Goal: Information Seeking & Learning: Learn about a topic

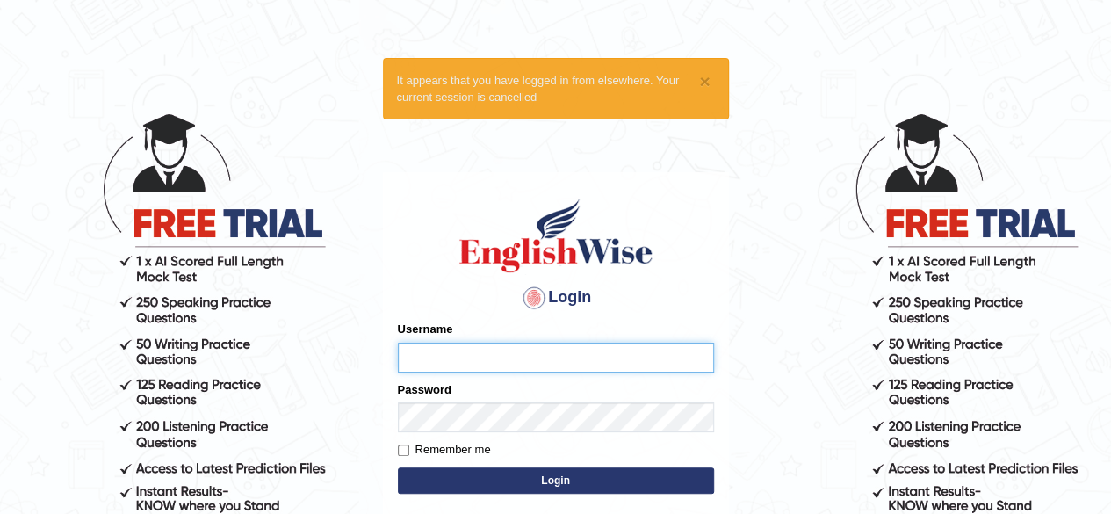
type input "soniakapil"
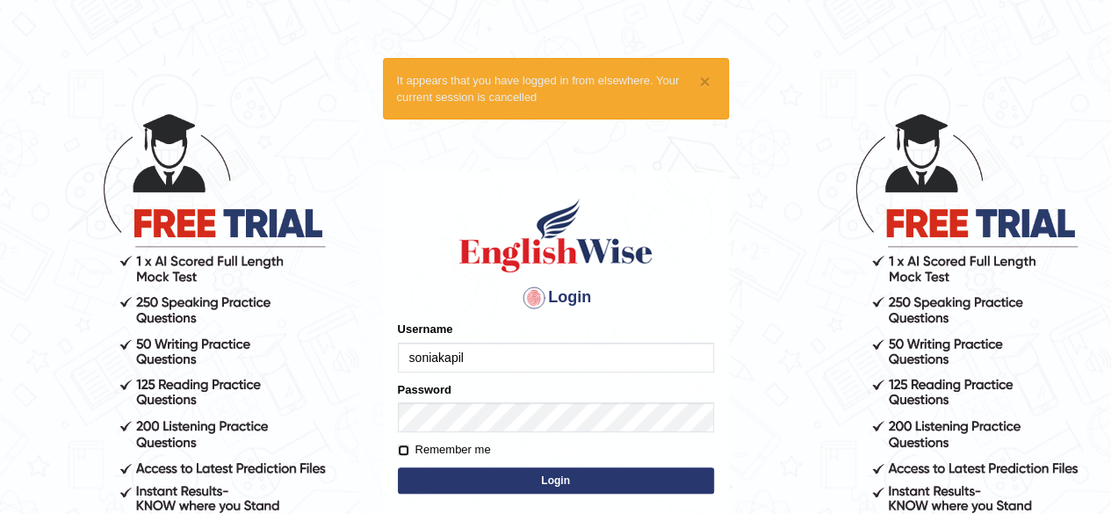
click at [405, 448] on input "Remember me" at bounding box center [403, 449] width 11 height 11
checkbox input "true"
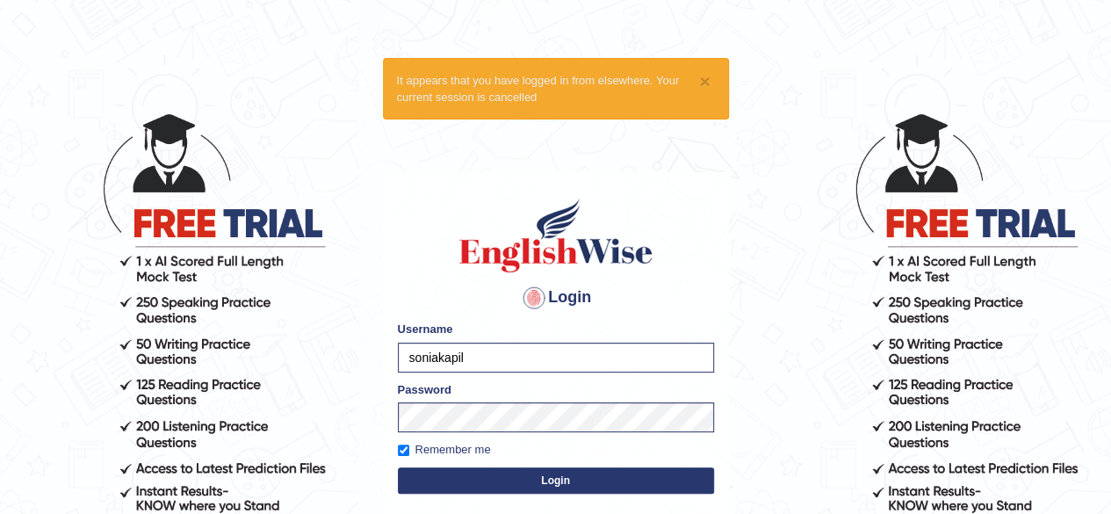
drag, startPoint x: 488, startPoint y: 464, endPoint x: 493, endPoint y: 473, distance: 10.2
click at [493, 473] on form "Please fix the following errors: Username soniakapil Password Remember me Login" at bounding box center [556, 408] width 316 height 176
click at [493, 473] on button "Login" at bounding box center [556, 480] width 316 height 26
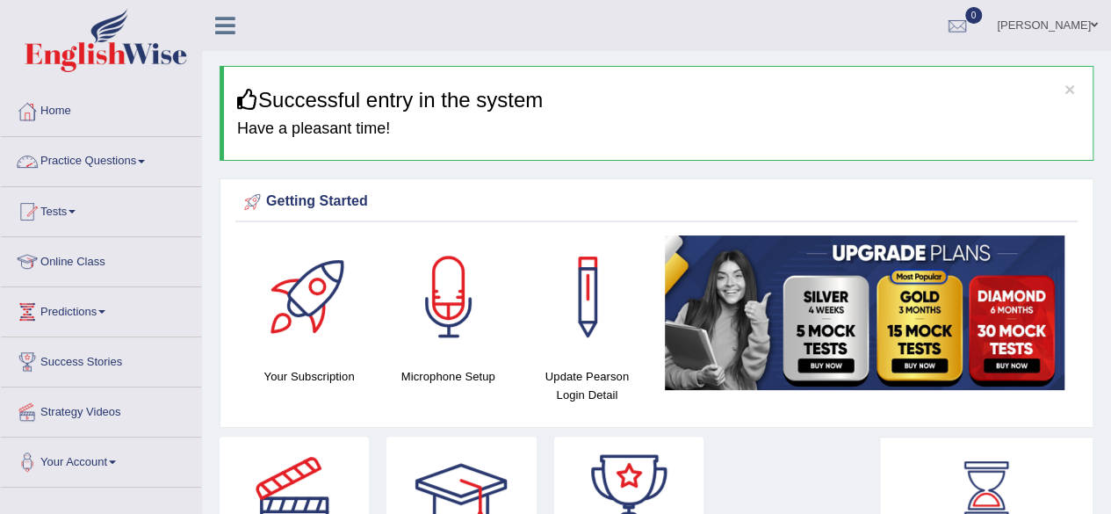
click at [145, 161] on span at bounding box center [141, 162] width 7 height 4
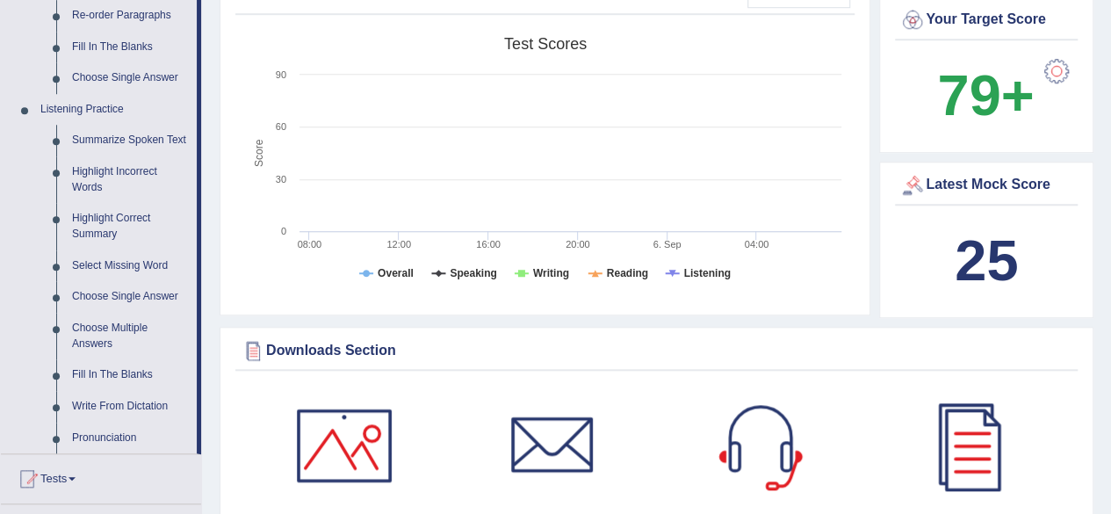
scroll to position [667, 0]
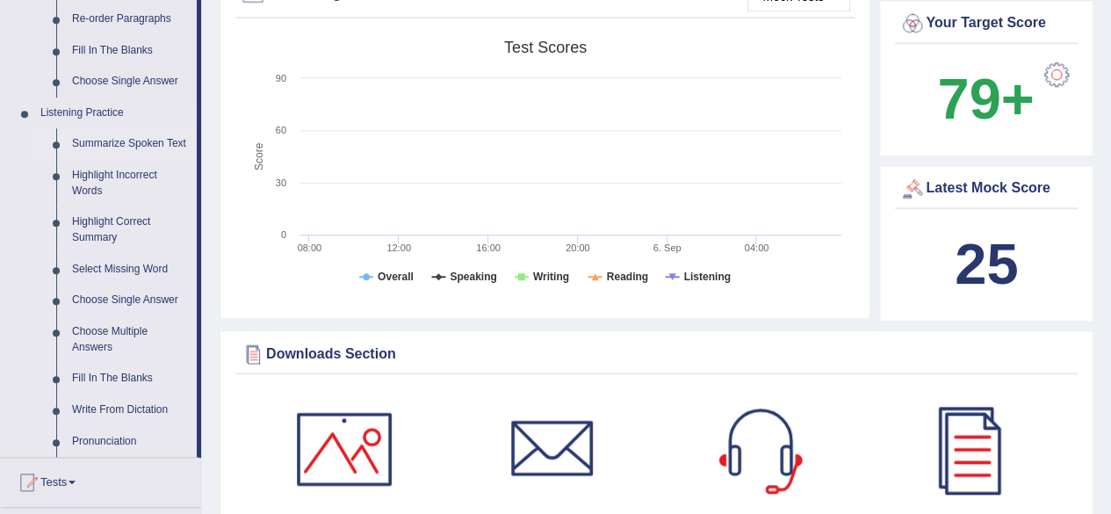
click at [137, 138] on link "Summarize Spoken Text" at bounding box center [130, 144] width 133 height 32
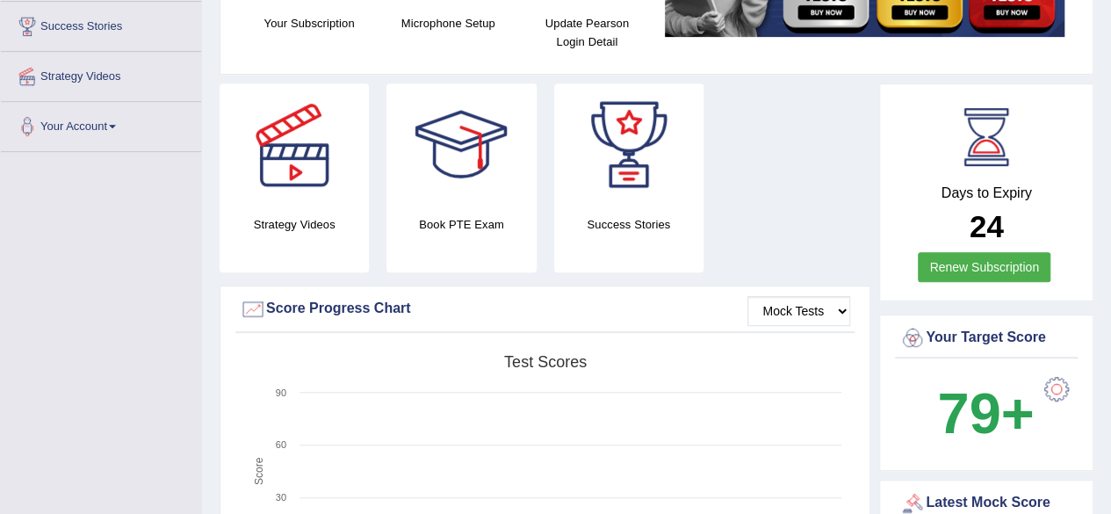
scroll to position [553, 0]
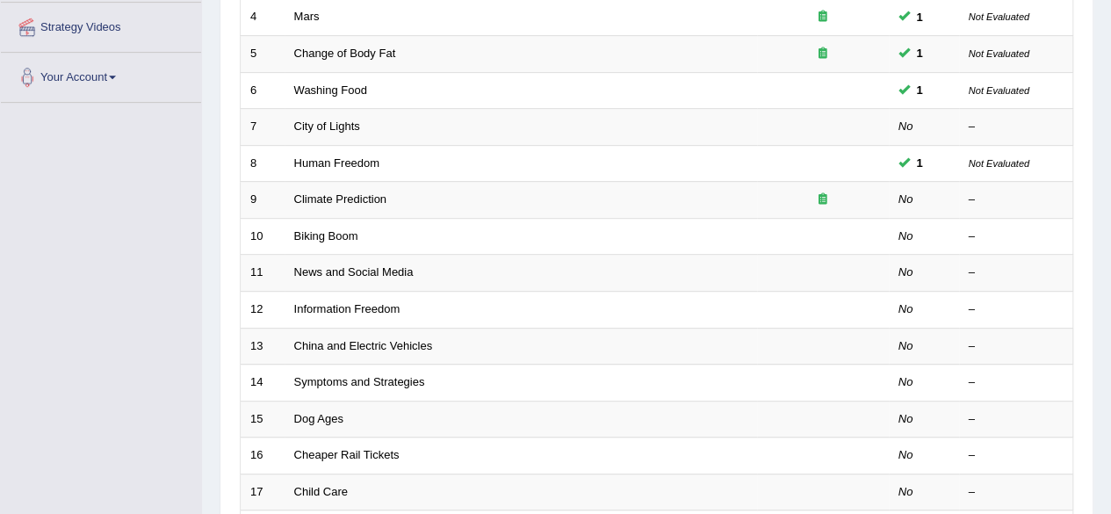
scroll to position [386, 0]
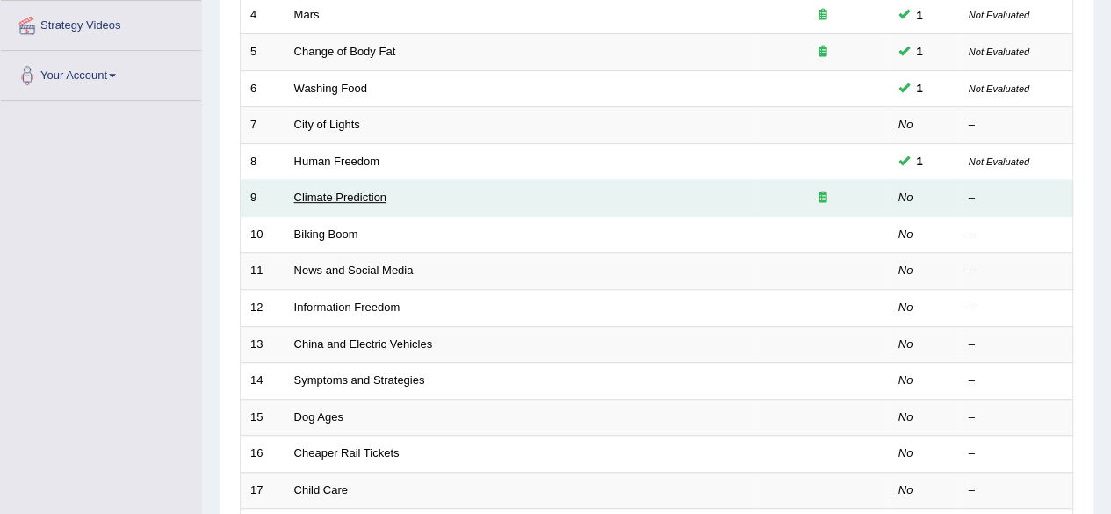
click at [363, 196] on link "Climate Prediction" at bounding box center [340, 197] width 93 height 13
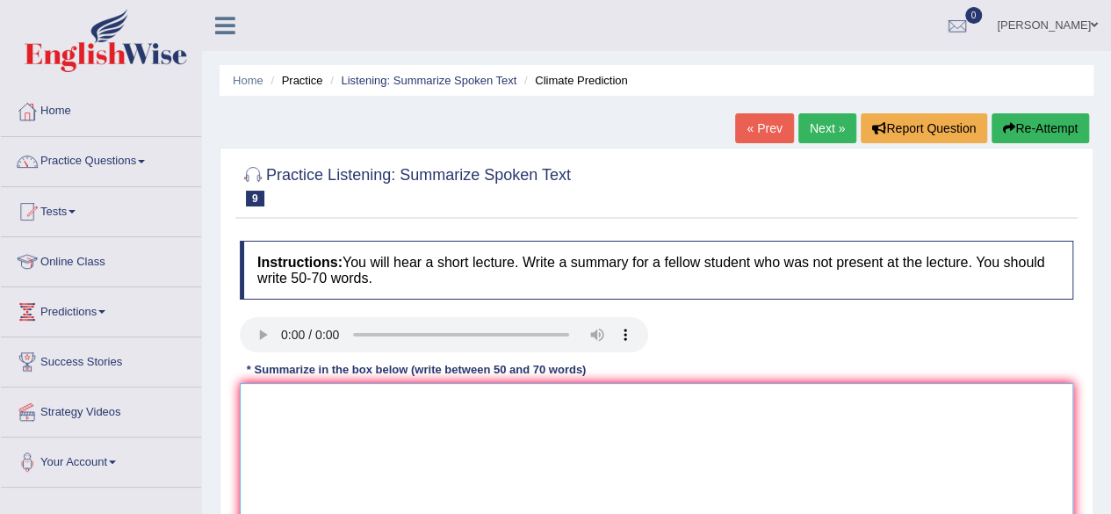
click at [264, 439] on textarea at bounding box center [656, 468] width 833 height 170
click at [276, 394] on textarea at bounding box center [656, 468] width 833 height 170
type textarea "i"
click at [135, 161] on link "Practice Questions" at bounding box center [101, 159] width 200 height 44
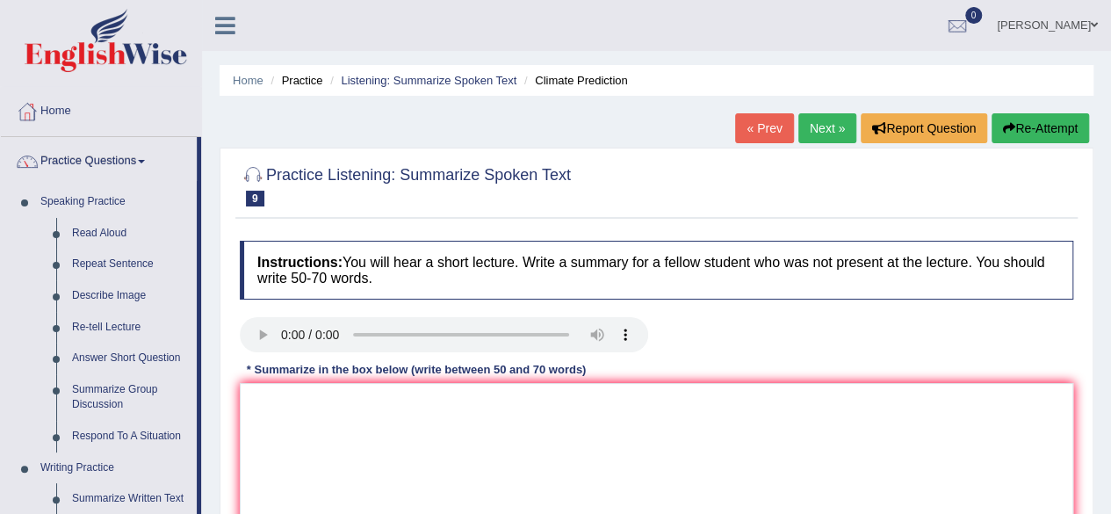
click at [207, 324] on div "Home Practice Listening: Summarize Spoken Text Climate Prediction « Prev Next »…" at bounding box center [656, 439] width 909 height 878
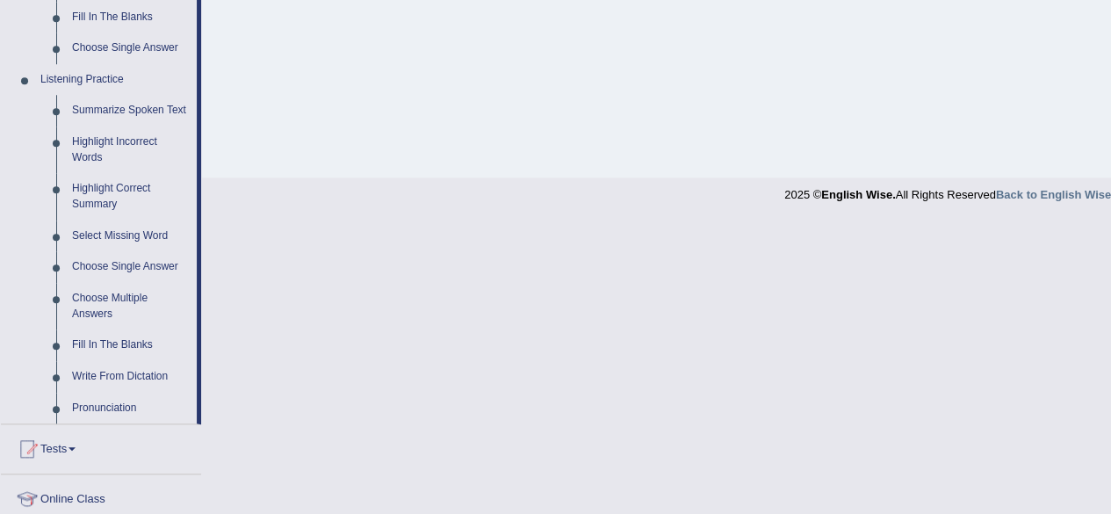
scroll to position [702, 0]
click at [115, 144] on link "Highlight Incorrect Words" at bounding box center [130, 148] width 133 height 47
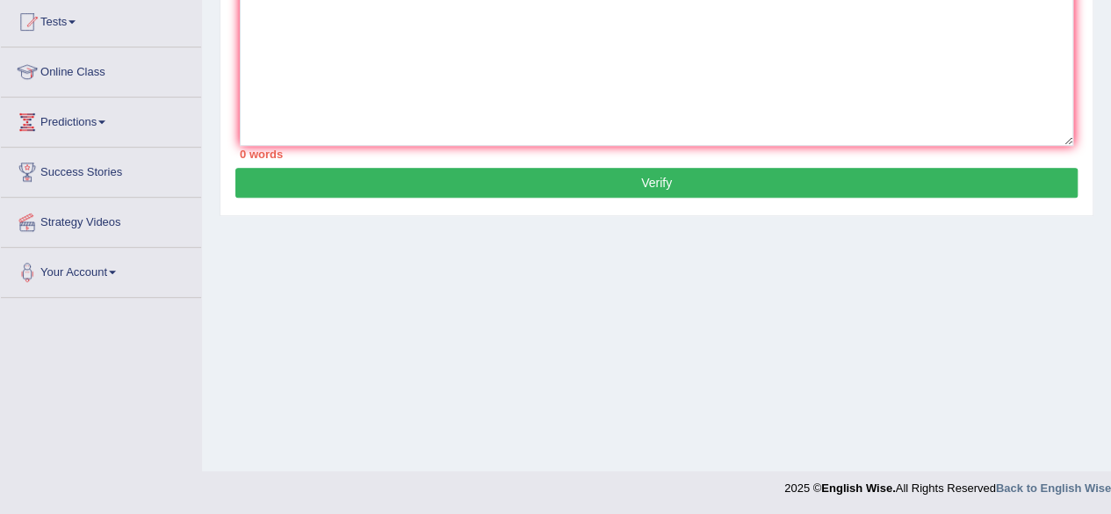
scroll to position [240, 0]
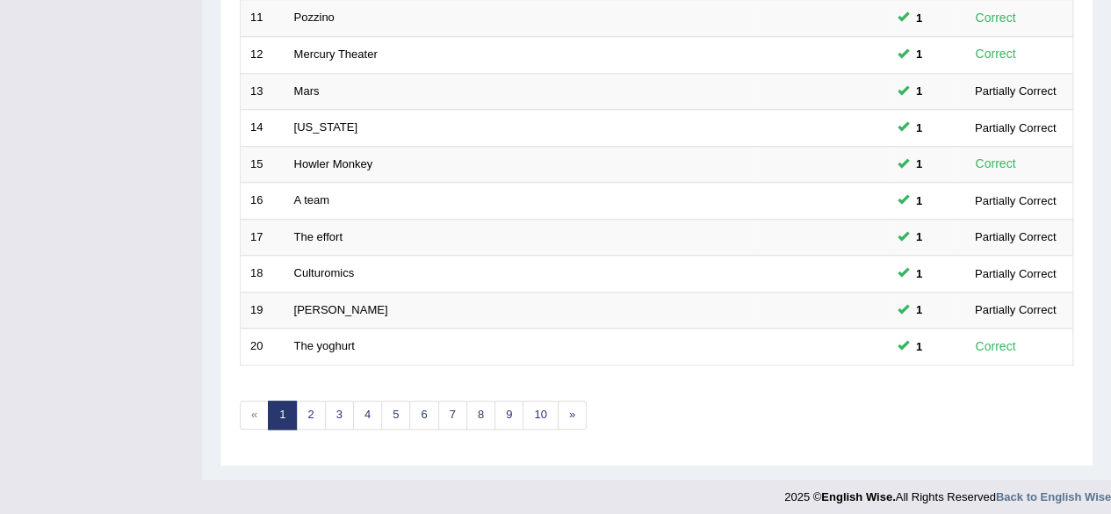
scroll to position [640, 0]
click at [311, 405] on link "2" at bounding box center [310, 413] width 29 height 29
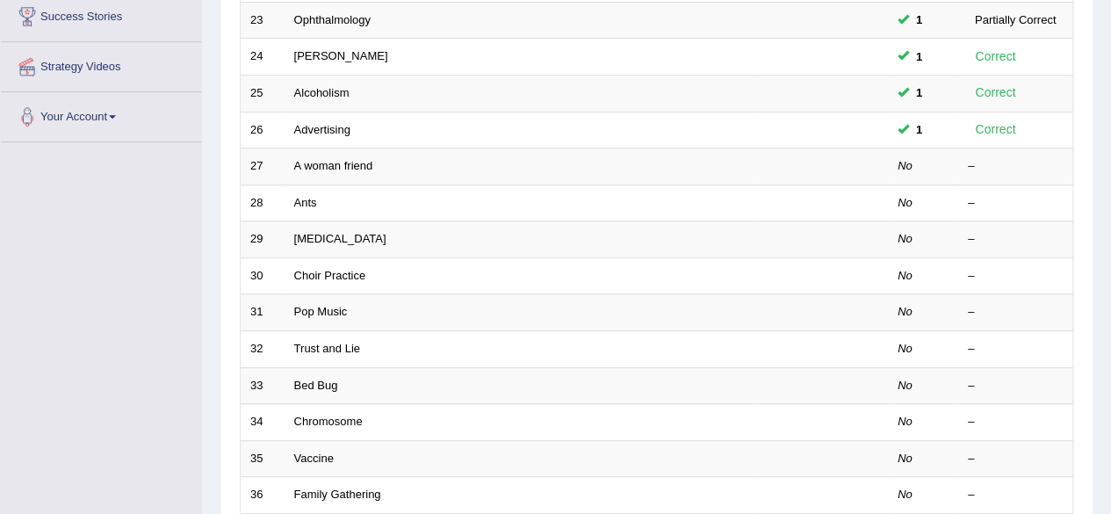
scroll to position [351, 0]
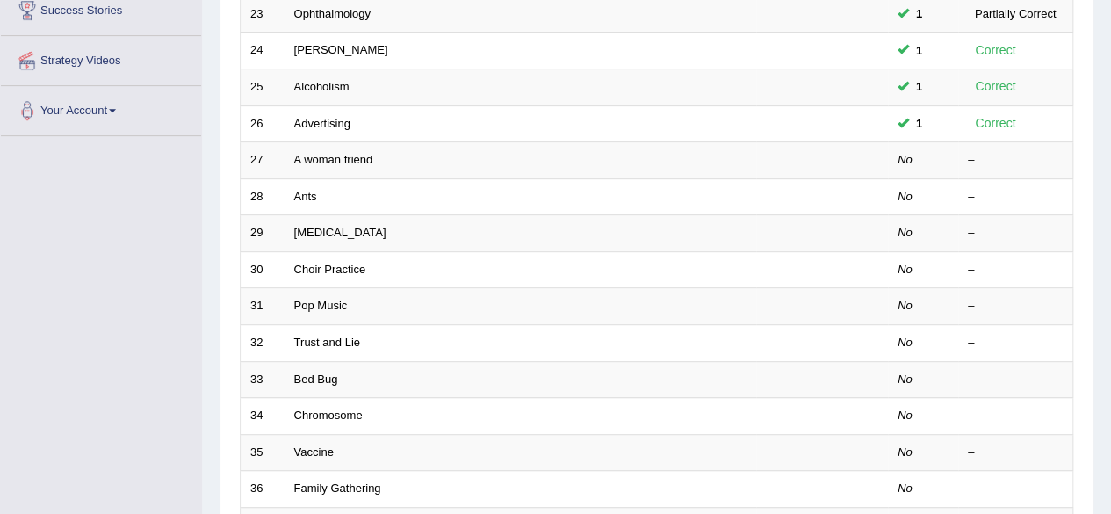
click at [1096, 48] on div "Home Practice Listening: Highlight Incorrect Words Practice Listening: Highligh…" at bounding box center [656, 208] width 909 height 1119
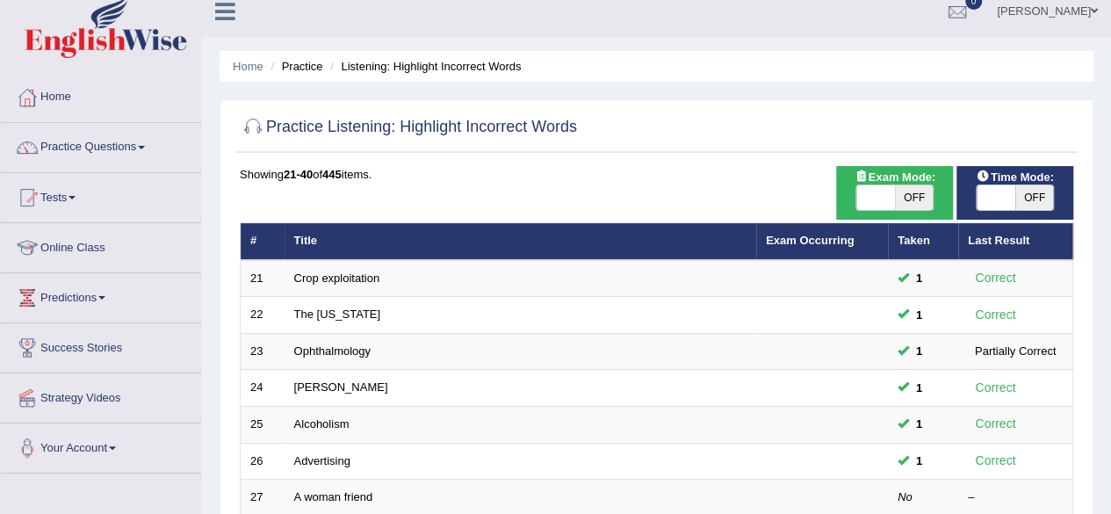
scroll to position [0, 0]
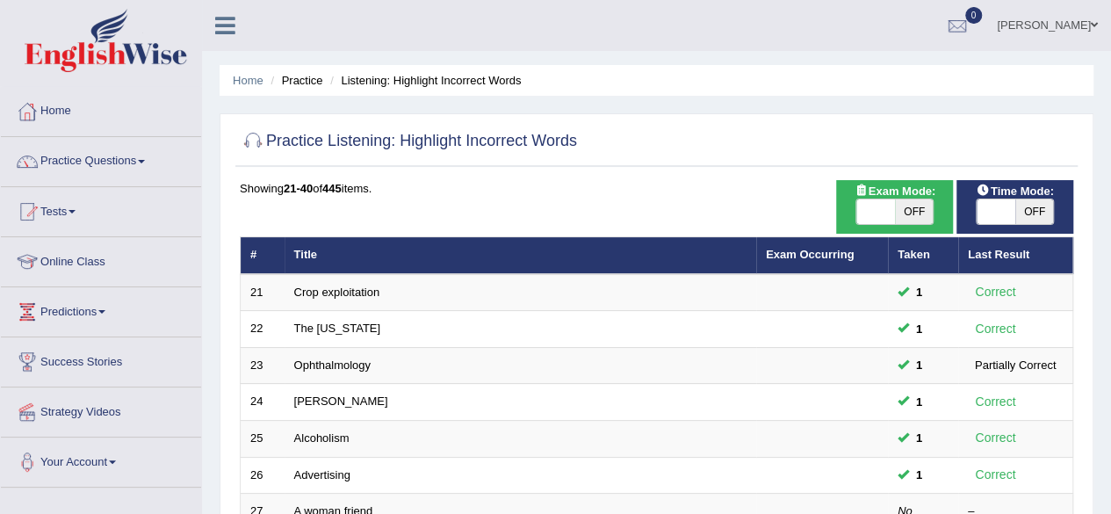
click at [924, 208] on span "OFF" at bounding box center [914, 211] width 39 height 25
checkbox input "true"
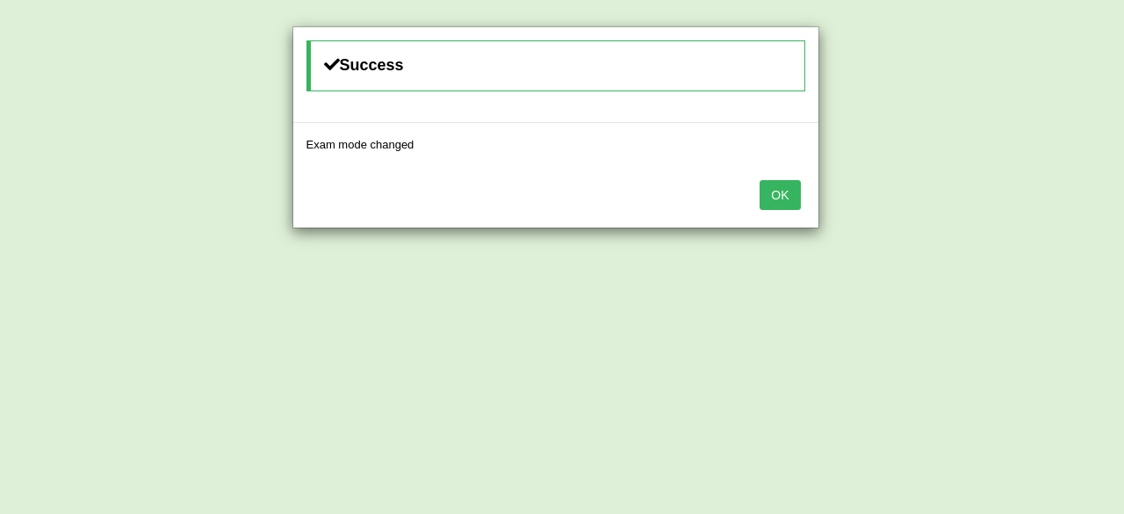
click at [783, 191] on button "OK" at bounding box center [779, 195] width 40 height 30
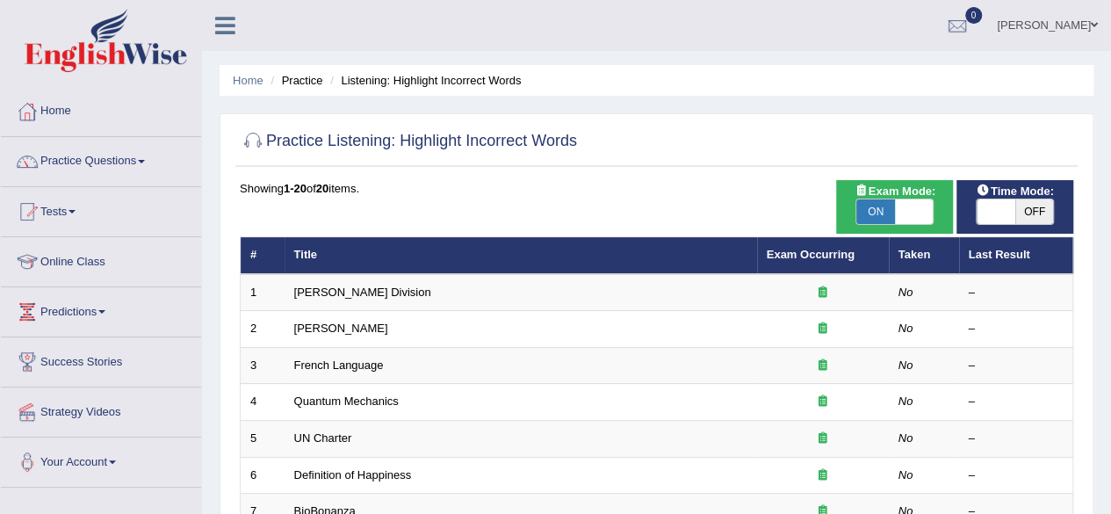
click at [1034, 214] on span "OFF" at bounding box center [1034, 211] width 39 height 25
checkbox input "true"
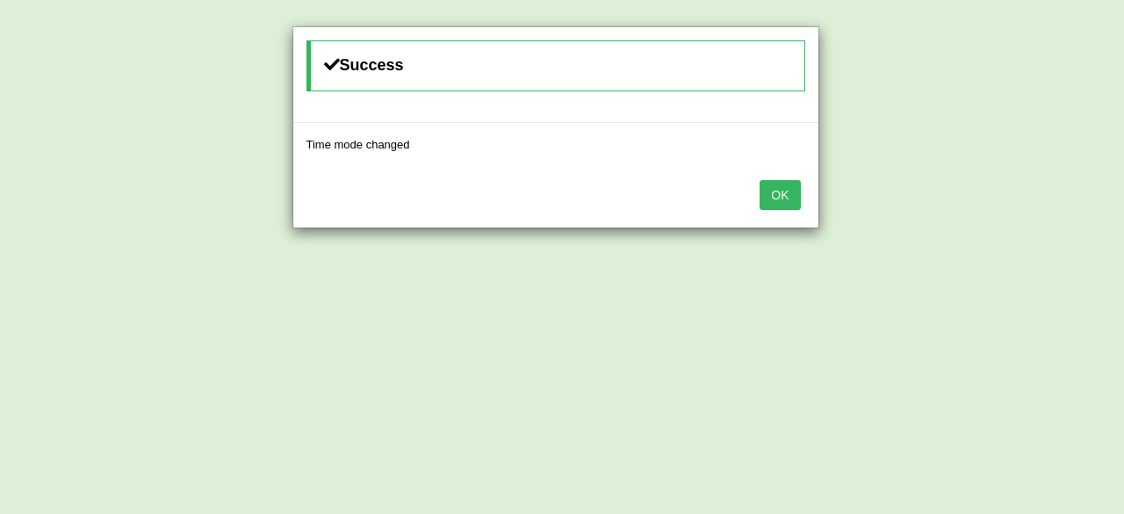
click at [783, 197] on button "OK" at bounding box center [779, 195] width 40 height 30
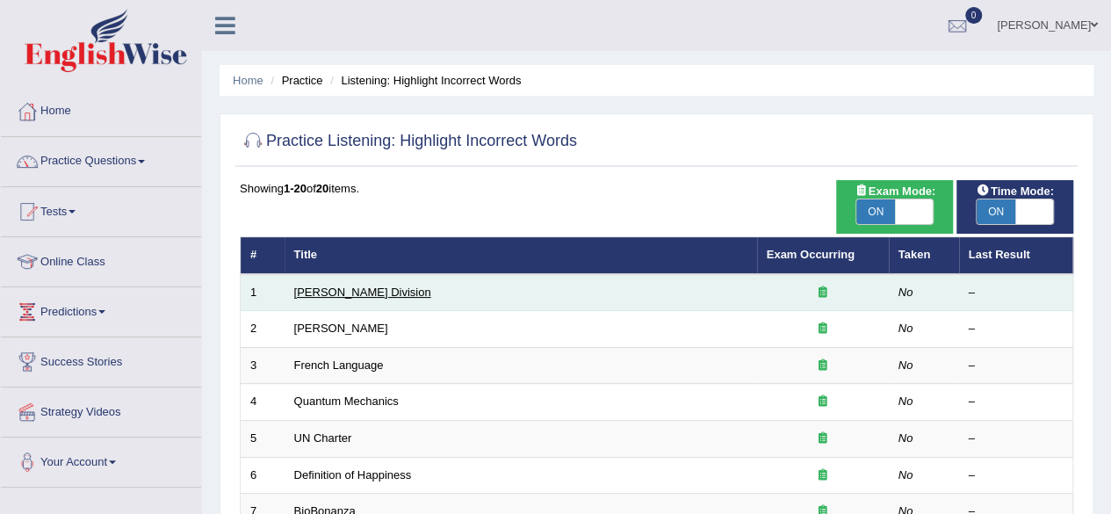
click at [335, 287] on link "[PERSON_NAME] Division" at bounding box center [362, 291] width 137 height 13
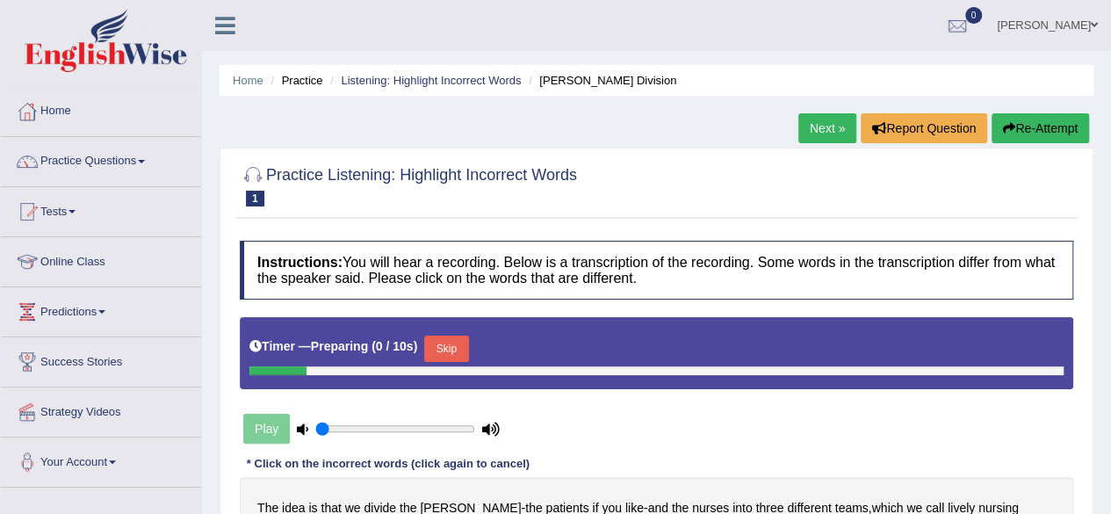
drag, startPoint x: 0, startPoint y: 0, endPoint x: 216, endPoint y: 393, distance: 448.7
click at [216, 393] on div "Home Practice Listening: Highlight Incorrect Words [PERSON_NAME] Division Next …" at bounding box center [656, 439] width 909 height 878
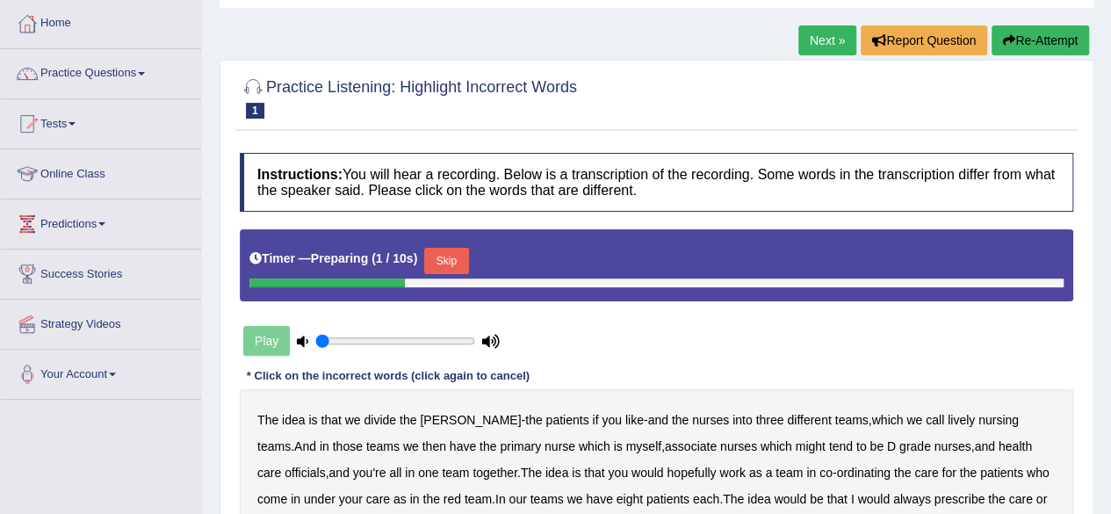
scroll to position [281, 0]
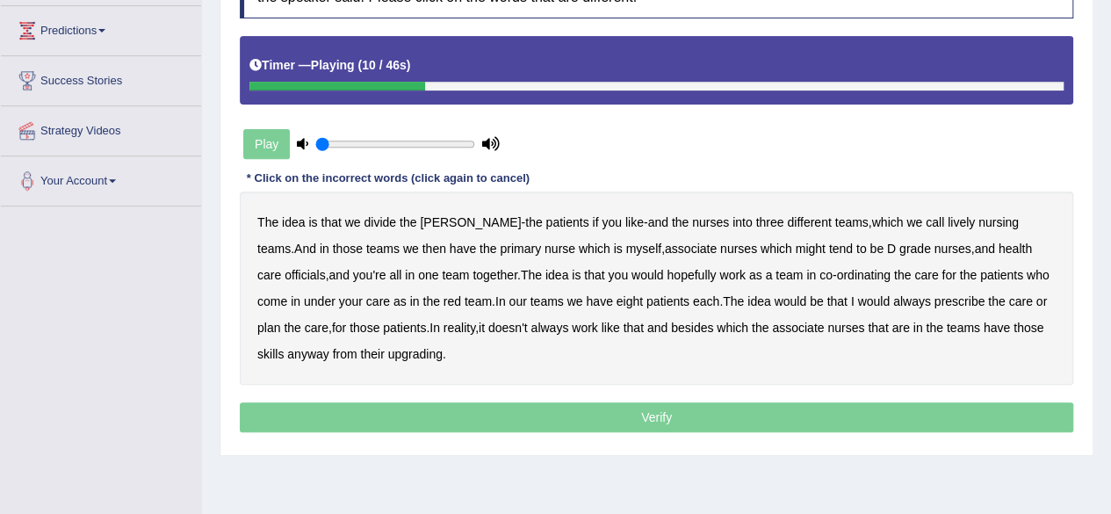
click at [925, 220] on b "call" at bounding box center [934, 222] width 18 height 14
click at [947, 220] on b "lively" at bounding box center [960, 222] width 27 height 14
click at [925, 217] on b "call" at bounding box center [934, 222] width 18 height 14
click at [795, 243] on b "might" at bounding box center [810, 248] width 30 height 14
click at [281, 268] on b "care" at bounding box center [269, 275] width 24 height 14
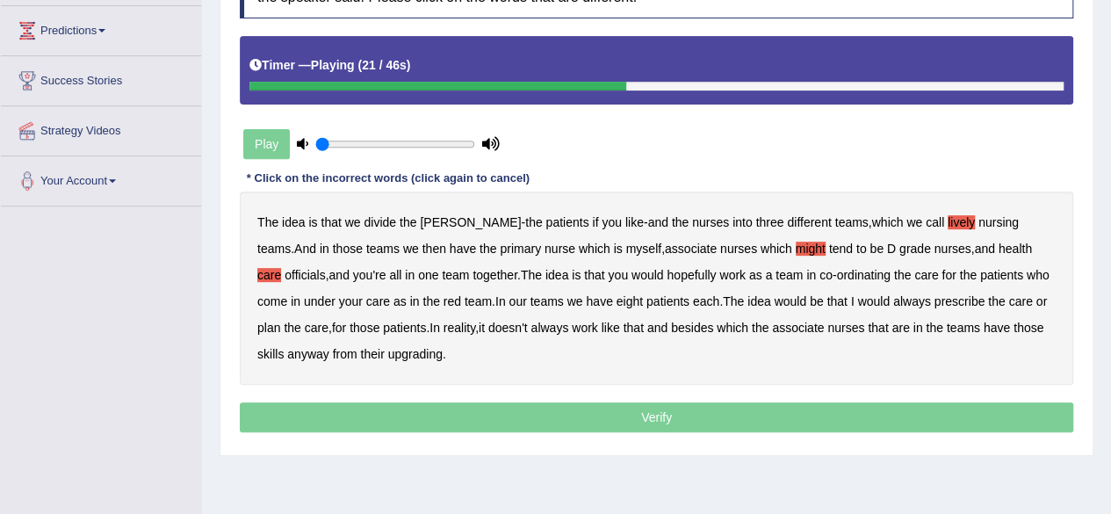
click at [325, 268] on b "officials" at bounding box center [304, 275] width 40 height 14
click at [893, 297] on b "always" at bounding box center [912, 301] width 38 height 14
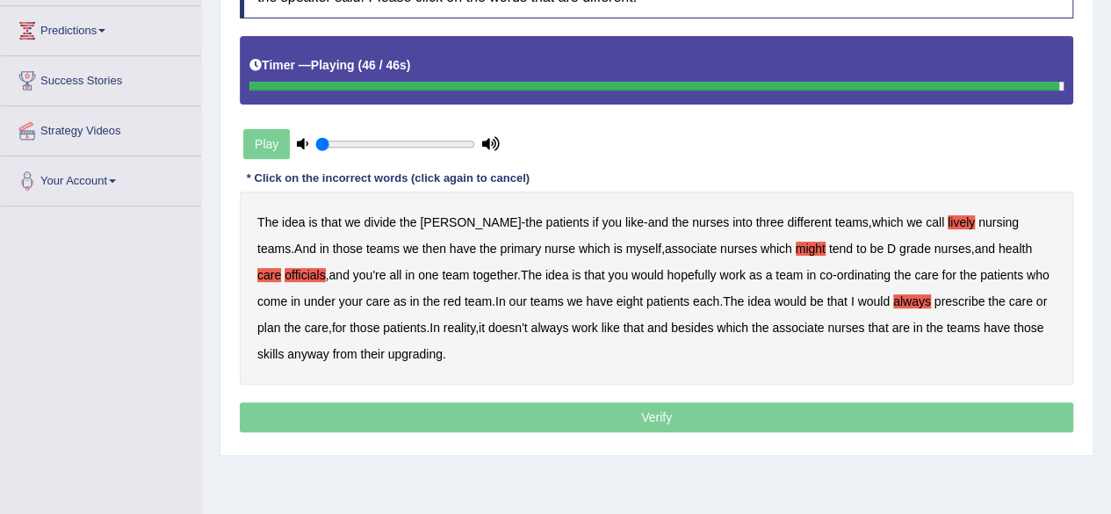
click at [397, 352] on b "upgrading" at bounding box center [415, 354] width 54 height 14
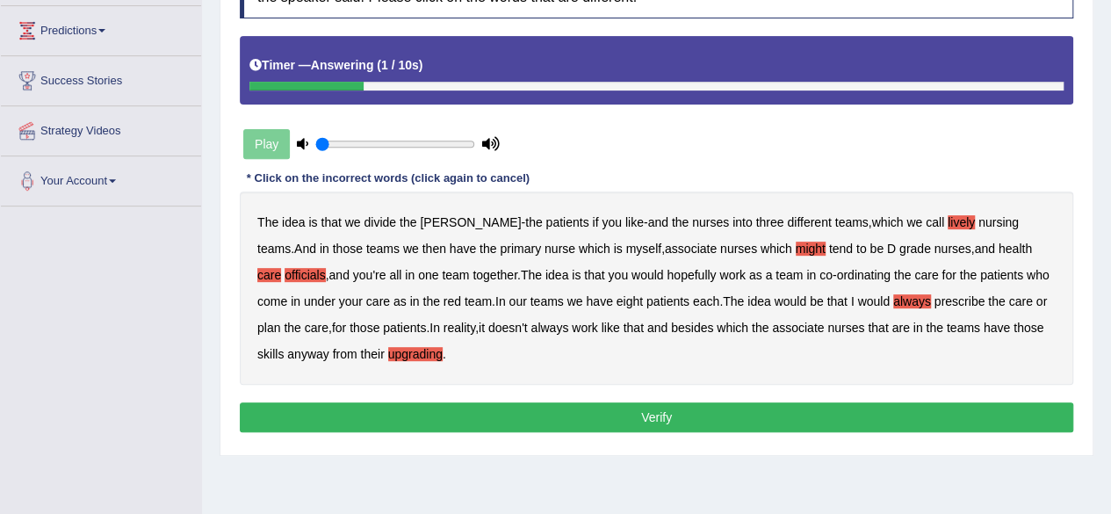
click at [629, 416] on button "Verify" at bounding box center [656, 417] width 833 height 30
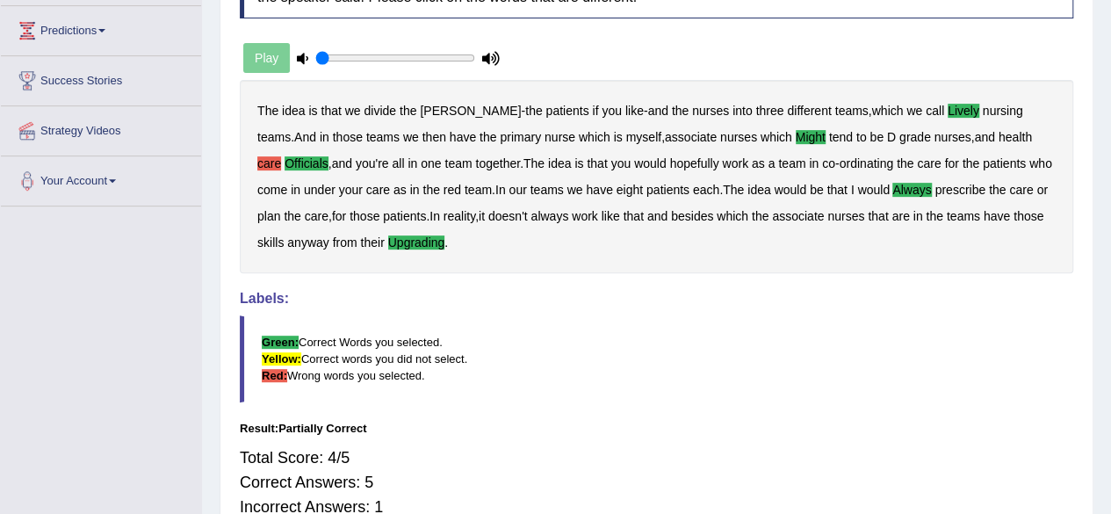
click at [1099, 439] on div "Home Practice Listening: Highlight Incorrect Words Ward Division Next » Report …" at bounding box center [656, 158] width 909 height 878
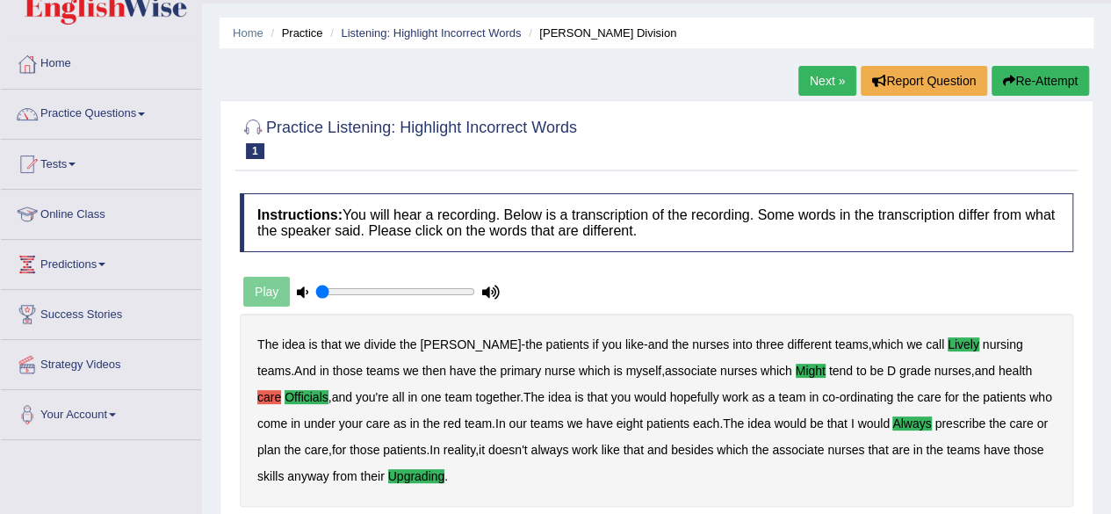
scroll to position [0, 0]
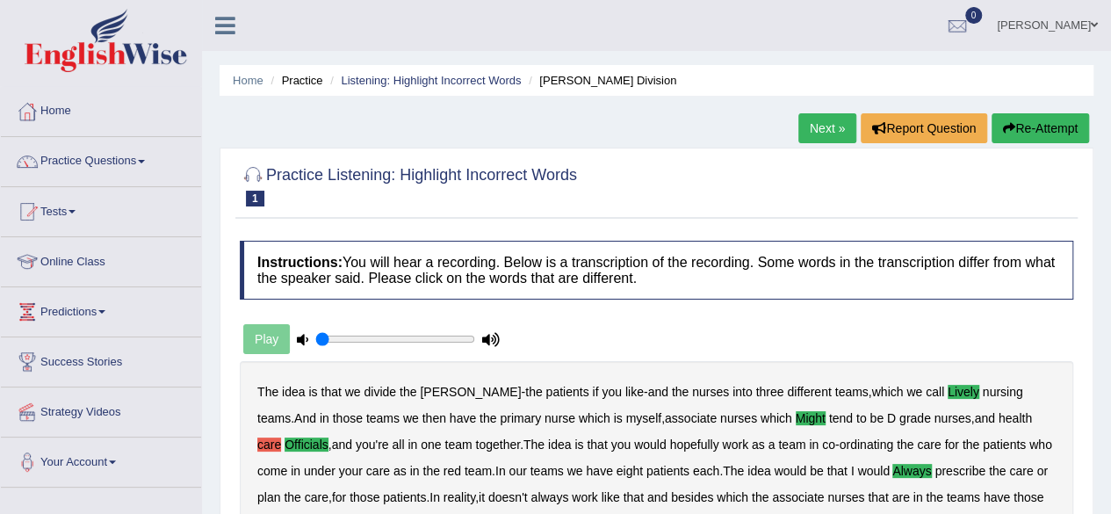
click at [841, 124] on link "Next »" at bounding box center [827, 128] width 58 height 30
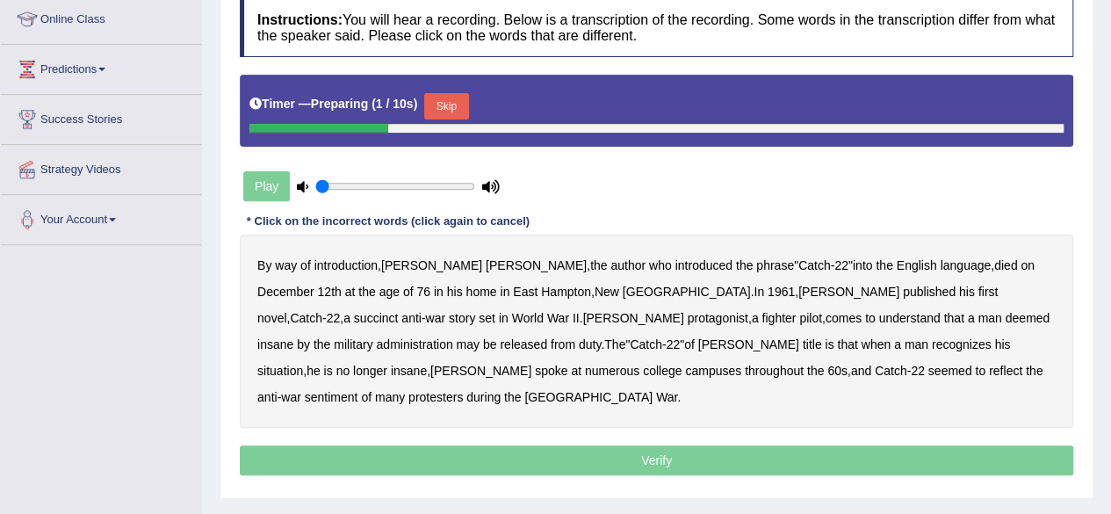
scroll to position [246, 0]
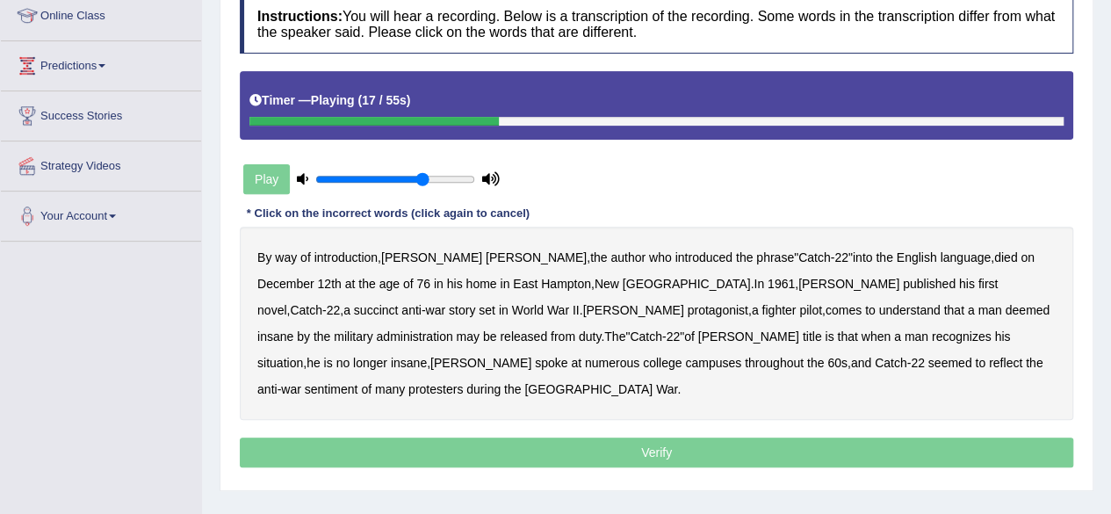
type input "0.7"
click at [423, 172] on input "range" at bounding box center [395, 179] width 160 height 14
click at [399, 303] on b "succinct" at bounding box center [376, 310] width 45 height 14
click at [452, 329] on b "administration" at bounding box center [414, 336] width 76 height 14
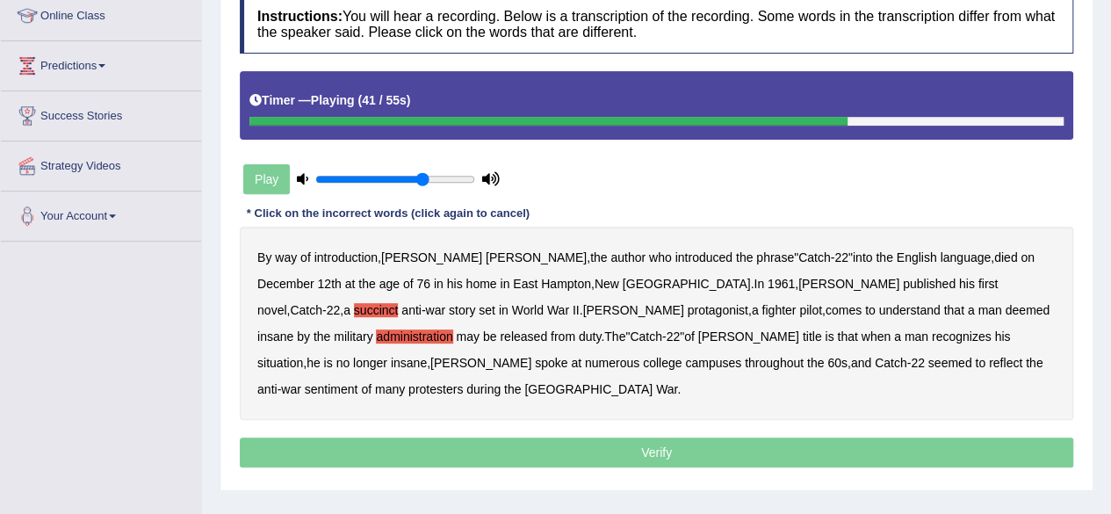
click at [303, 356] on b "situation" at bounding box center [280, 363] width 46 height 14
click at [989, 359] on b "reflect" at bounding box center [1005, 363] width 33 height 14
click at [752, 437] on p "Verify" at bounding box center [656, 452] width 833 height 30
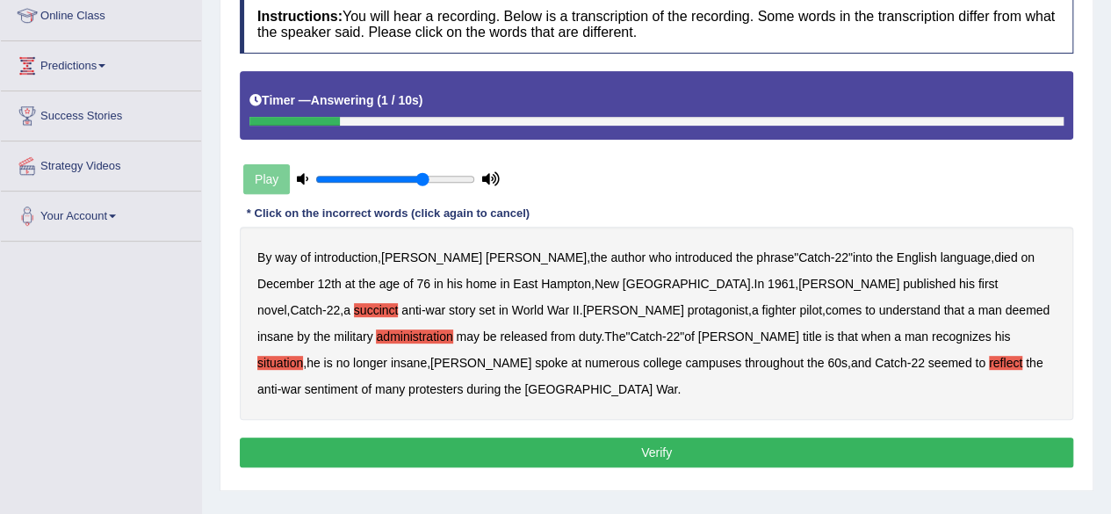
click at [752, 437] on button "Verify" at bounding box center [656, 452] width 833 height 30
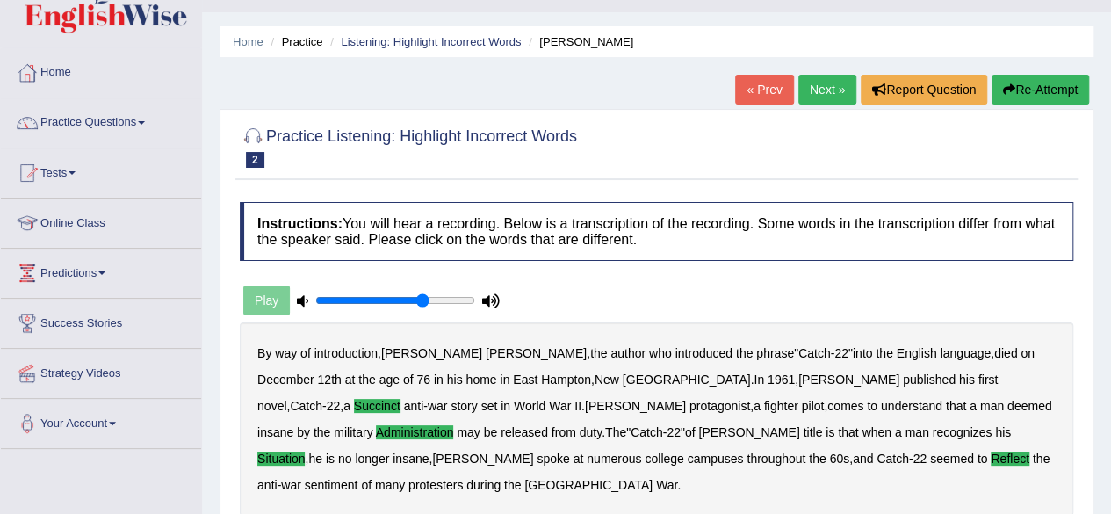
scroll to position [0, 0]
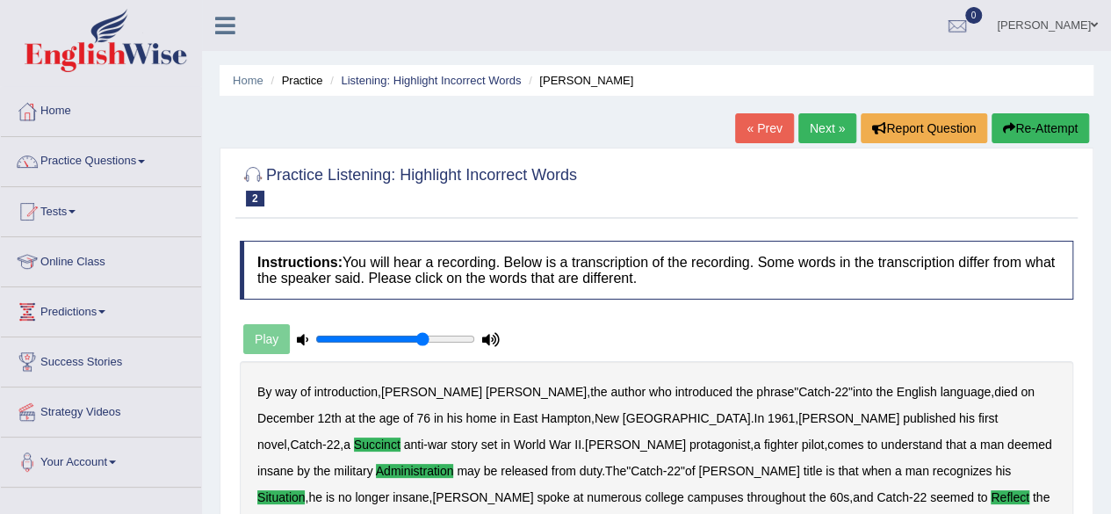
click at [817, 133] on link "Next »" at bounding box center [827, 128] width 58 height 30
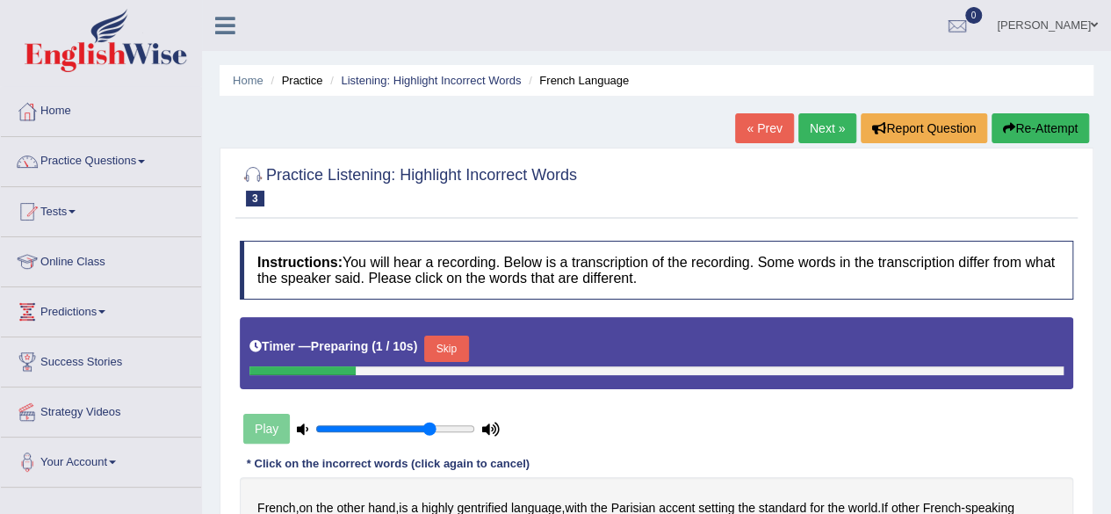
type input "0.75"
click at [428, 426] on input "range" at bounding box center [395, 428] width 160 height 14
click at [1097, 345] on div "Home Practice Listening: Highlight Incorrect Words French Language « Prev Next …" at bounding box center [656, 439] width 909 height 878
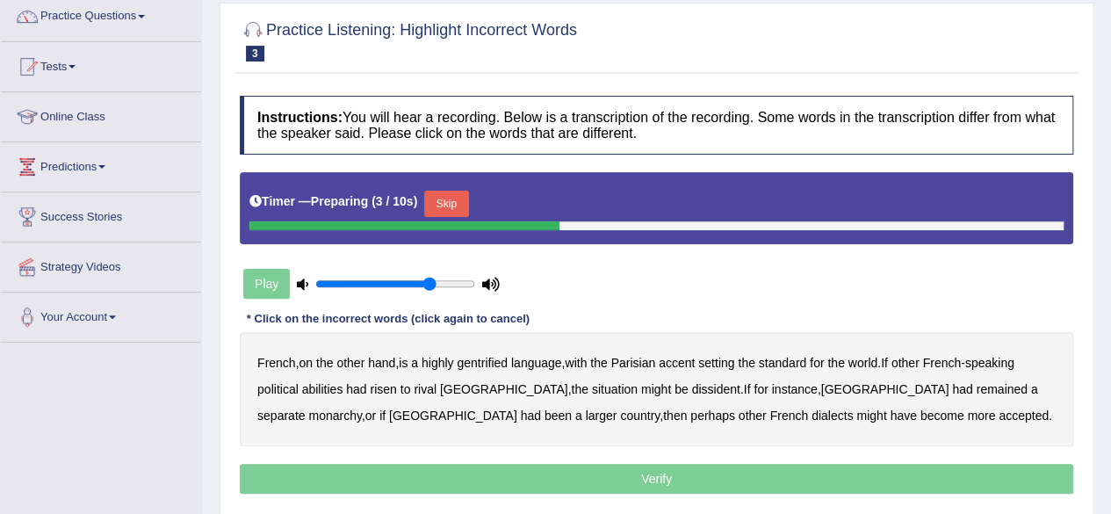
scroll to position [176, 0]
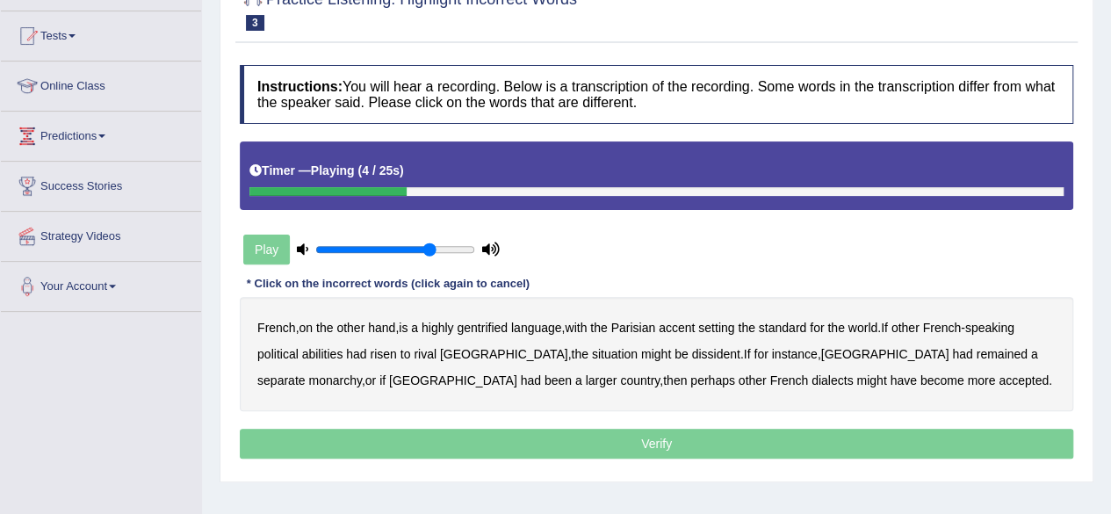
click at [479, 324] on b "gentrified" at bounding box center [482, 327] width 51 height 14
click at [317, 352] on b "abilities" at bounding box center [322, 354] width 41 height 14
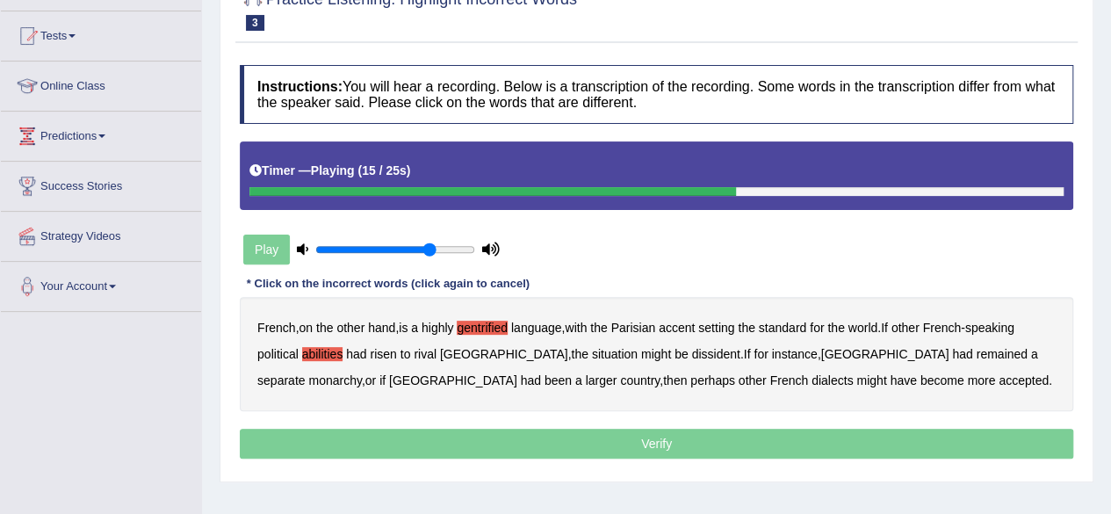
click at [691, 349] on b "dissident" at bounding box center [715, 354] width 48 height 14
click at [361, 373] on b "monarchy" at bounding box center [334, 380] width 53 height 14
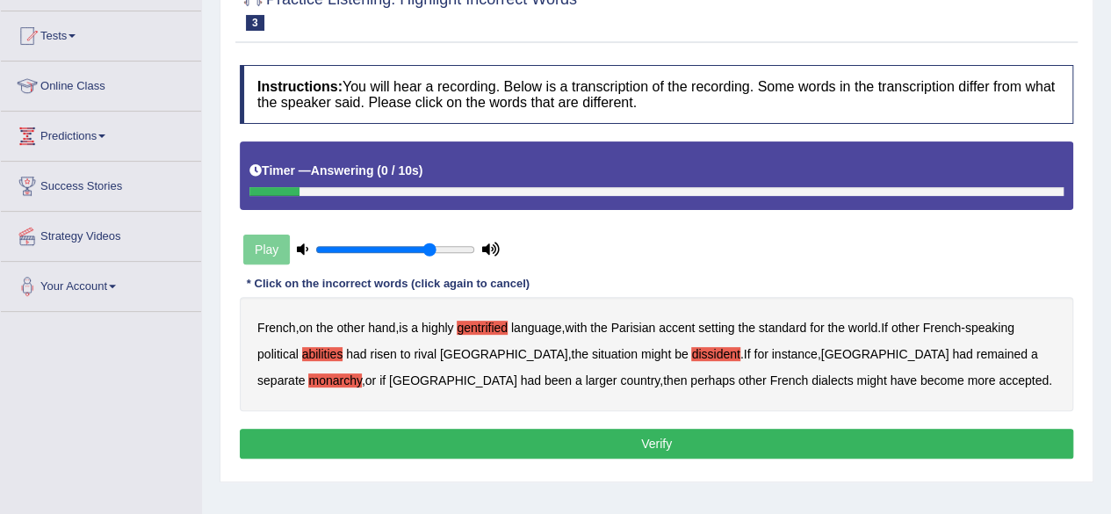
click at [687, 440] on button "Verify" at bounding box center [656, 443] width 833 height 30
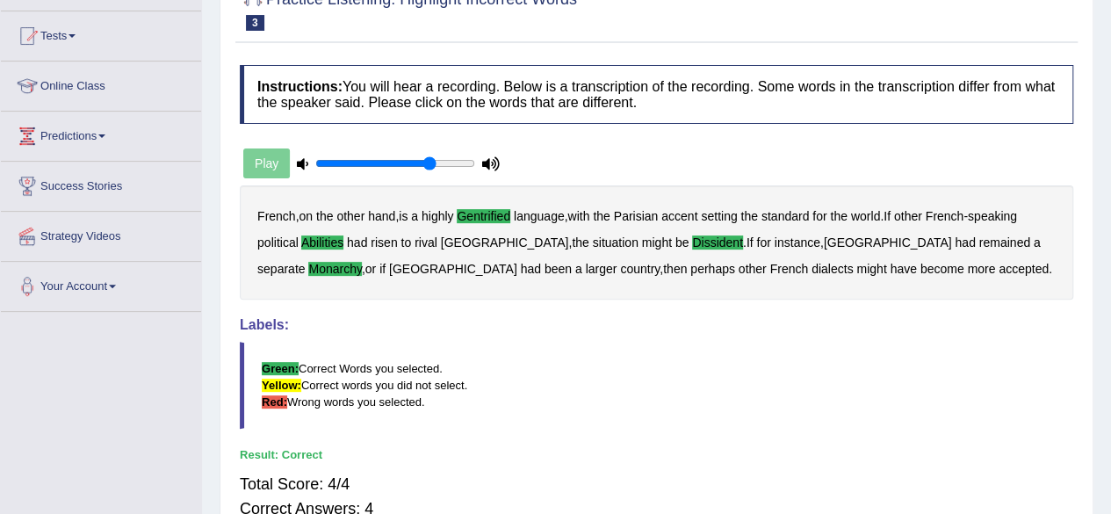
scroll to position [0, 0]
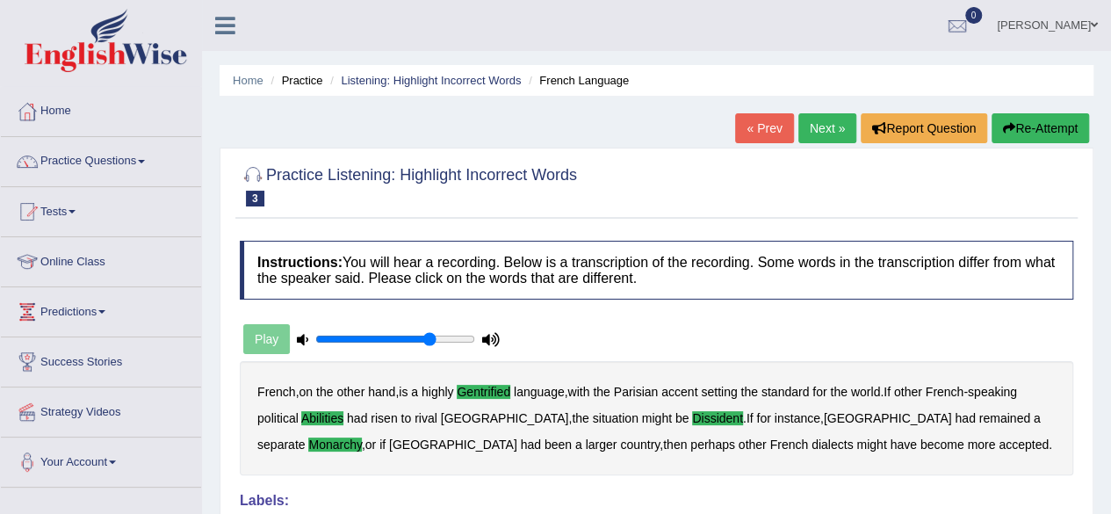
click at [829, 112] on div "Home Practice Listening: Highlight Incorrect Words French Language « Prev Next …" at bounding box center [656, 439] width 909 height 878
click at [826, 125] on link "Next »" at bounding box center [827, 128] width 58 height 30
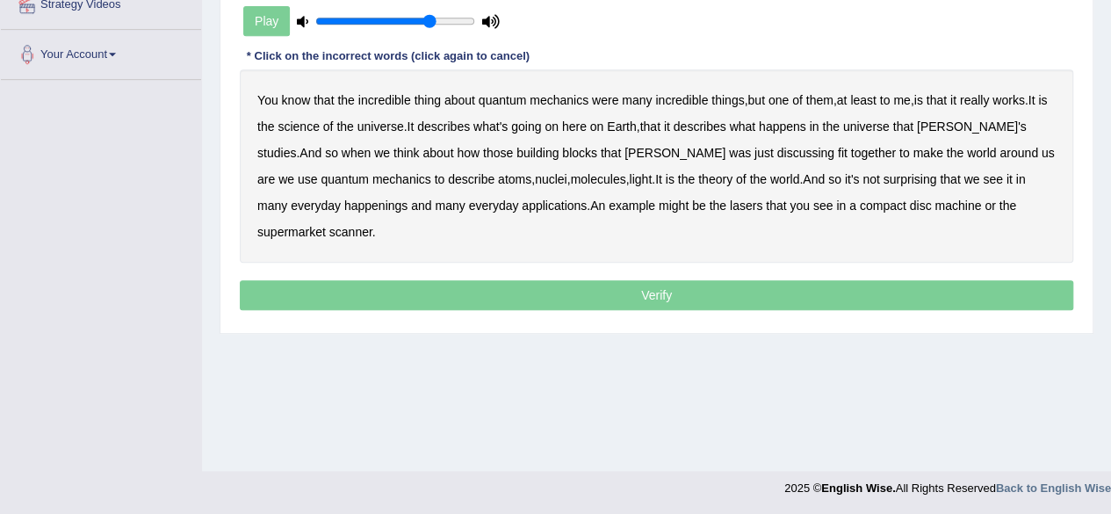
click at [210, 101] on div "Home Practice Listening: Highlight Incorrect Words Quantum Mechanics « Prev Nex…" at bounding box center [656, 32] width 909 height 878
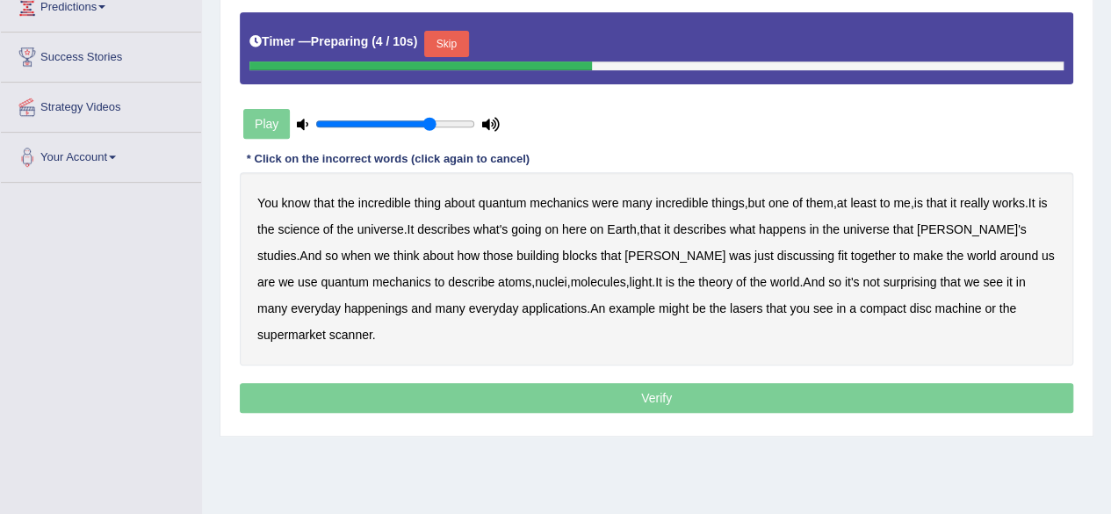
scroll to position [302, 0]
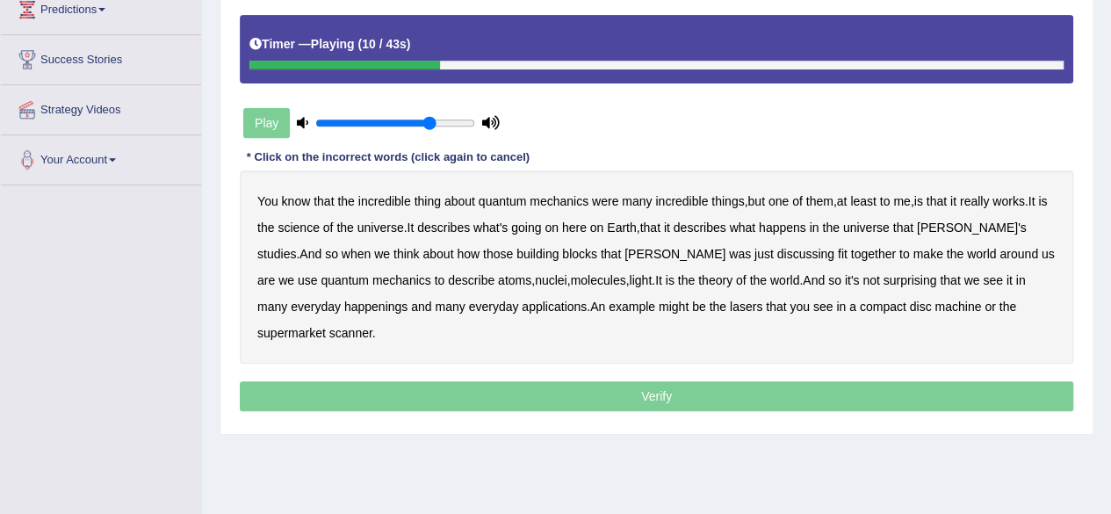
click at [318, 227] on b "science" at bounding box center [297, 227] width 41 height 14
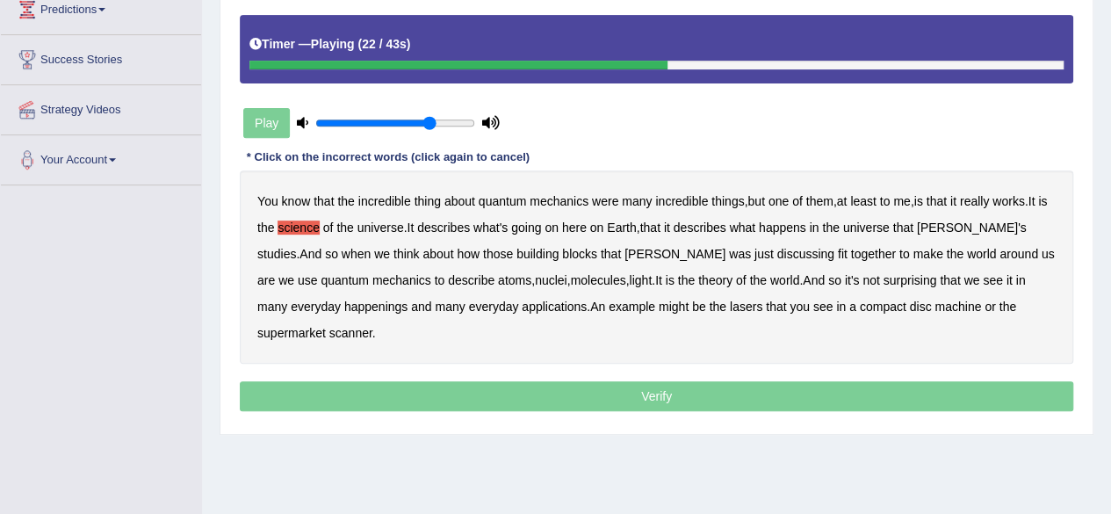
click at [777, 249] on b "discussing" at bounding box center [805, 254] width 57 height 14
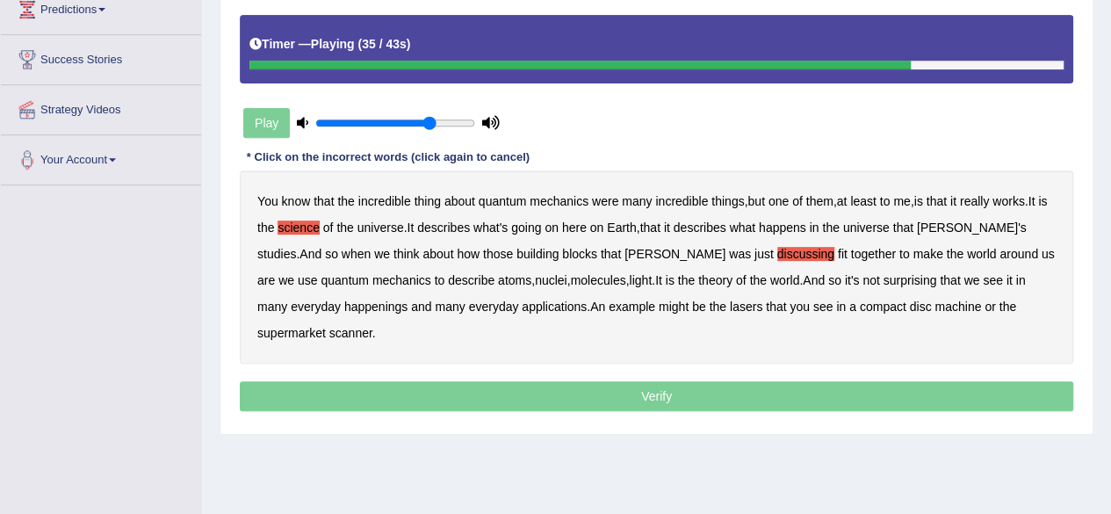
click at [344, 307] on b "happenings" at bounding box center [375, 306] width 63 height 14
click at [934, 305] on b "machine" at bounding box center [957, 306] width 47 height 14
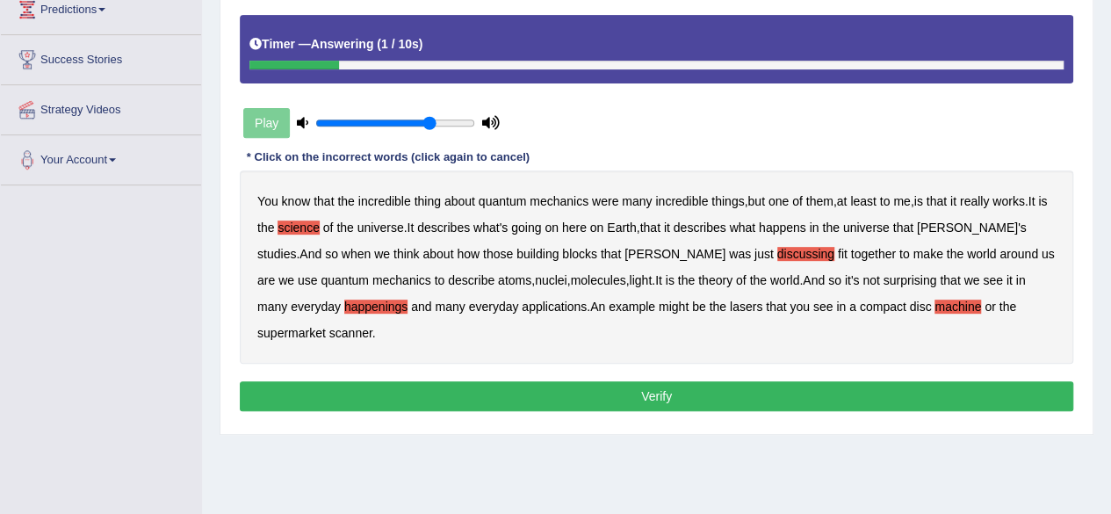
click at [767, 381] on button "Verify" at bounding box center [656, 396] width 833 height 30
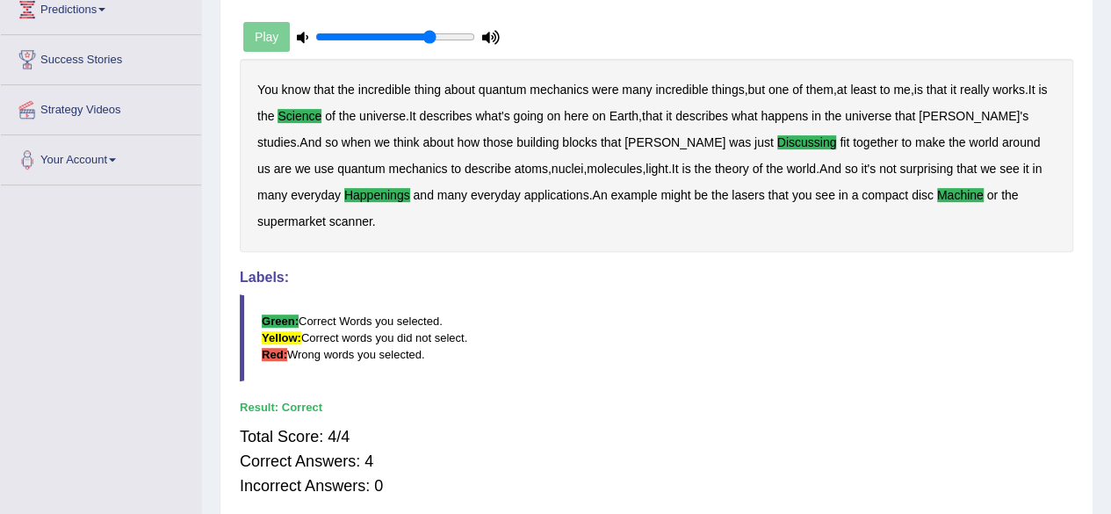
scroll to position [0, 0]
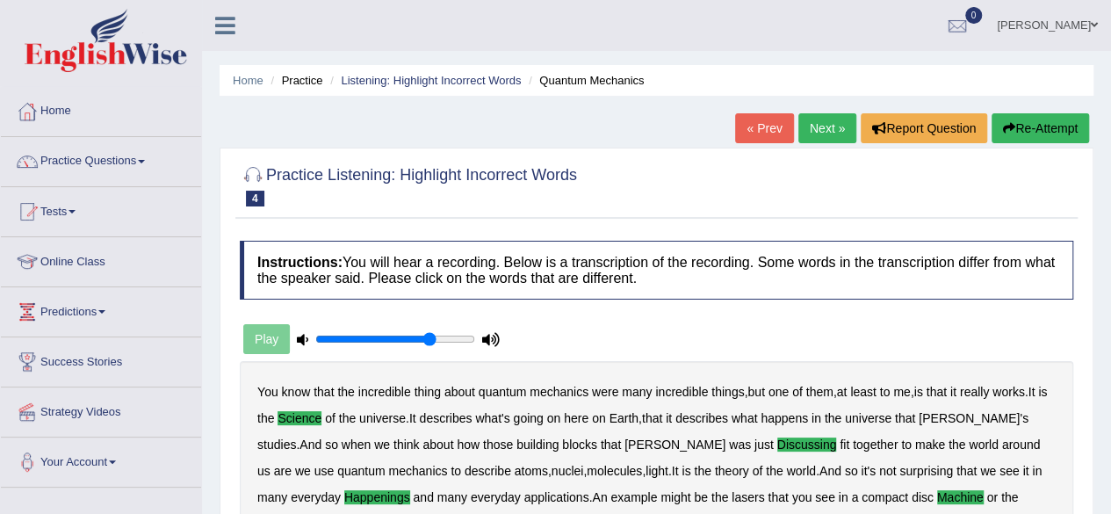
click at [810, 122] on link "Next »" at bounding box center [827, 128] width 58 height 30
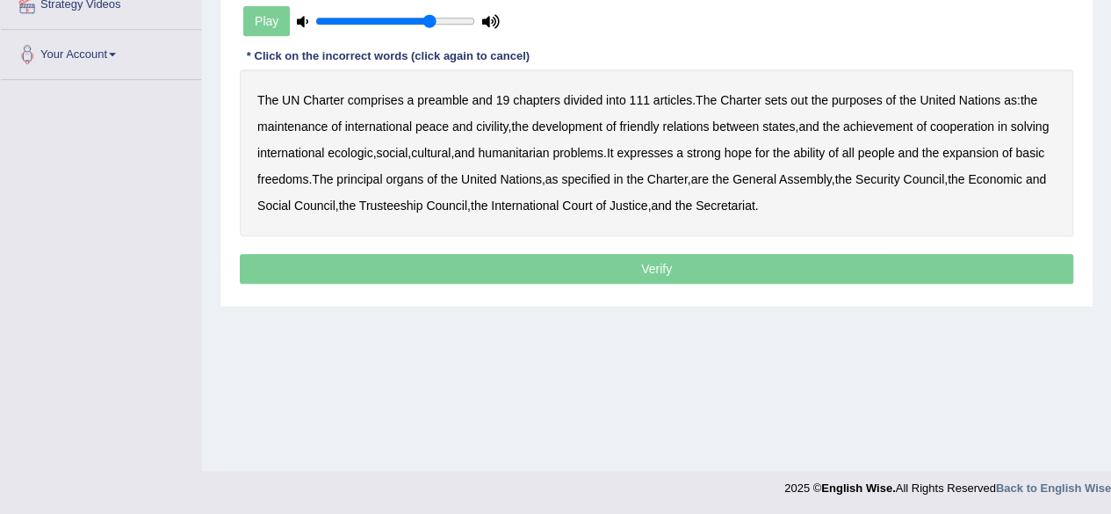
click at [209, 140] on div "Home Practice Listening: Highlight Incorrect Words UN Charter « Prev Next » Rep…" at bounding box center [656, 32] width 909 height 878
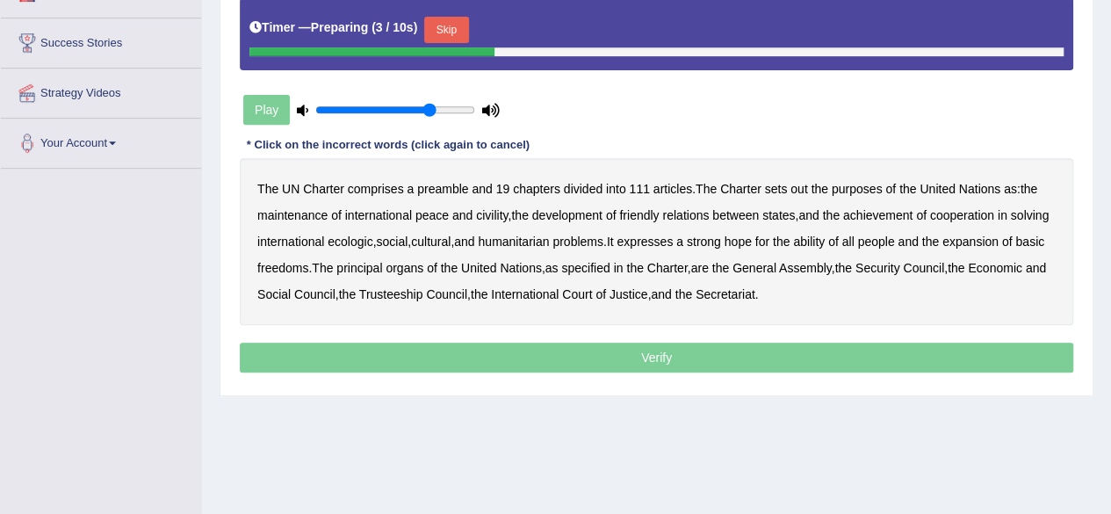
scroll to position [302, 0]
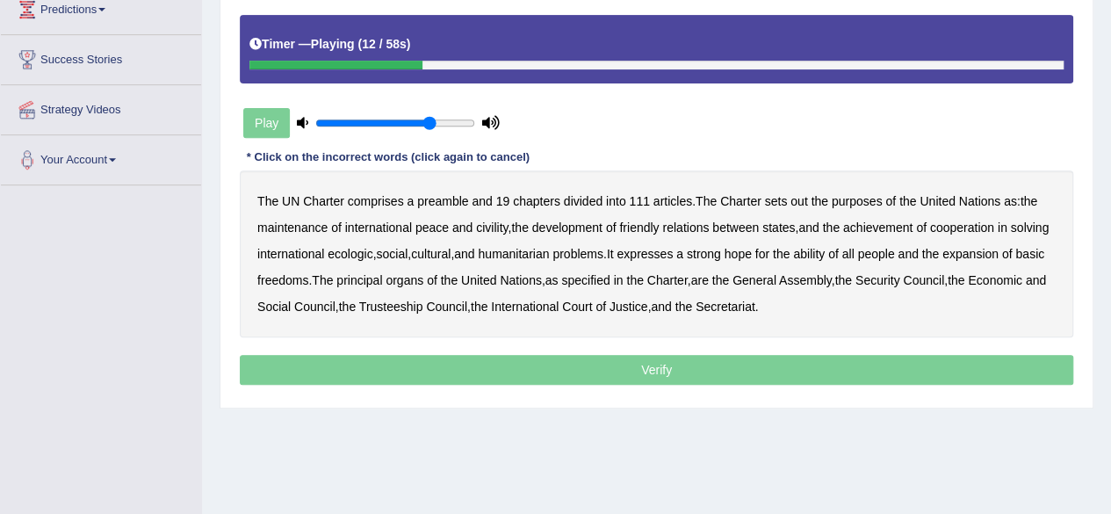
click at [800, 201] on b "out" at bounding box center [798, 201] width 17 height 14
click at [483, 227] on b "civility" at bounding box center [492, 227] width 32 height 14
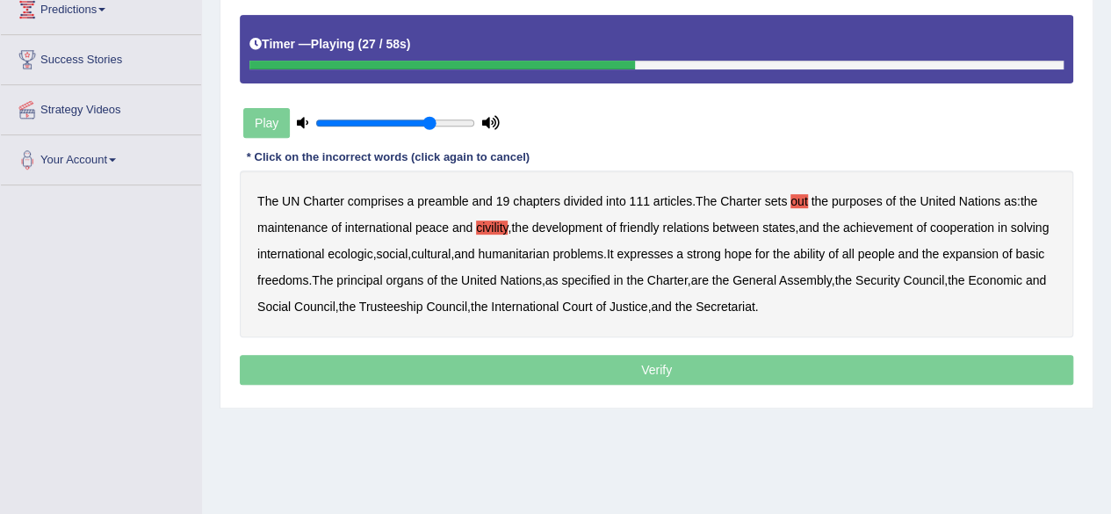
click at [372, 248] on b "ecologic" at bounding box center [349, 254] width 45 height 14
click at [824, 251] on b "ability" at bounding box center [809, 254] width 32 height 14
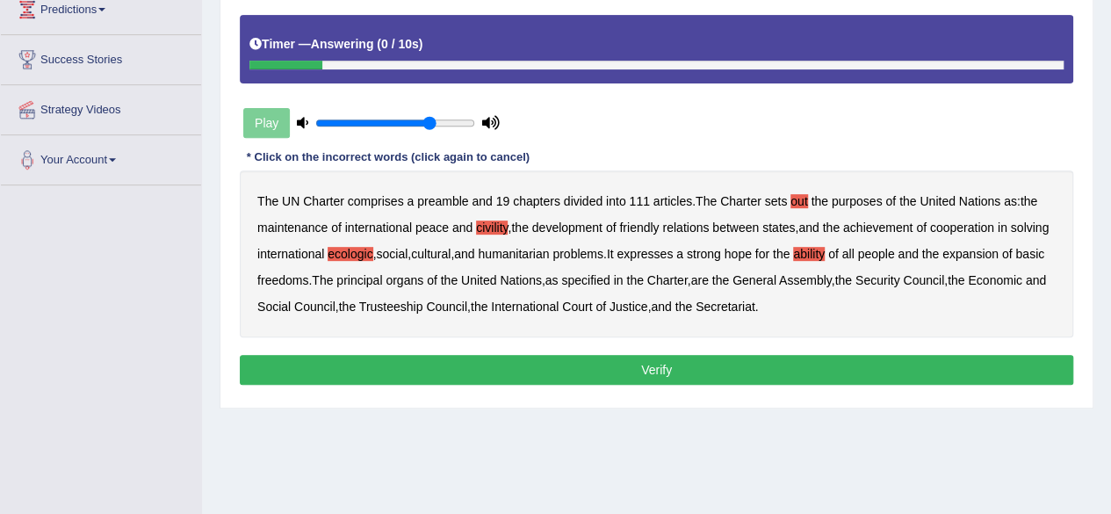
click at [738, 359] on button "Verify" at bounding box center [656, 370] width 833 height 30
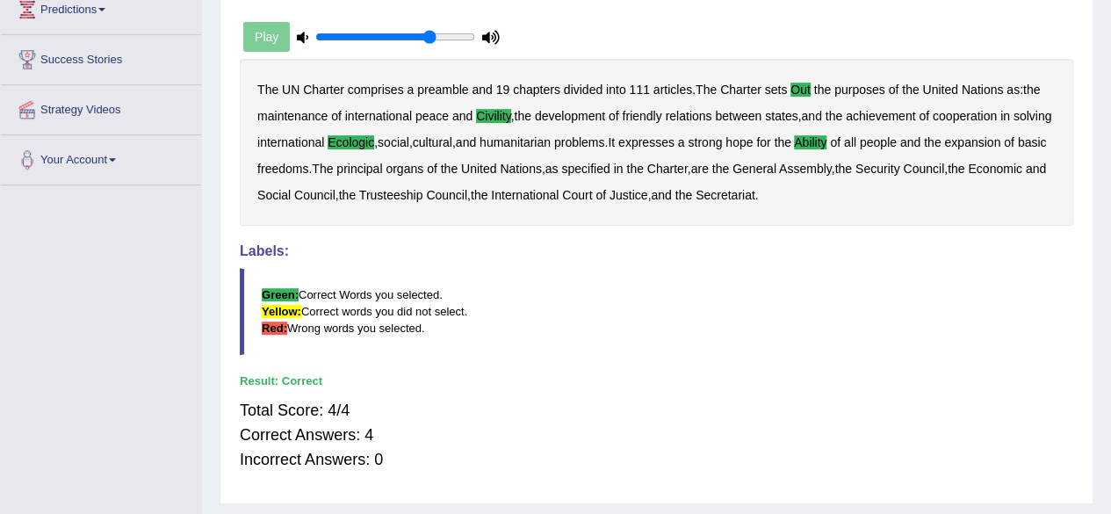
scroll to position [0, 0]
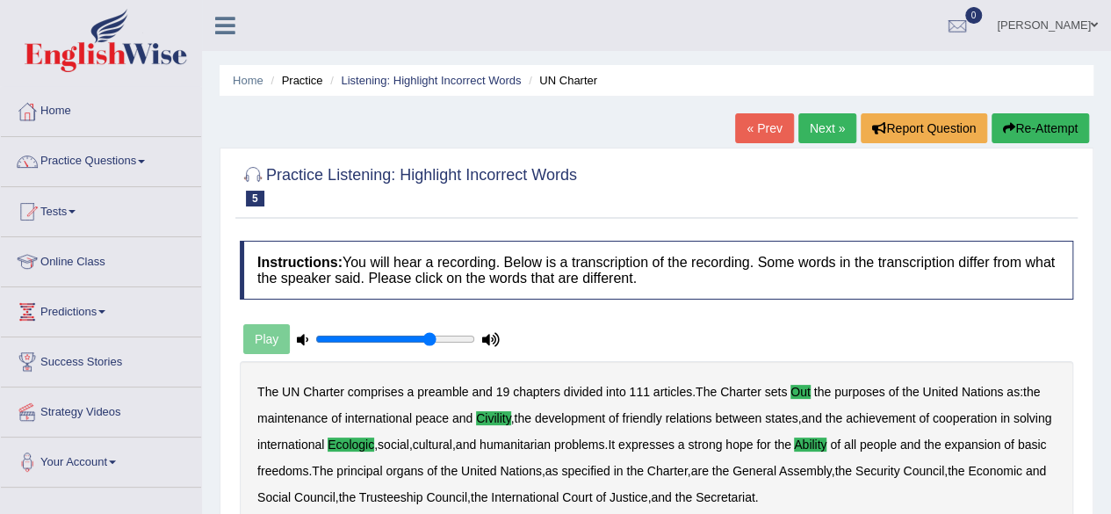
click at [817, 140] on link "Next »" at bounding box center [827, 128] width 58 height 30
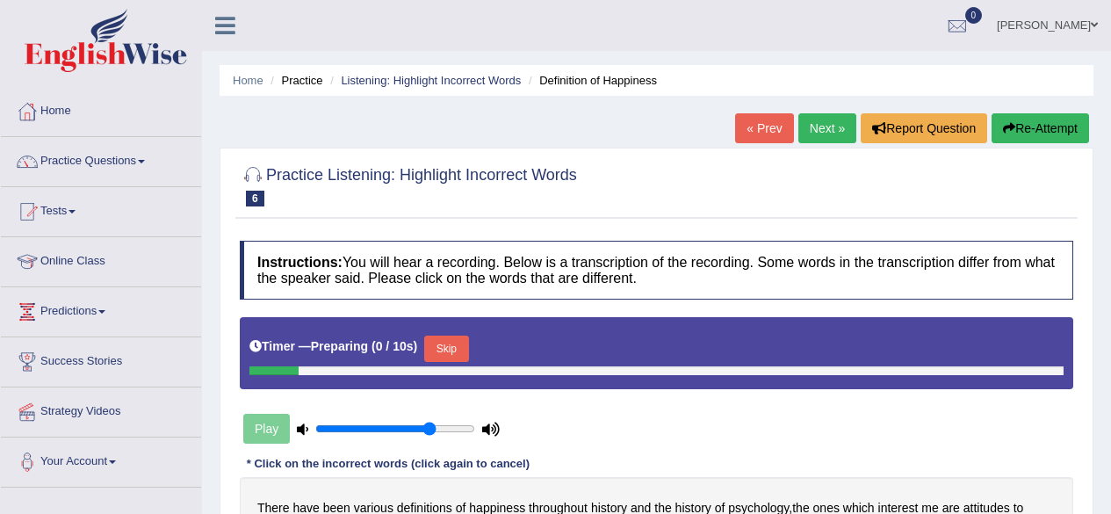
scroll to position [407, 0]
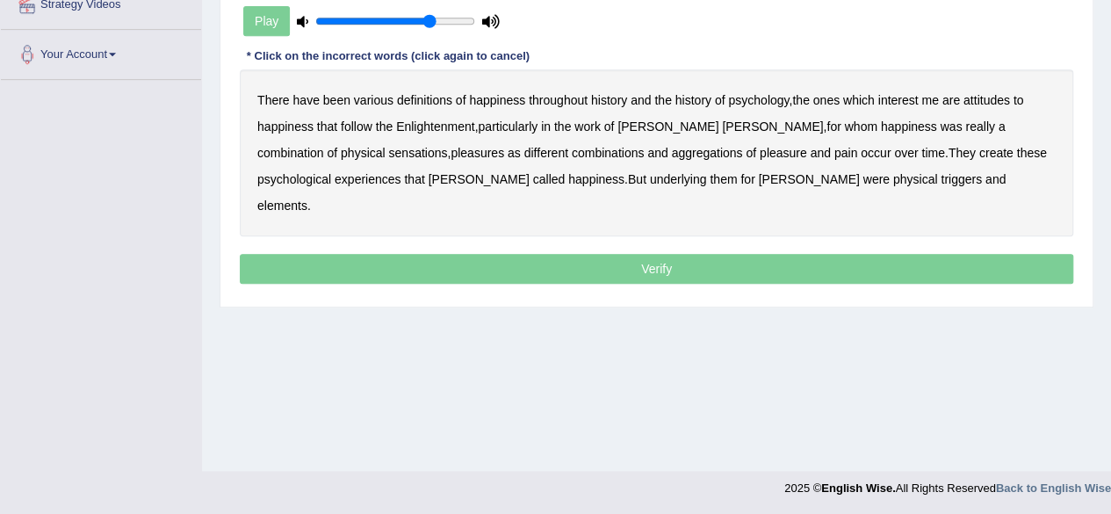
click at [1094, 104] on div "Home Practice Listening: Highlight Incorrect Words Definition of Happiness « Pr…" at bounding box center [656, 32] width 909 height 878
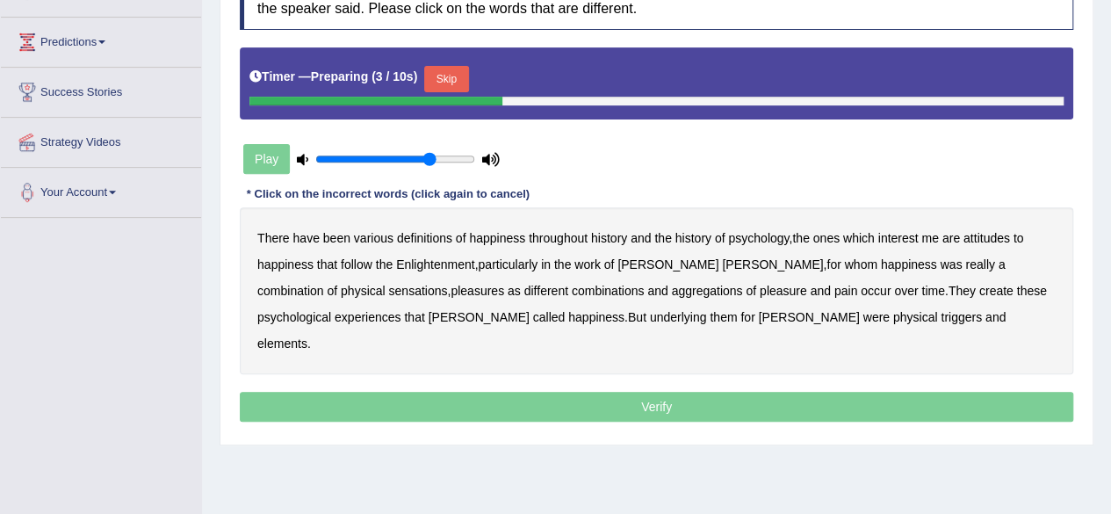
scroll to position [267, 0]
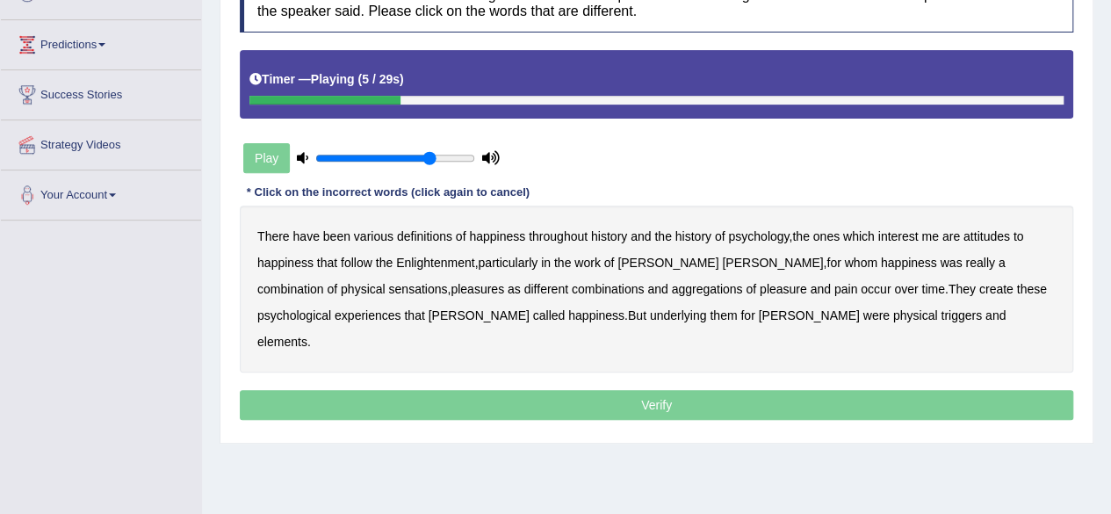
click at [760, 234] on b "psychology" at bounding box center [758, 236] width 61 height 14
click at [990, 229] on b "attitudes" at bounding box center [986, 236] width 47 height 14
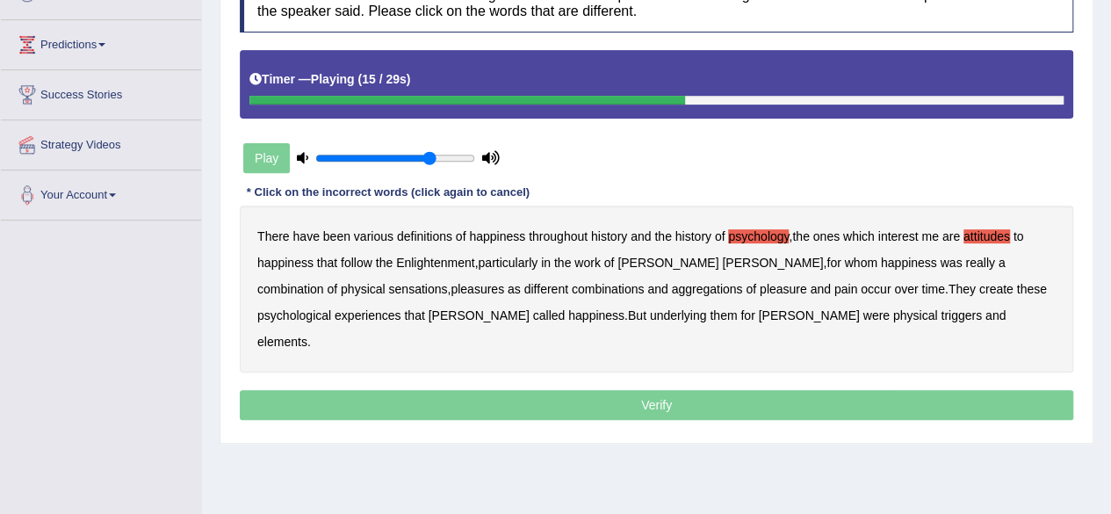
click at [388, 282] on b "sensations" at bounding box center [417, 289] width 59 height 14
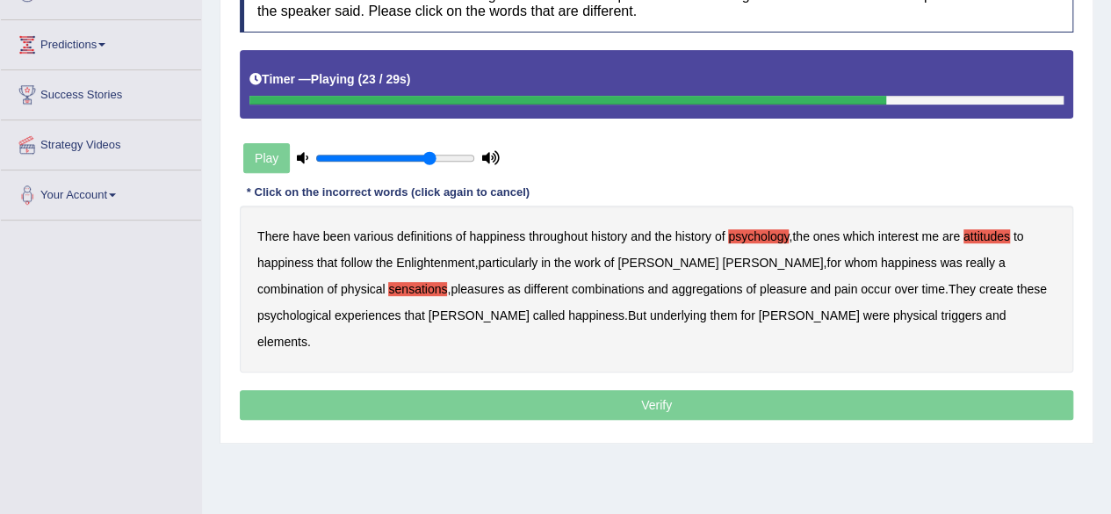
click at [979, 282] on b "create" at bounding box center [996, 289] width 34 height 14
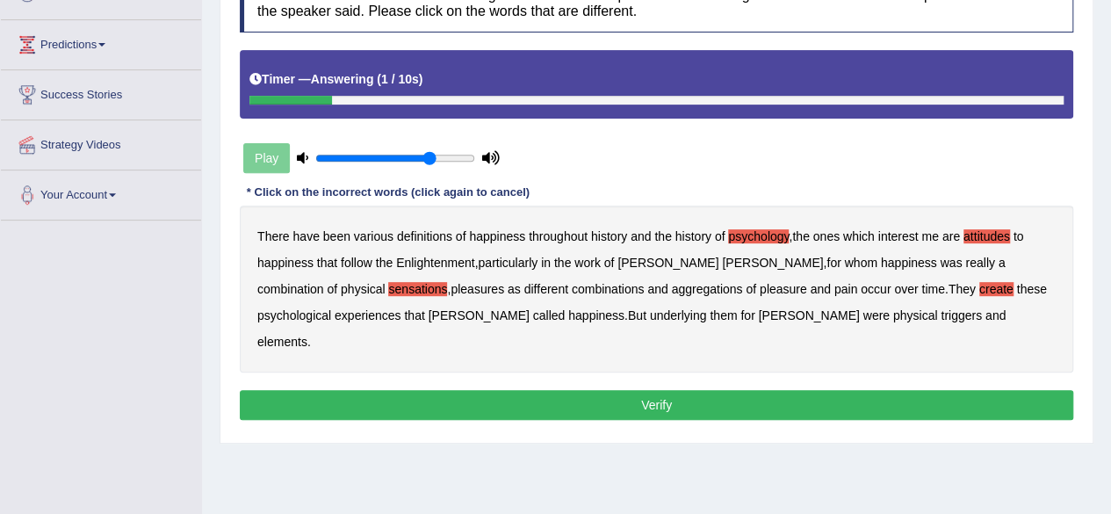
click at [307, 335] on b "elements" at bounding box center [282, 342] width 50 height 14
click at [632, 390] on button "Verify" at bounding box center [656, 405] width 833 height 30
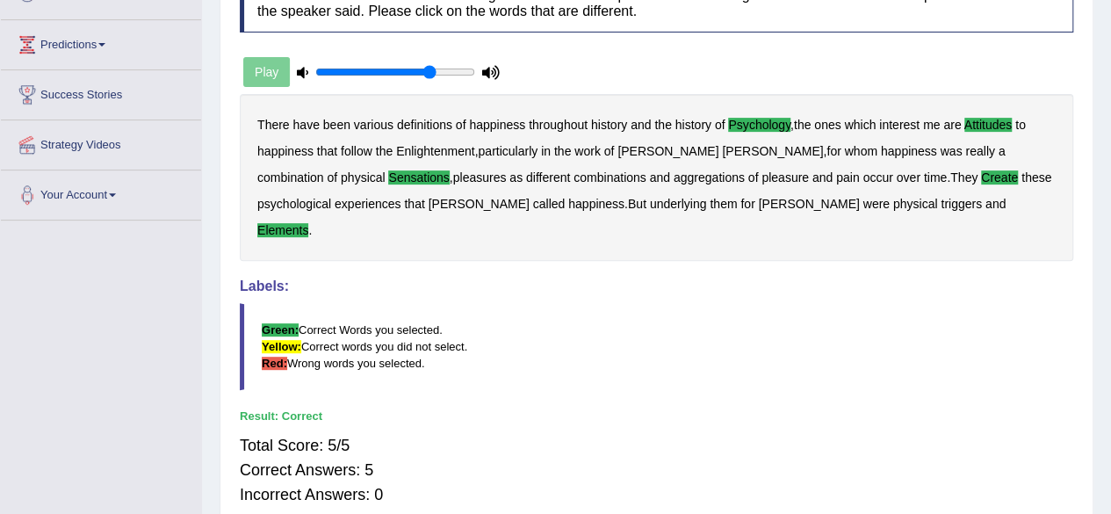
scroll to position [0, 0]
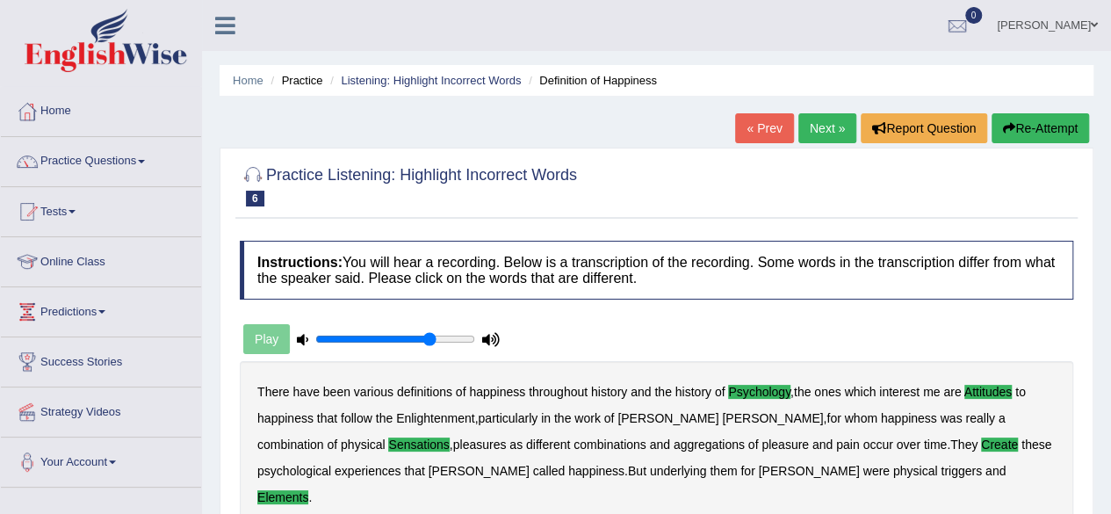
click at [824, 120] on link "Next »" at bounding box center [827, 128] width 58 height 30
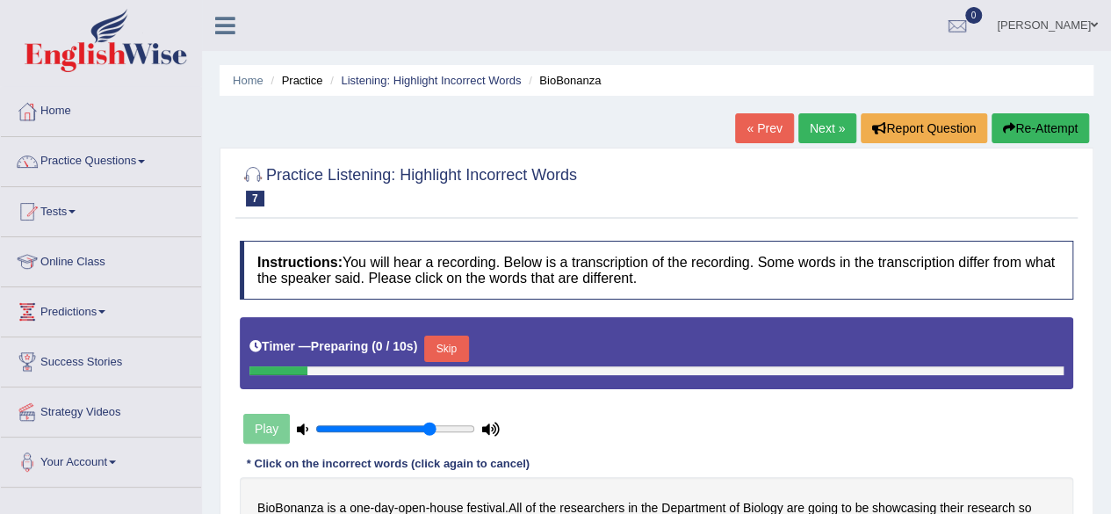
scroll to position [407, 0]
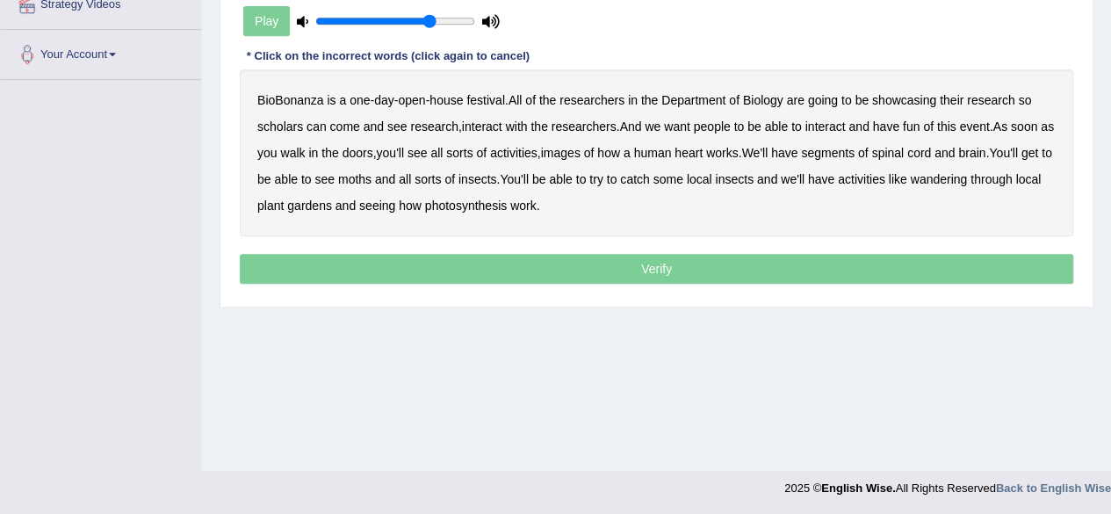
click at [220, 107] on div "Practice Listening: Highlight Incorrect Words 7 BioBonanza Instructions: You wi…" at bounding box center [657, 23] width 874 height 567
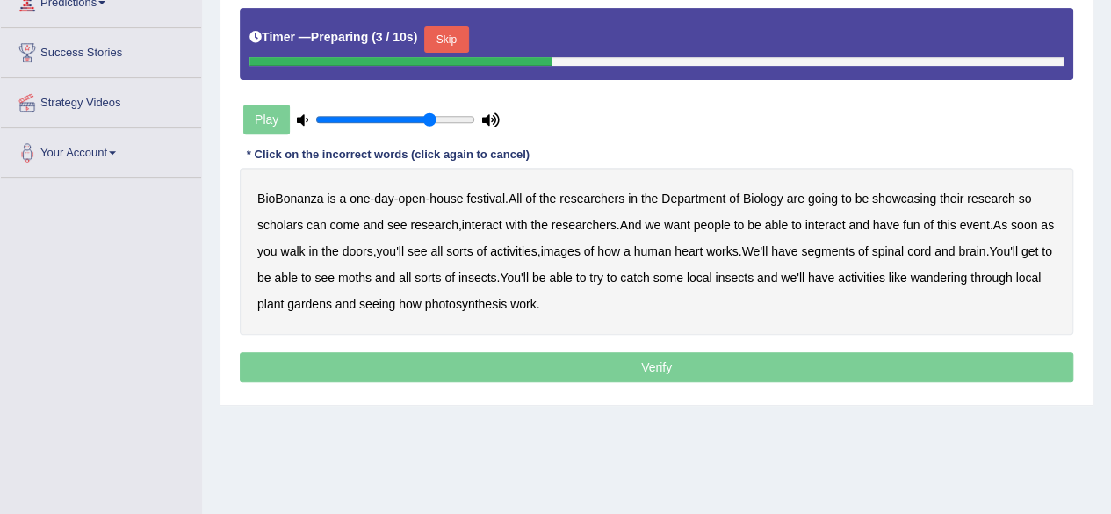
scroll to position [302, 0]
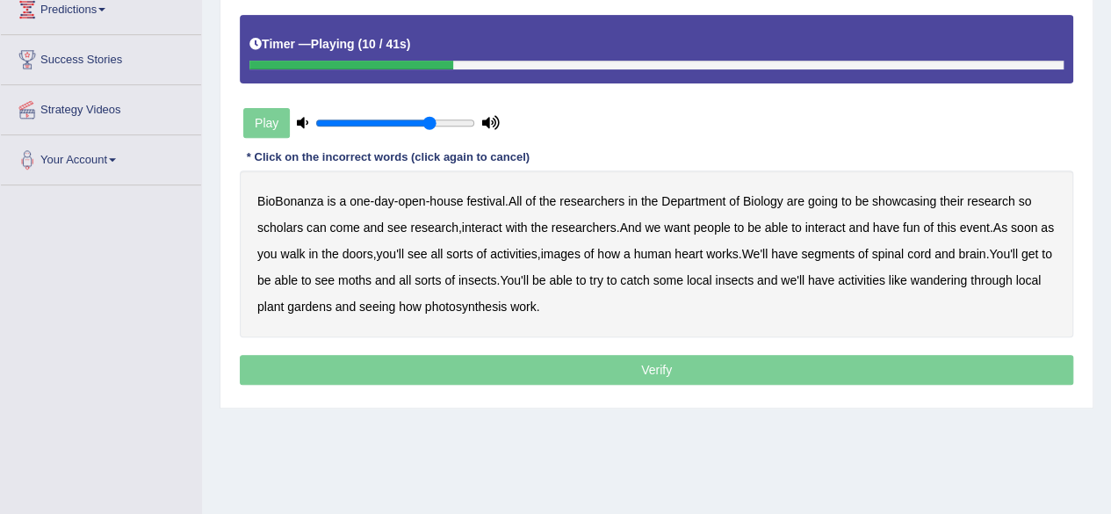
click at [285, 222] on b "scholars" at bounding box center [280, 227] width 46 height 14
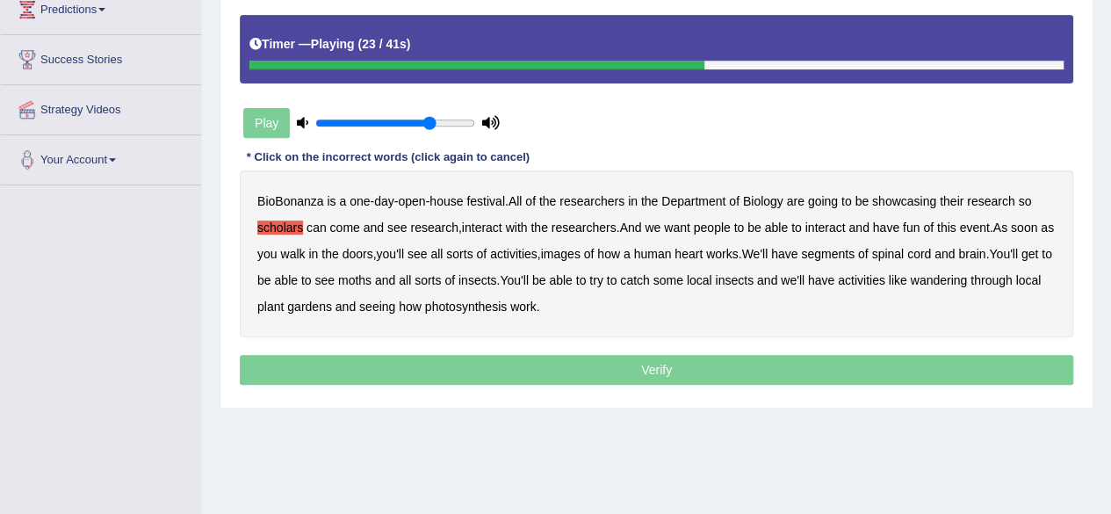
click at [578, 256] on b "images" at bounding box center [561, 254] width 40 height 14
click at [854, 256] on b "segments" at bounding box center [828, 254] width 54 height 14
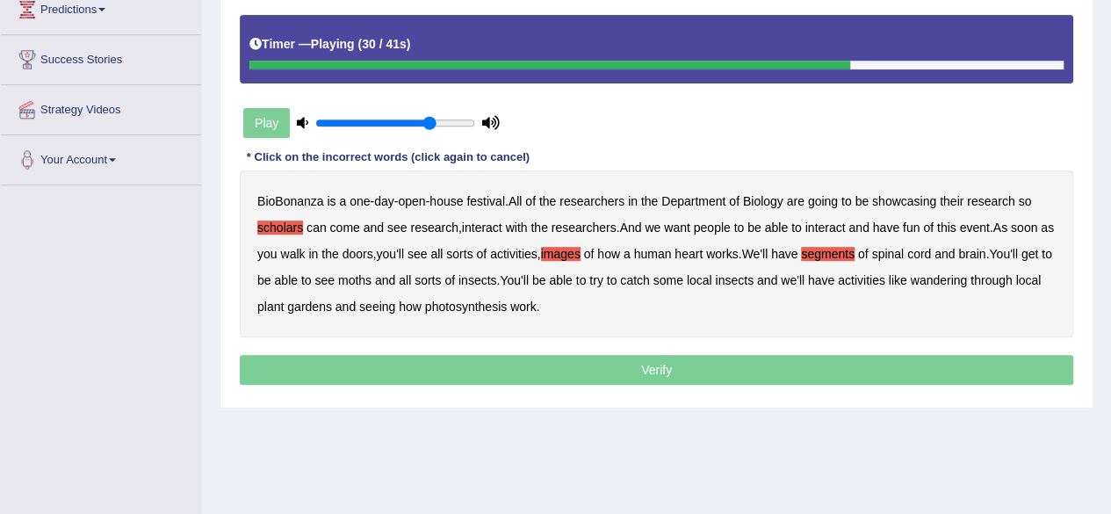
click at [371, 277] on b "moths" at bounding box center [354, 280] width 33 height 14
click at [968, 273] on b "wandering" at bounding box center [938, 280] width 57 height 14
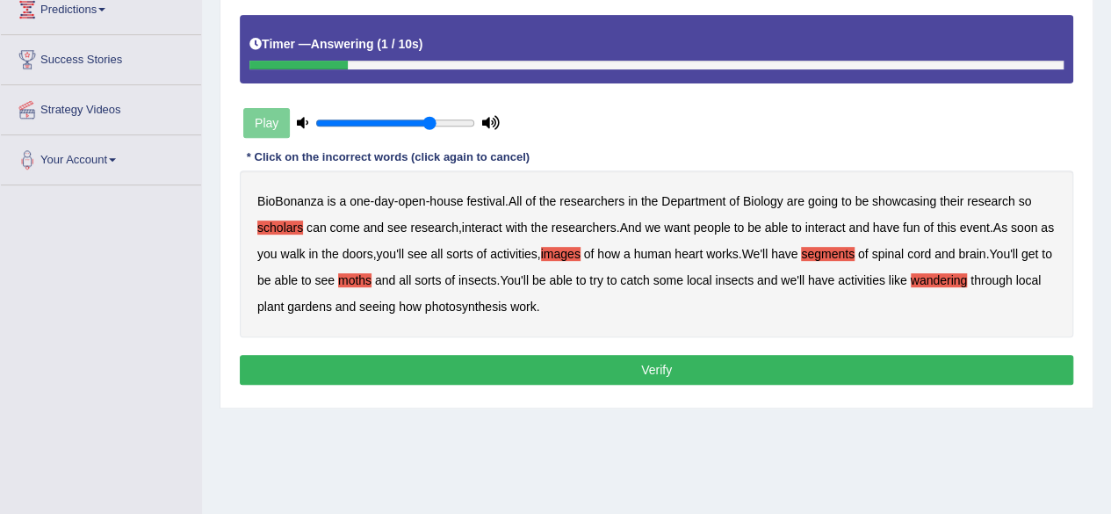
click at [633, 362] on button "Verify" at bounding box center [656, 370] width 833 height 30
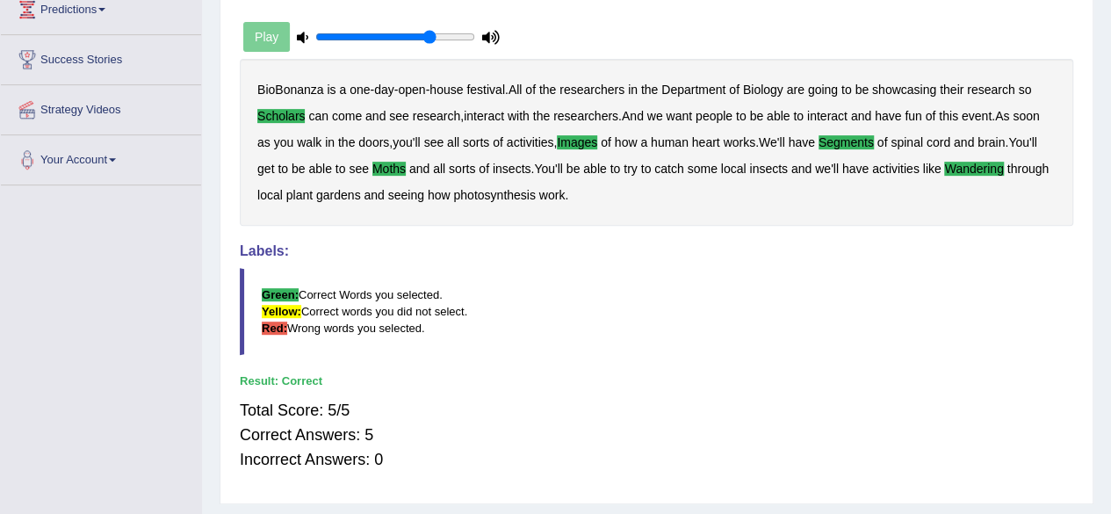
scroll to position [0, 0]
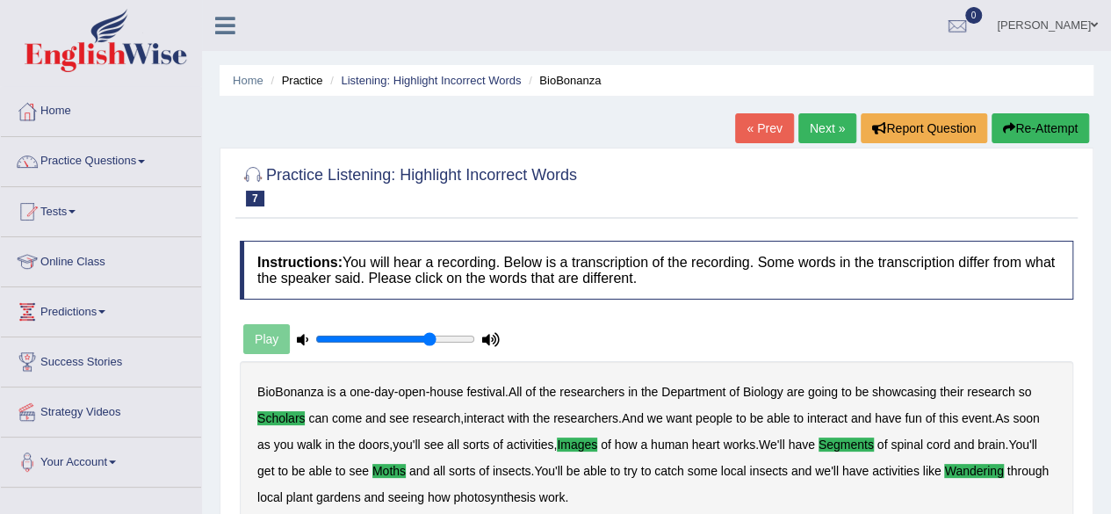
click at [813, 126] on link "Next »" at bounding box center [827, 128] width 58 height 30
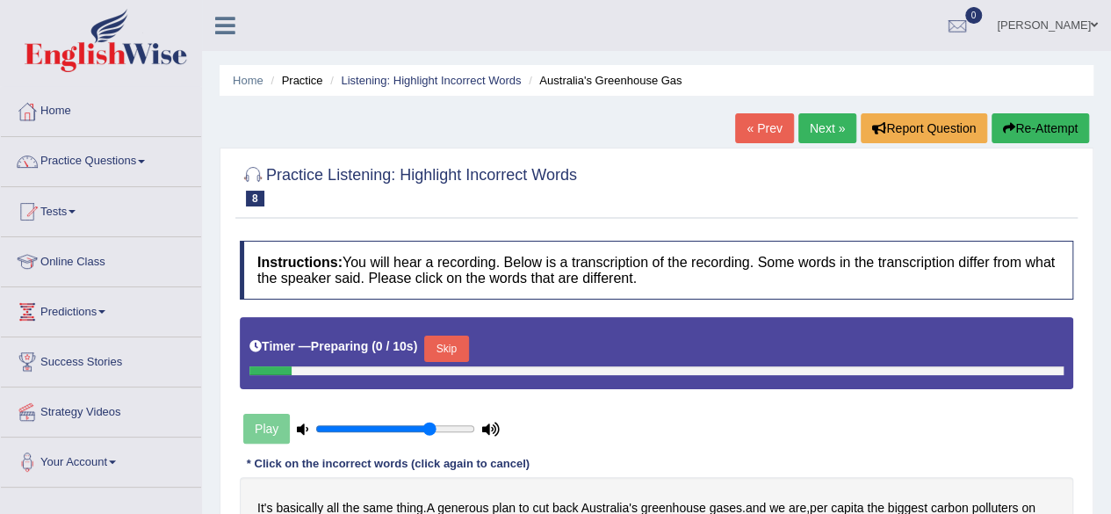
scroll to position [407, 0]
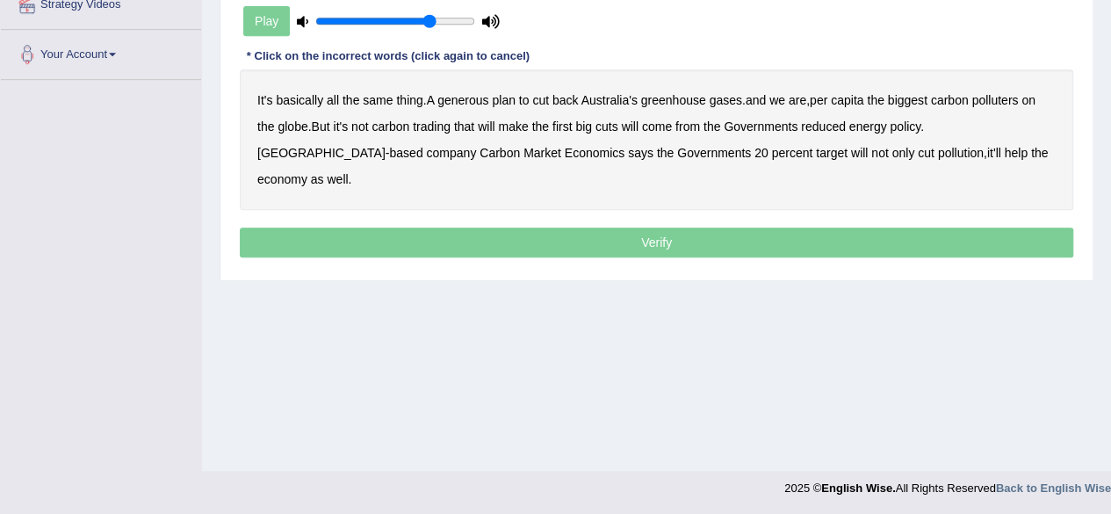
click at [1081, 106] on div "Practice Listening: Highlight Incorrect Words 8 Australia's Greenhouse Gas Inst…" at bounding box center [657, 10] width 874 height 541
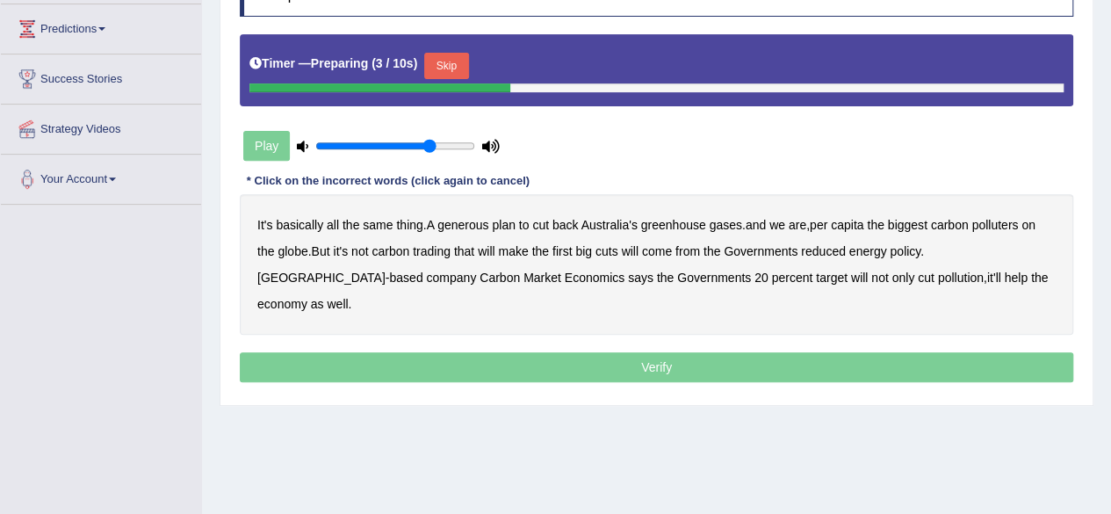
scroll to position [267, 0]
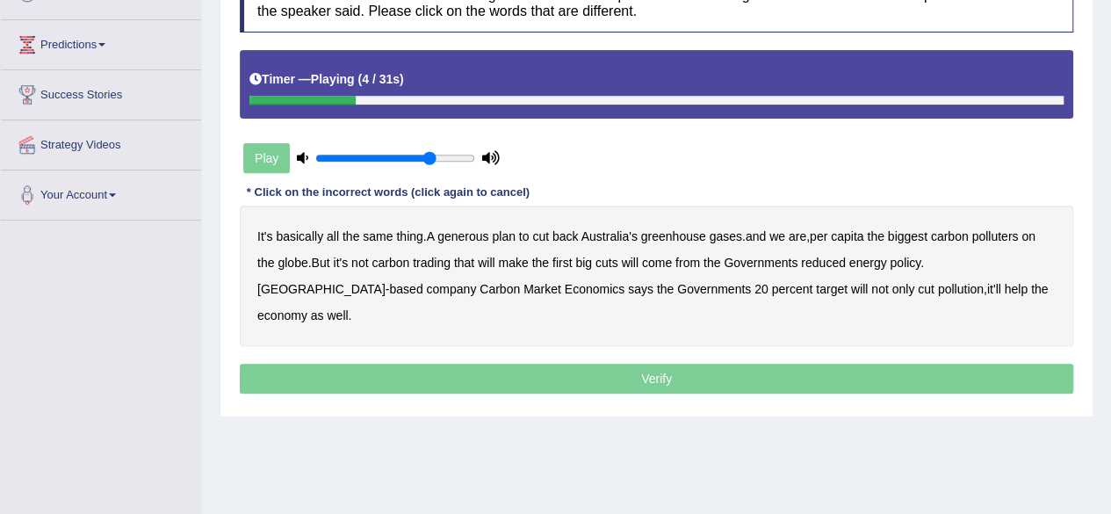
click at [472, 232] on b "generous" at bounding box center [462, 236] width 51 height 14
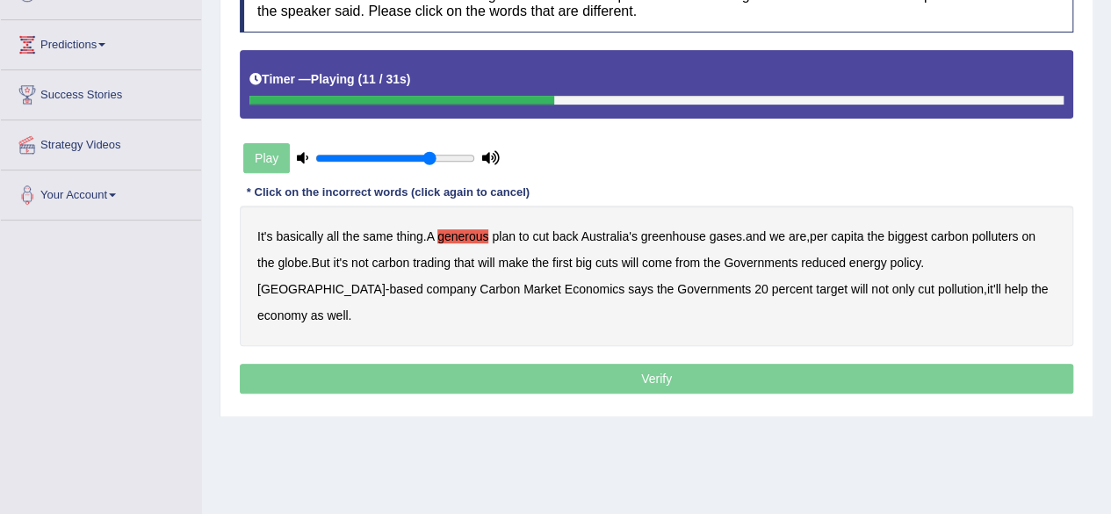
click at [288, 261] on b "globe" at bounding box center [292, 263] width 30 height 14
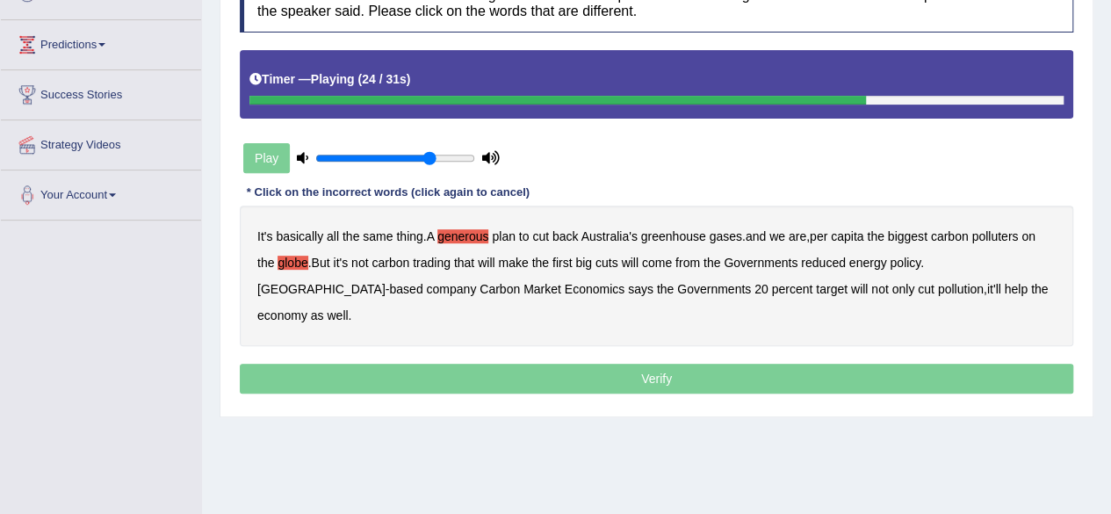
click at [905, 256] on b "policy" at bounding box center [904, 263] width 31 height 14
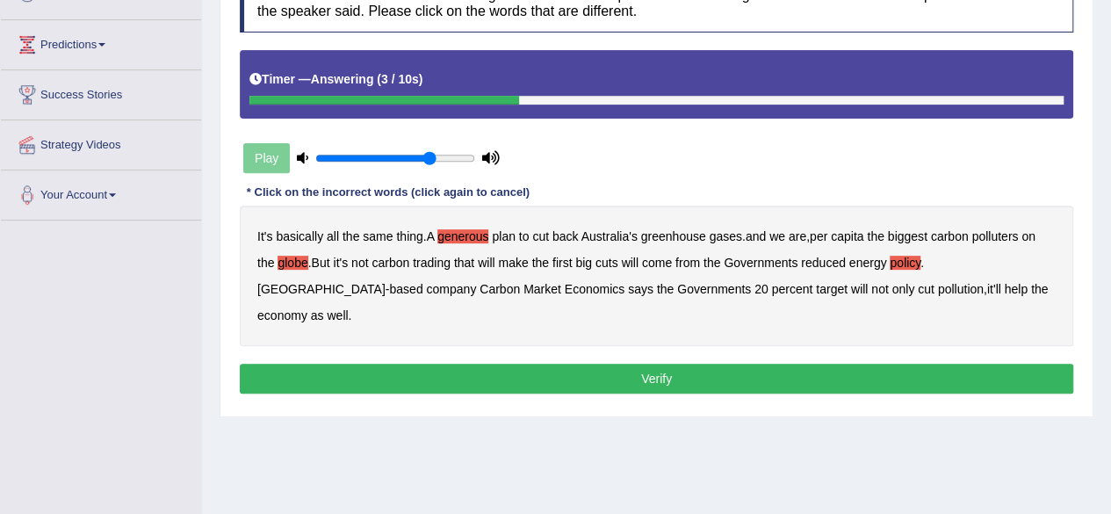
click at [692, 363] on button "Verify" at bounding box center [656, 378] width 833 height 30
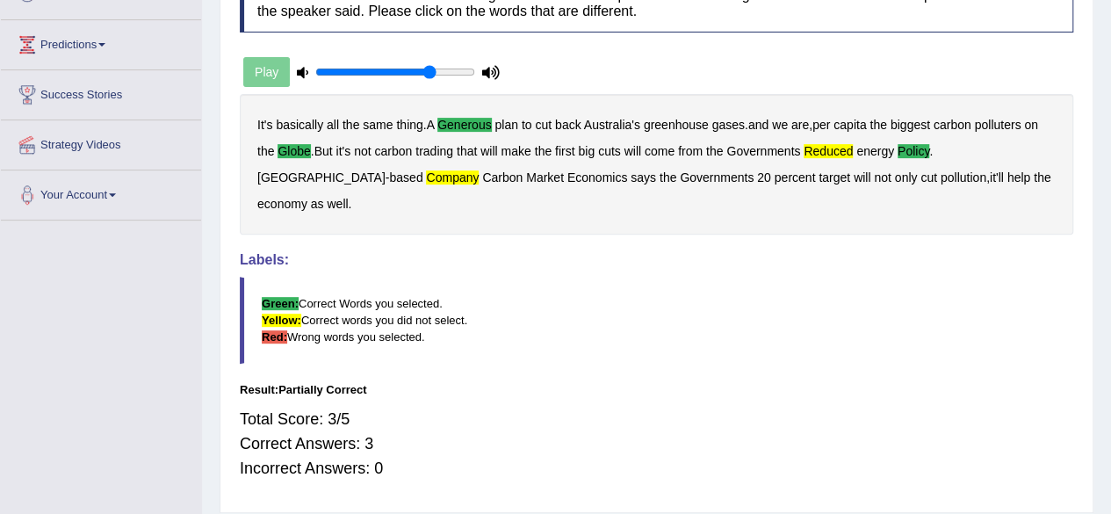
scroll to position [0, 0]
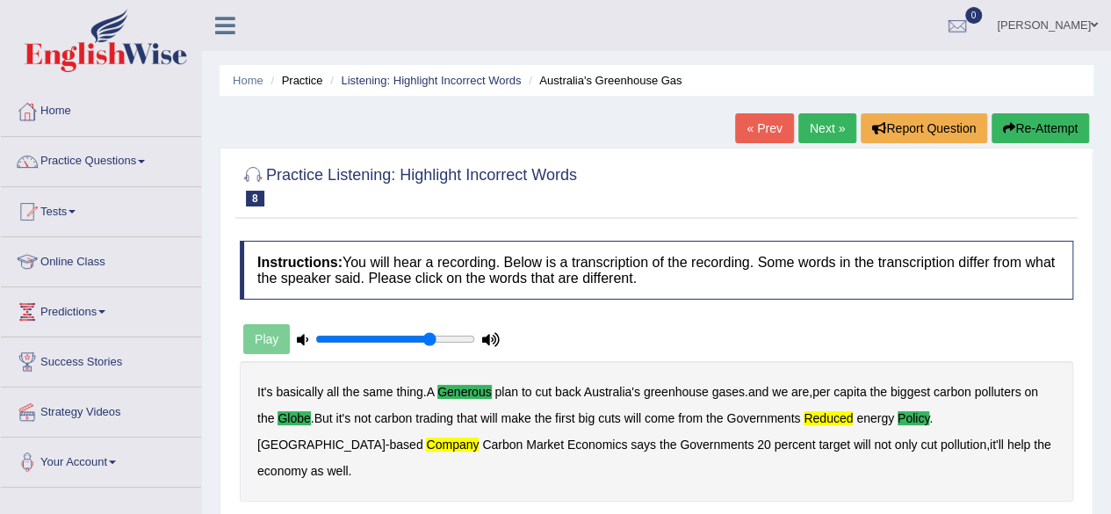
click at [827, 118] on link "Next »" at bounding box center [827, 128] width 58 height 30
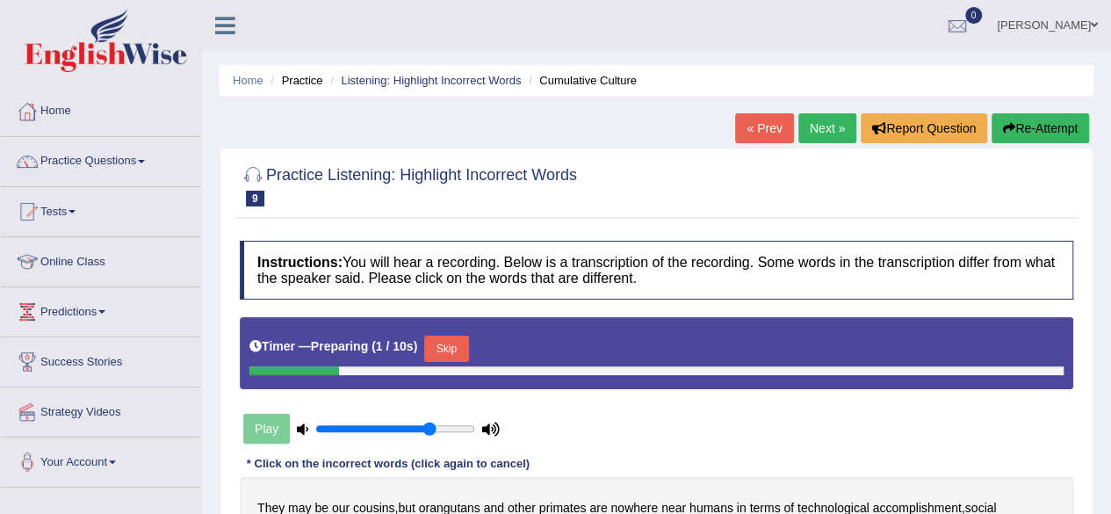
click at [1106, 382] on div "Home Practice Listening: Highlight Incorrect Words Cumulative Culture « Prev Ne…" at bounding box center [656, 439] width 909 height 878
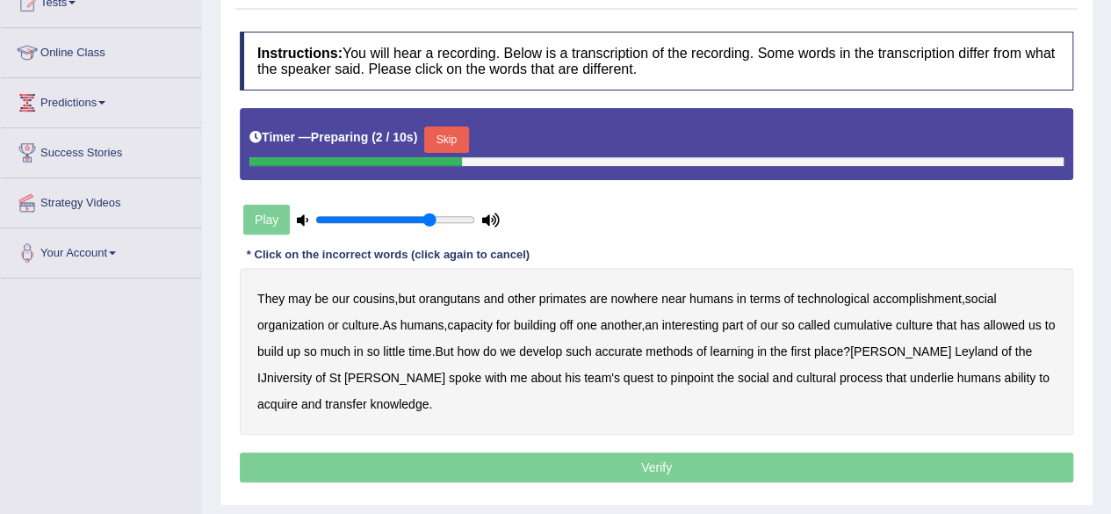
scroll to position [211, 0]
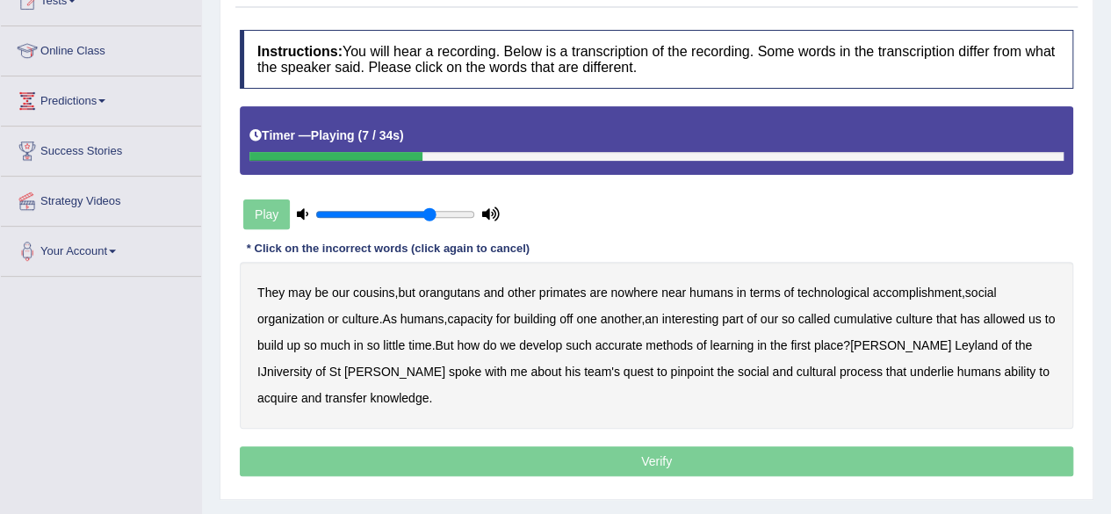
click at [932, 291] on b "accomplishment" at bounding box center [917, 292] width 89 height 14
click at [710, 313] on b "interesting" at bounding box center [690, 319] width 57 height 14
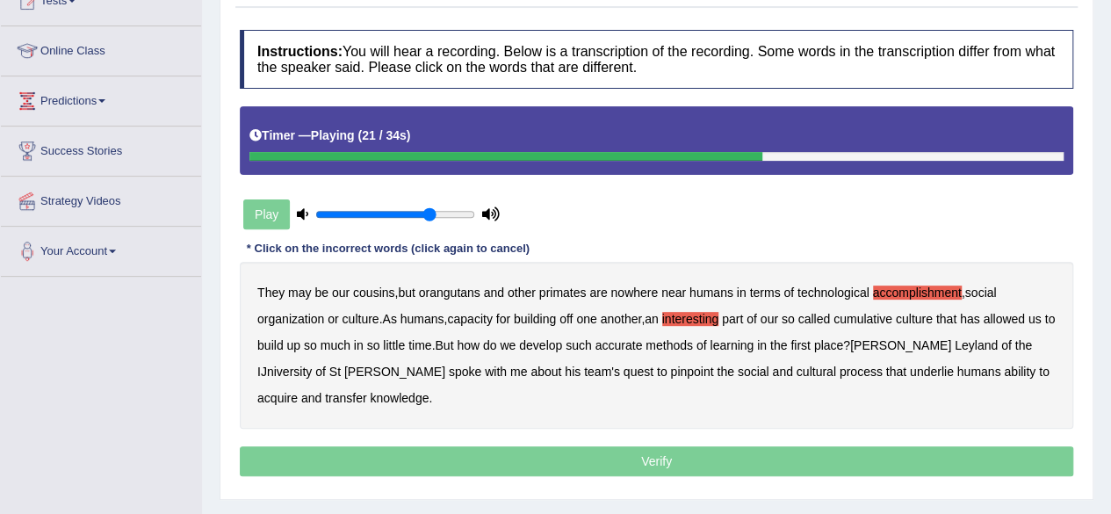
click at [641, 347] on b "accurate" at bounding box center [618, 345] width 47 height 14
click at [312, 364] on b "IJniversity" at bounding box center [284, 371] width 54 height 14
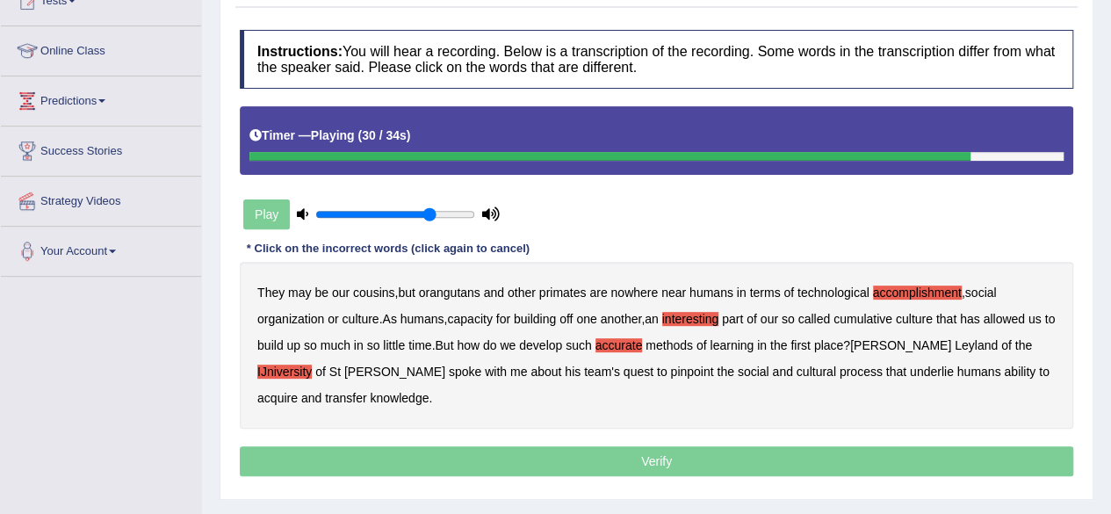
click at [796, 369] on b "cultural" at bounding box center [816, 371] width 40 height 14
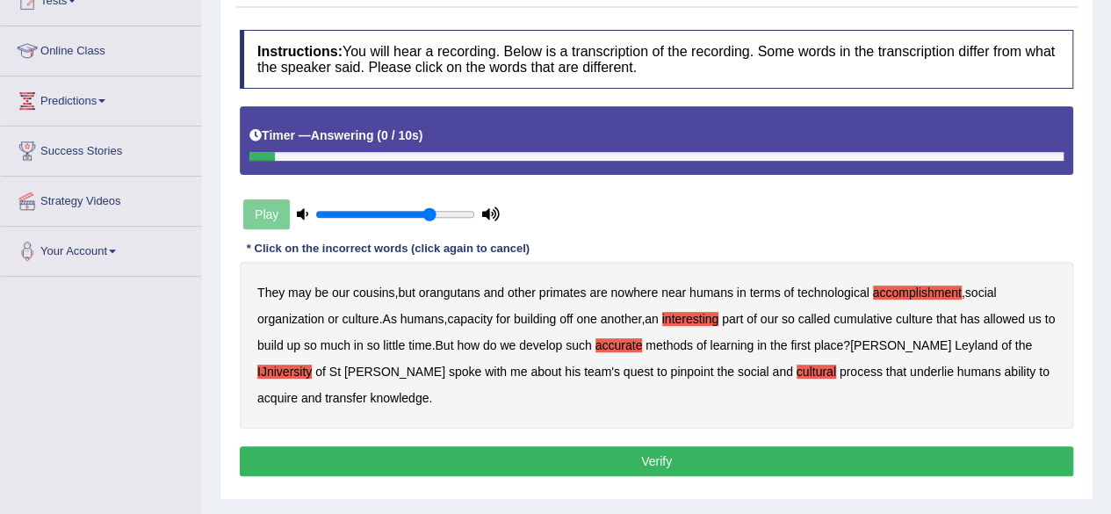
click at [366, 391] on b "transfer" at bounding box center [345, 398] width 41 height 14
click at [745, 457] on button "Verify" at bounding box center [656, 461] width 833 height 30
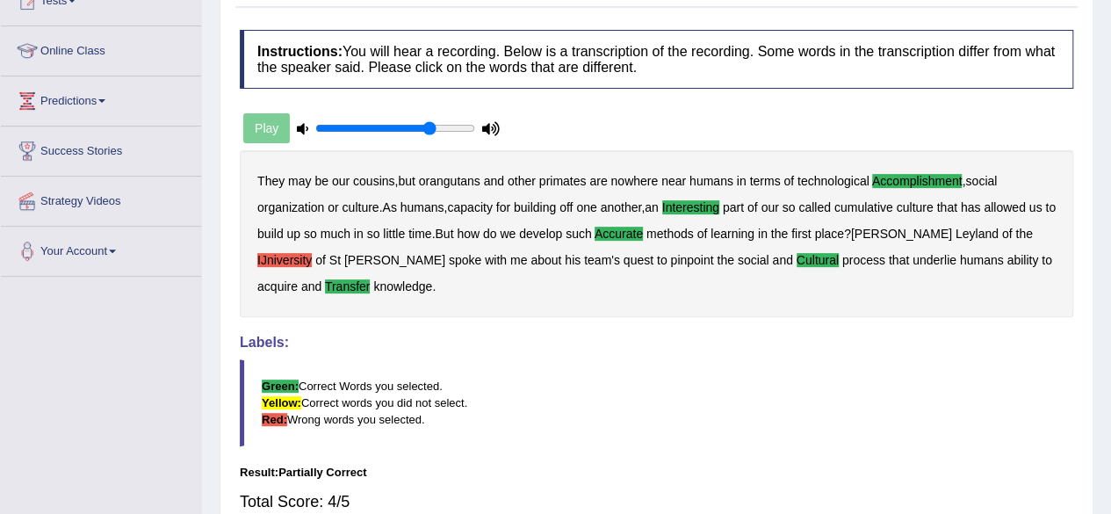
scroll to position [0, 0]
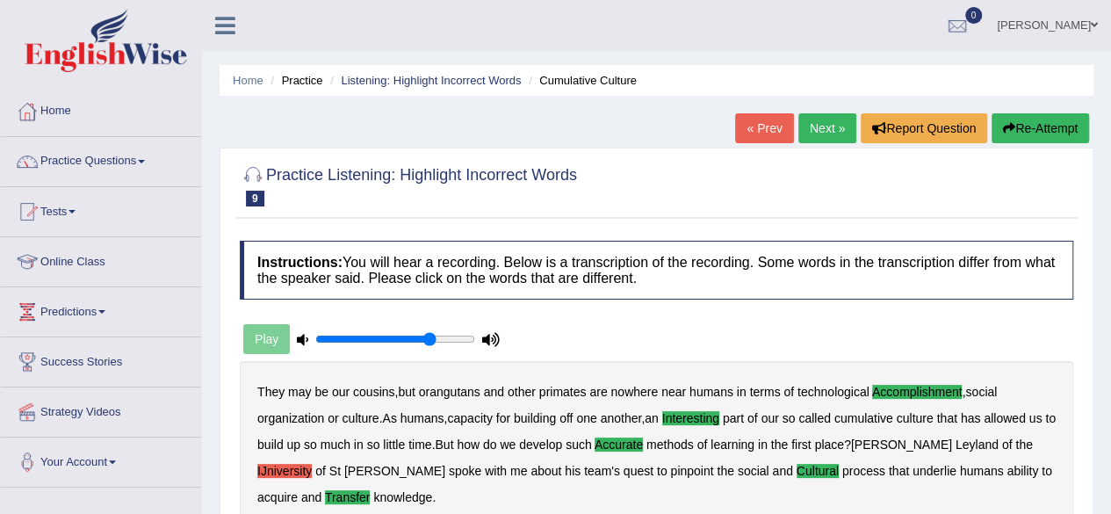
click at [837, 129] on link "Next »" at bounding box center [827, 128] width 58 height 30
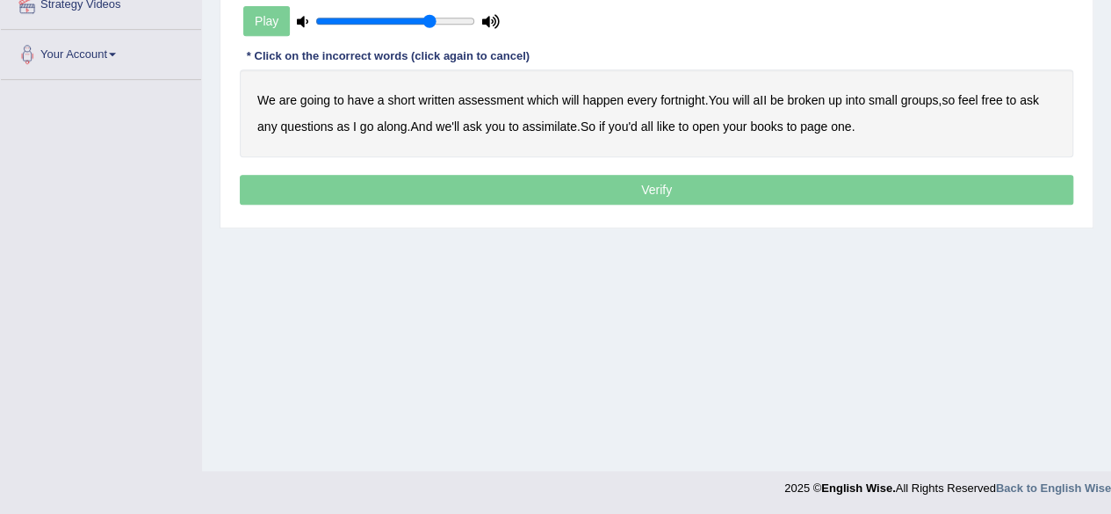
click at [1099, 77] on div "Home Practice Listening: Highlight Incorrect Words Written Assessment « Prev Ne…" at bounding box center [656, 32] width 909 height 878
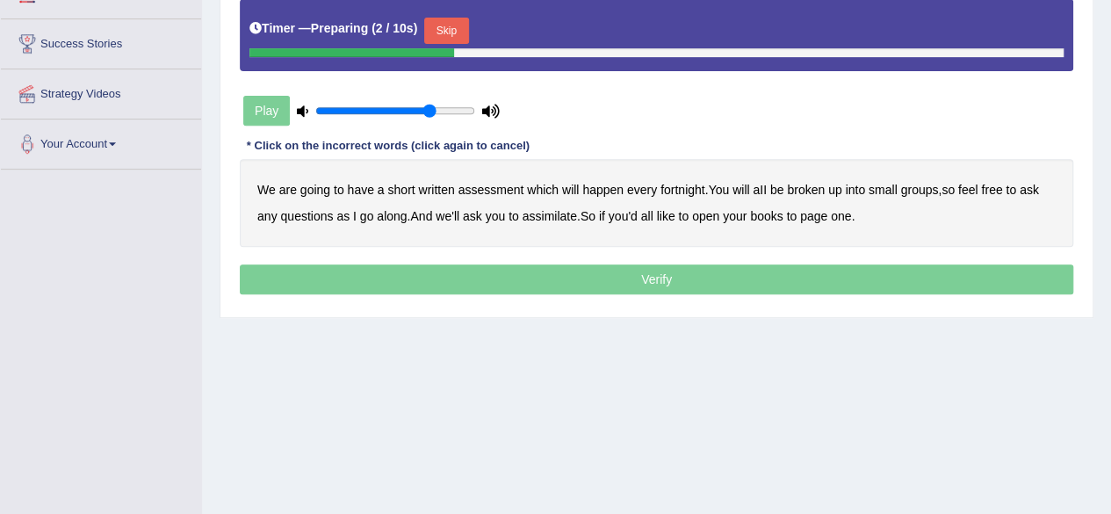
scroll to position [302, 0]
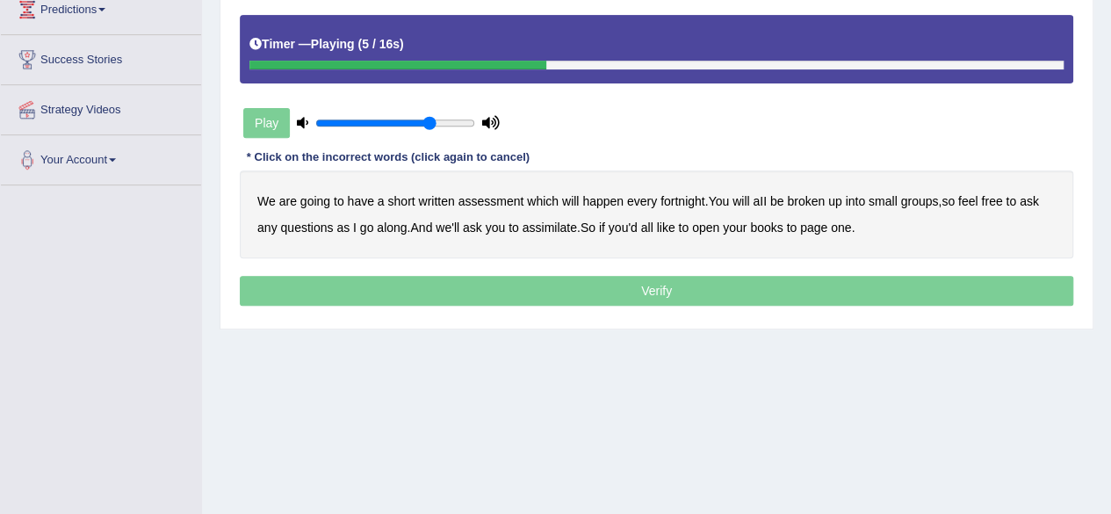
click at [808, 198] on b "broken" at bounding box center [806, 201] width 38 height 14
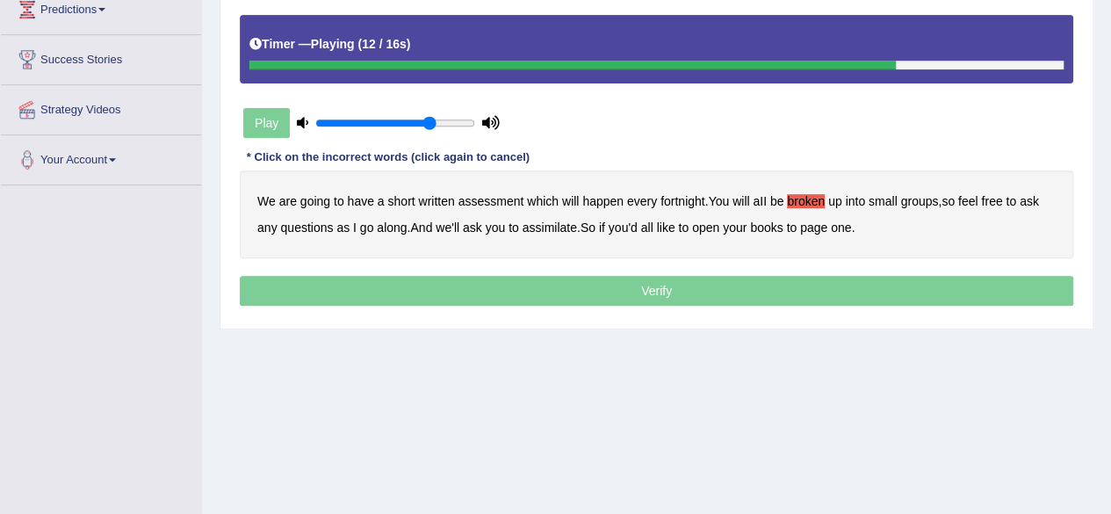
click at [543, 228] on b "assimilate" at bounding box center [549, 227] width 54 height 14
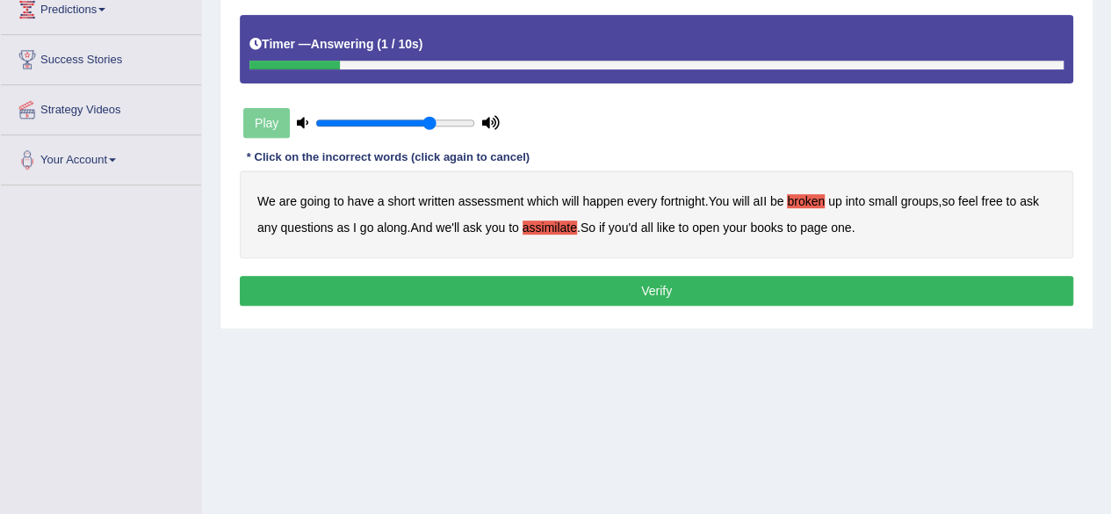
click at [680, 287] on button "Verify" at bounding box center [656, 291] width 833 height 30
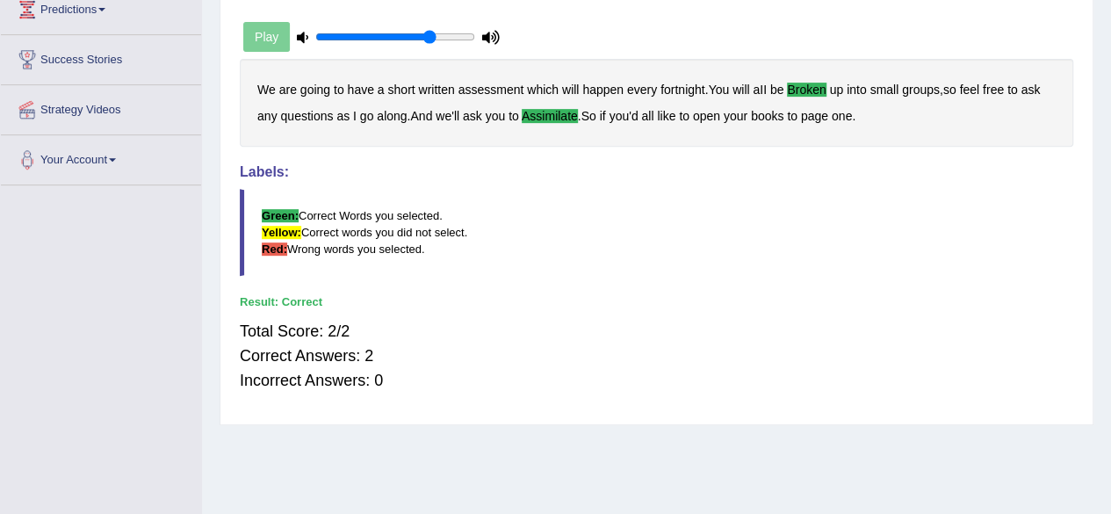
scroll to position [0, 0]
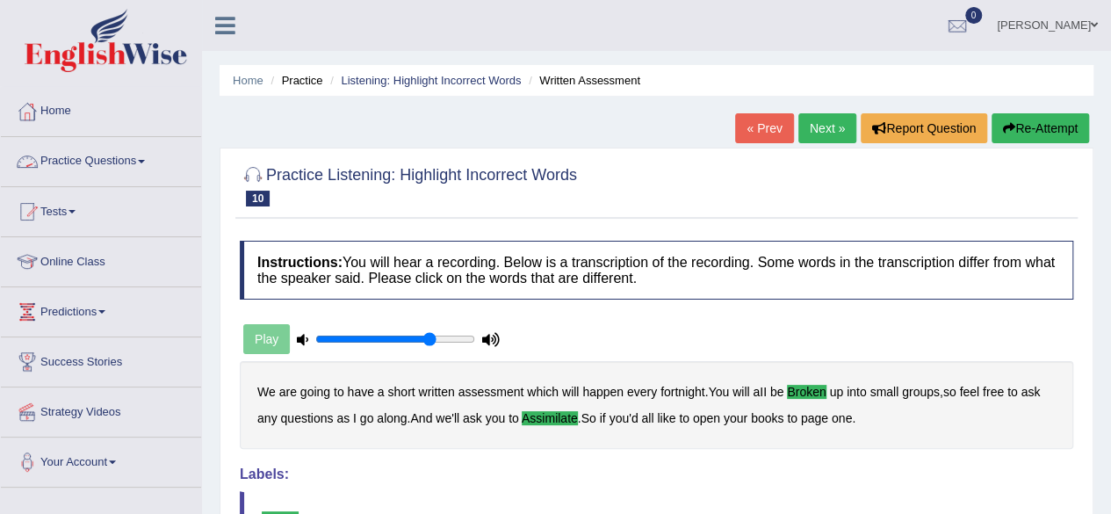
click at [144, 161] on span at bounding box center [141, 162] width 7 height 4
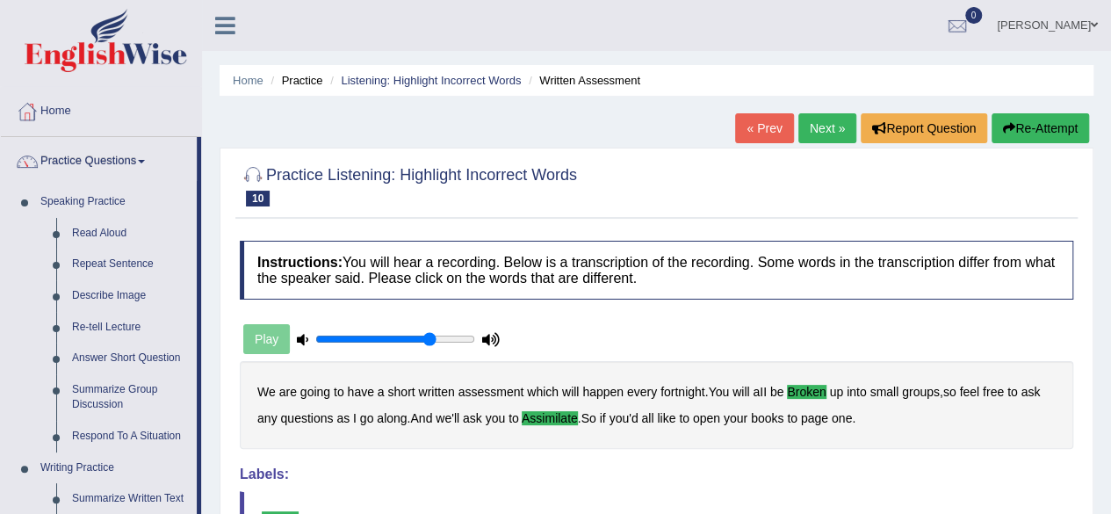
click at [212, 273] on div "Home Practice Listening: Highlight Incorrect Words Written Assessment « Prev Ne…" at bounding box center [656, 439] width 909 height 878
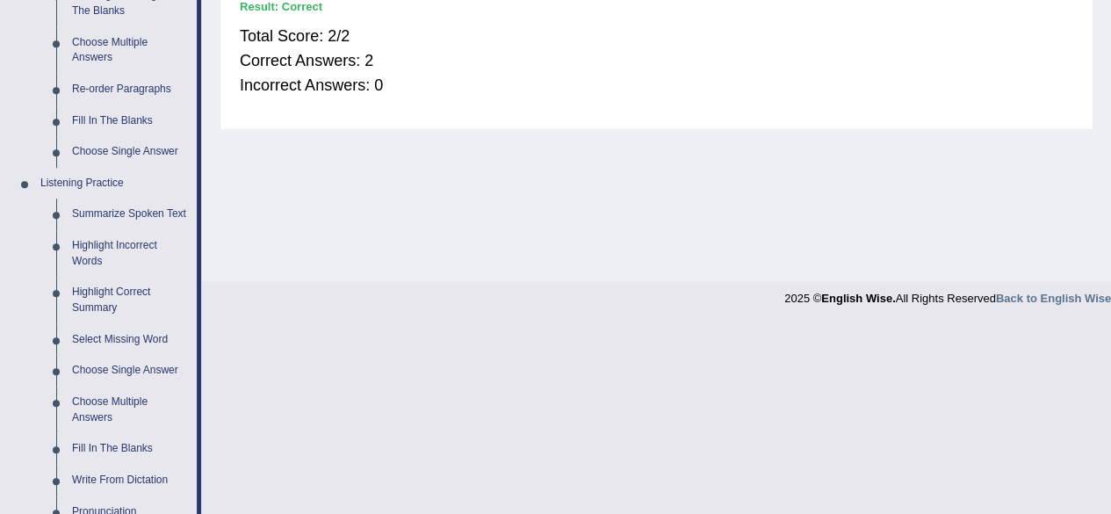
scroll to position [632, 0]
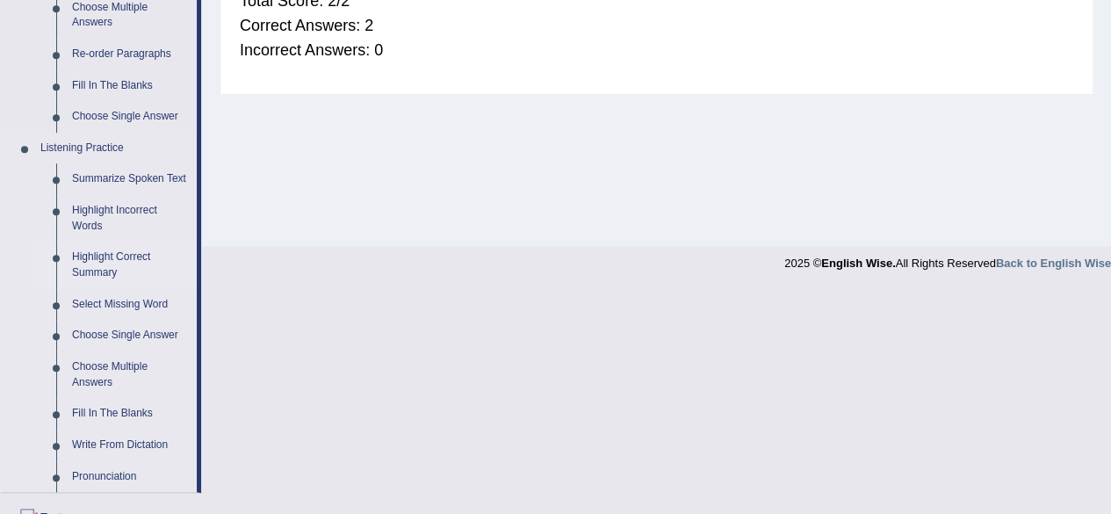
click at [104, 252] on link "Highlight Correct Summary" at bounding box center [130, 264] width 133 height 47
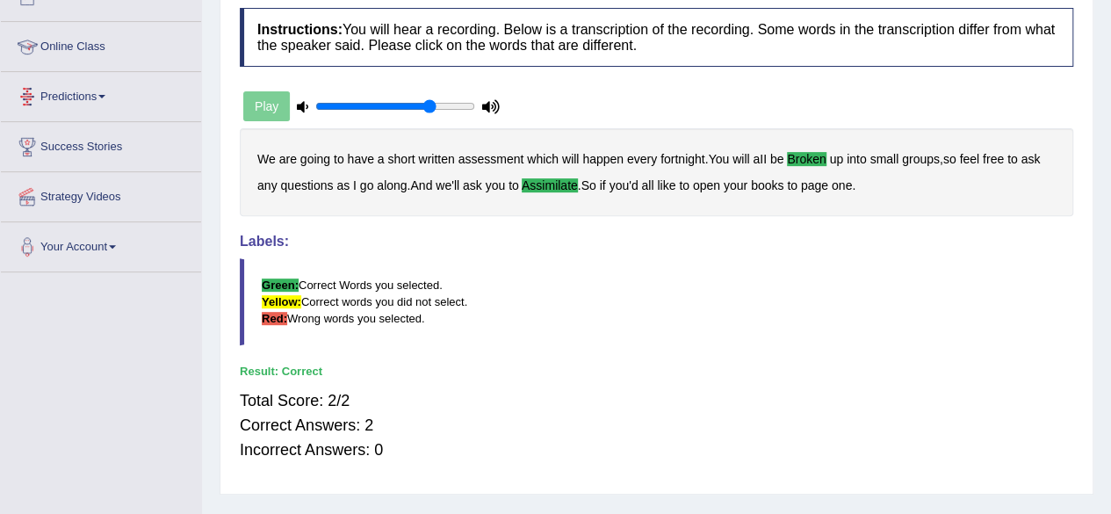
scroll to position [263, 0]
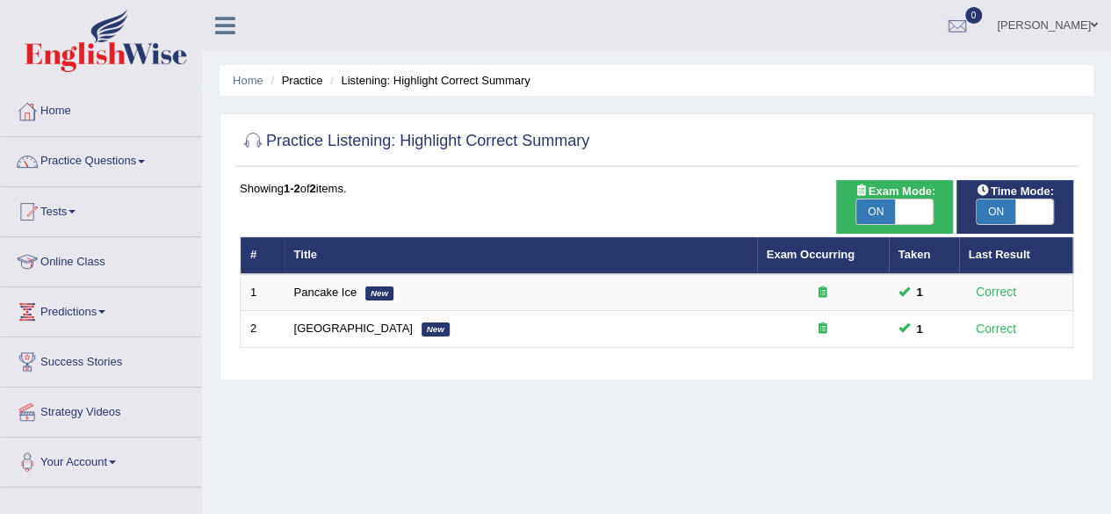
click at [988, 205] on span "ON" at bounding box center [995, 211] width 39 height 25
checkbox input "false"
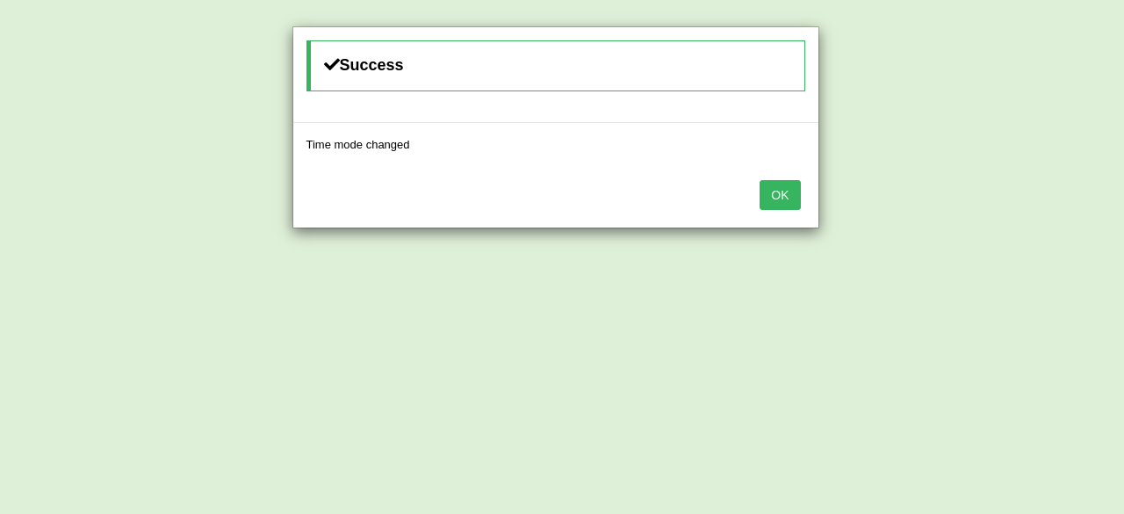
click at [787, 191] on button "OK" at bounding box center [779, 195] width 40 height 30
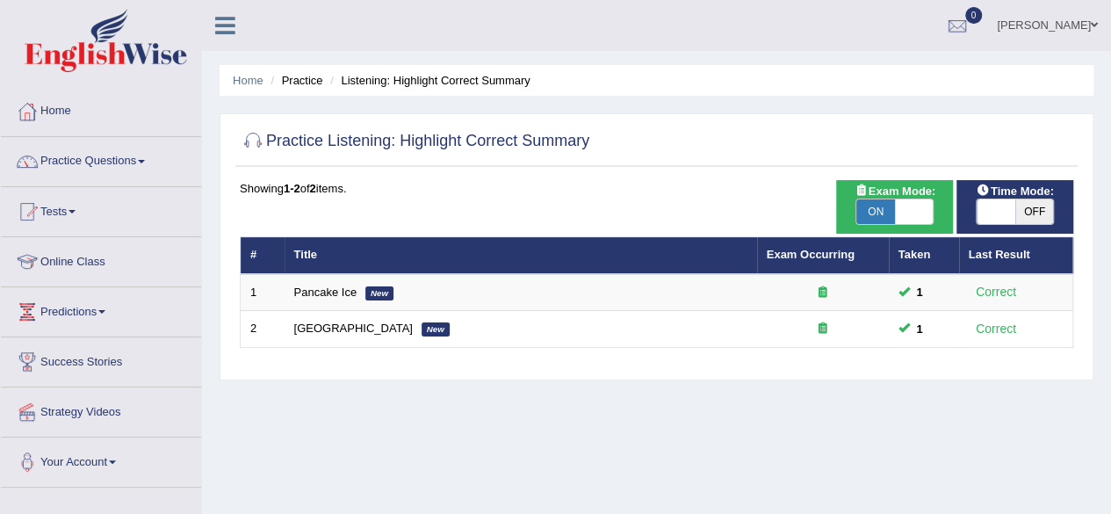
click at [871, 209] on span "ON" at bounding box center [875, 211] width 39 height 25
checkbox input "false"
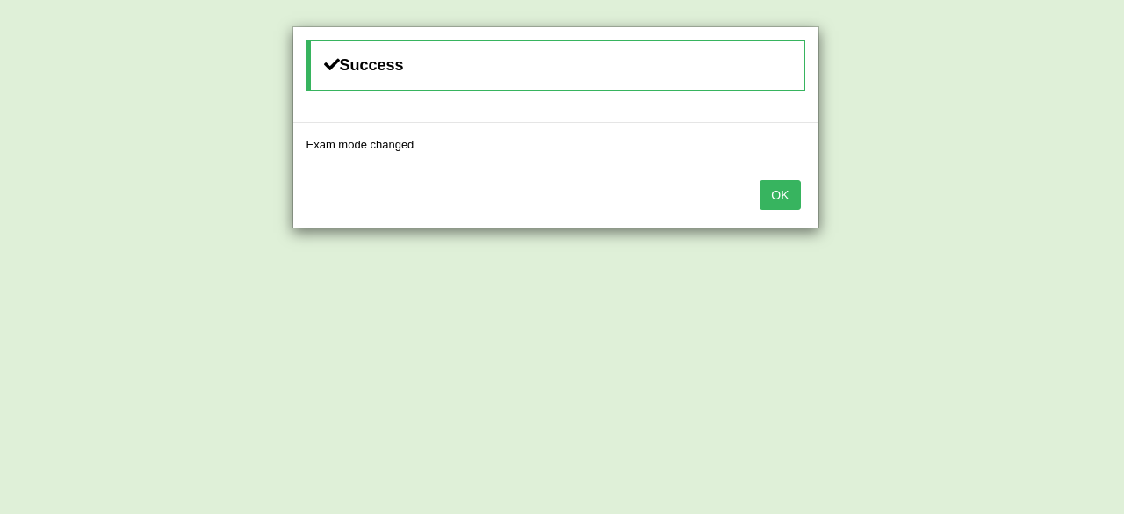
click at [772, 186] on button "OK" at bounding box center [779, 195] width 40 height 30
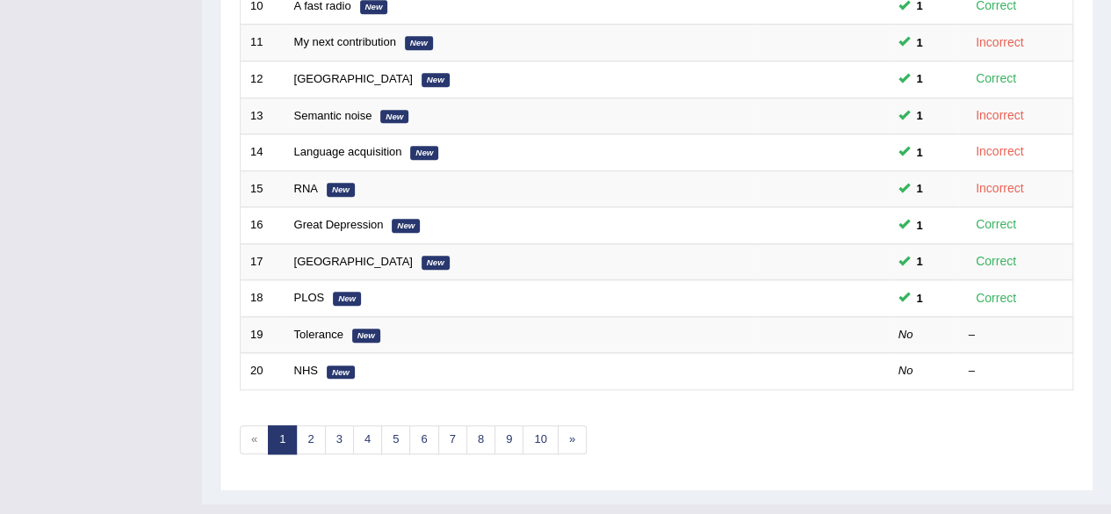
scroll to position [640, 0]
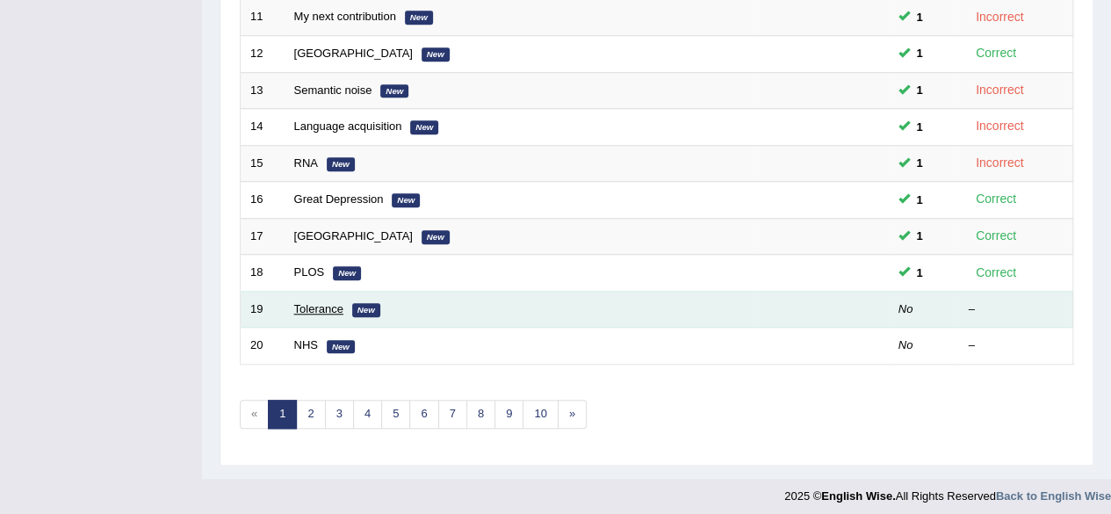
click at [321, 304] on link "Tolerance" at bounding box center [318, 308] width 49 height 13
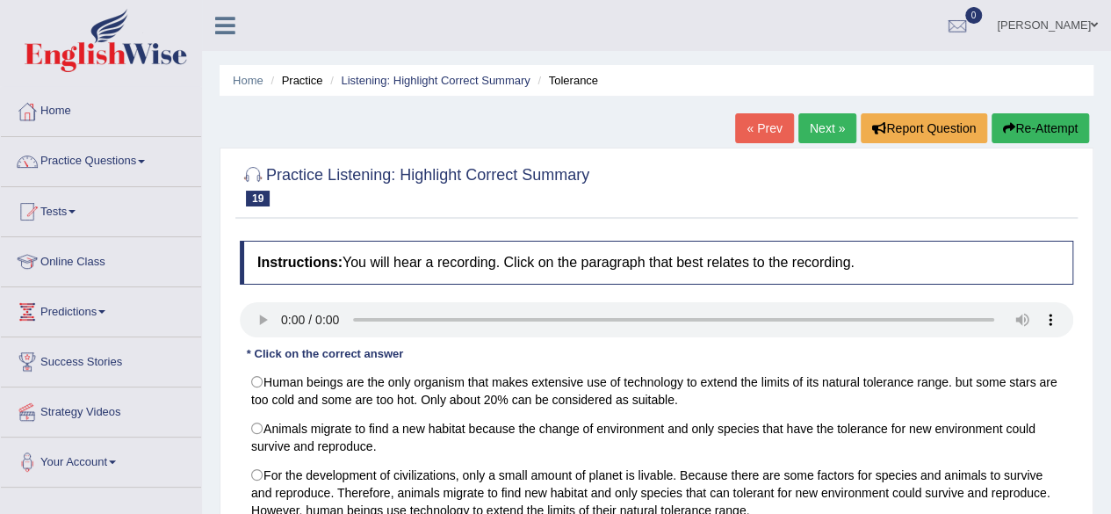
click at [204, 303] on div "Home Practice Listening: Highlight Correct Summary Tolerance « Prev Next » Repo…" at bounding box center [656, 439] width 909 height 878
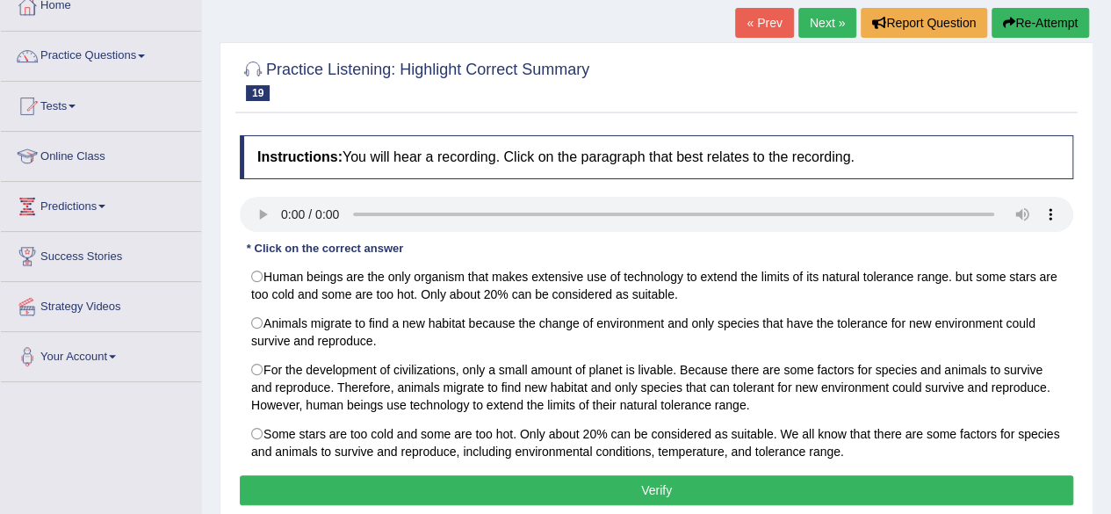
scroll to position [140, 0]
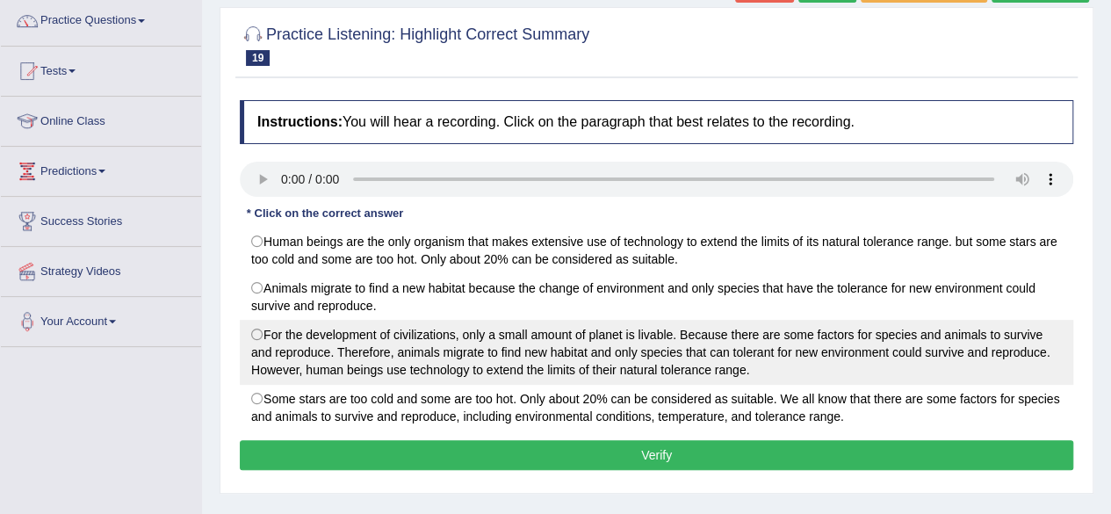
click at [247, 333] on label "For the development of civilizations, only a small amount of planet is livable.…" at bounding box center [656, 352] width 833 height 65
radio input "true"
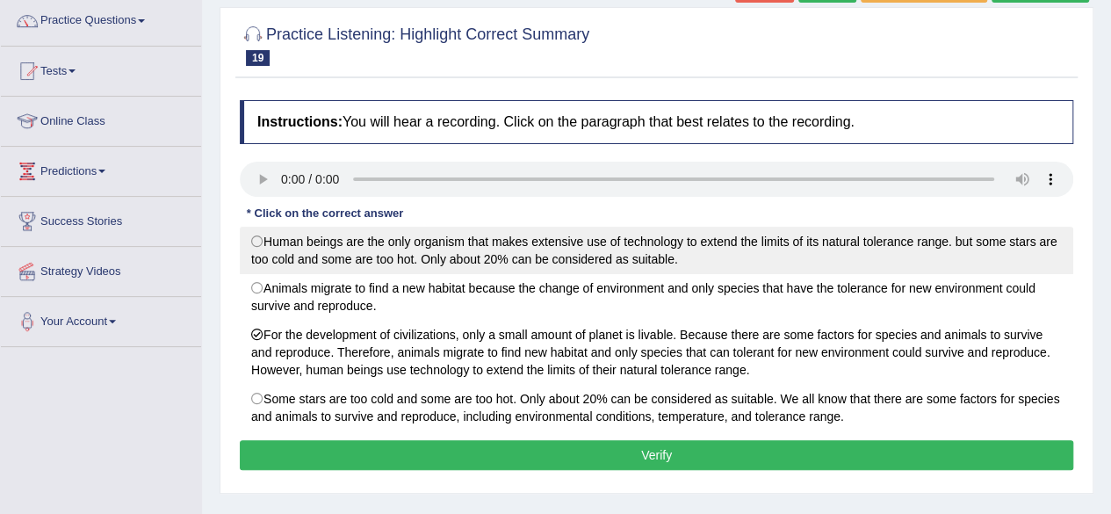
click at [254, 243] on label "Human beings are the only organism that makes extensive use of technology to ex…" at bounding box center [656, 250] width 833 height 47
radio input "true"
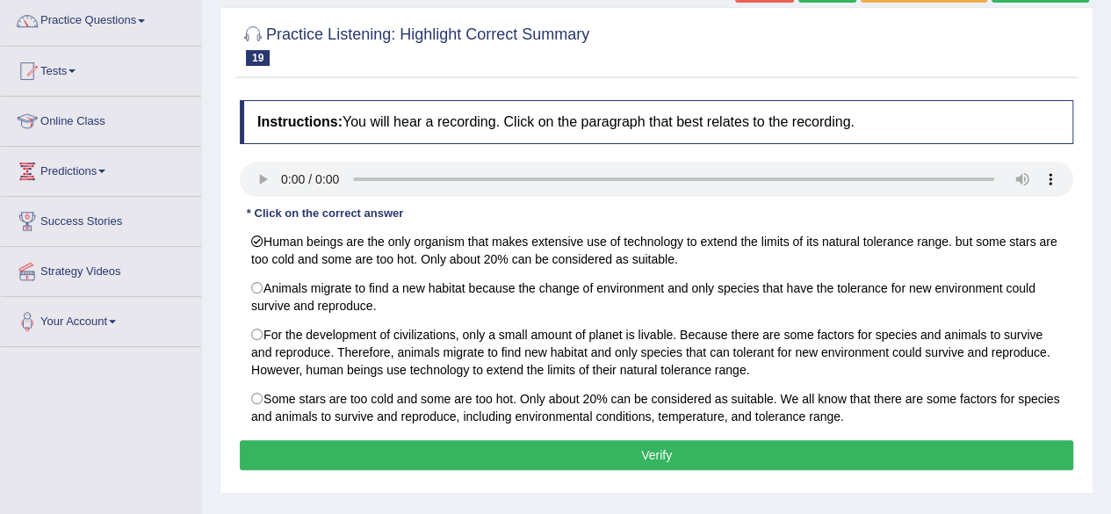
click at [562, 452] on button "Verify" at bounding box center [656, 455] width 833 height 30
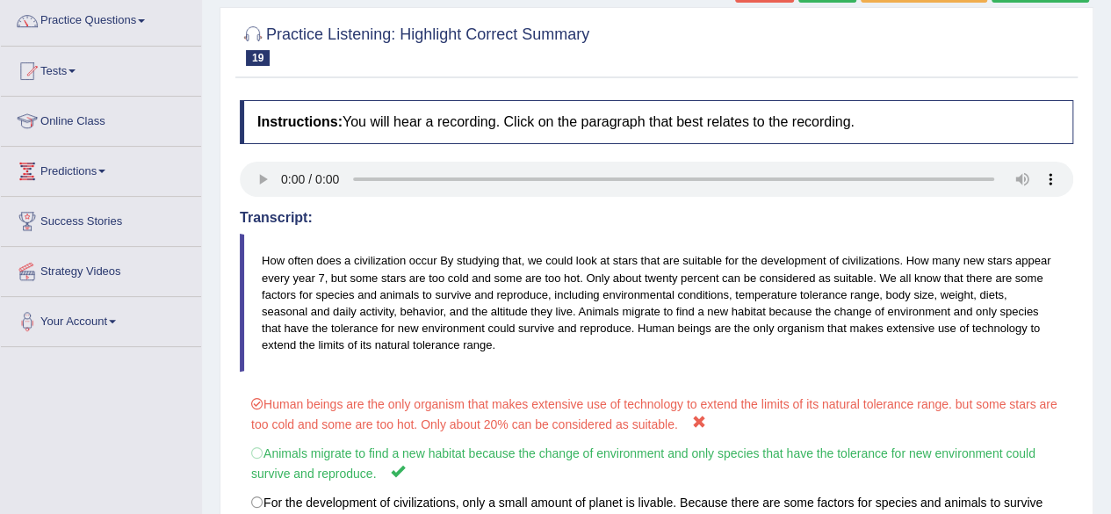
click at [1095, 455] on div "Home Practice Listening: Highlight Correct Summary Tolerance « Prev Next » Repo…" at bounding box center [656, 299] width 909 height 878
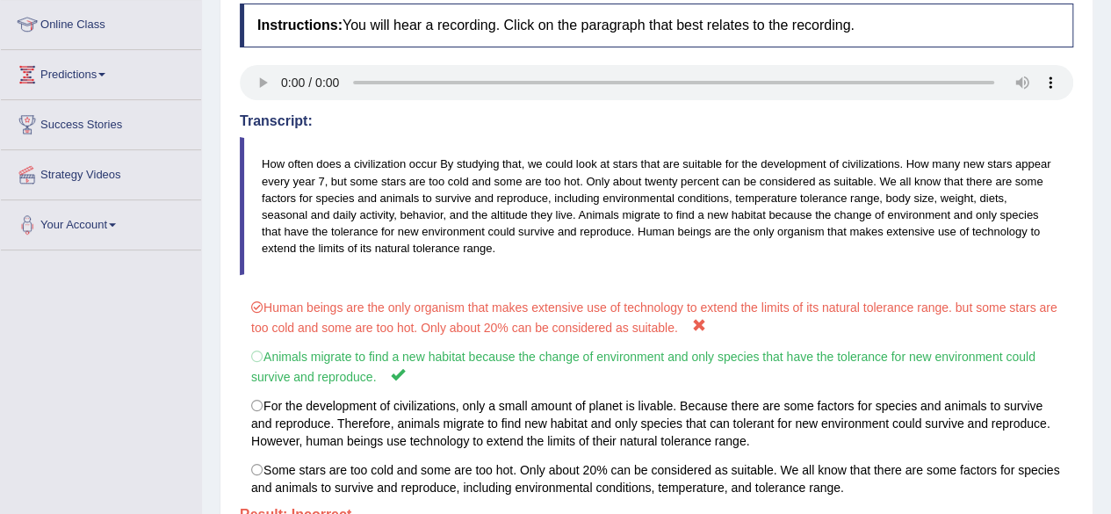
scroll to position [126, 0]
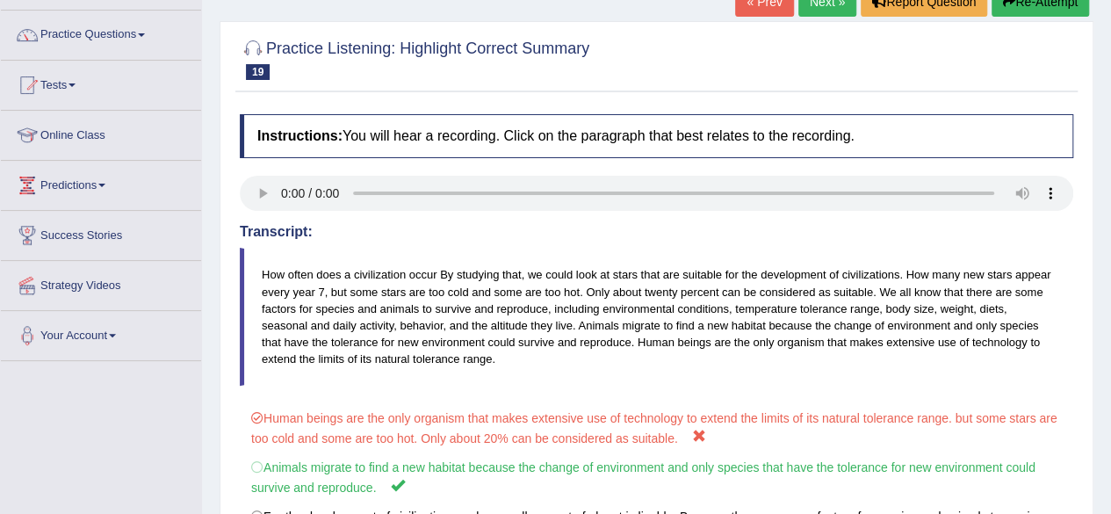
click at [834, 1] on link "Next »" at bounding box center [827, 2] width 58 height 30
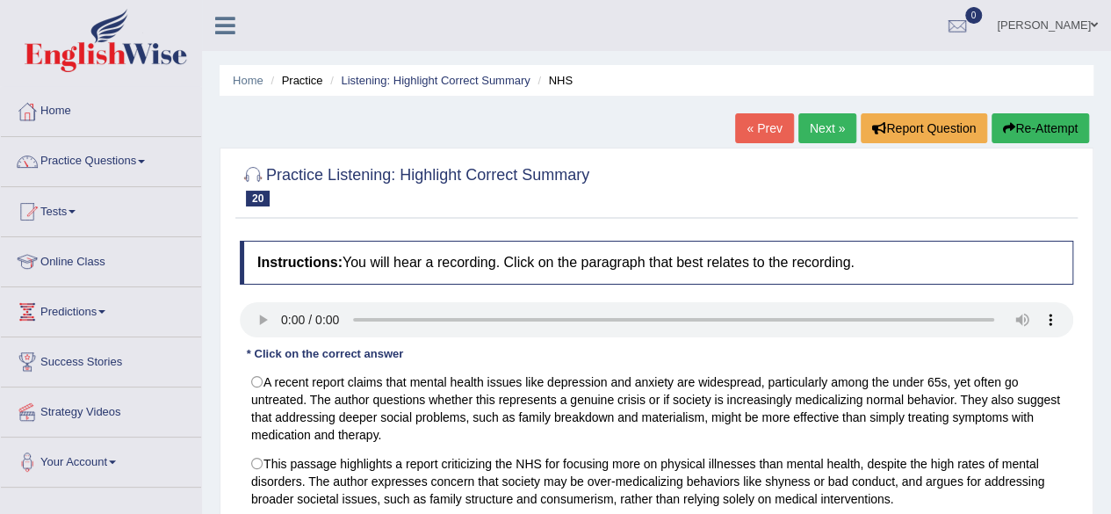
click at [1098, 332] on div "Home Practice Listening: Highlight Correct Summary NHS « Prev Next » Report Que…" at bounding box center [656, 439] width 909 height 878
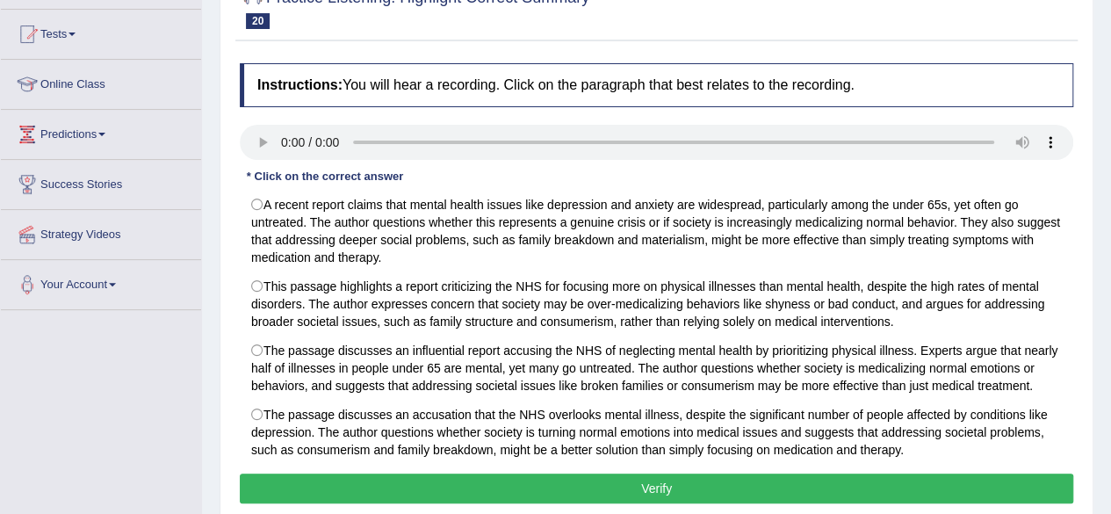
scroll to position [211, 0]
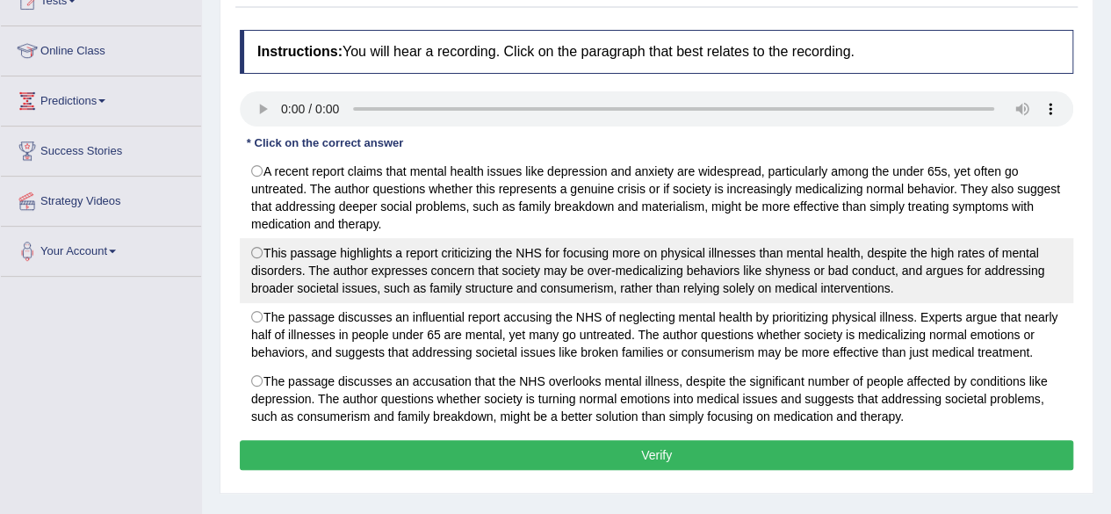
click at [256, 247] on label "This passage highlights a report criticizing the NHS for focusing more on physi…" at bounding box center [656, 270] width 833 height 65
radio input "true"
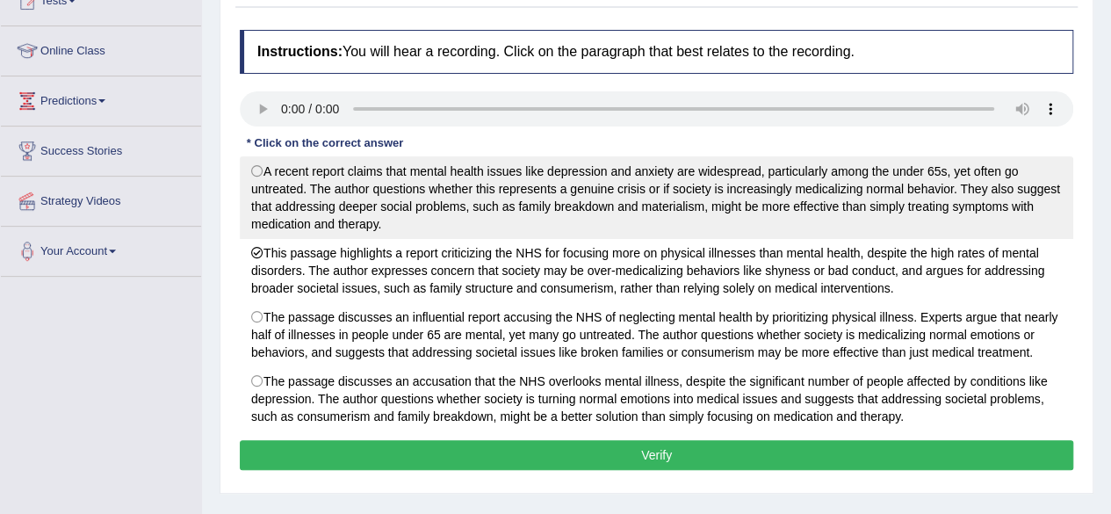
click at [259, 168] on label "A recent report claims that mental health issues like depression and anxiety ar…" at bounding box center [656, 197] width 833 height 83
radio input "true"
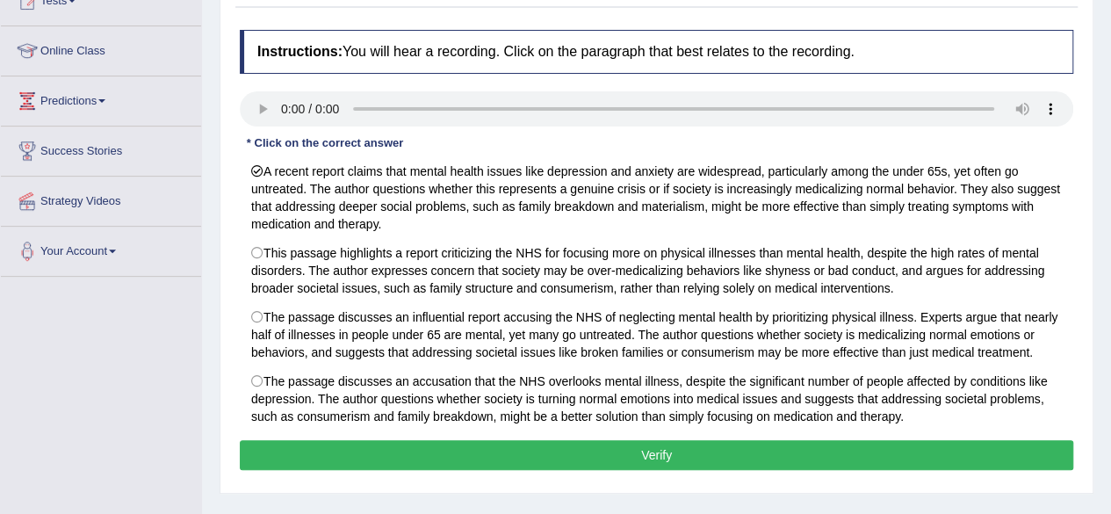
click at [583, 460] on button "Verify" at bounding box center [656, 455] width 833 height 30
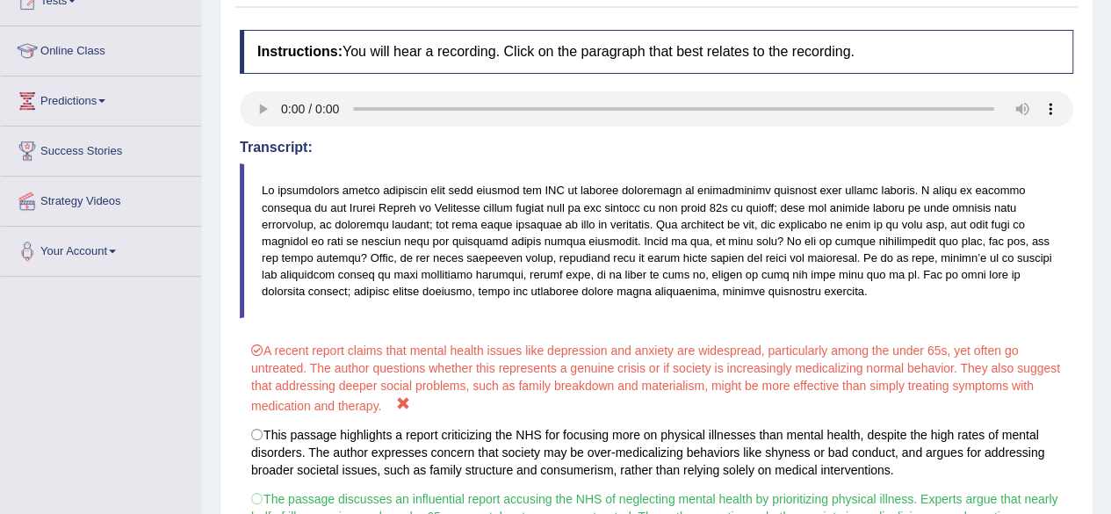
click at [1097, 383] on div "Home Practice Listening: Highlight Correct Summary NHS « Prev Next » Report Que…" at bounding box center [656, 256] width 909 height 934
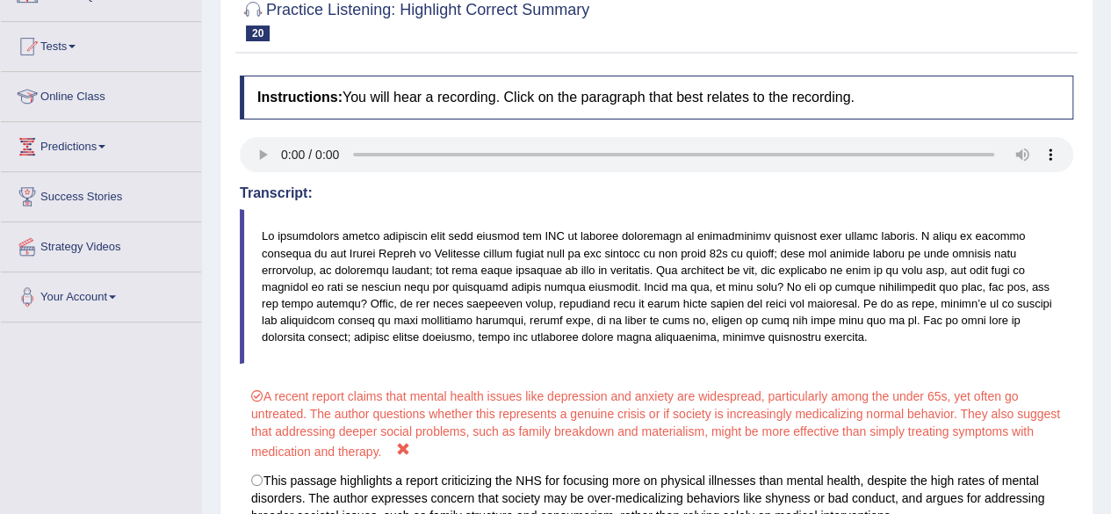
scroll to position [105, 0]
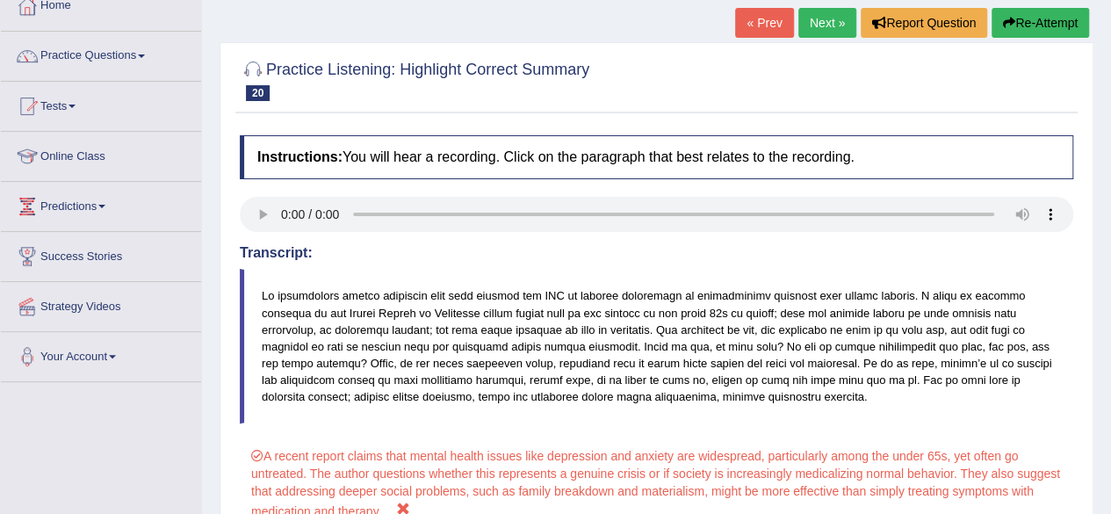
click at [811, 23] on link "Next »" at bounding box center [827, 23] width 58 height 30
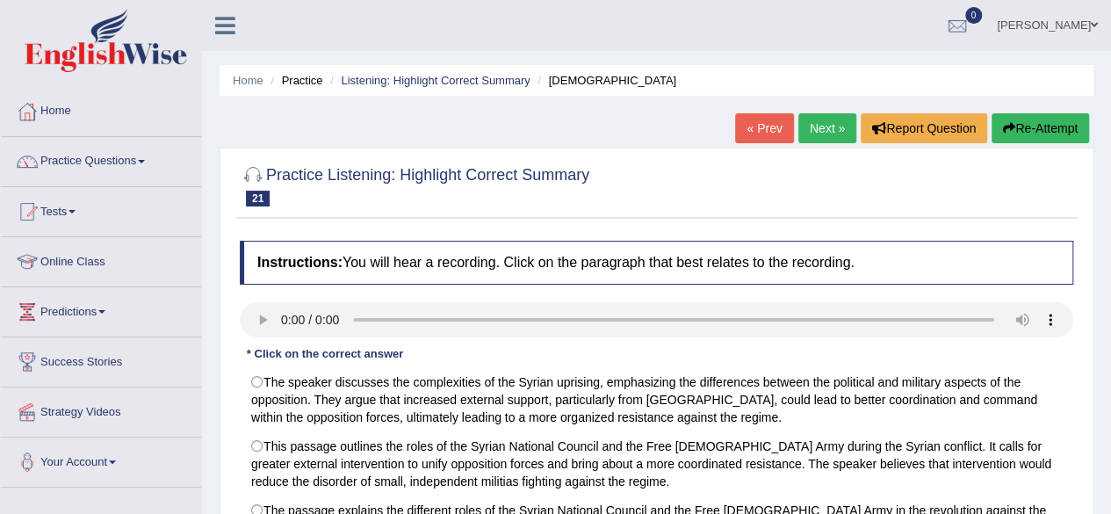
click at [1099, 409] on div "Home Practice Listening: Highlight Correct Summary [DEMOGRAPHIC_DATA] « Prev Ne…" at bounding box center [656, 439] width 909 height 878
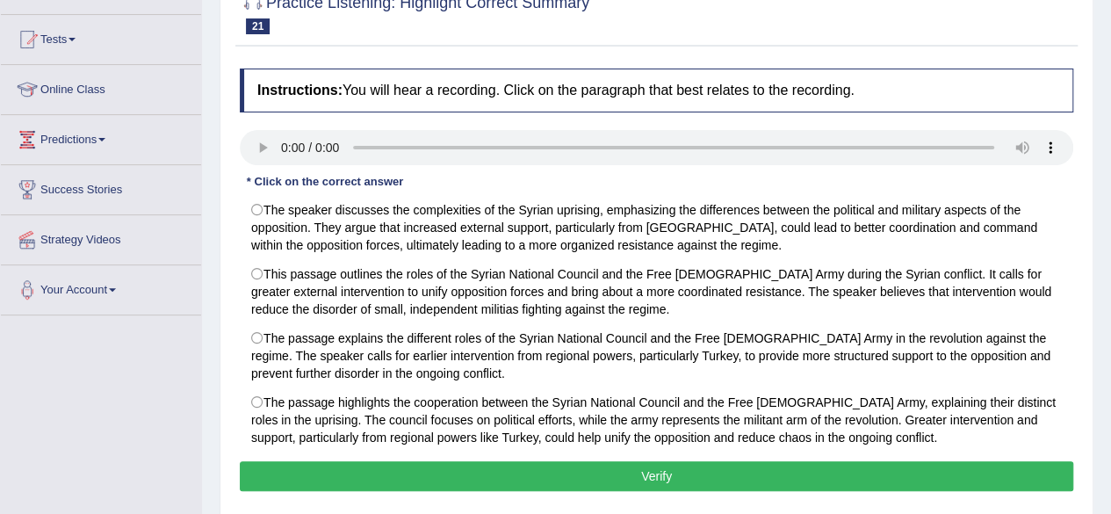
scroll to position [176, 0]
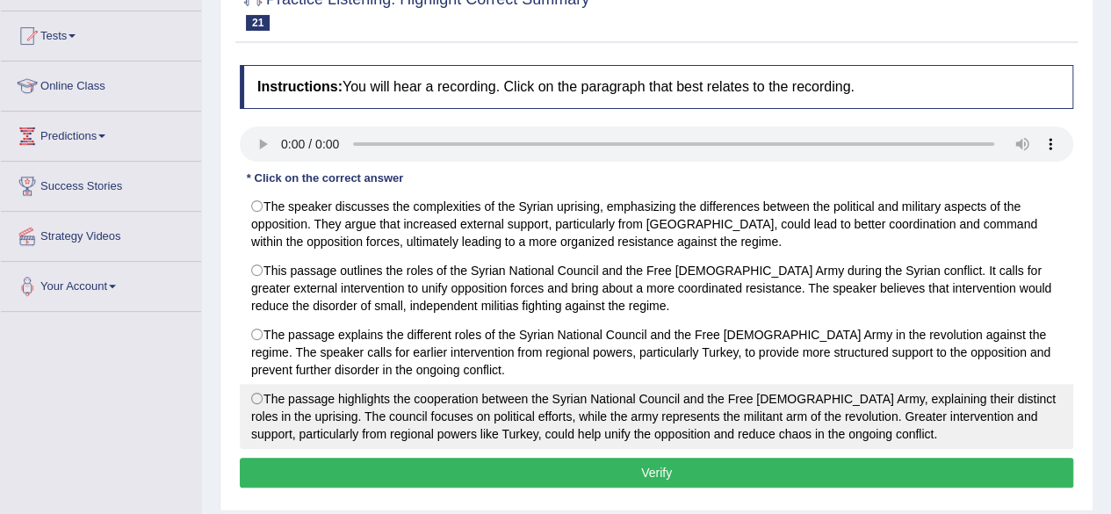
click at [259, 389] on label "The passage highlights the cooperation between the Syrian National Council and …" at bounding box center [656, 416] width 833 height 65
radio input "true"
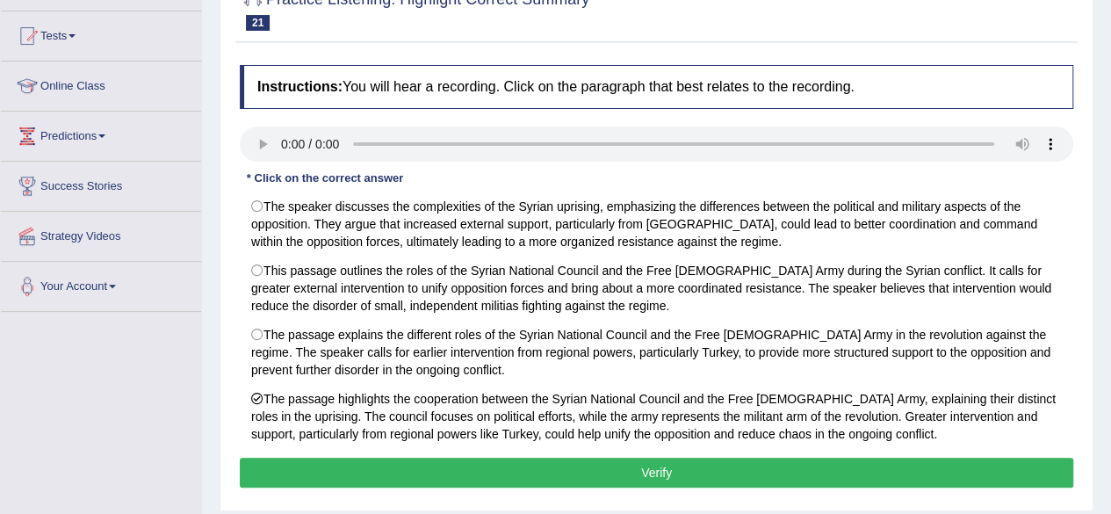
click at [557, 469] on button "Verify" at bounding box center [656, 472] width 833 height 30
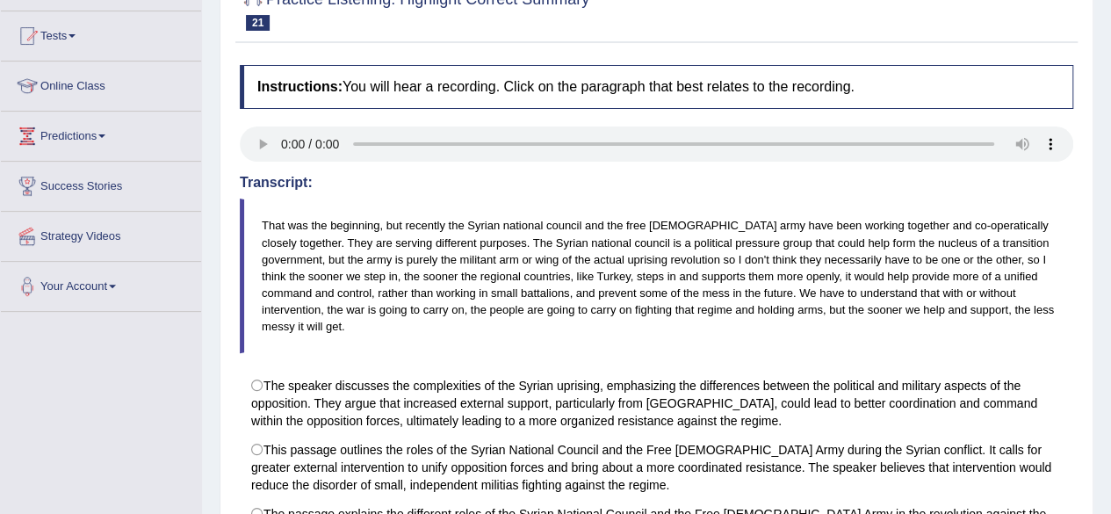
click at [1099, 371] on div "Home Practice Listening: Highlight Correct Summary Syrian « Prev Next » Report …" at bounding box center [656, 281] width 909 height 914
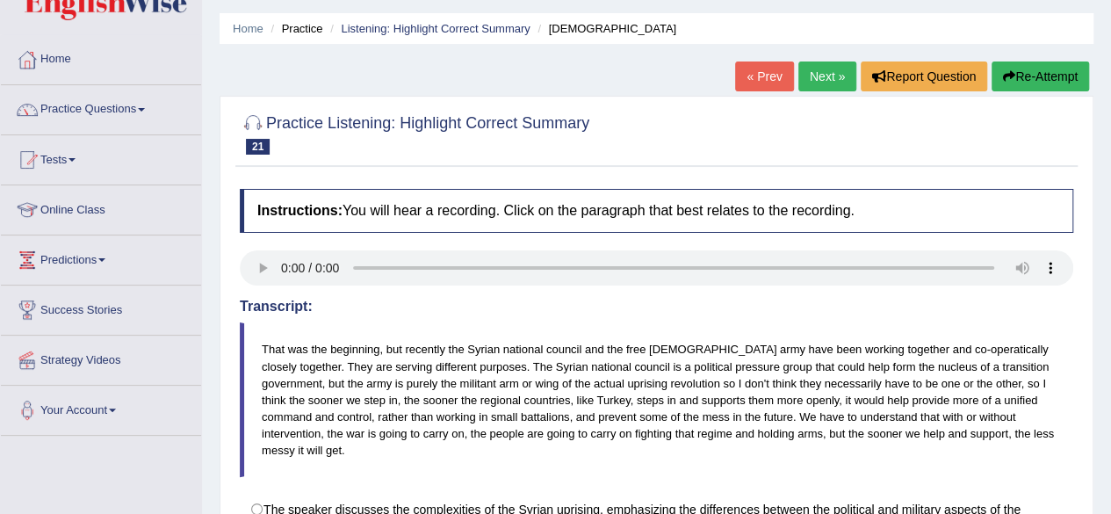
scroll to position [3, 0]
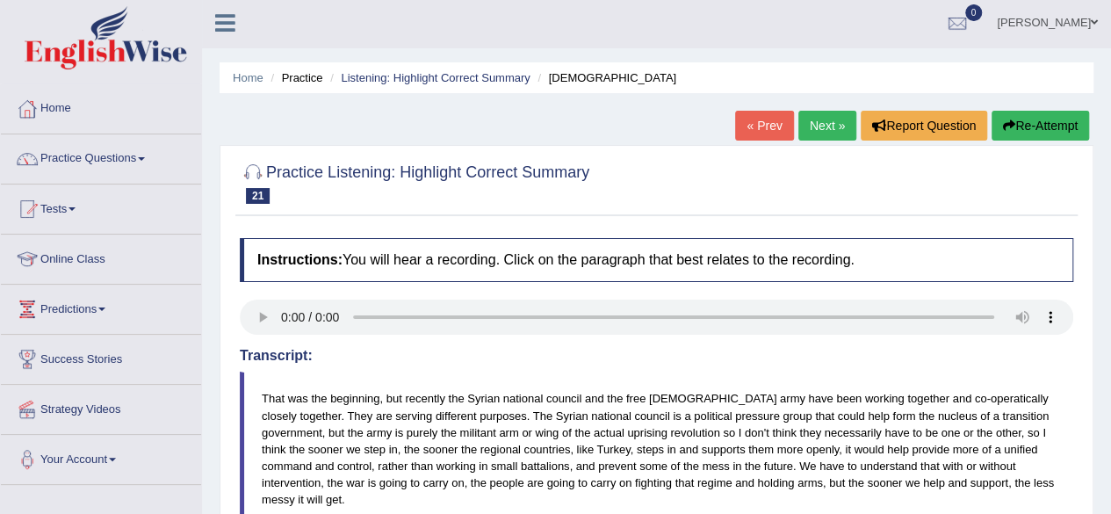
click at [838, 120] on link "Next »" at bounding box center [827, 126] width 58 height 30
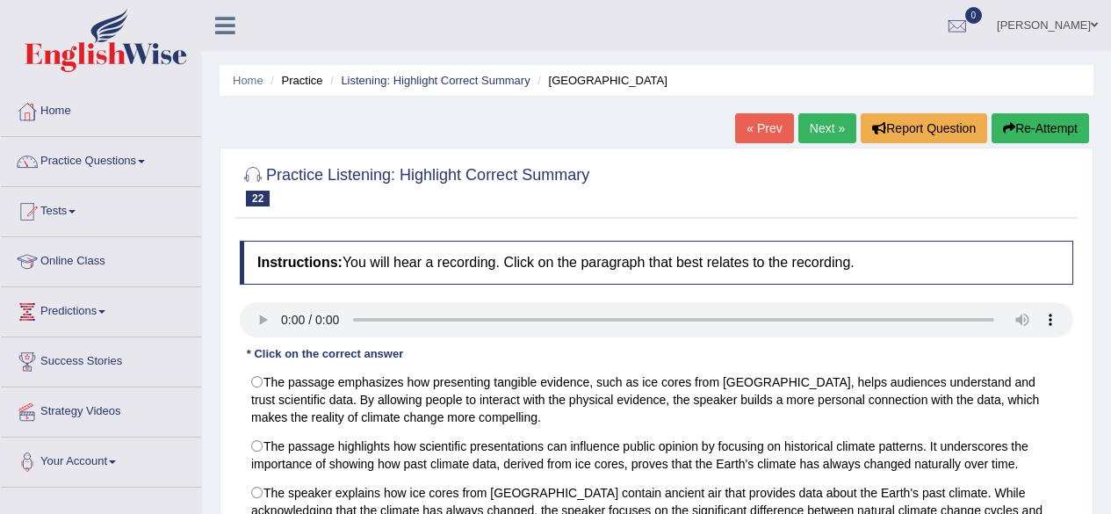
click at [1106, 426] on div "Home Practice Listening: Highlight Correct Summary [GEOGRAPHIC_DATA] « Prev Nex…" at bounding box center [656, 439] width 909 height 878
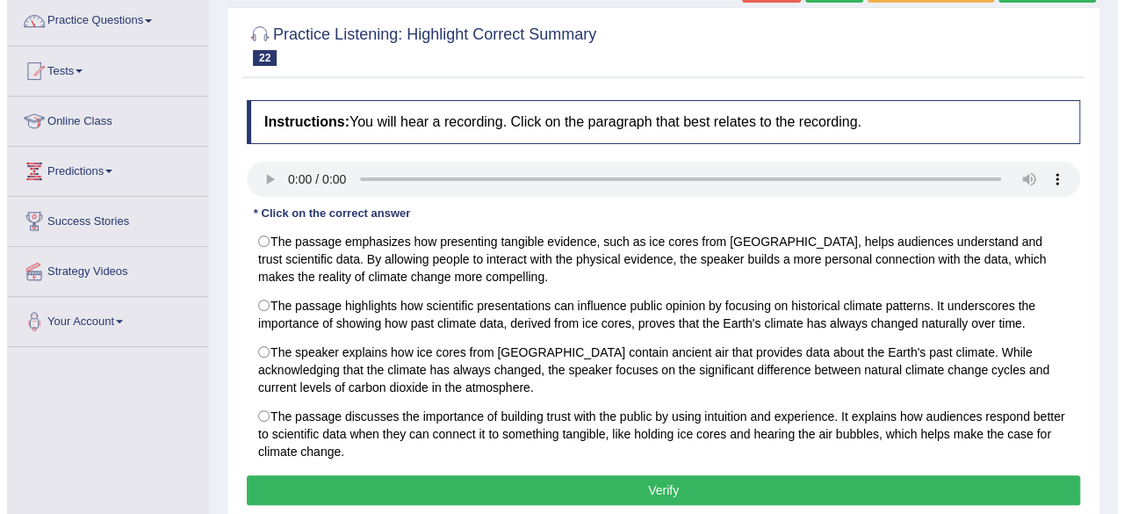
scroll to position [176, 0]
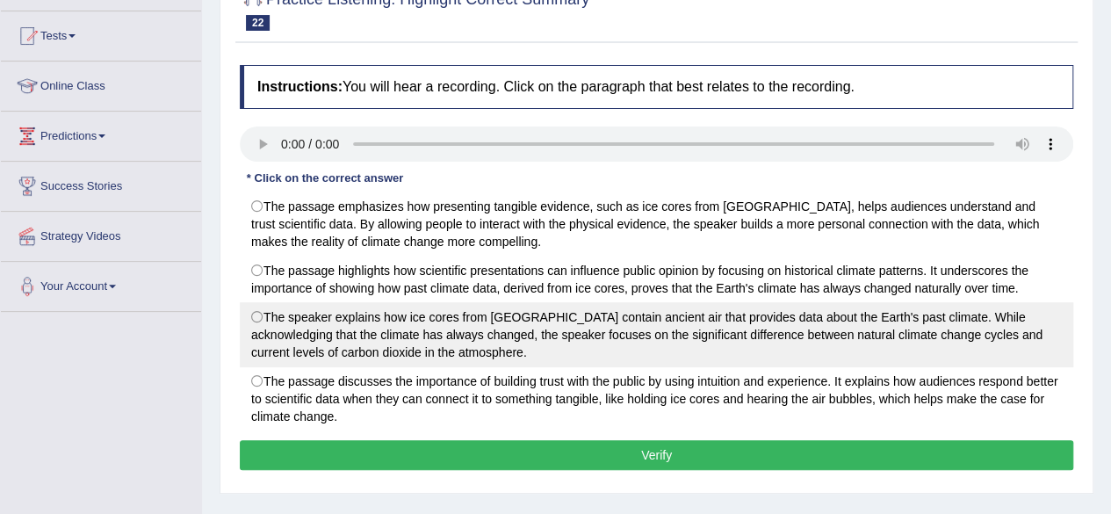
click at [256, 306] on label "The speaker explains how ice cores from Antarctica contain ancient air that pro…" at bounding box center [656, 334] width 833 height 65
radio input "true"
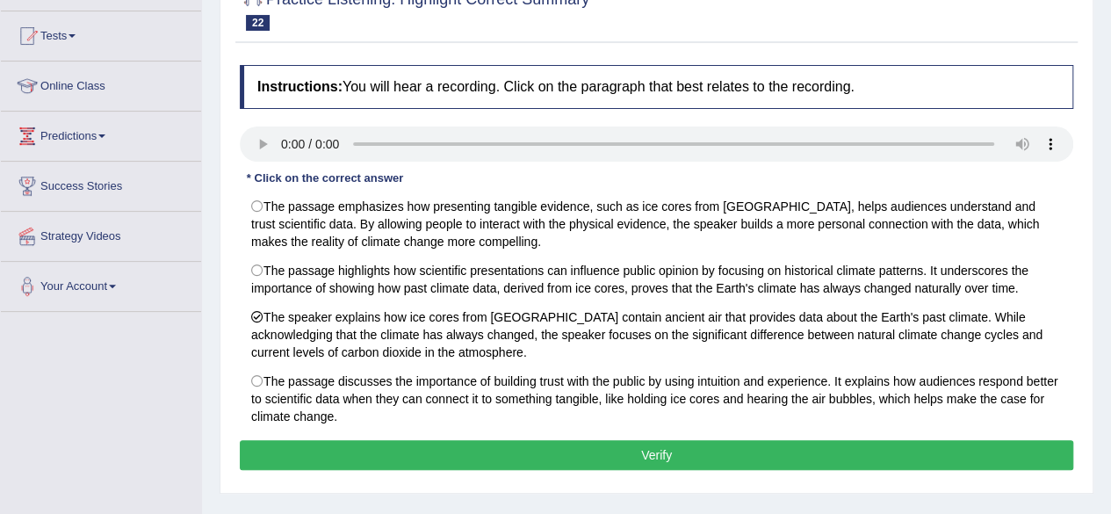
click at [633, 440] on button "Verify" at bounding box center [656, 455] width 833 height 30
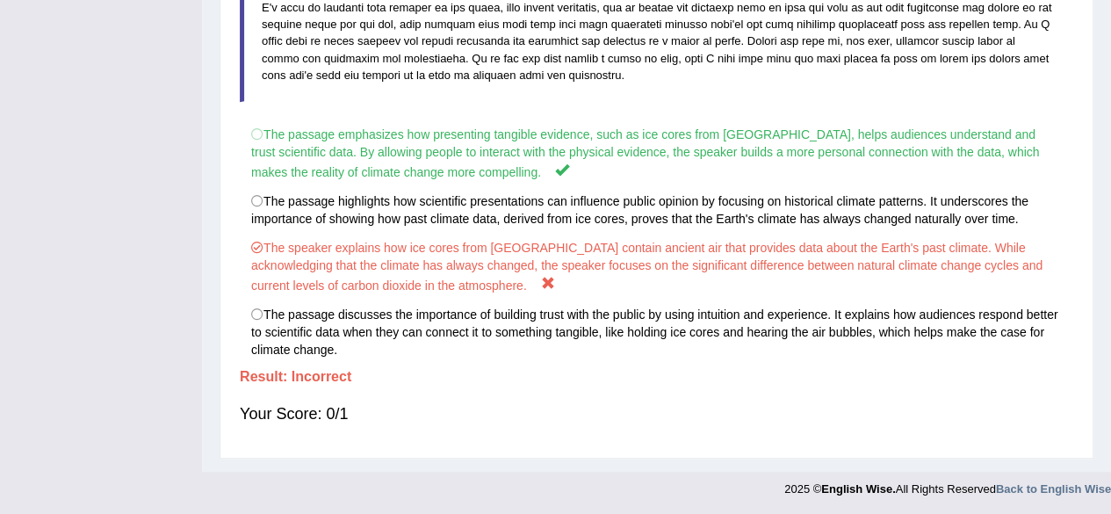
scroll to position [61, 0]
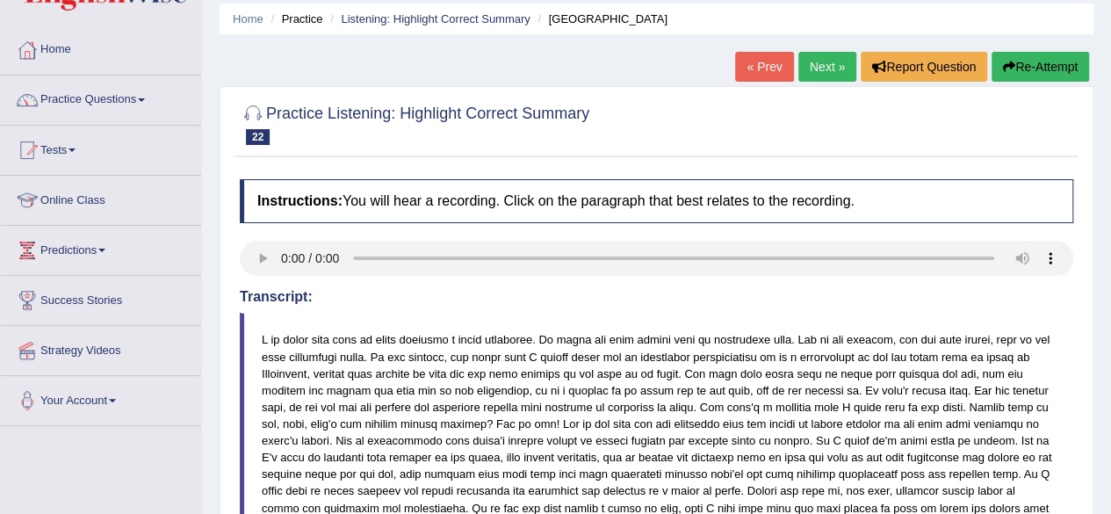
click at [827, 63] on link "Next »" at bounding box center [827, 67] width 58 height 30
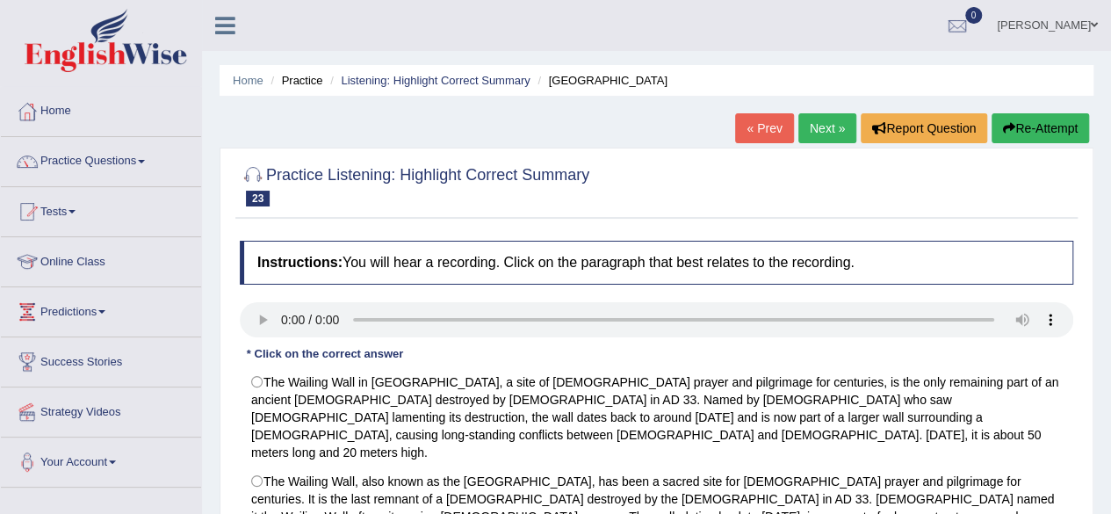
click at [1099, 334] on div "Home Practice Listening: Highlight Correct Summary [GEOGRAPHIC_DATA] « Prev Nex…" at bounding box center [656, 439] width 909 height 878
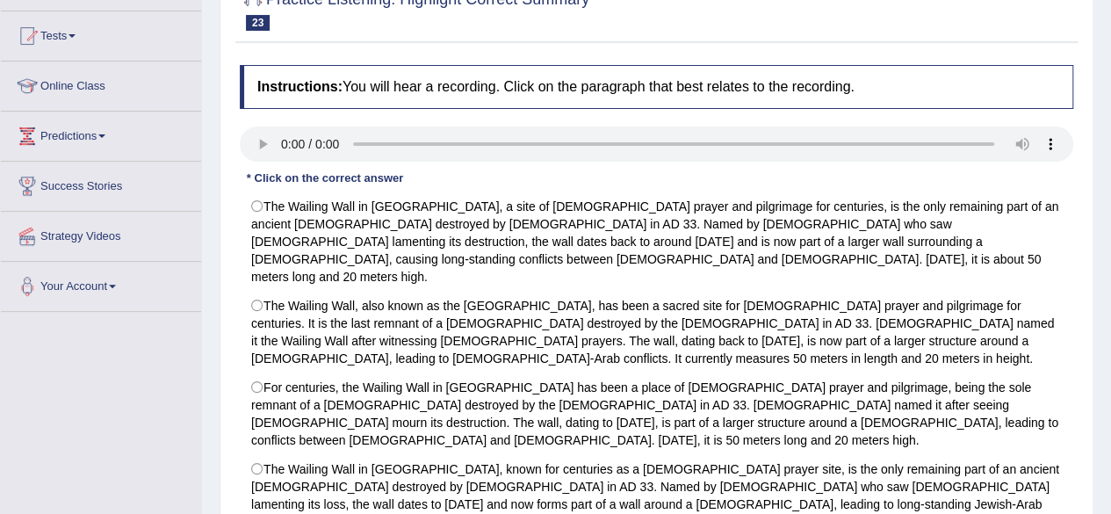
scroll to position [211, 0]
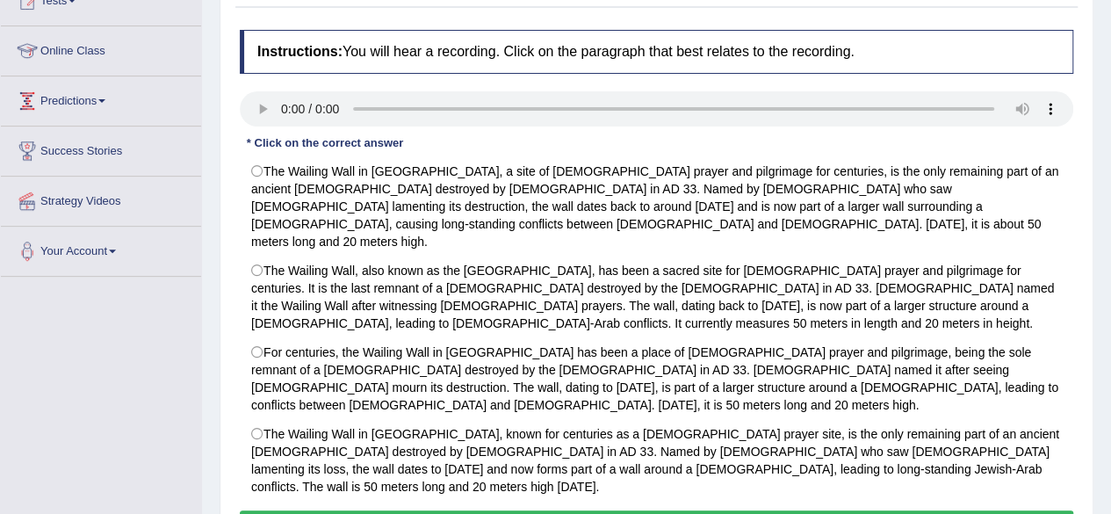
click at [118, 101] on link "Predictions" at bounding box center [101, 98] width 200 height 44
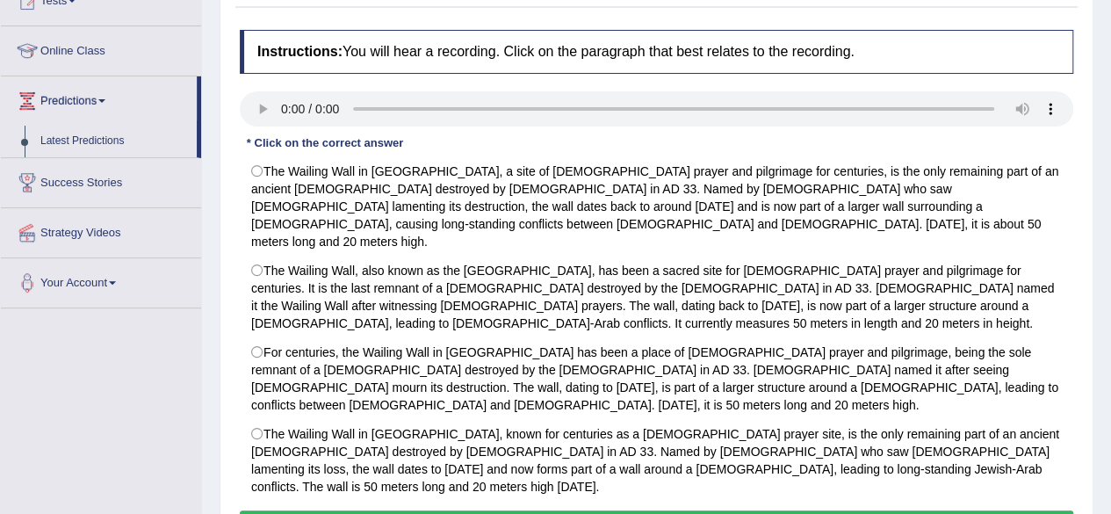
click at [220, 34] on div "Practice Listening: Highlight Correct Summary 23 [GEOGRAPHIC_DATA] Instructions…" at bounding box center [657, 250] width 874 height 627
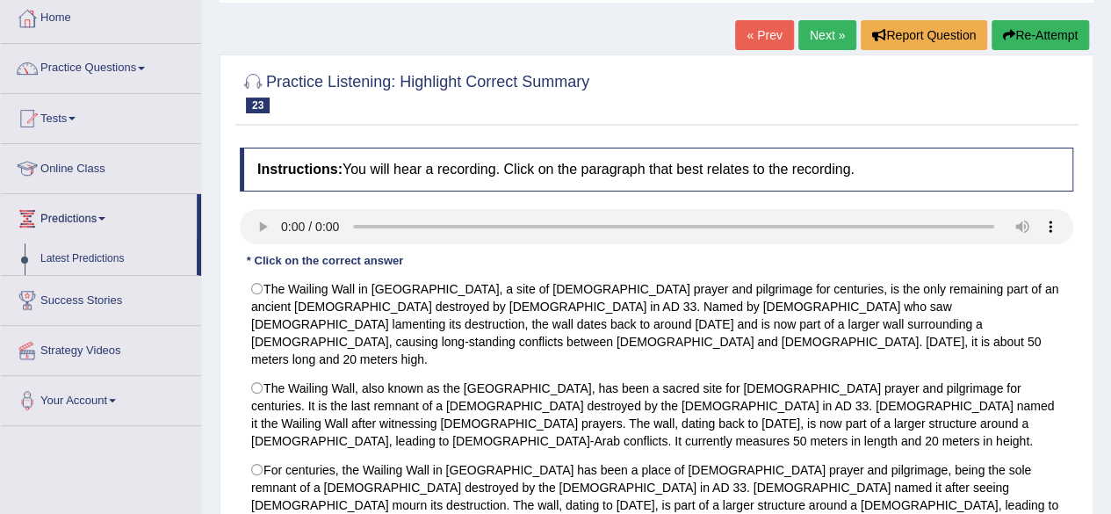
scroll to position [70, 0]
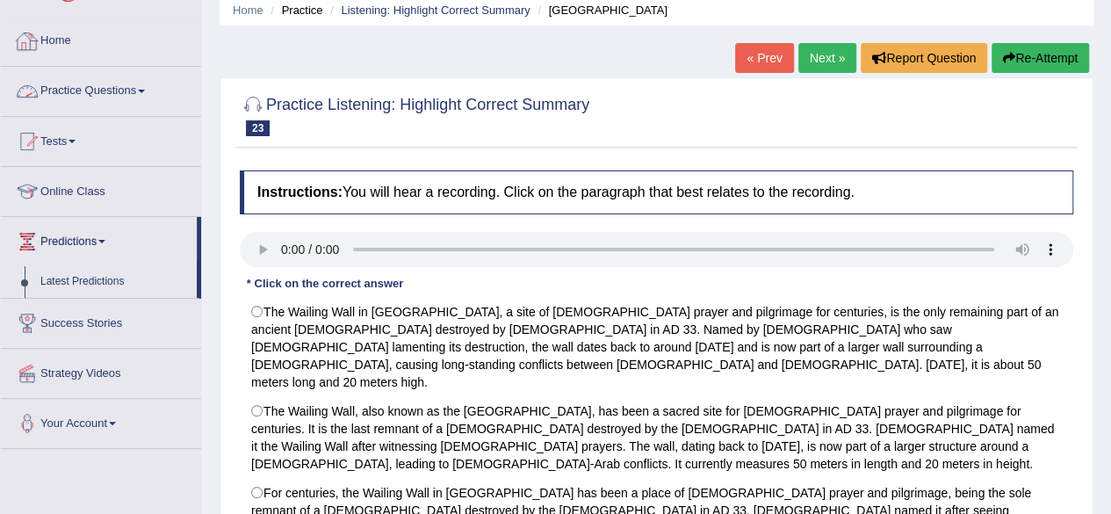
click at [107, 85] on link "Practice Questions" at bounding box center [101, 89] width 200 height 44
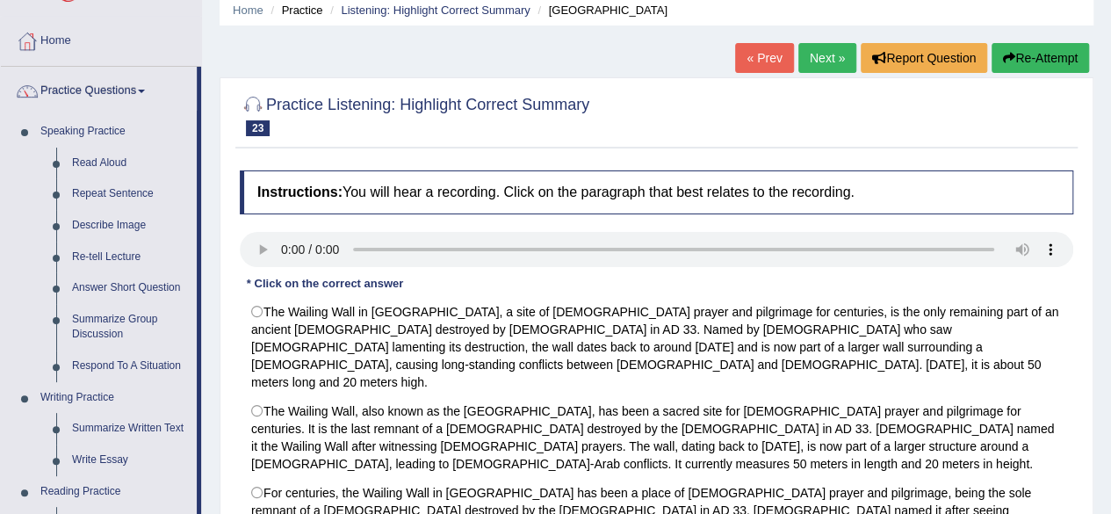
click at [205, 234] on div "Home Practice Listening: Highlight Correct Summary Old City « Prev Next » Repor…" at bounding box center [656, 369] width 909 height 878
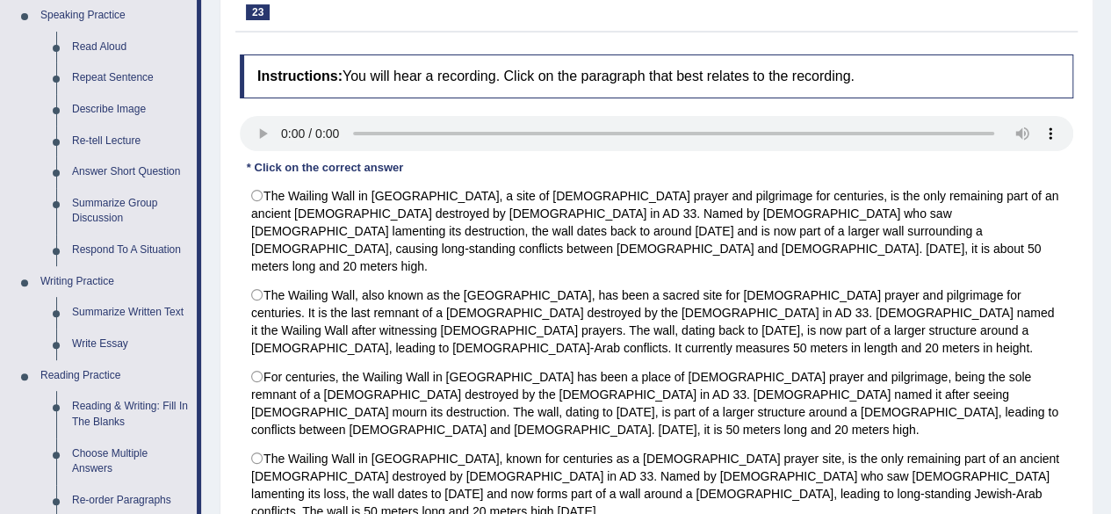
scroll to position [183, 0]
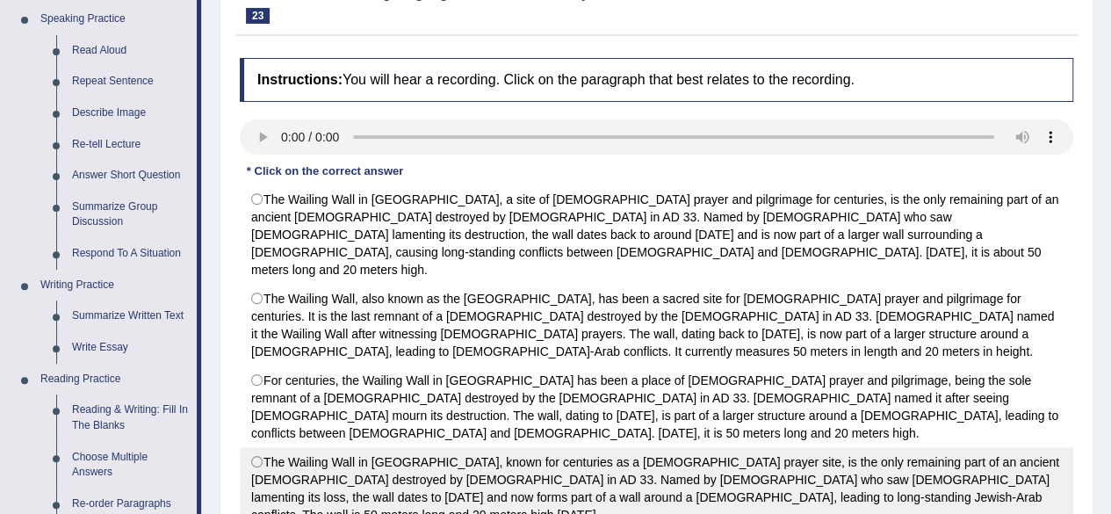
click at [874, 453] on label "The Wailing Wall in Jerusalem, known for centuries as a Jewish prayer site, is …" at bounding box center [656, 488] width 833 height 83
radio input "true"
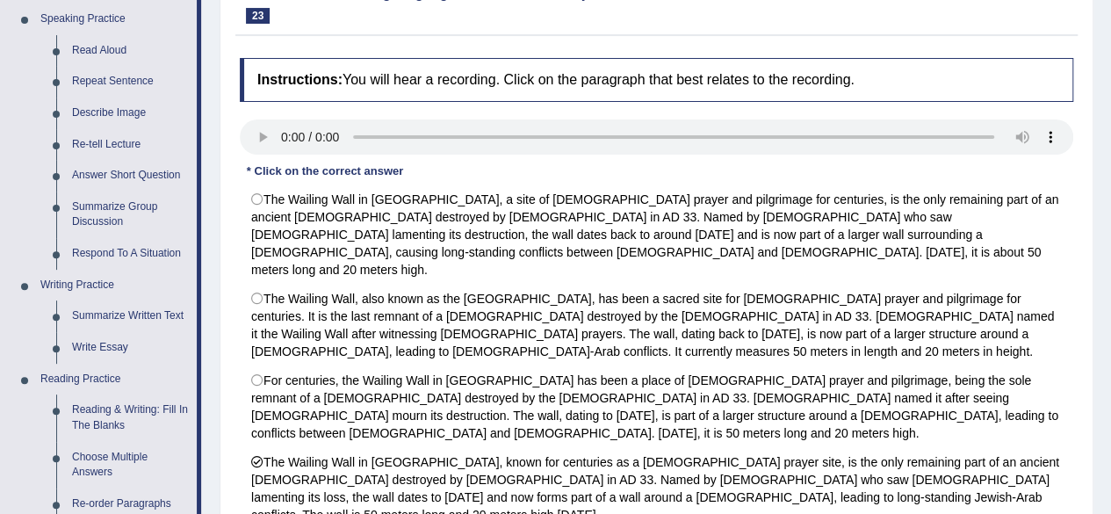
click at [1103, 254] on div "Home Practice Listening: Highlight Correct Summary Old City « Prev Next » Repor…" at bounding box center [656, 256] width 909 height 878
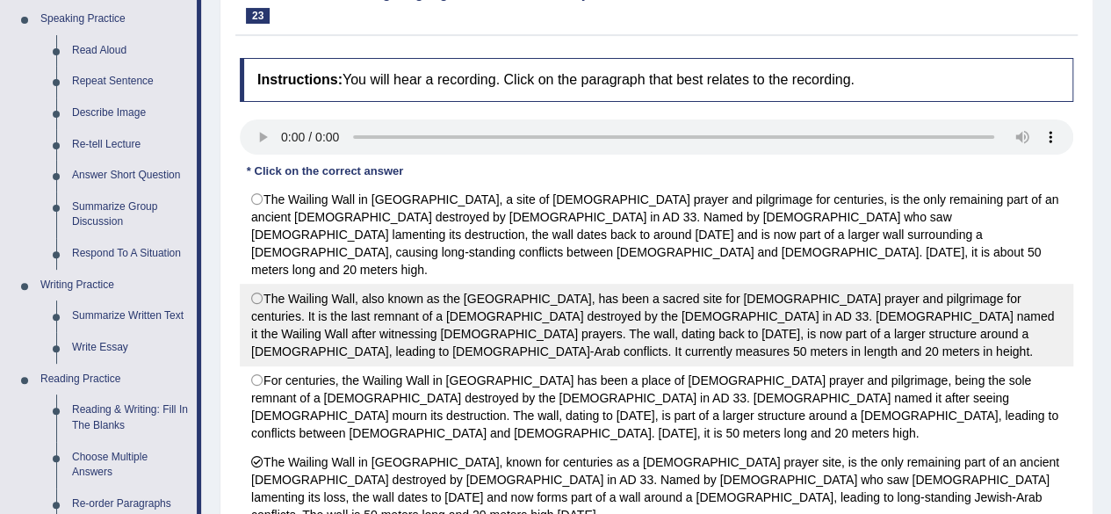
click at [249, 284] on label "The Wailing Wall, also known as the Western Wall, has been a sacred site for Je…" at bounding box center [656, 325] width 833 height 83
radio input "true"
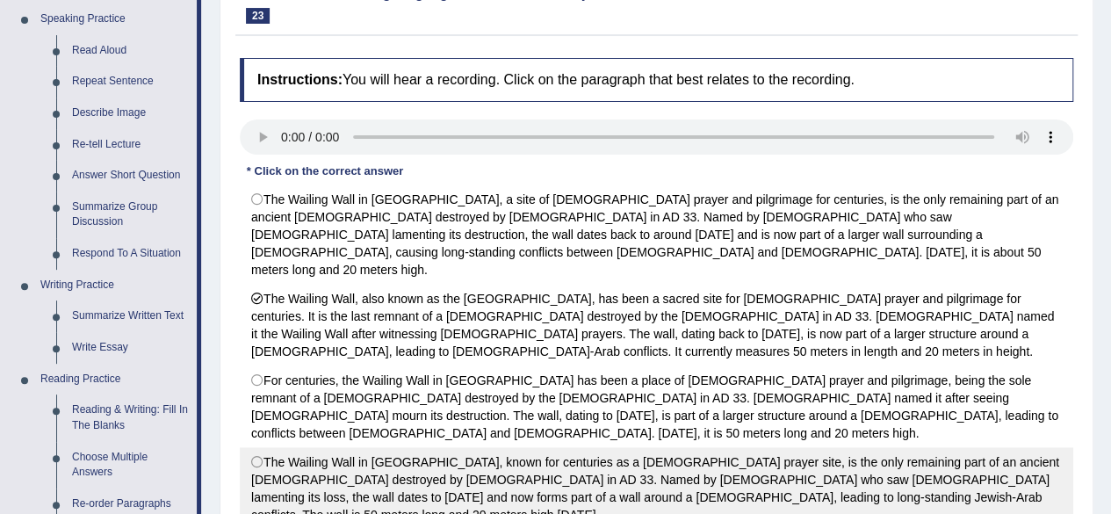
click at [256, 447] on label "The Wailing Wall in Jerusalem, known for centuries as a Jewish prayer site, is …" at bounding box center [656, 488] width 833 height 83
radio input "true"
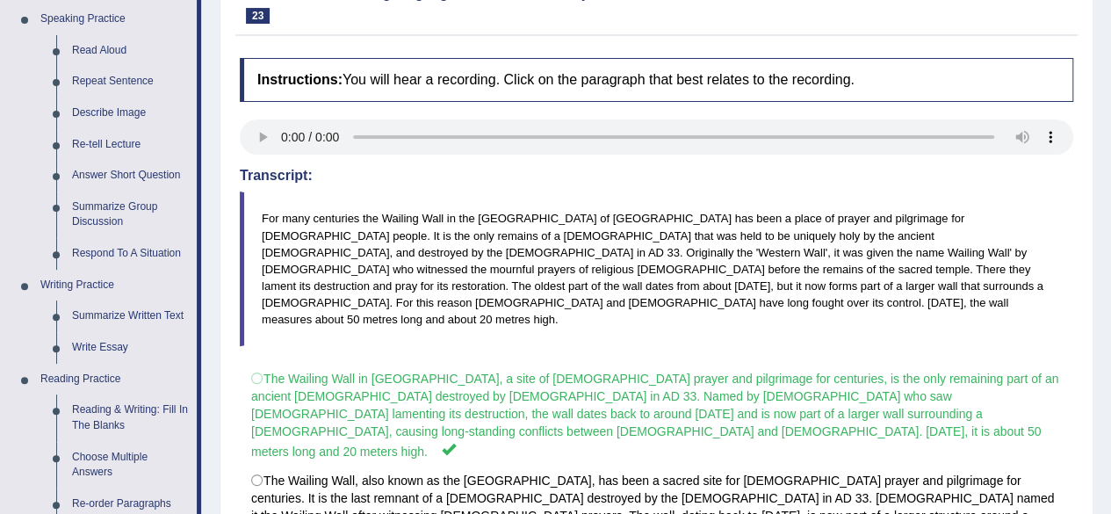
click at [1094, 320] on div "Home Practice Listening: Highlight Correct Summary Old City « Prev Next » Repor…" at bounding box center [656, 319] width 909 height 1004
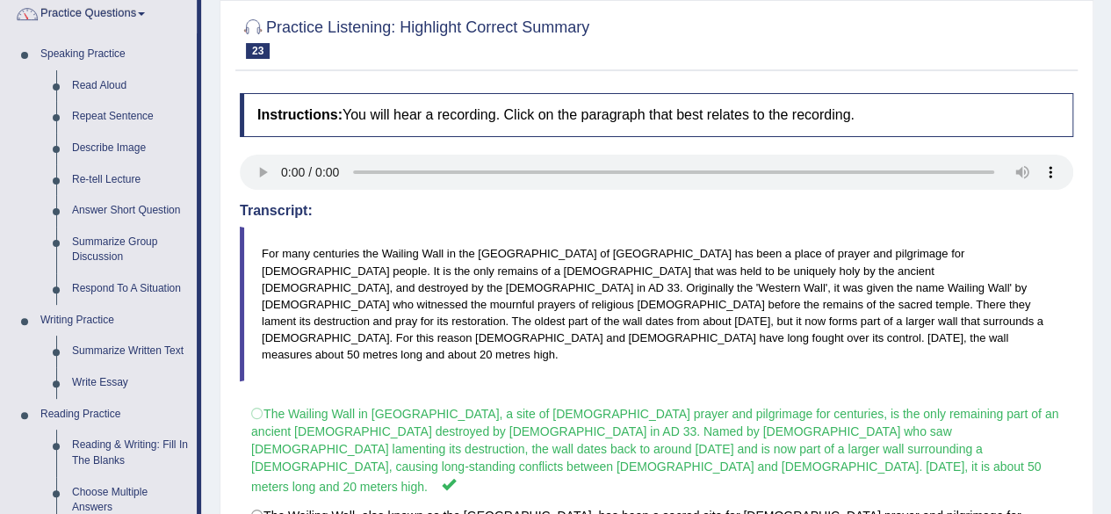
scroll to position [7, 0]
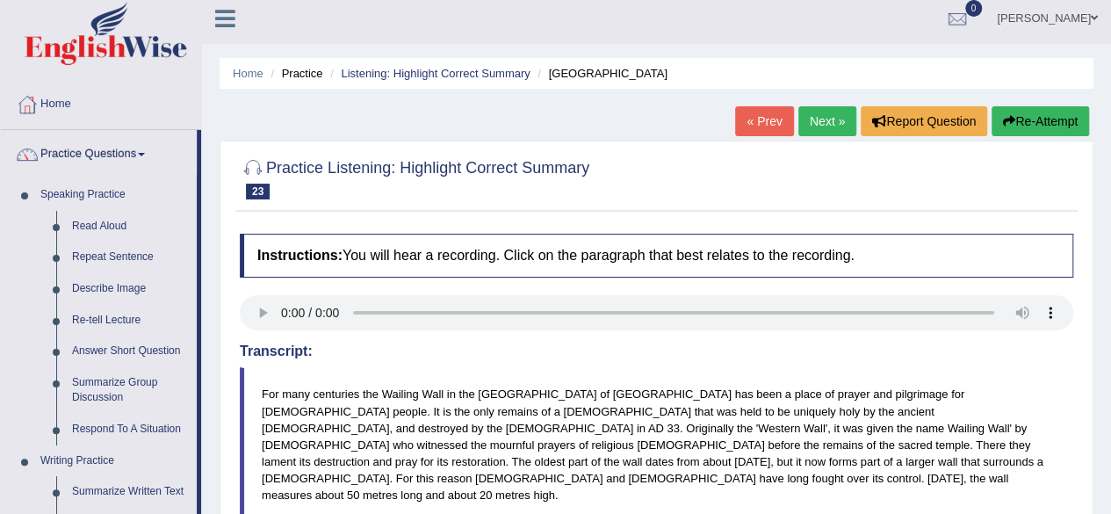
click at [824, 113] on link "Next »" at bounding box center [827, 121] width 58 height 30
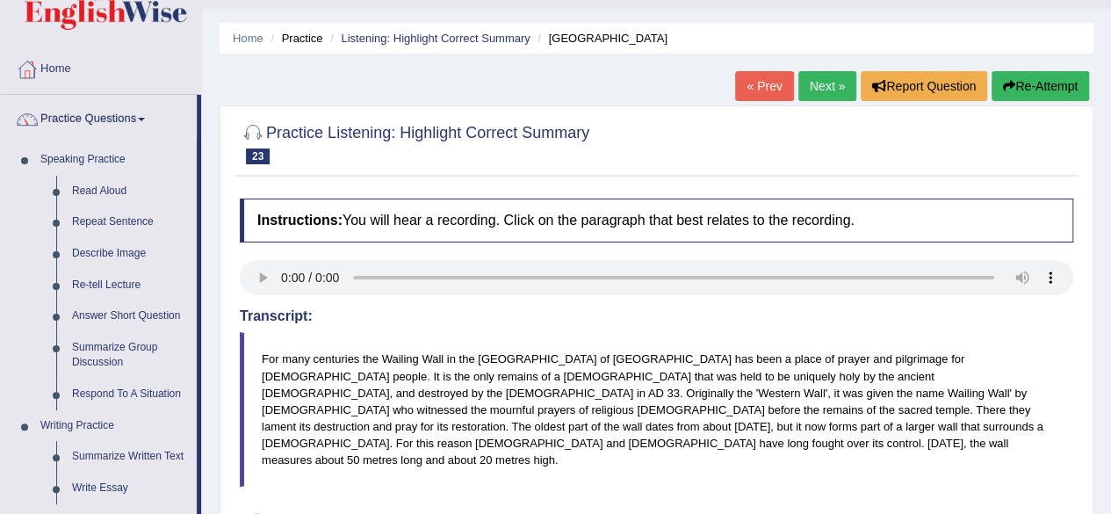
scroll to position [44, 0]
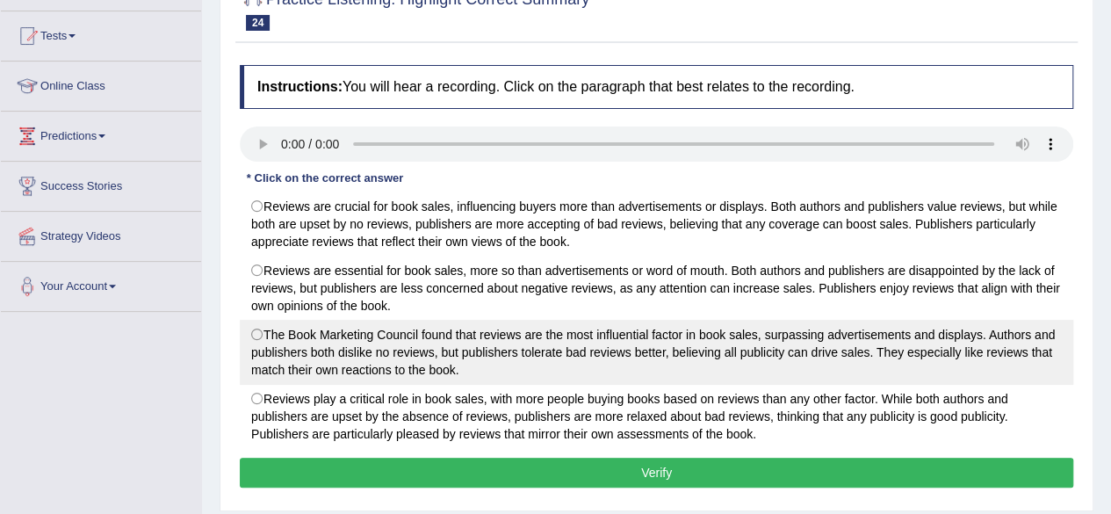
click at [253, 335] on label "The Book Marketing Council found that reviews are the most influential factor i…" at bounding box center [656, 352] width 833 height 65
radio input "true"
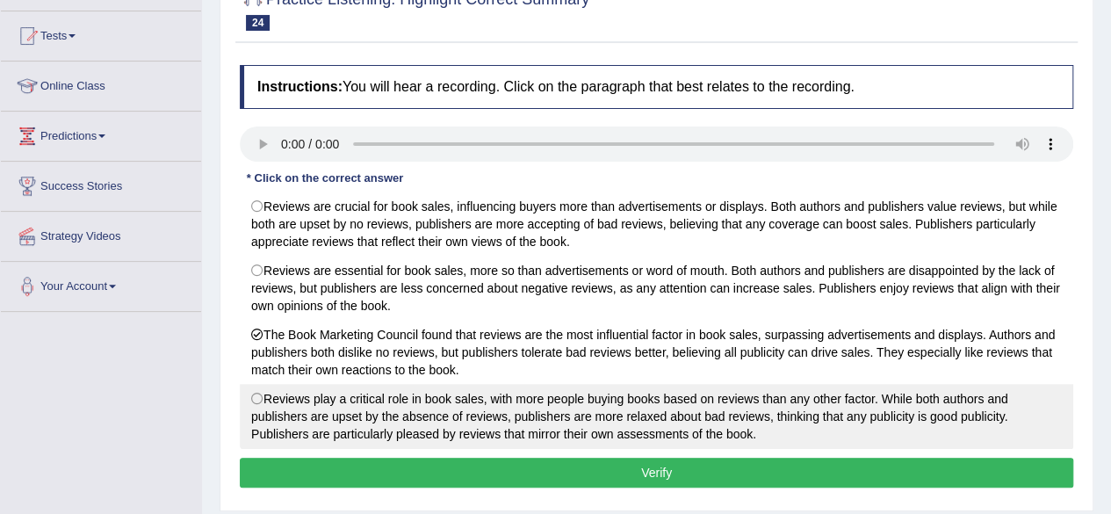
click at [260, 399] on label "Reviews play a critical role in book sales, with more people buying books based…" at bounding box center [656, 416] width 833 height 65
radio input "true"
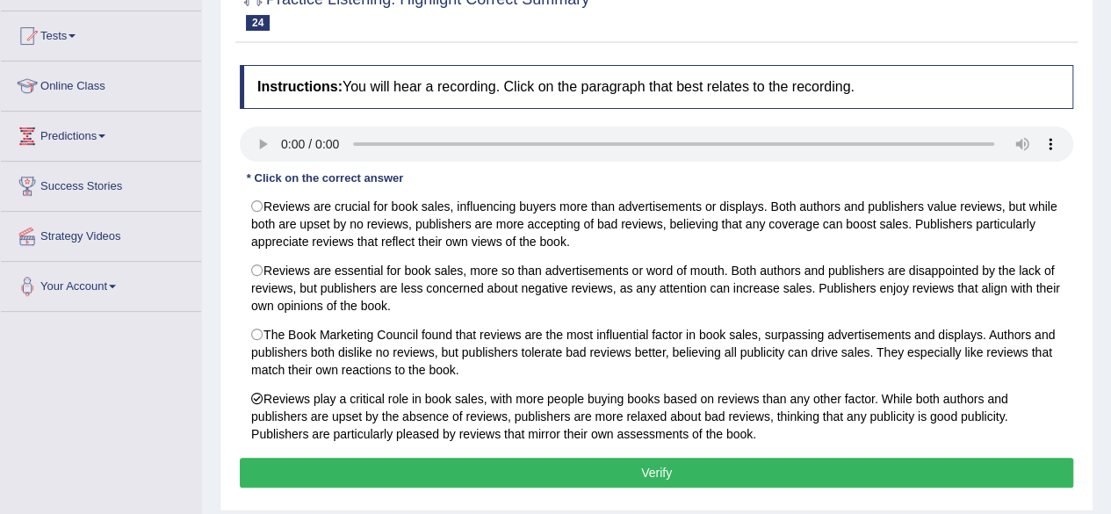
click at [611, 476] on button "Verify" at bounding box center [656, 472] width 833 height 30
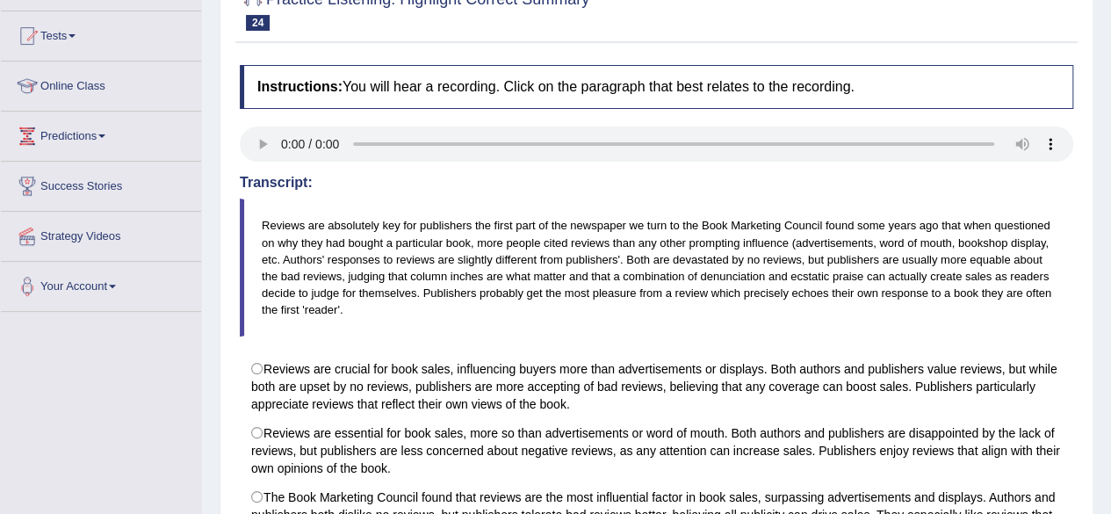
click at [1103, 279] on div "Home Practice Listening: Highlight Correct Summary Book Marketing « Prev Next »…" at bounding box center [656, 272] width 909 height 897
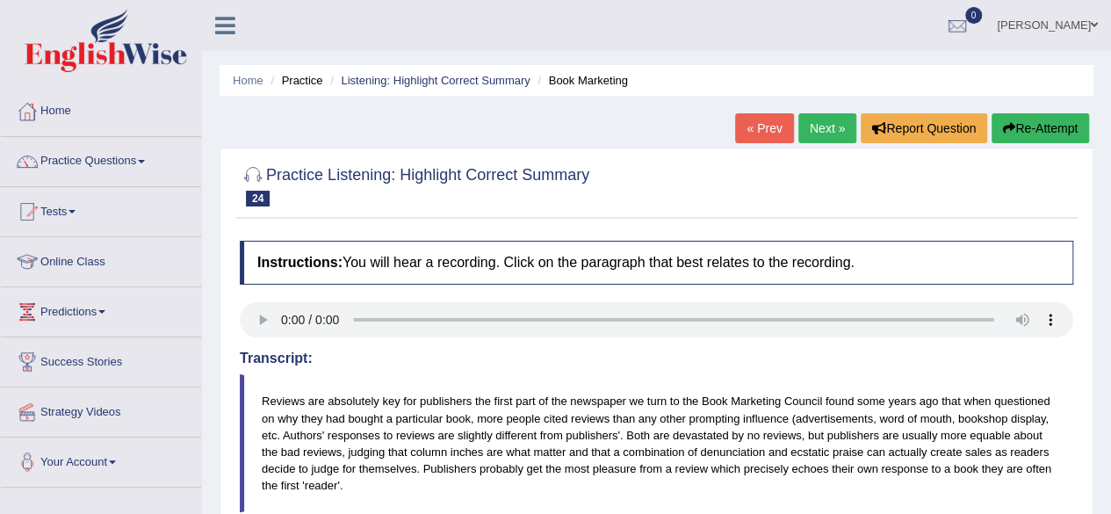
click at [798, 133] on link "Next »" at bounding box center [827, 128] width 58 height 30
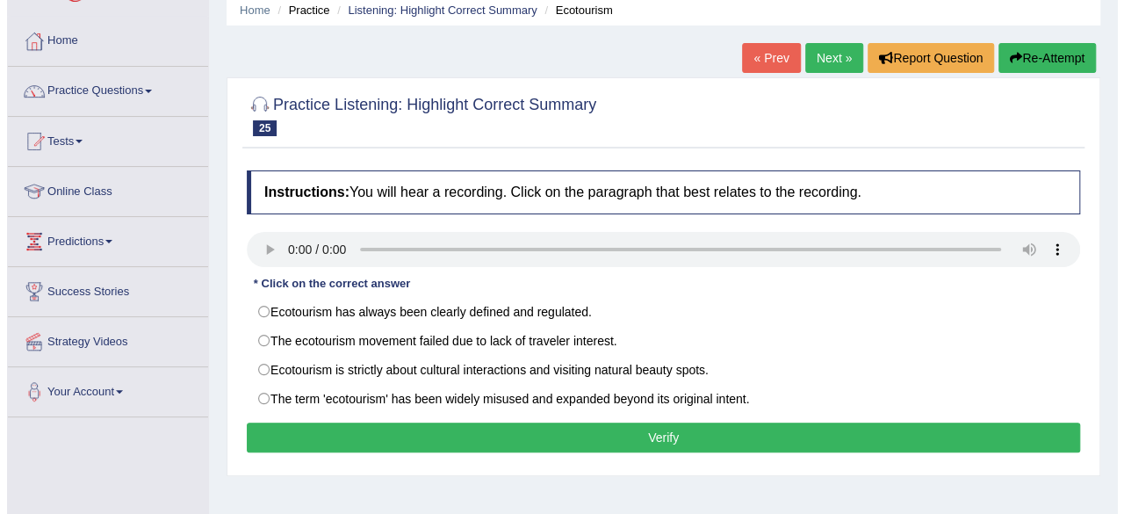
scroll to position [93, 0]
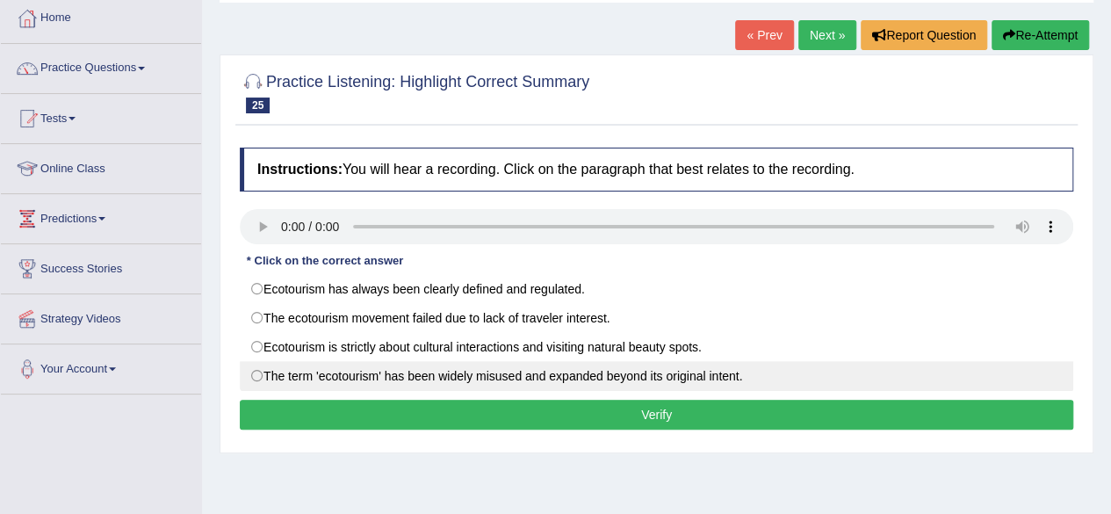
click at [260, 371] on label "The term 'ecotourism' has been widely misused and expanded beyond its original …" at bounding box center [656, 376] width 833 height 30
radio input "true"
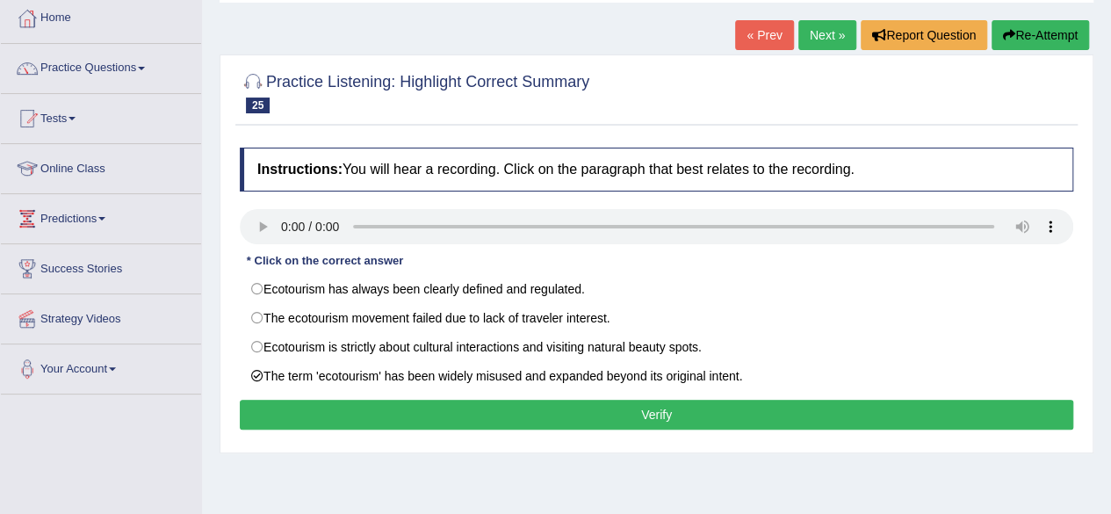
click at [690, 421] on button "Verify" at bounding box center [656, 414] width 833 height 30
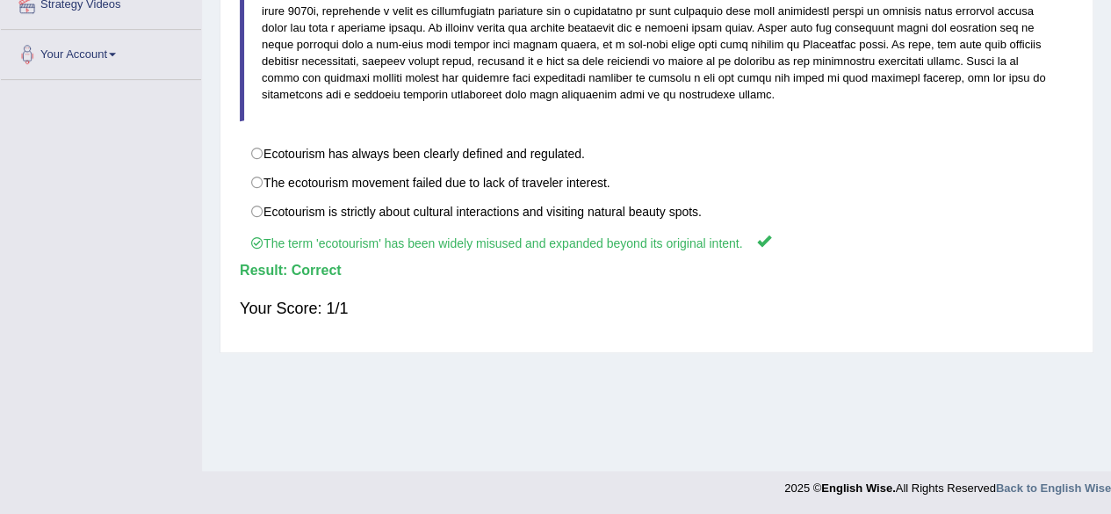
scroll to position [0, 0]
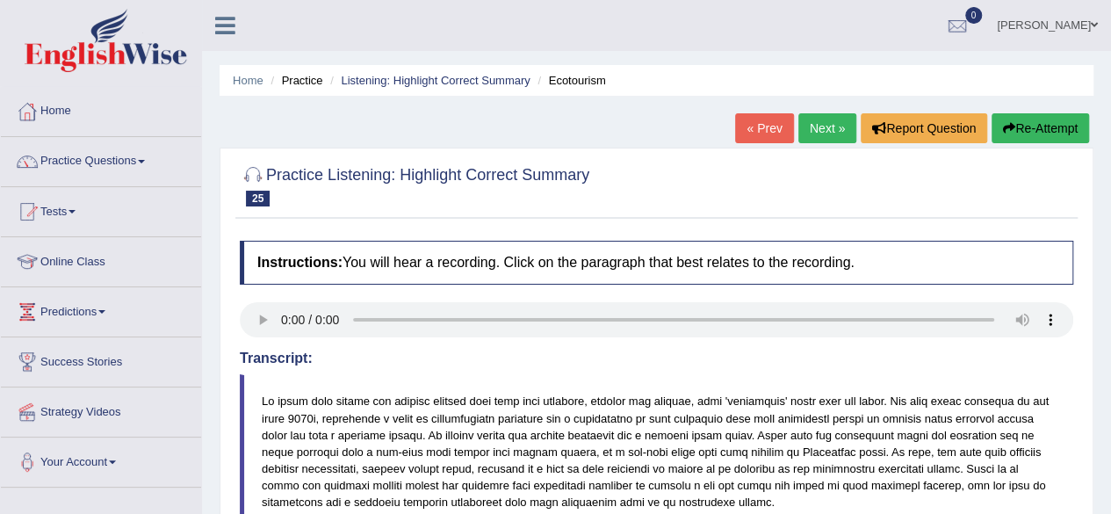
click at [834, 124] on link "Next »" at bounding box center [827, 128] width 58 height 30
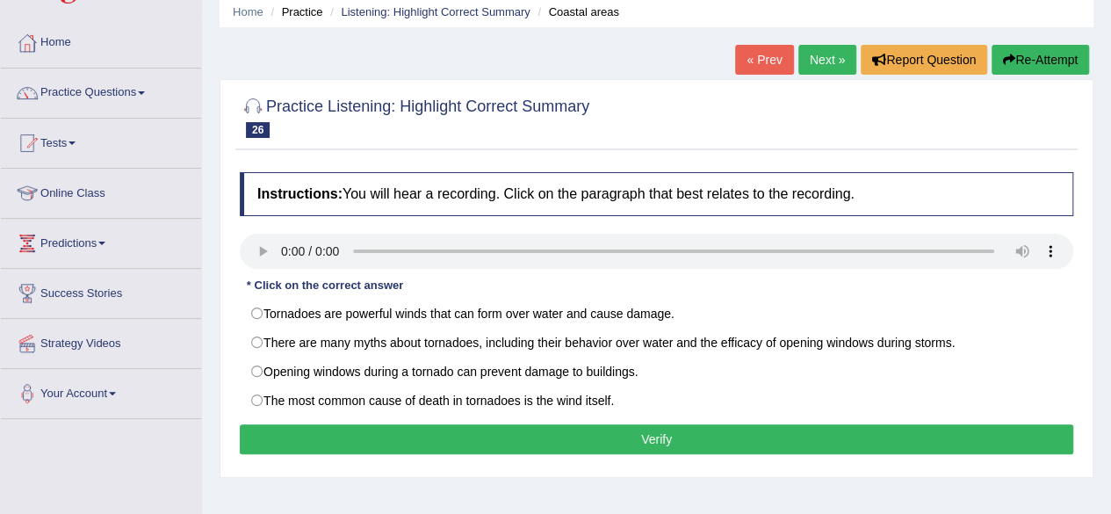
scroll to position [70, 0]
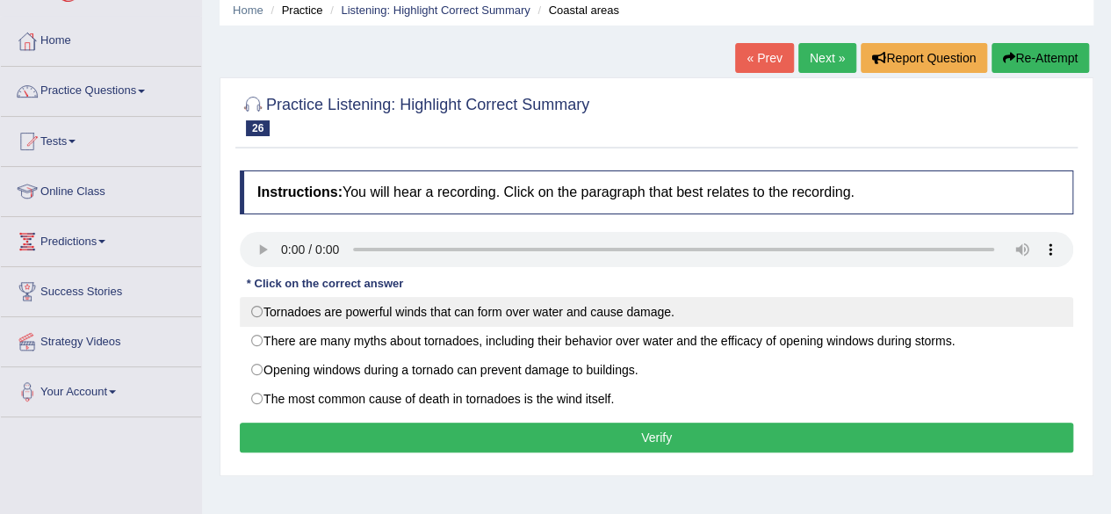
click at [259, 309] on label "Tornadoes are powerful winds that can form over water and cause damage." at bounding box center [656, 312] width 833 height 30
radio input "true"
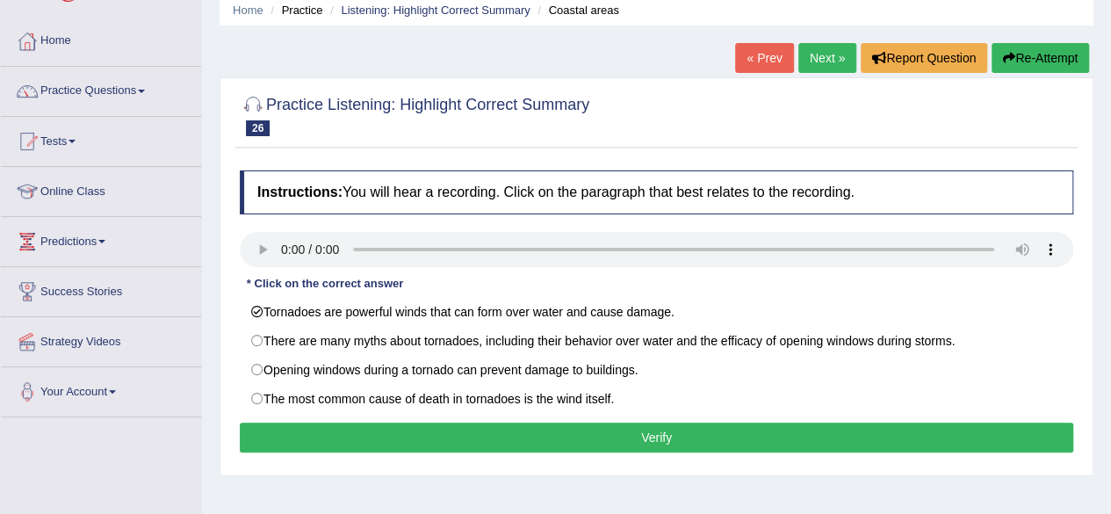
click at [579, 435] on button "Verify" at bounding box center [656, 437] width 833 height 30
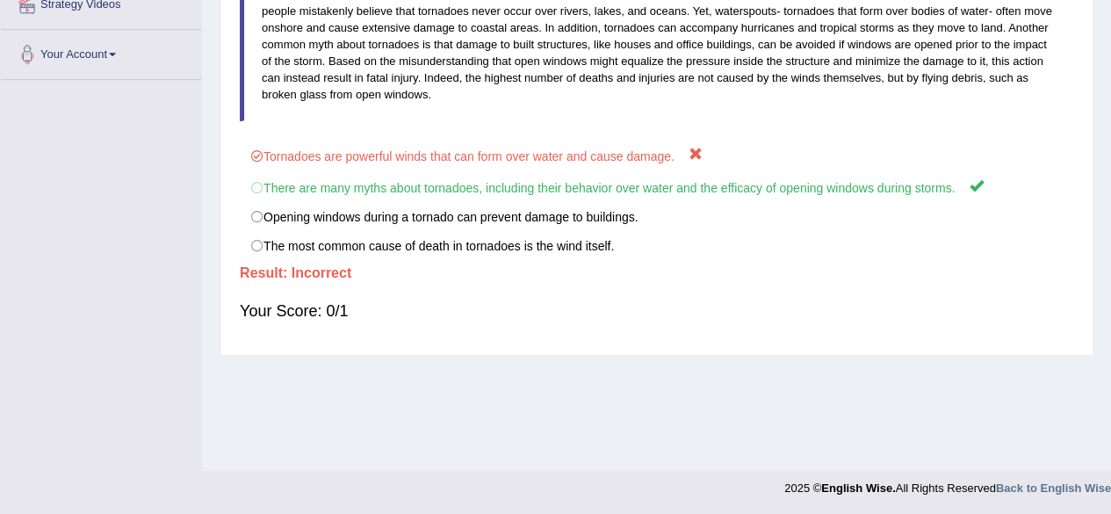
scroll to position [0, 0]
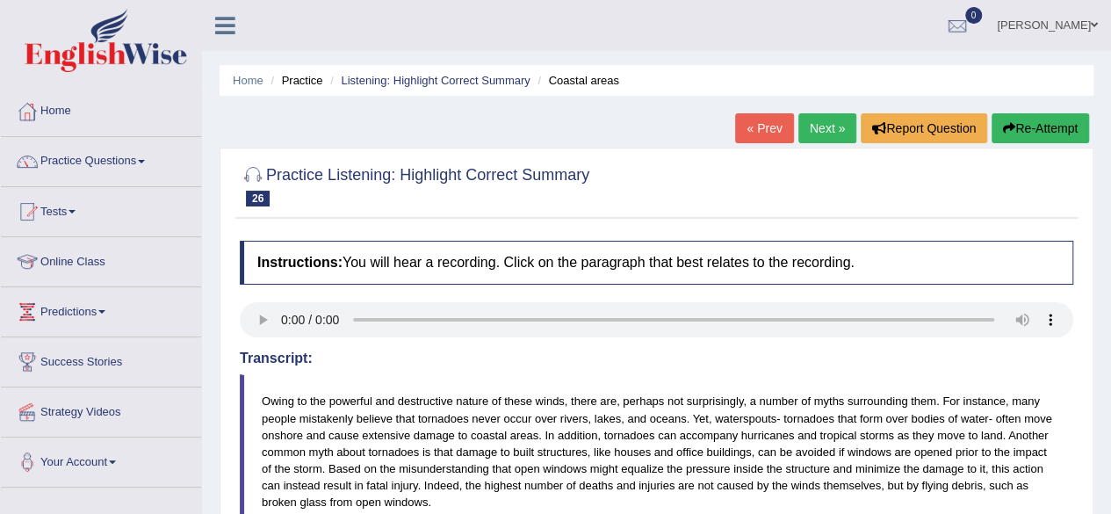
click at [817, 129] on link "Next »" at bounding box center [827, 128] width 58 height 30
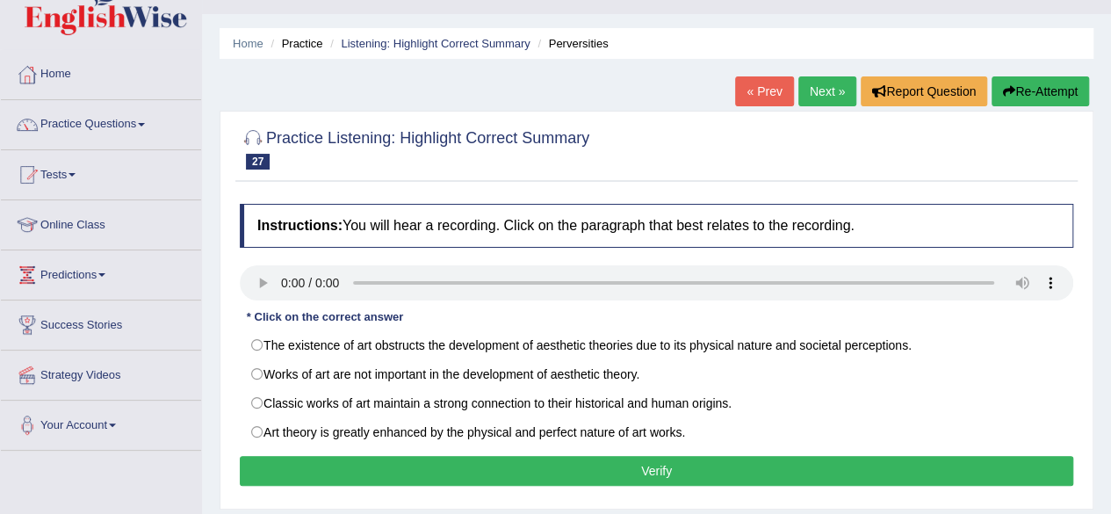
scroll to position [70, 0]
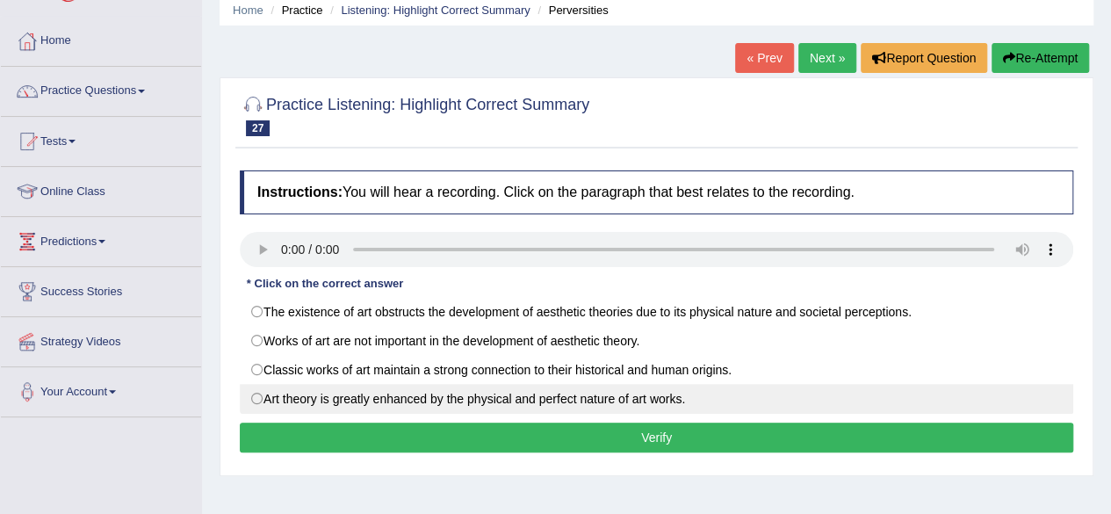
click at [263, 394] on label "Art theory is greatly enhanced by the physical and perfect nature of art works." at bounding box center [656, 399] width 833 height 30
radio input "true"
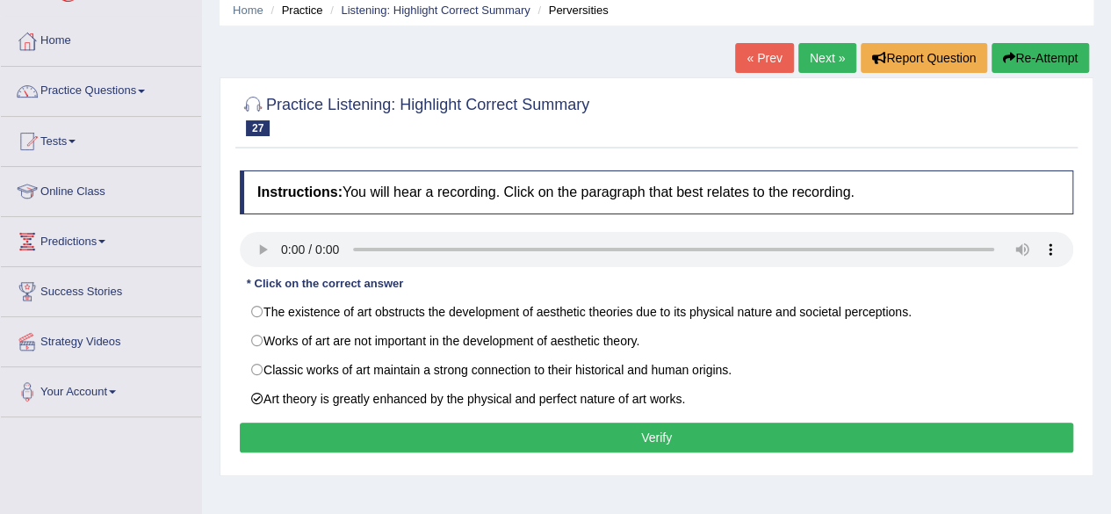
click at [630, 422] on button "Verify" at bounding box center [656, 437] width 833 height 30
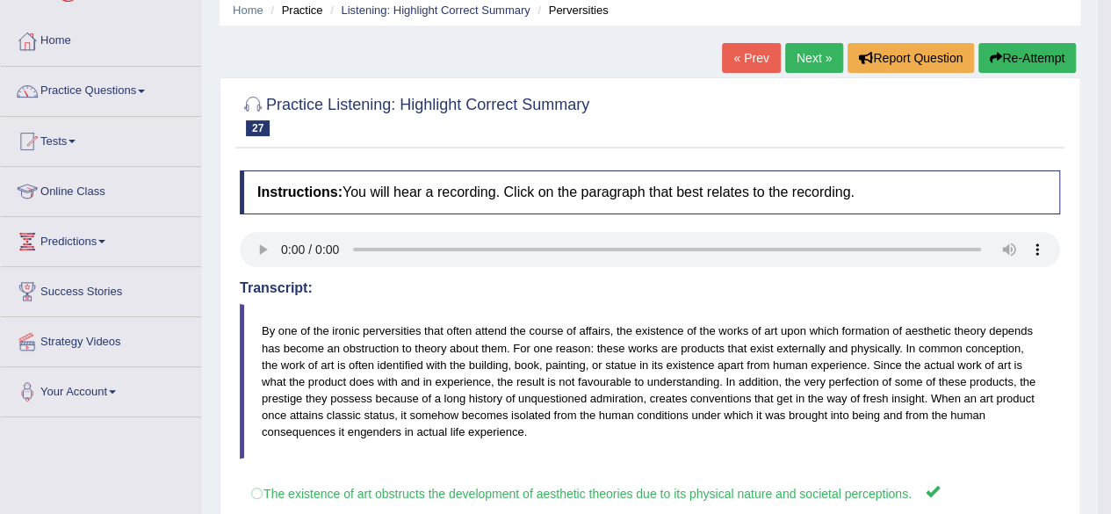
click at [1110, 365] on html "Toggle navigation Home Practice Questions Speaking Practice Read Aloud Repeat S…" at bounding box center [555, 187] width 1111 height 514
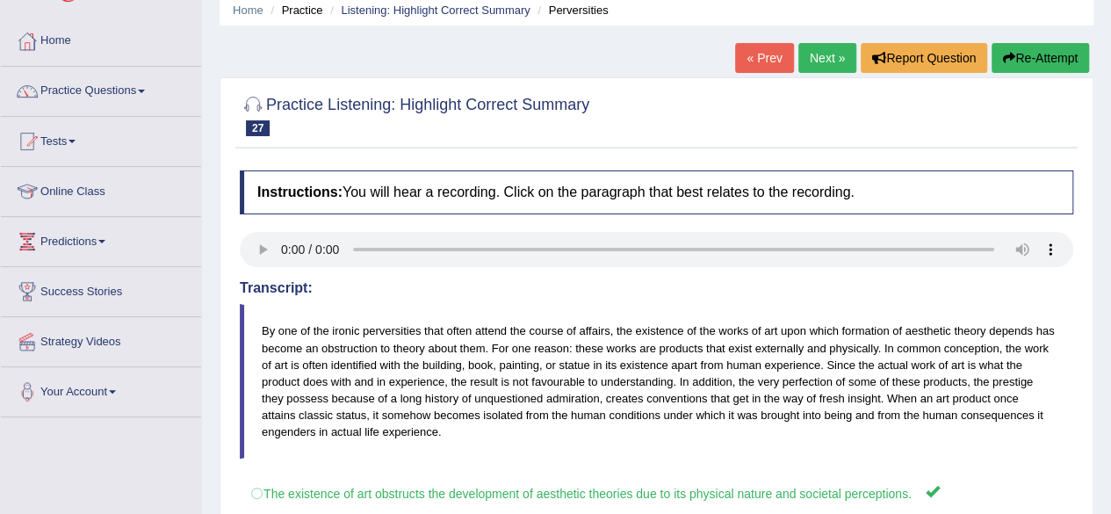
click at [1099, 351] on div "Home Practice Listening: Highlight Correct Summary Perversities « Prev Next » R…" at bounding box center [656, 369] width 909 height 878
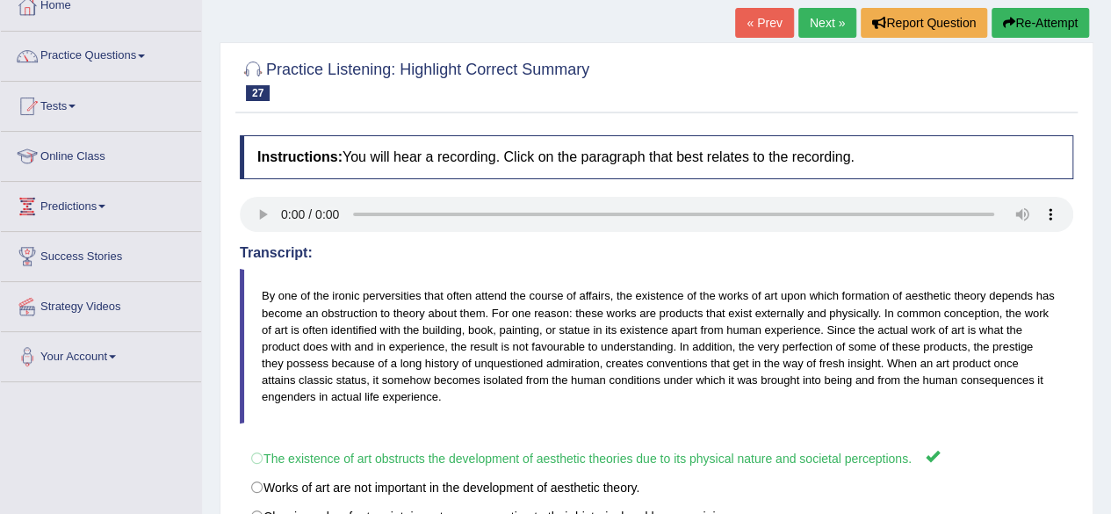
scroll to position [0, 0]
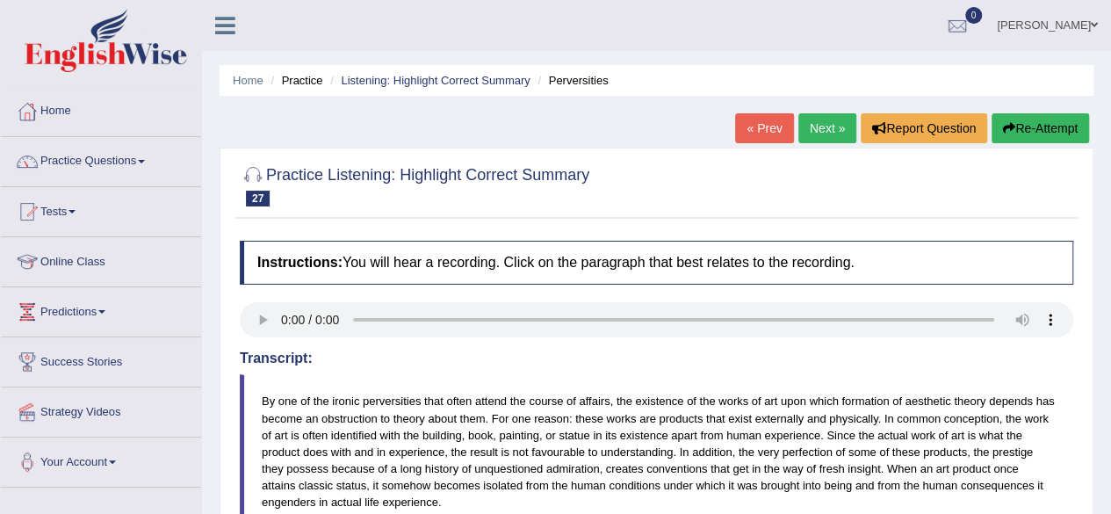
click at [838, 120] on link "Next »" at bounding box center [827, 128] width 58 height 30
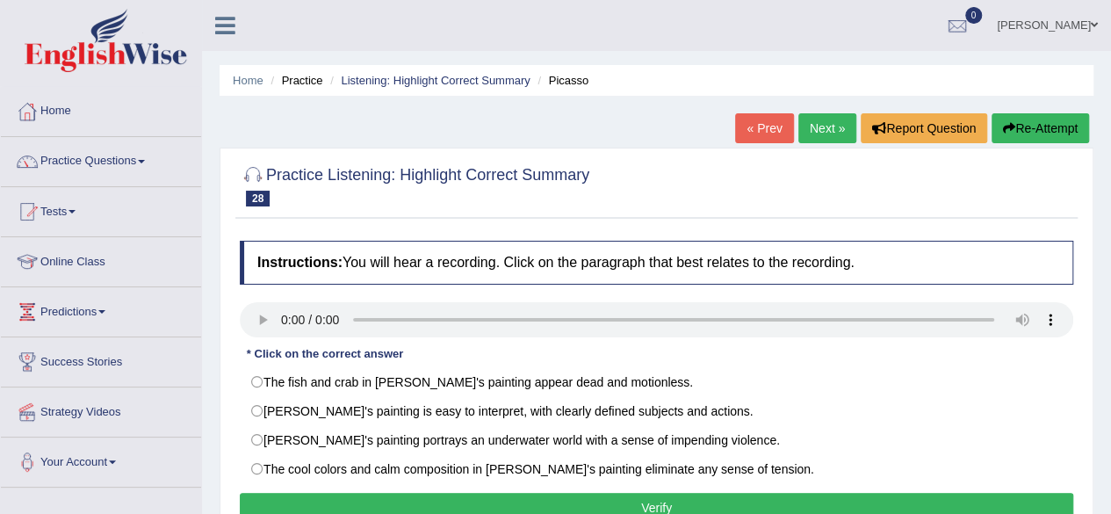
scroll to position [407, 0]
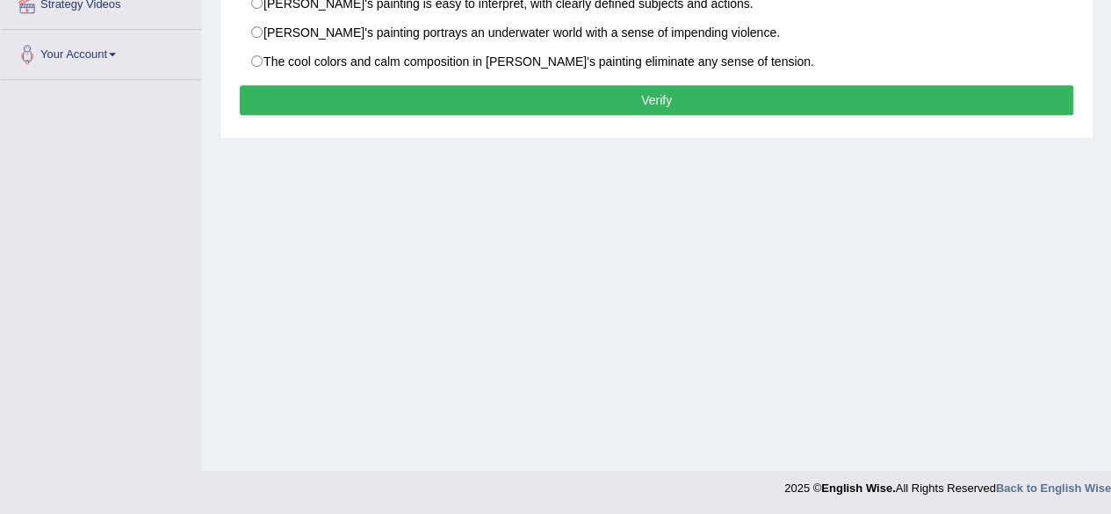
click at [1105, 124] on div "Home Practice Listening: Highlight Correct Summary [PERSON_NAME] « Prev Next » …" at bounding box center [656, 32] width 909 height 878
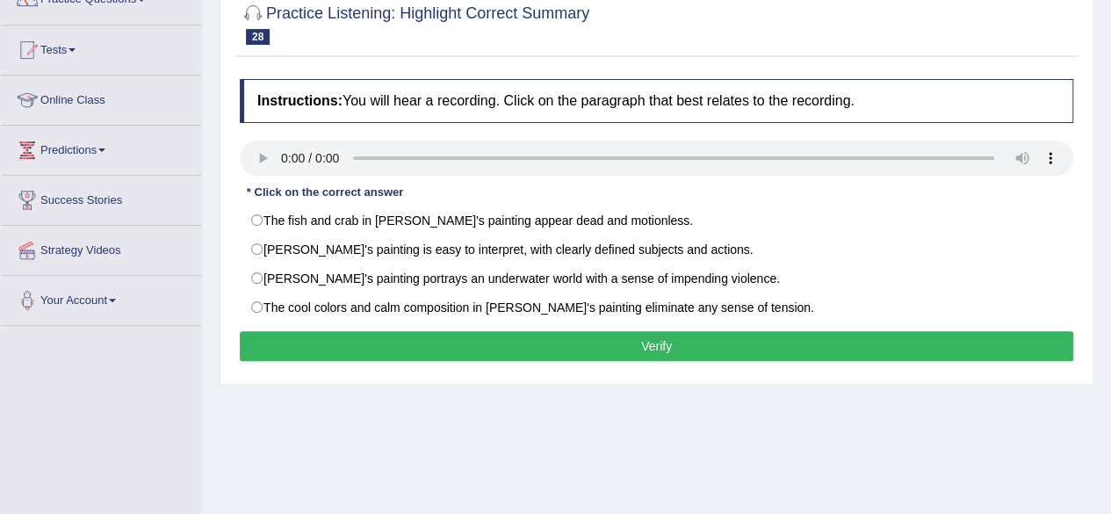
scroll to position [126, 0]
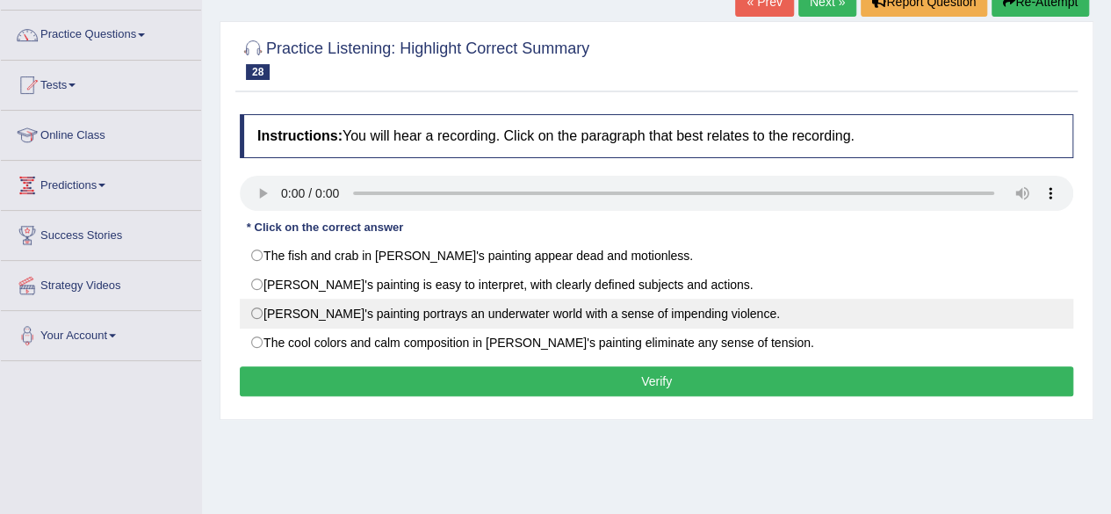
click at [255, 308] on label "[PERSON_NAME]'s painting portrays an underwater world with a sense of impending…" at bounding box center [656, 314] width 833 height 30
radio input "true"
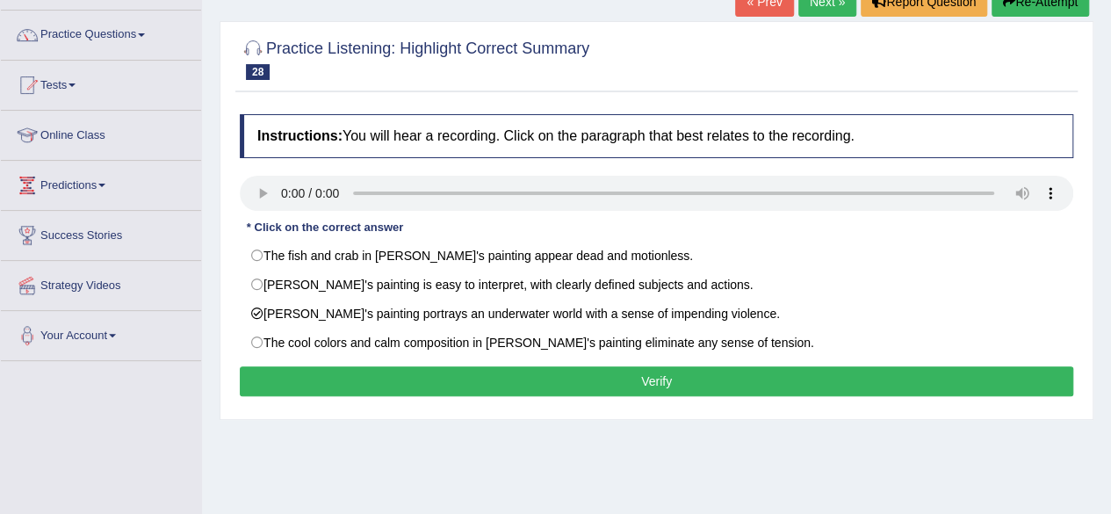
click at [524, 370] on button "Verify" at bounding box center [656, 381] width 833 height 30
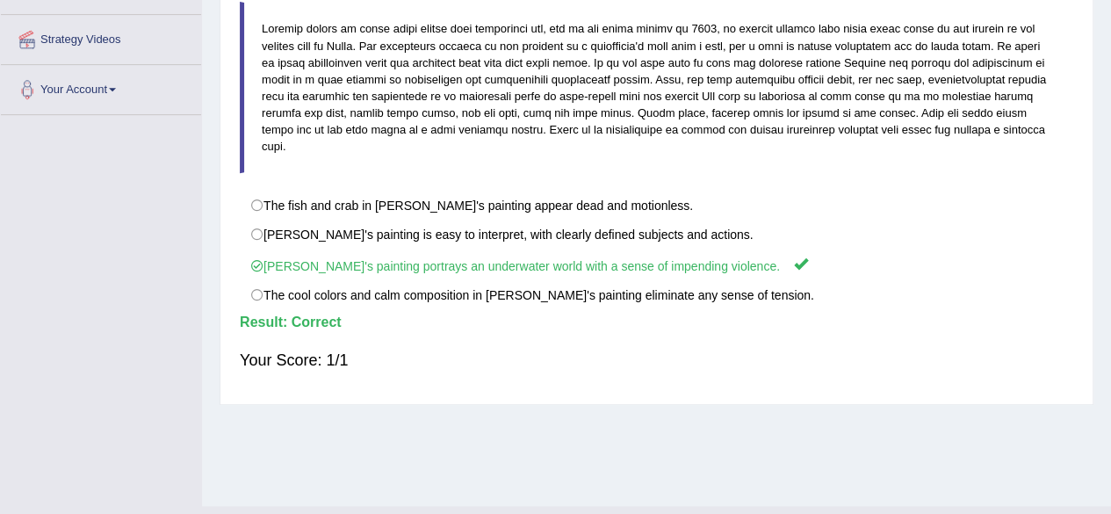
scroll to position [0, 0]
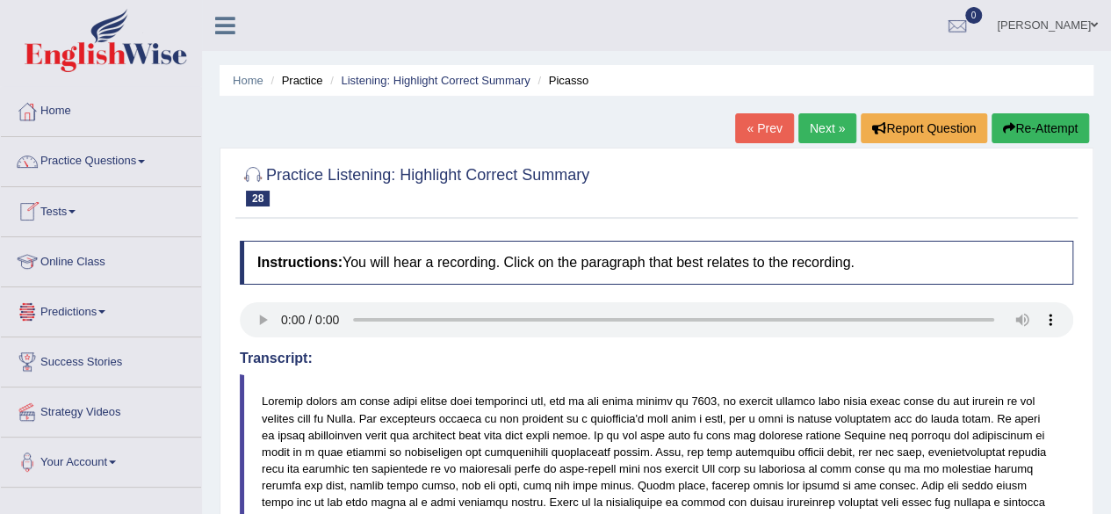
click at [822, 118] on link "Next »" at bounding box center [827, 128] width 58 height 30
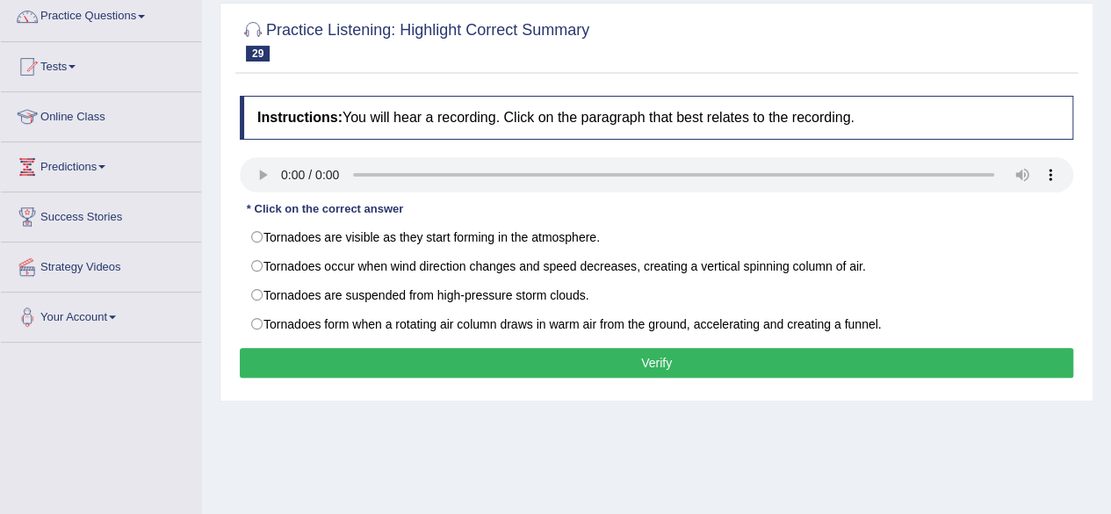
scroll to position [110, 0]
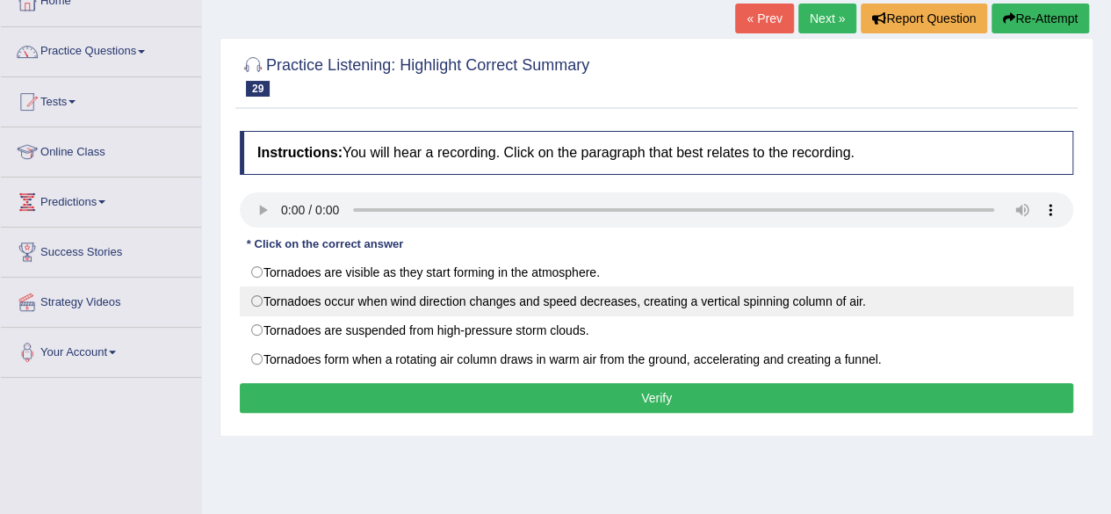
click at [256, 303] on label "Tornadoes occur when wind direction changes and speed decreases, creating a ver…" at bounding box center [656, 301] width 833 height 30
radio input "true"
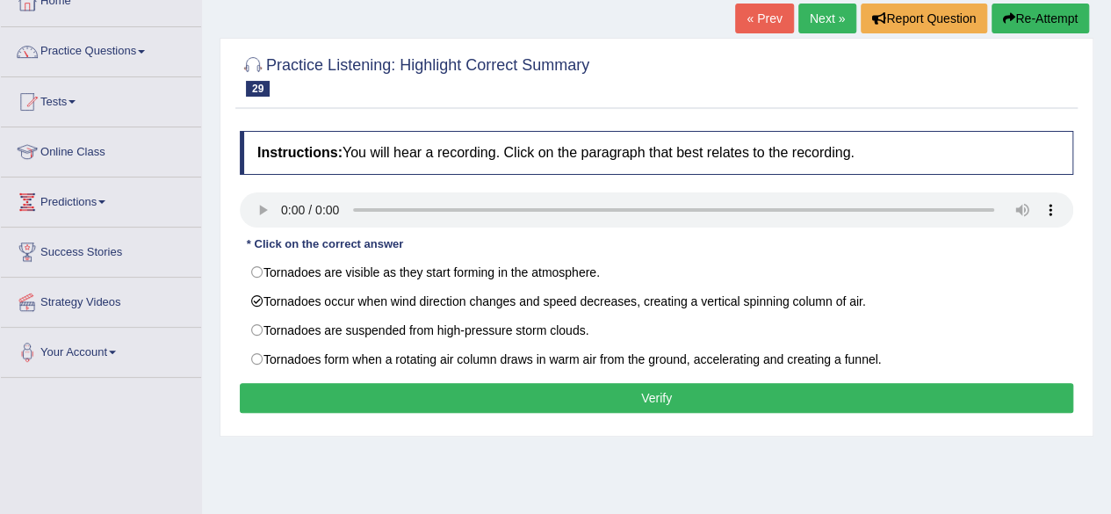
click at [717, 388] on button "Verify" at bounding box center [656, 398] width 833 height 30
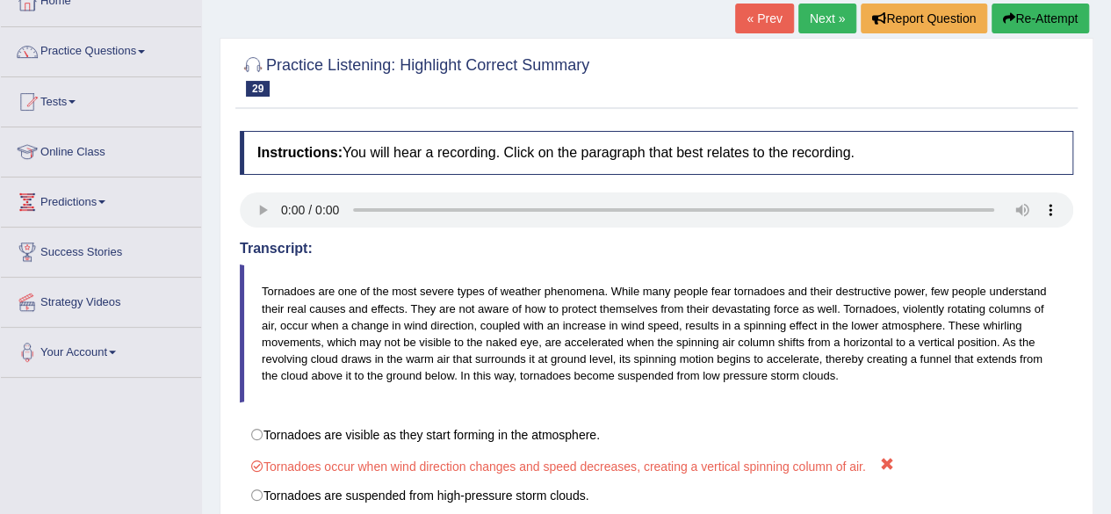
scroll to position [407, 0]
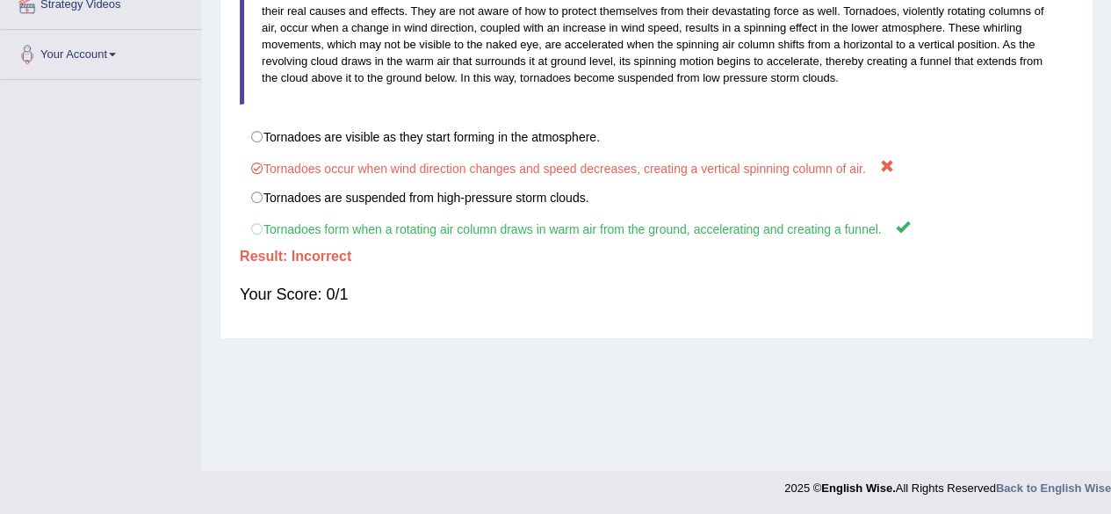
click at [1108, 124] on div "Home Practice Listening: Highlight Correct Summary Tornadoes « Prev Next » Repo…" at bounding box center [656, 32] width 909 height 878
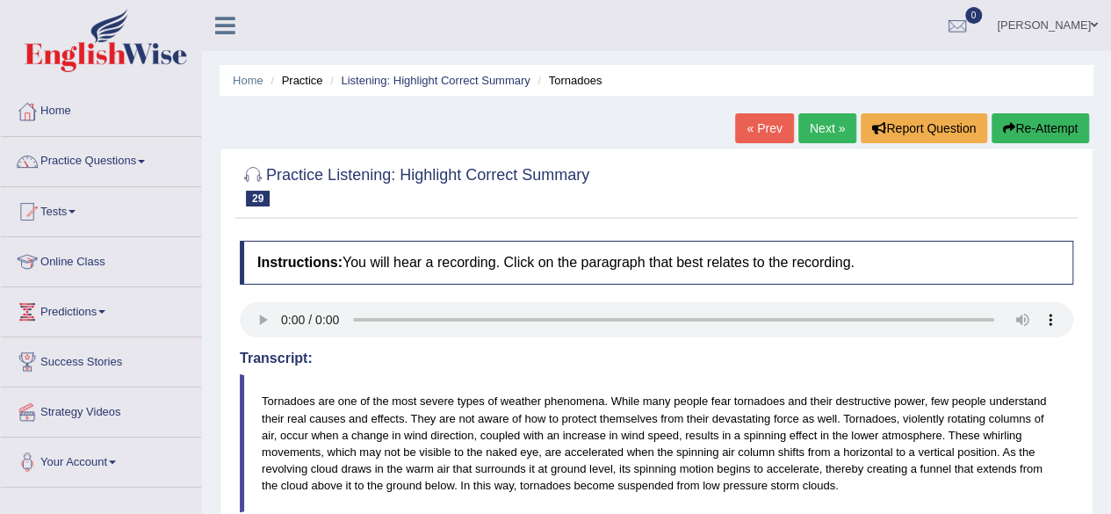
click at [833, 127] on link "Next »" at bounding box center [827, 128] width 58 height 30
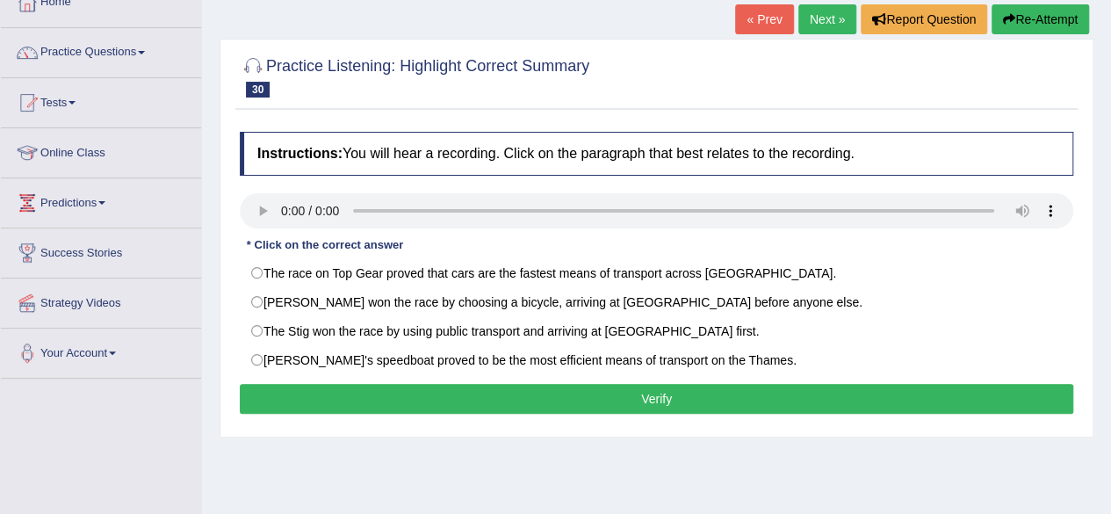
scroll to position [105, 0]
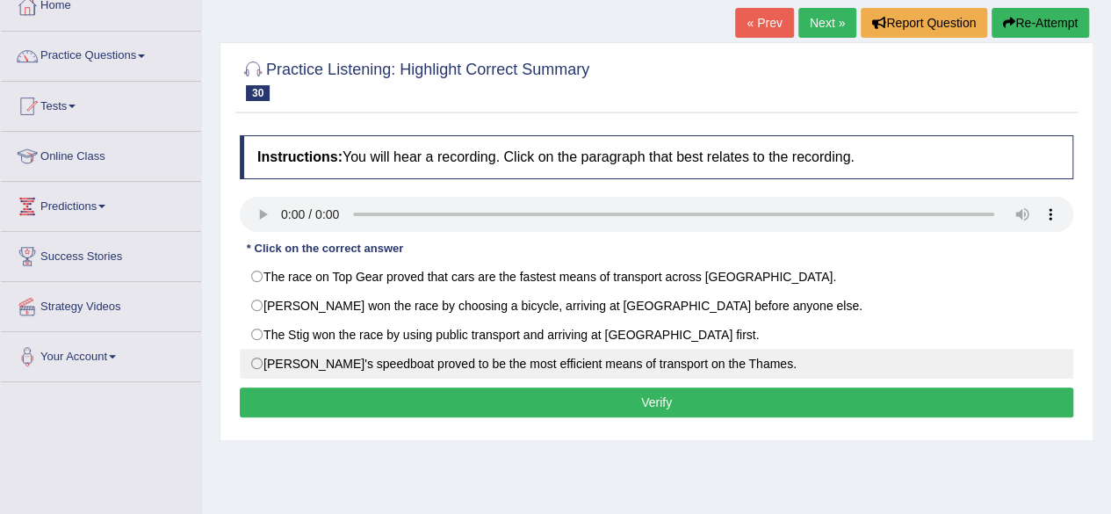
click at [334, 359] on label "[PERSON_NAME]'s speedboat proved to be the most efficient means of transport on…" at bounding box center [656, 364] width 833 height 30
radio input "true"
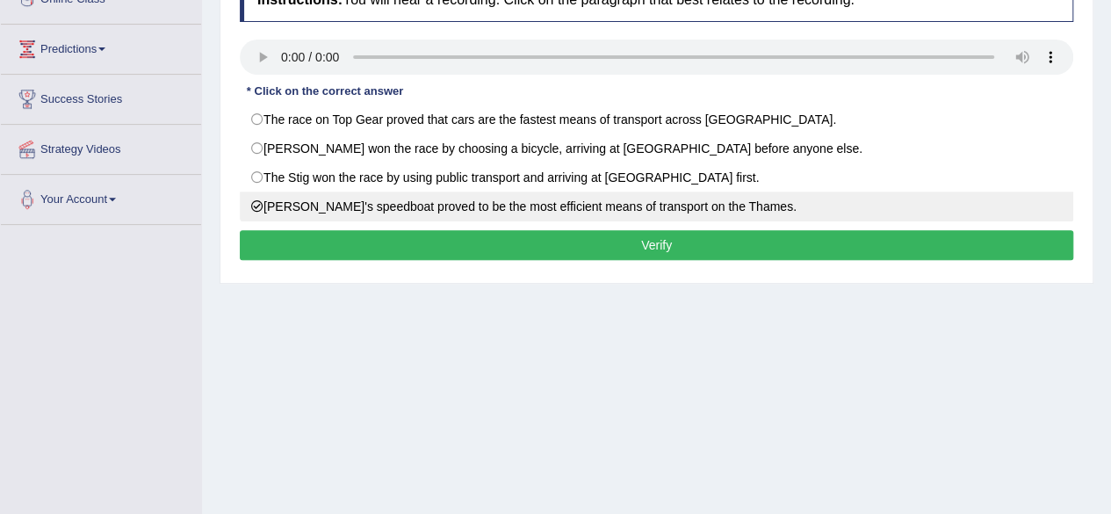
scroll to position [263, 0]
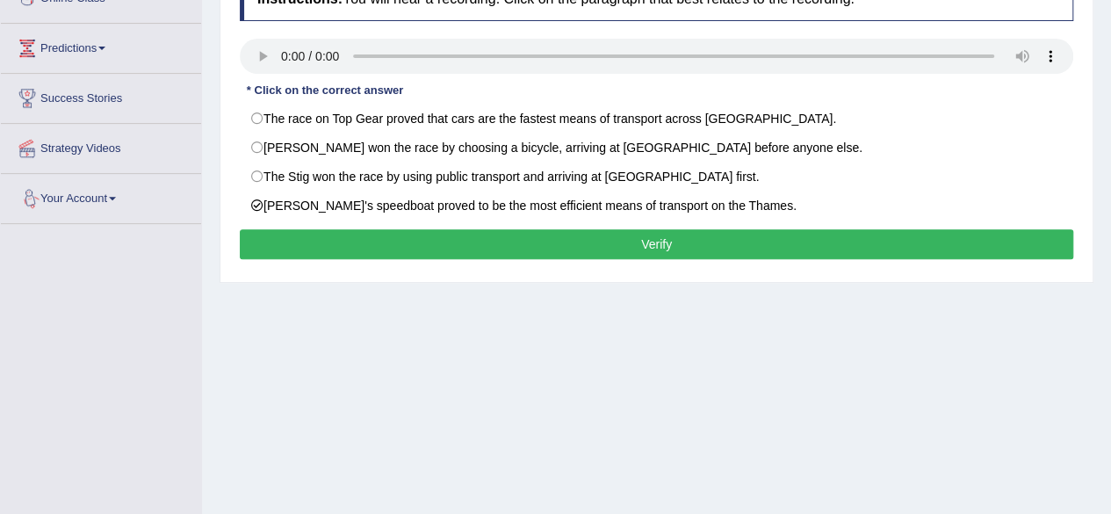
click at [209, 135] on div "Home Practice Listening: Highlight Correct Summary Top Gear « Prev Next » Repor…" at bounding box center [656, 176] width 909 height 878
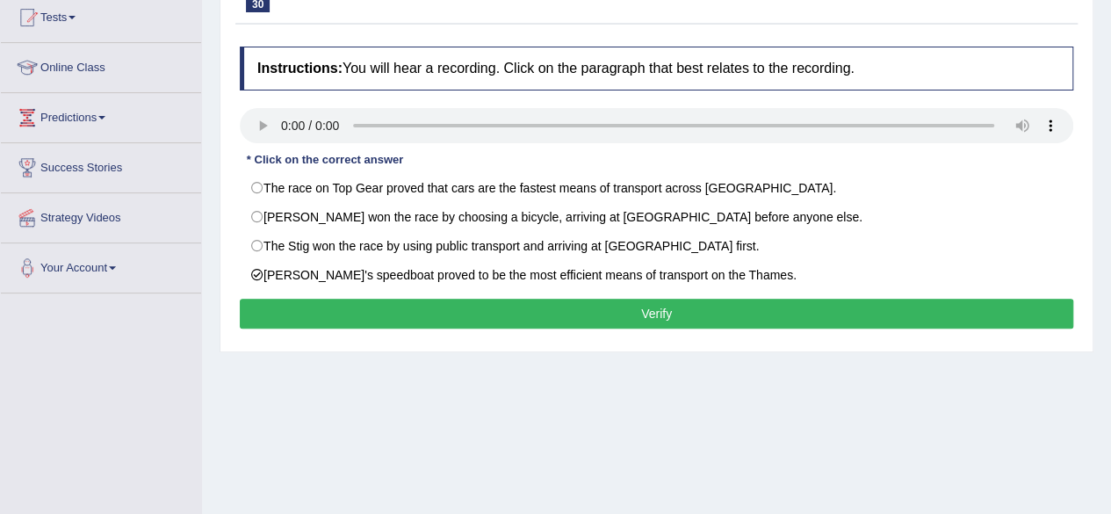
scroll to position [193, 0]
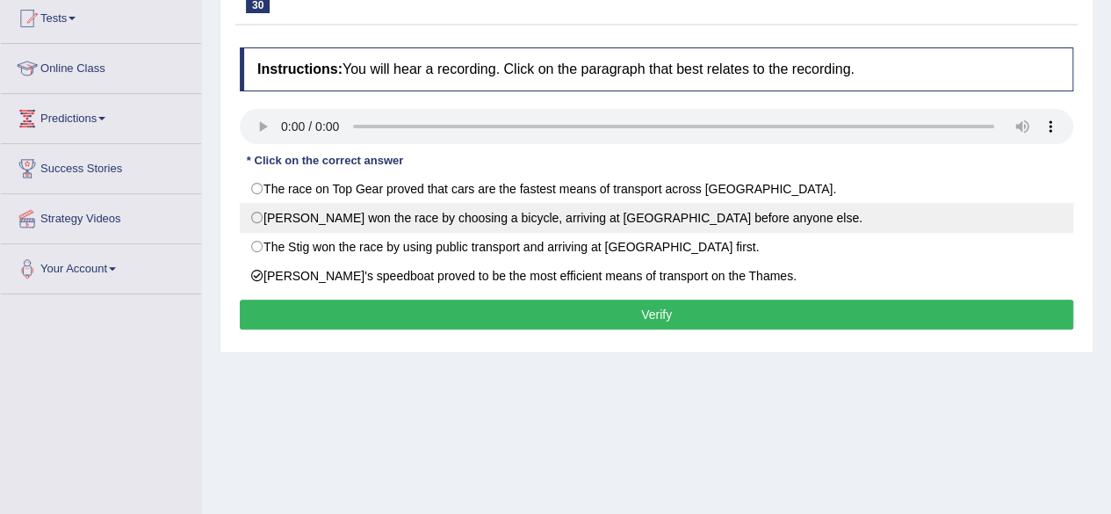
click at [269, 216] on label "[PERSON_NAME] won the race by choosing a bicycle, arriving at [GEOGRAPHIC_DATA]…" at bounding box center [656, 218] width 833 height 30
radio input "true"
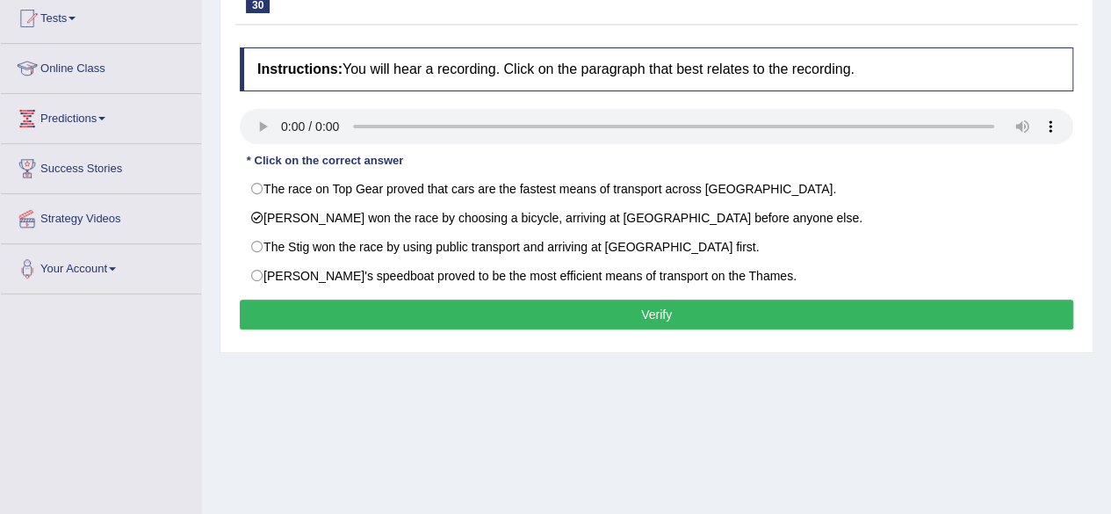
click at [643, 320] on button "Verify" at bounding box center [656, 314] width 833 height 30
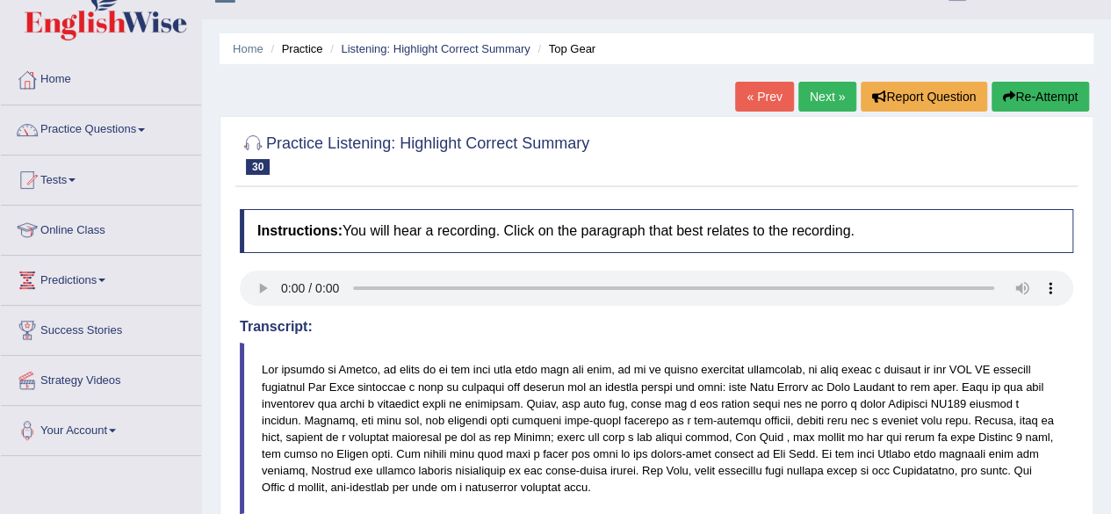
scroll to position [0, 0]
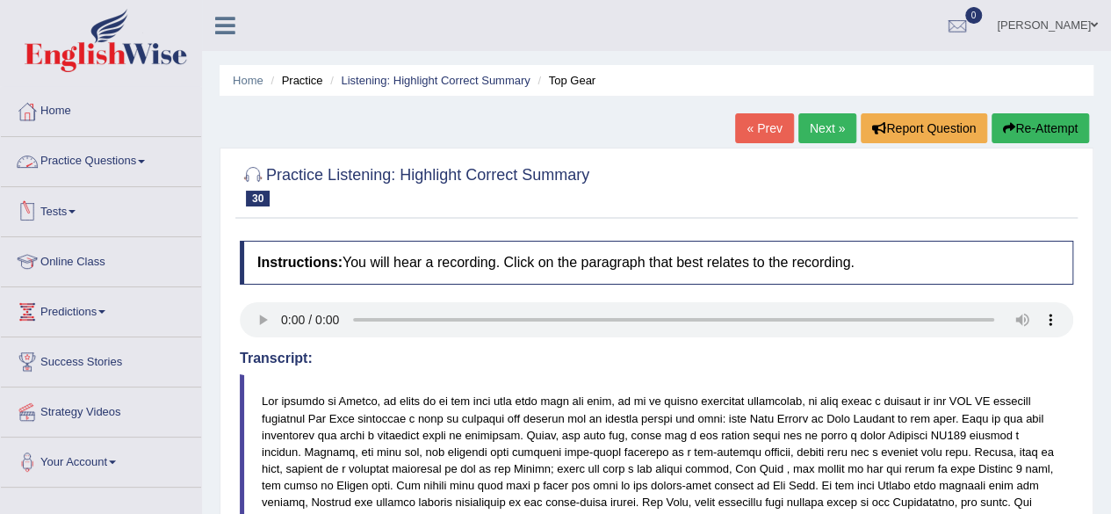
click at [153, 159] on link "Practice Questions" at bounding box center [101, 159] width 200 height 44
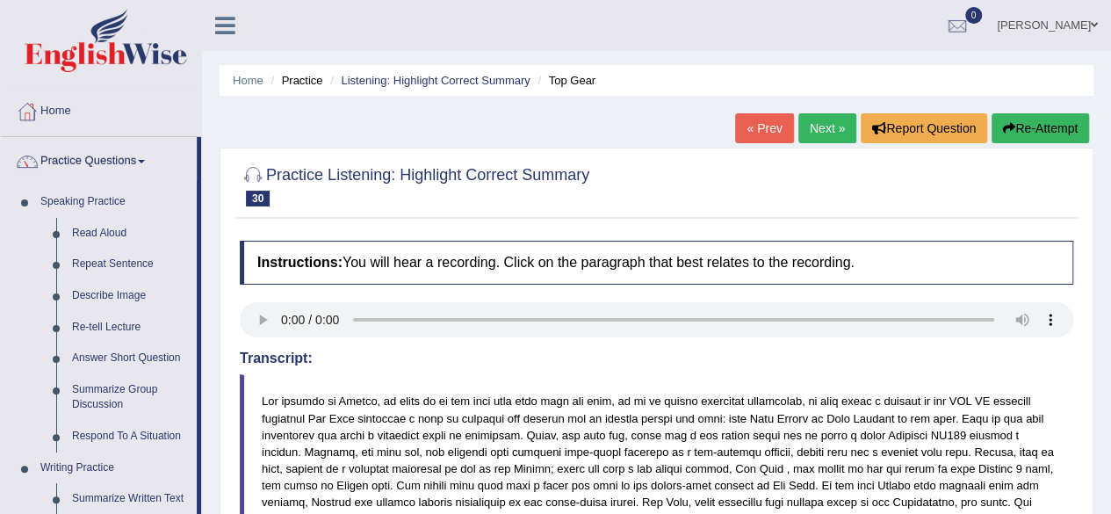
click at [212, 296] on div "Home Practice Listening: Highlight Correct Summary Top Gear « Prev Next » Repor…" at bounding box center [656, 439] width 909 height 878
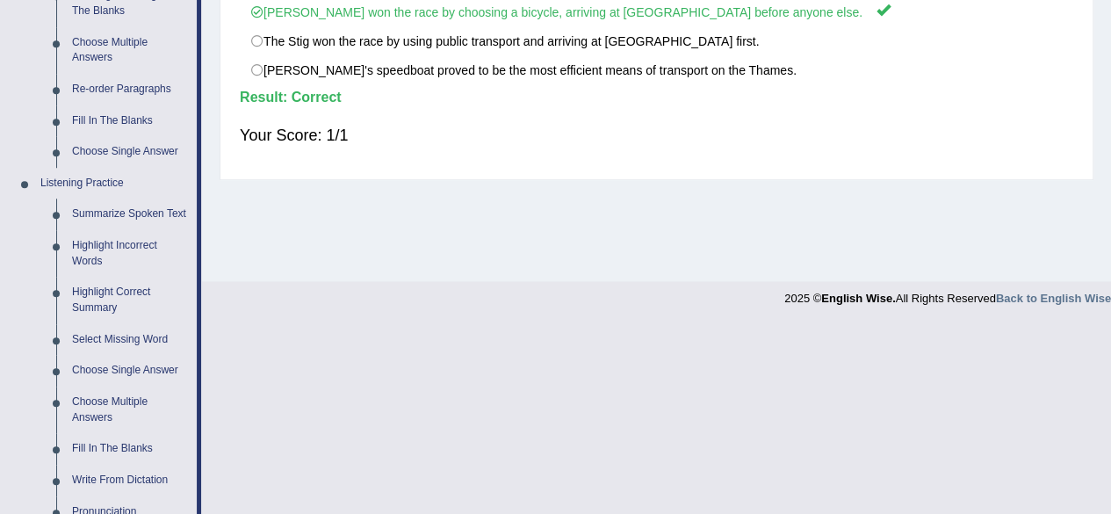
scroll to position [632, 0]
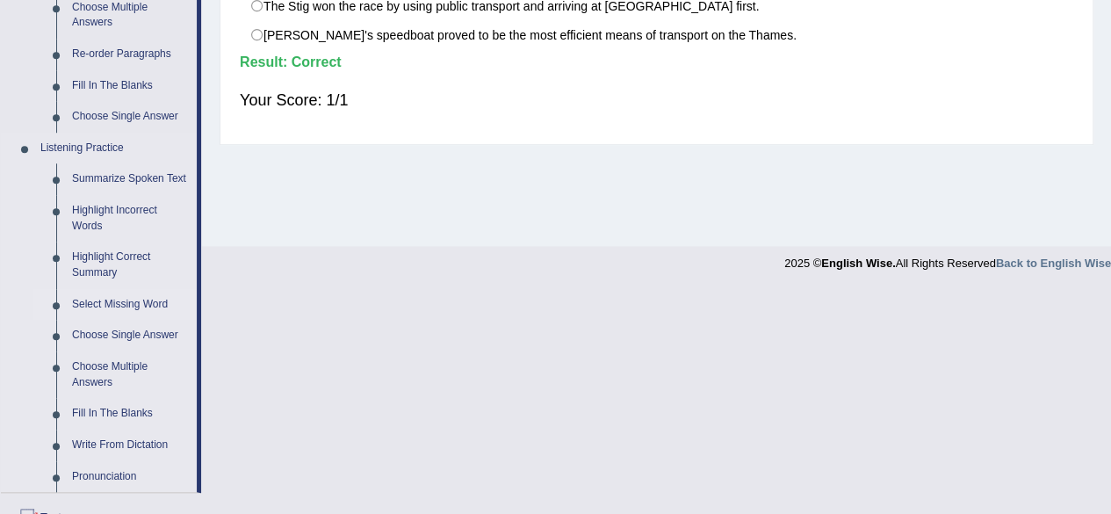
click at [108, 303] on link "Select Missing Word" at bounding box center [130, 305] width 133 height 32
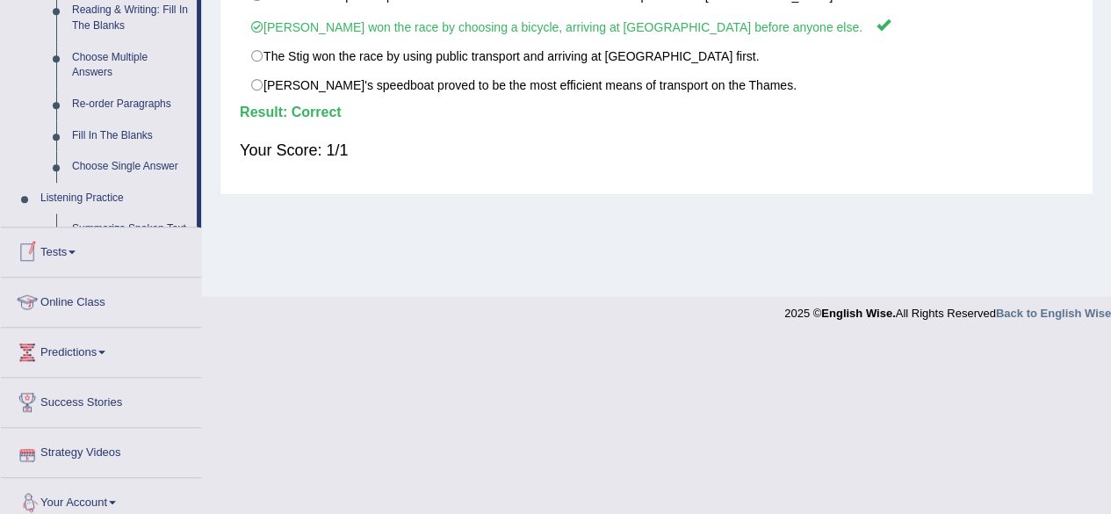
scroll to position [629, 0]
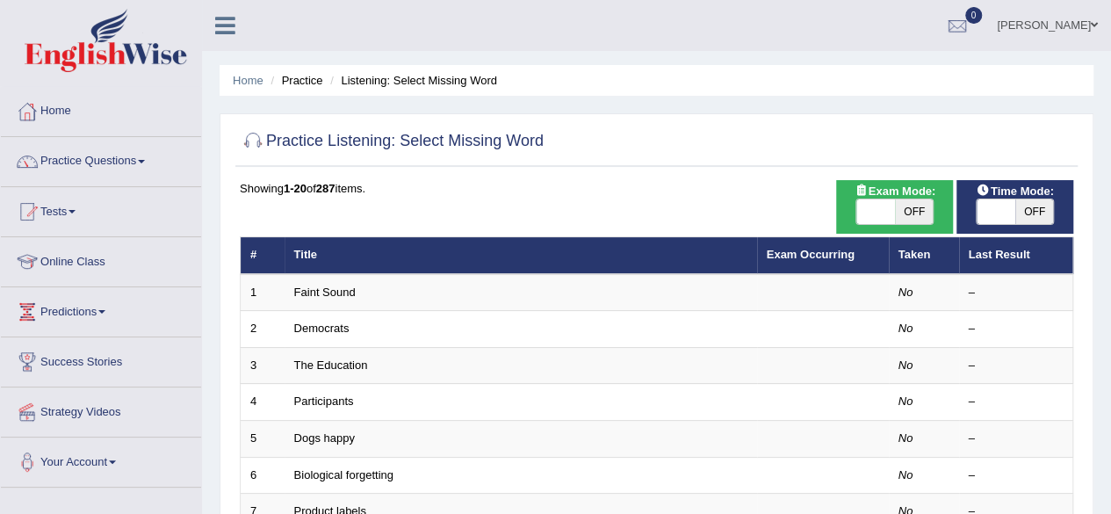
drag, startPoint x: 0, startPoint y: 0, endPoint x: 915, endPoint y: 210, distance: 938.6
click at [915, 210] on span "OFF" at bounding box center [914, 211] width 39 height 25
checkbox input "true"
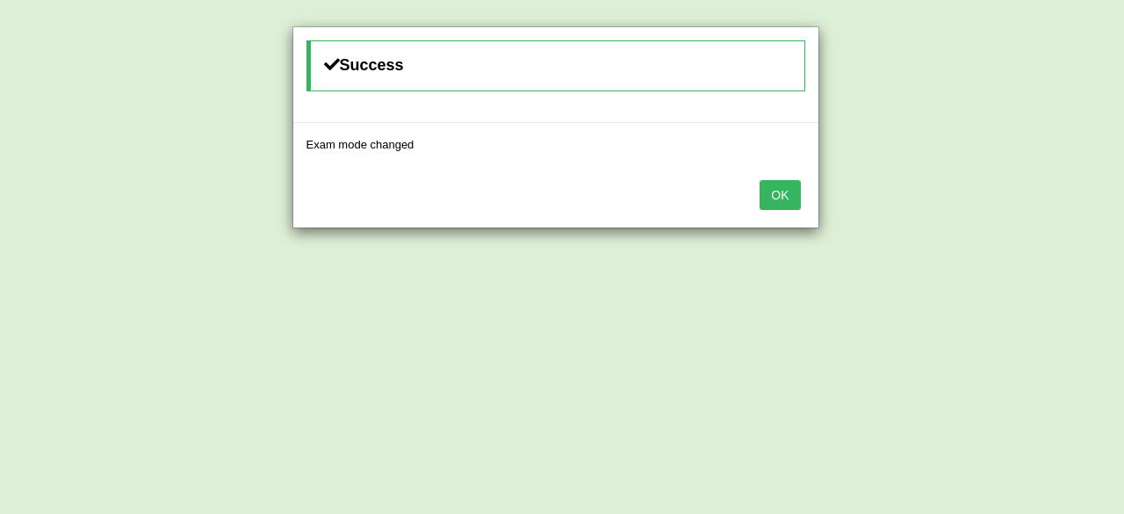
click at [1049, 206] on div "Success Exam mode changed OK" at bounding box center [562, 257] width 1124 height 514
click at [800, 198] on button "OK" at bounding box center [779, 195] width 40 height 30
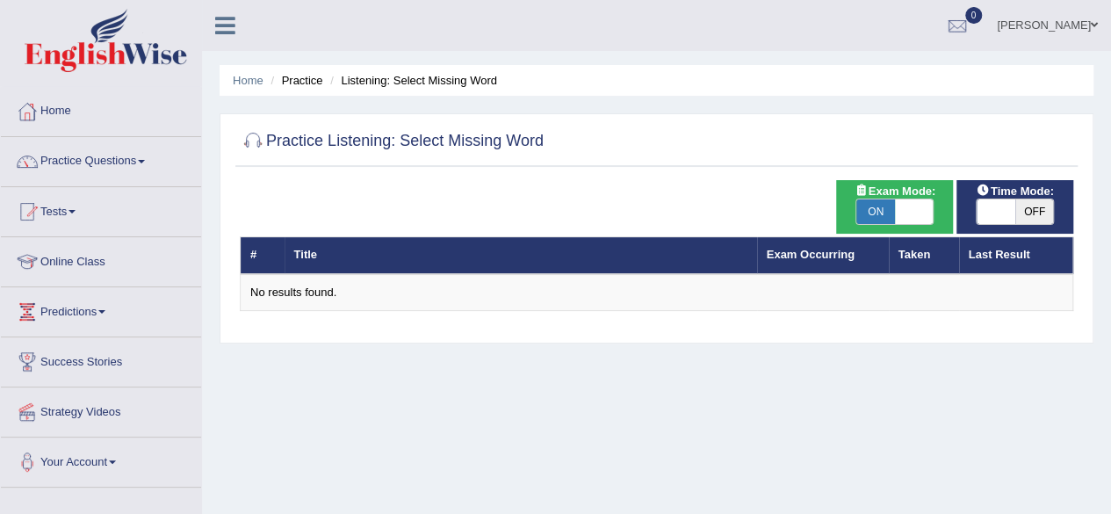
click at [1047, 208] on span "OFF" at bounding box center [1034, 211] width 39 height 25
checkbox input "true"
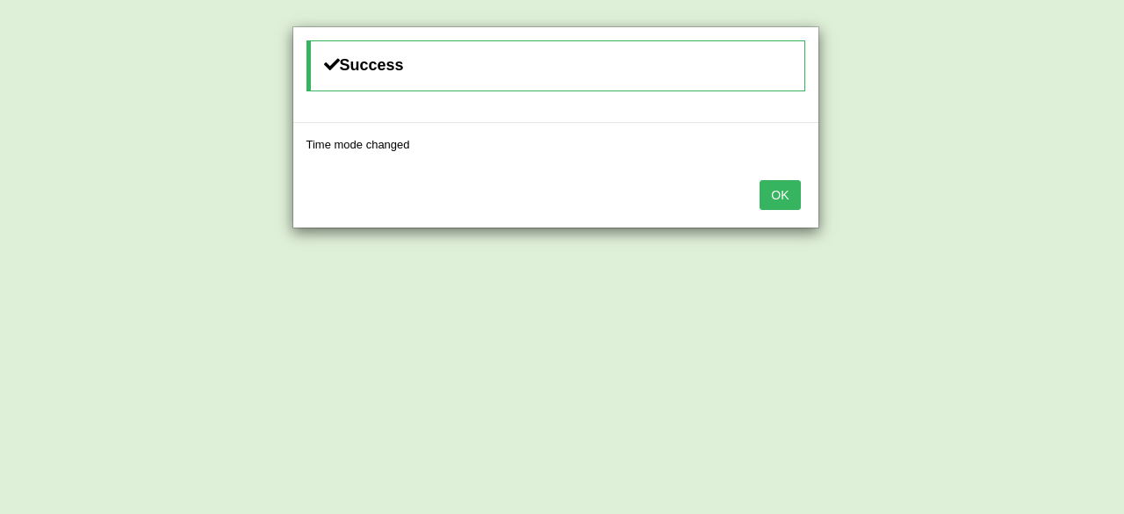
click at [785, 191] on button "OK" at bounding box center [779, 195] width 40 height 30
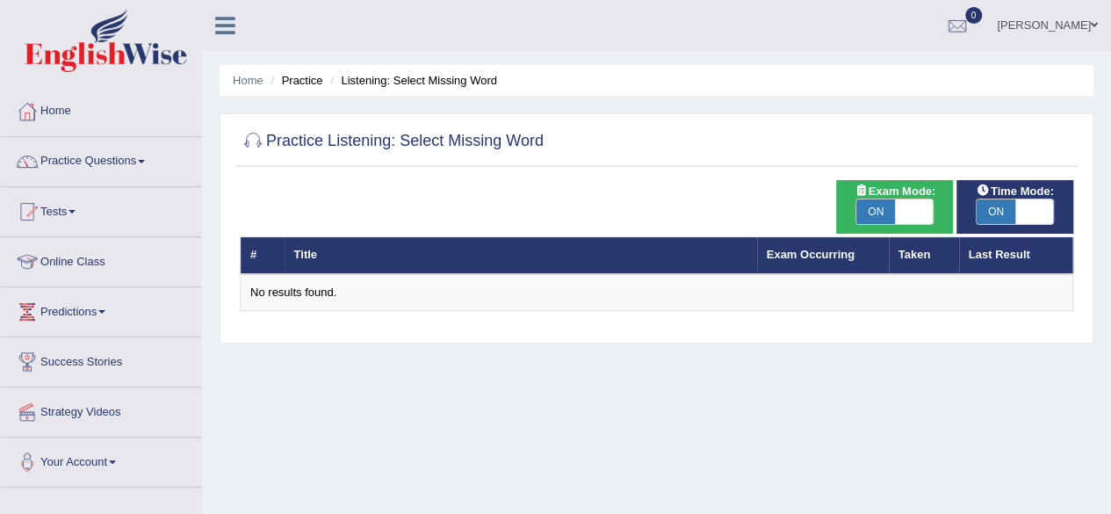
click at [883, 212] on span "ON" at bounding box center [875, 211] width 39 height 25
checkbox input "false"
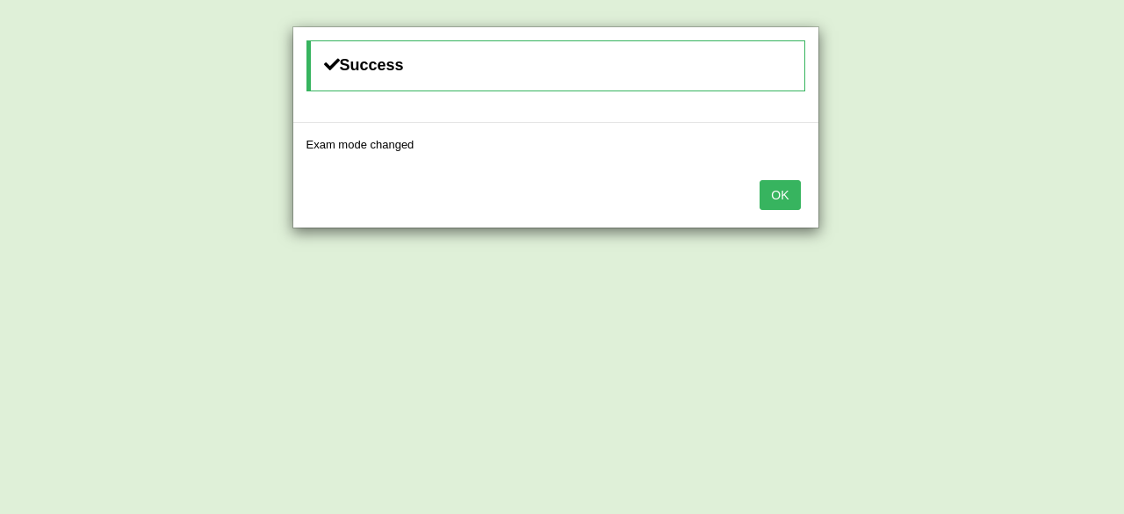
click at [773, 196] on button "OK" at bounding box center [779, 195] width 40 height 30
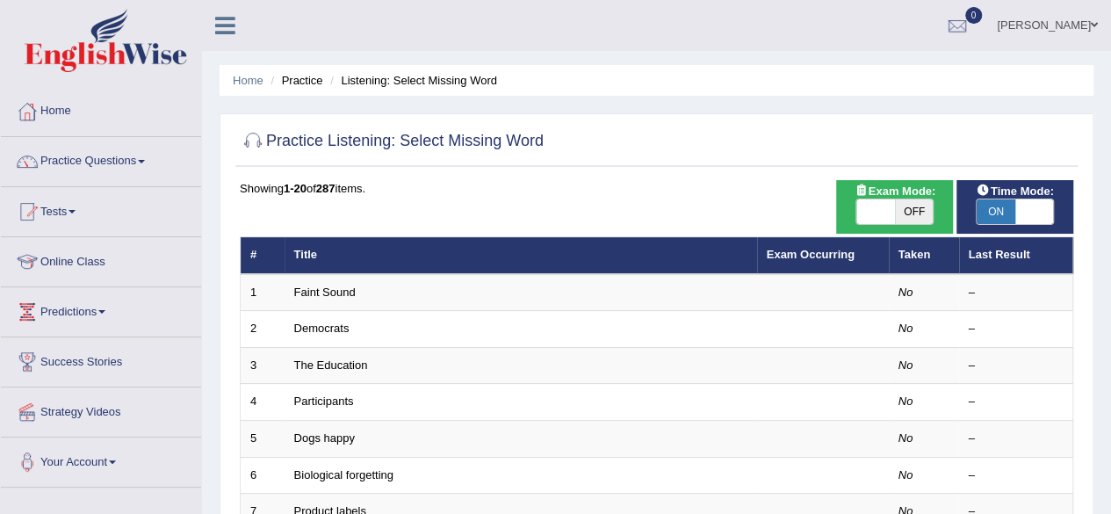
click at [990, 213] on span "ON" at bounding box center [995, 211] width 39 height 25
checkbox input "false"
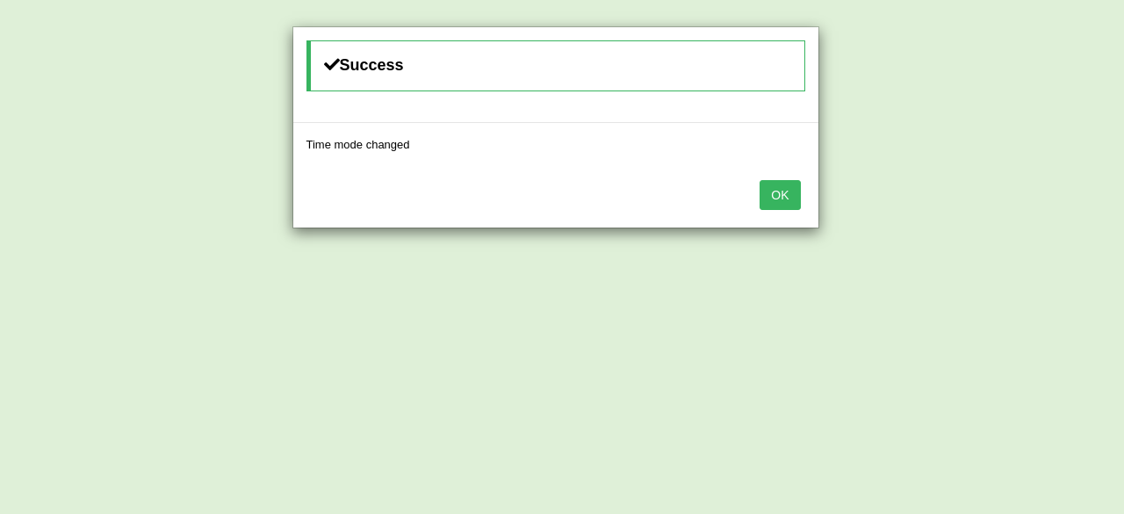
click at [783, 184] on button "OK" at bounding box center [779, 195] width 40 height 30
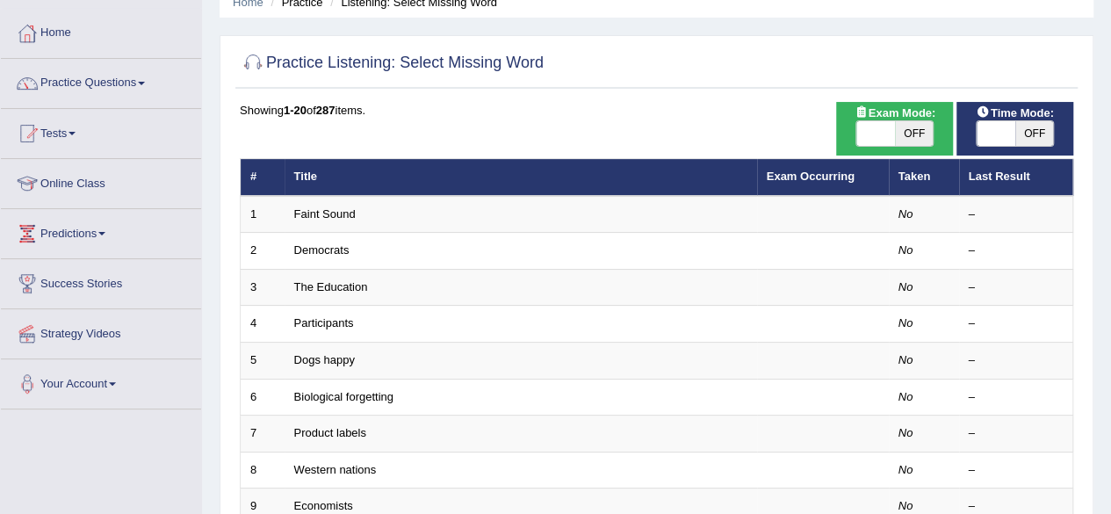
scroll to position [43, 0]
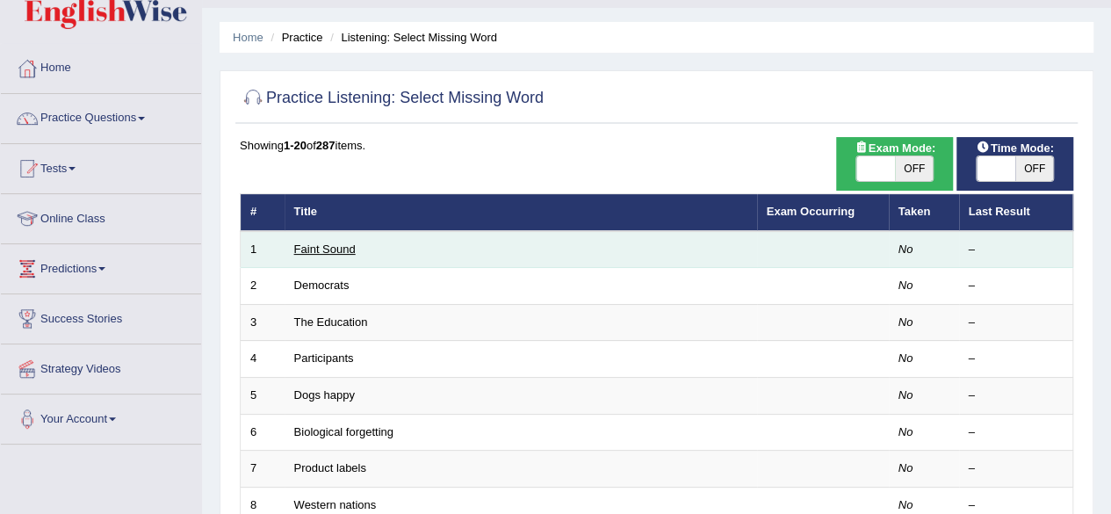
click at [298, 248] on link "Faint Sound" at bounding box center [324, 248] width 61 height 13
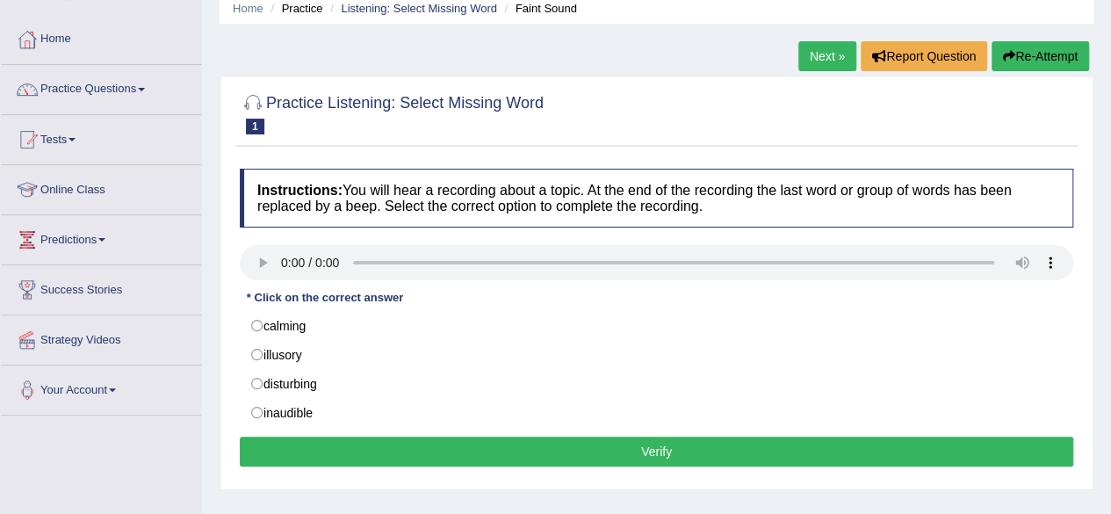
scroll to position [105, 0]
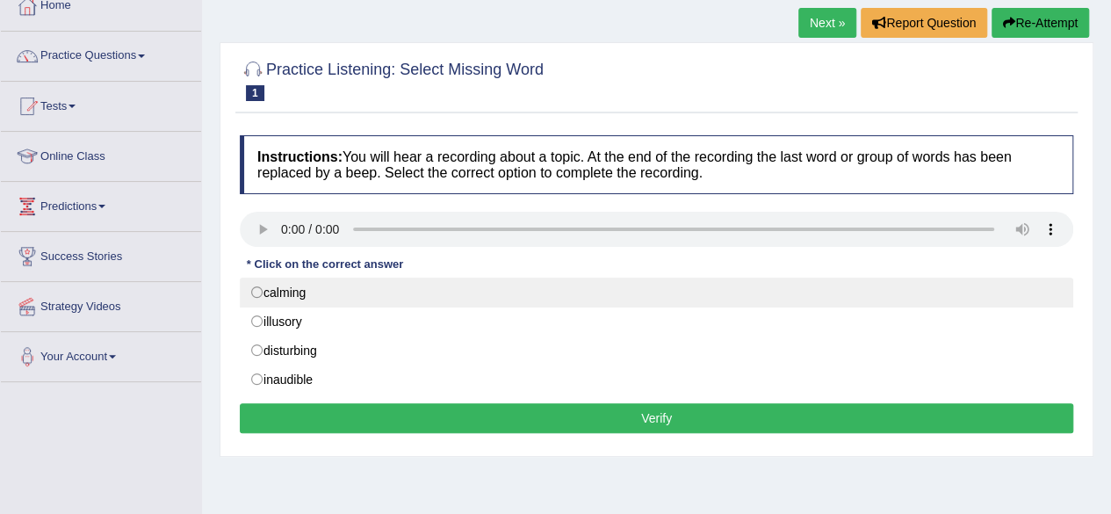
click at [256, 285] on label "calming" at bounding box center [656, 292] width 833 height 30
radio input "true"
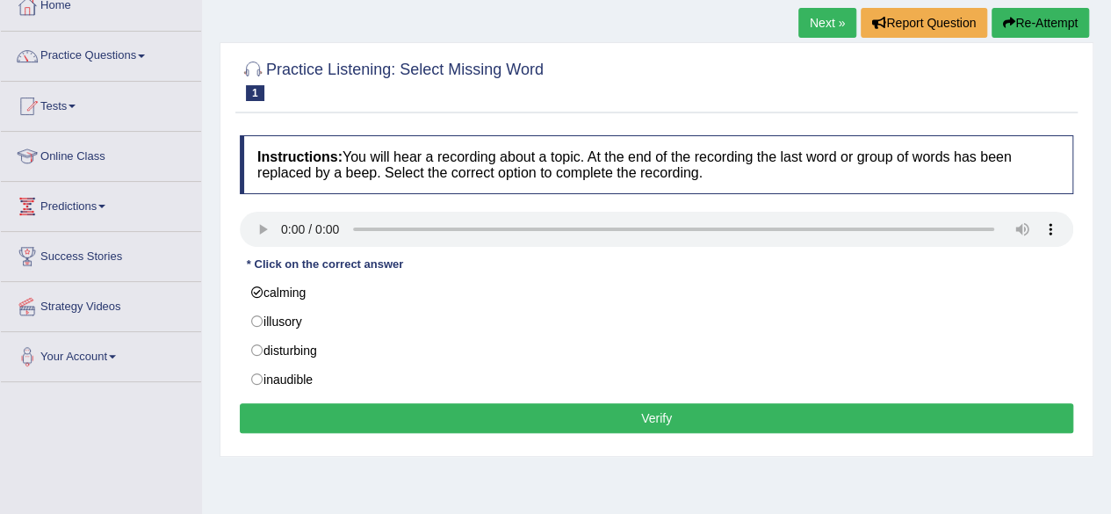
click at [673, 418] on button "Verify" at bounding box center [656, 418] width 833 height 30
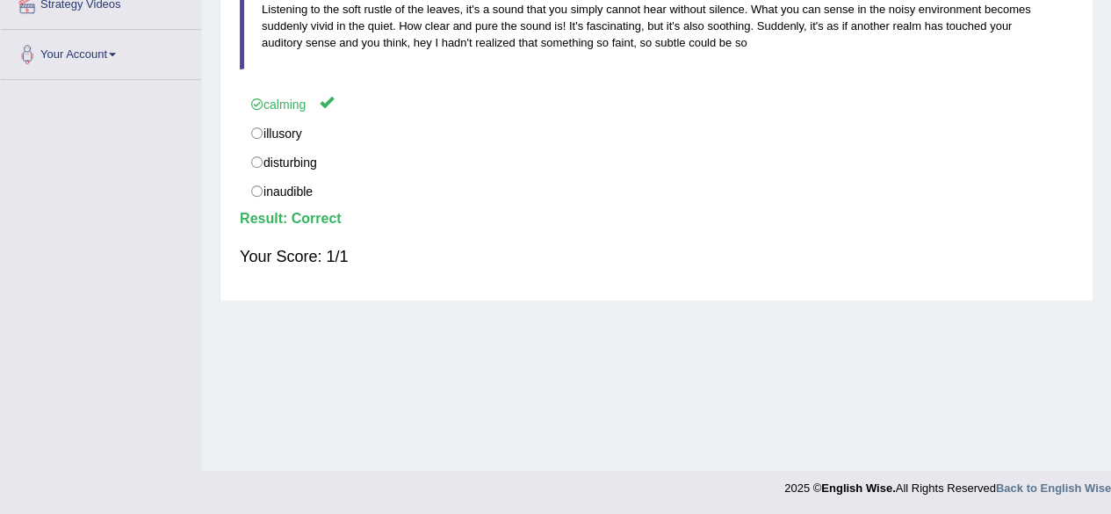
scroll to position [0, 0]
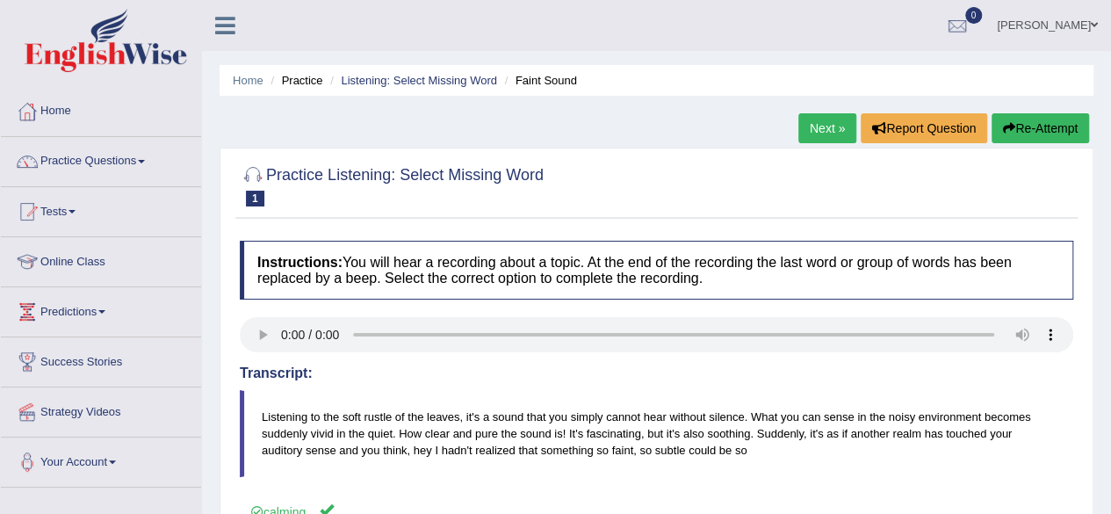
click at [820, 129] on link "Next »" at bounding box center [827, 128] width 58 height 30
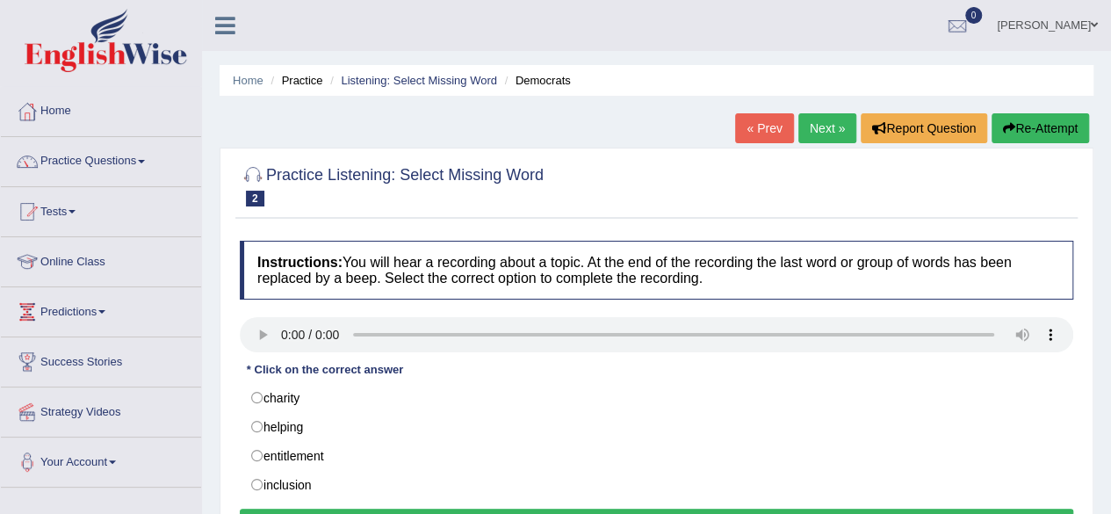
click at [1099, 349] on div "Home Practice Listening: Select Missing Word Democrats « Prev Next » Report Que…" at bounding box center [656, 439] width 909 height 878
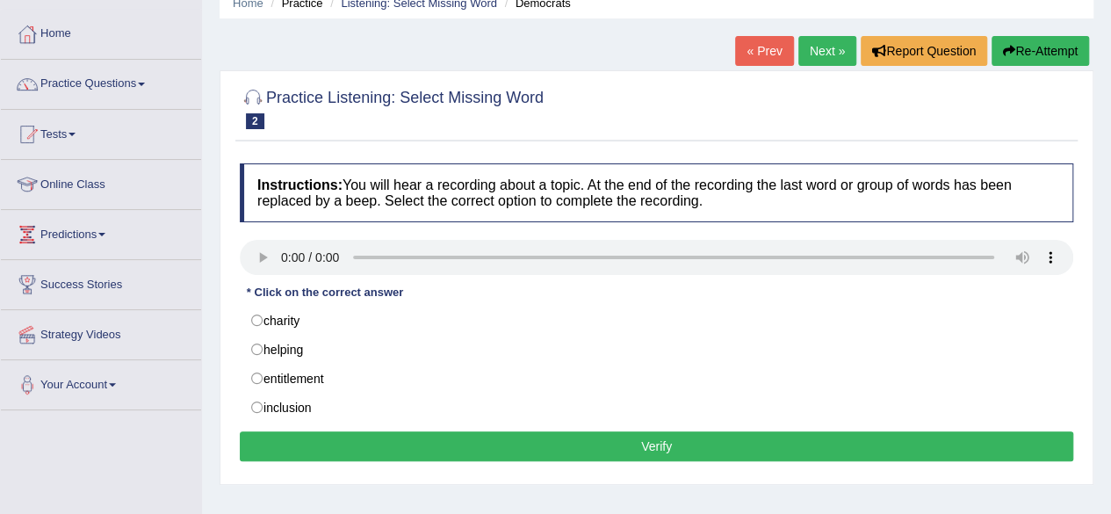
scroll to position [105, 0]
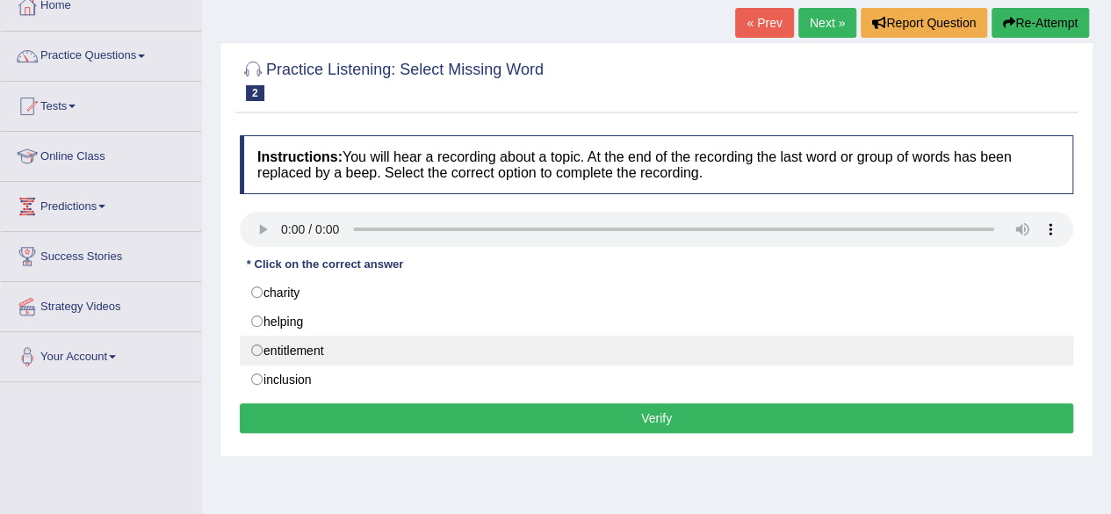
click at [259, 344] on label "entitlement" at bounding box center [656, 350] width 833 height 30
radio input "true"
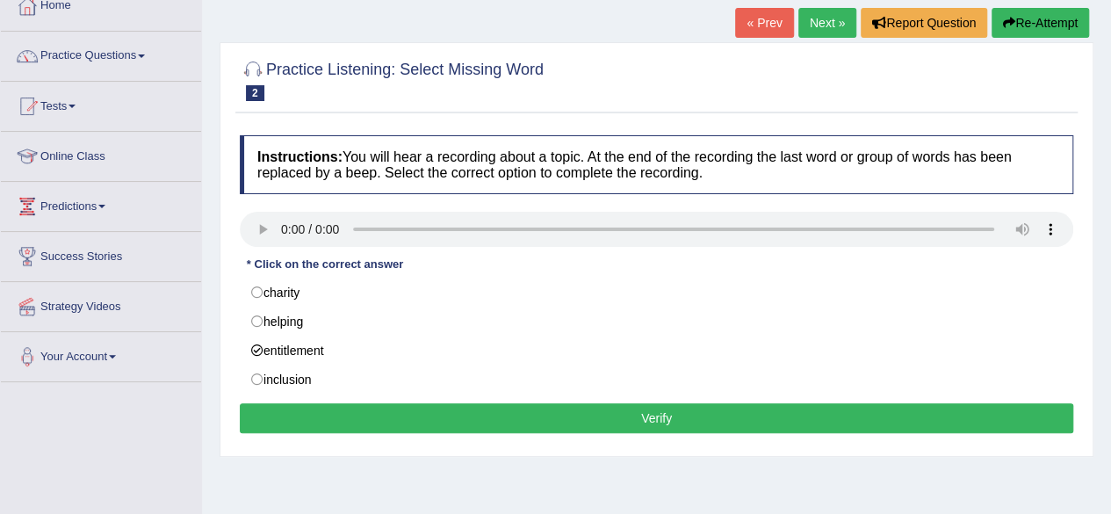
click at [612, 414] on button "Verify" at bounding box center [656, 418] width 833 height 30
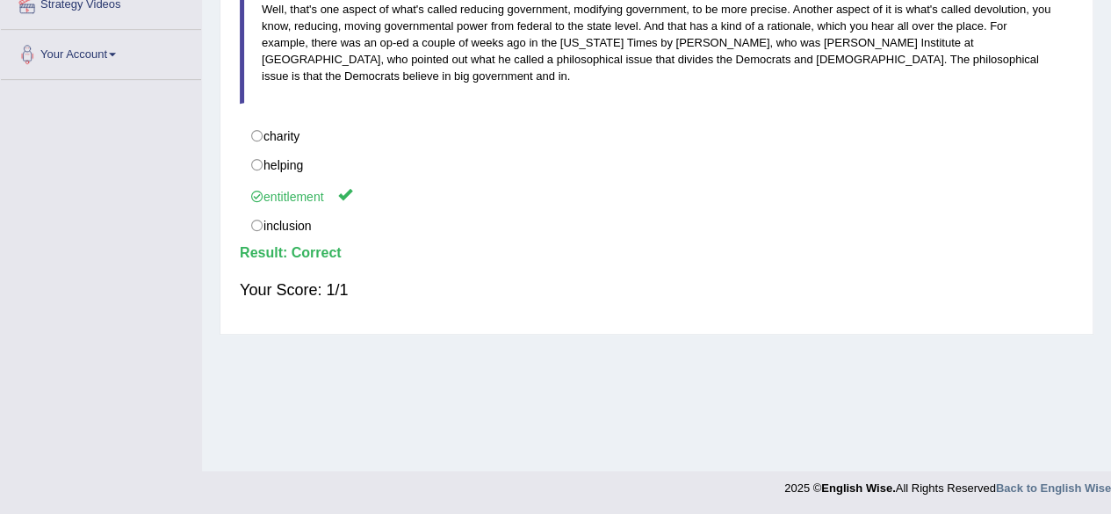
scroll to position [0, 0]
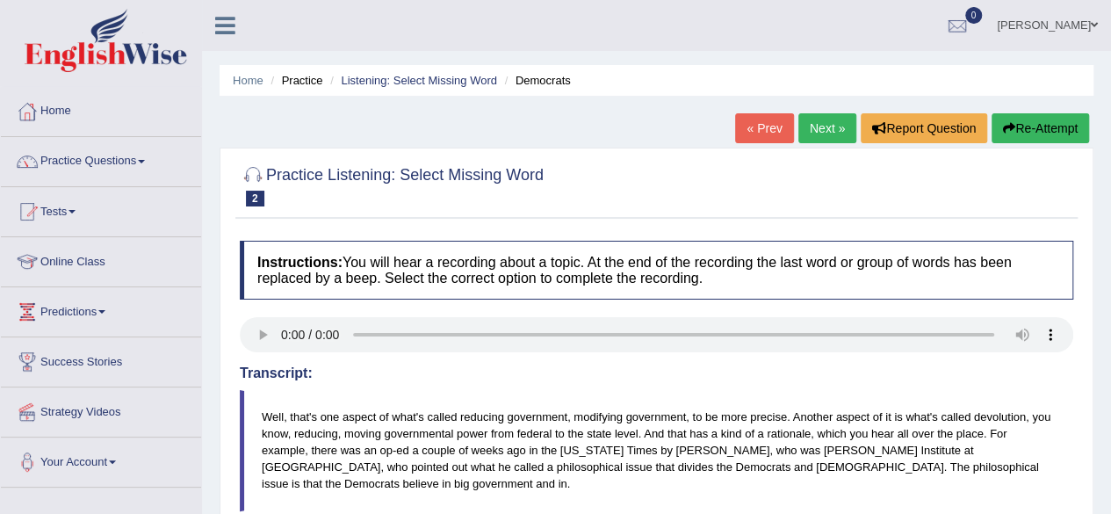
click at [831, 127] on link "Next »" at bounding box center [827, 128] width 58 height 30
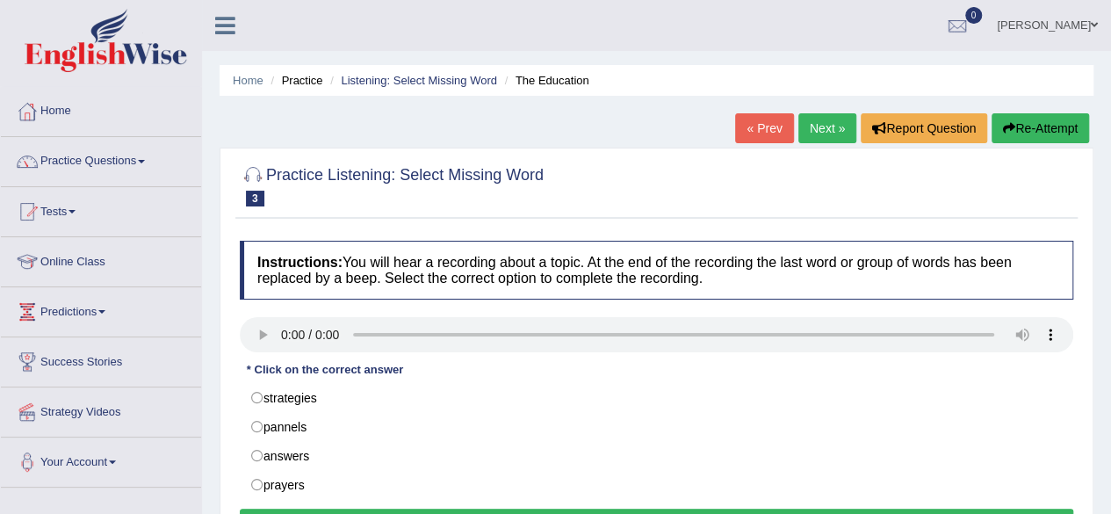
click at [1104, 322] on div "Home Practice Listening: Select Missing Word The Education « Prev Next » Report…" at bounding box center [656, 439] width 909 height 878
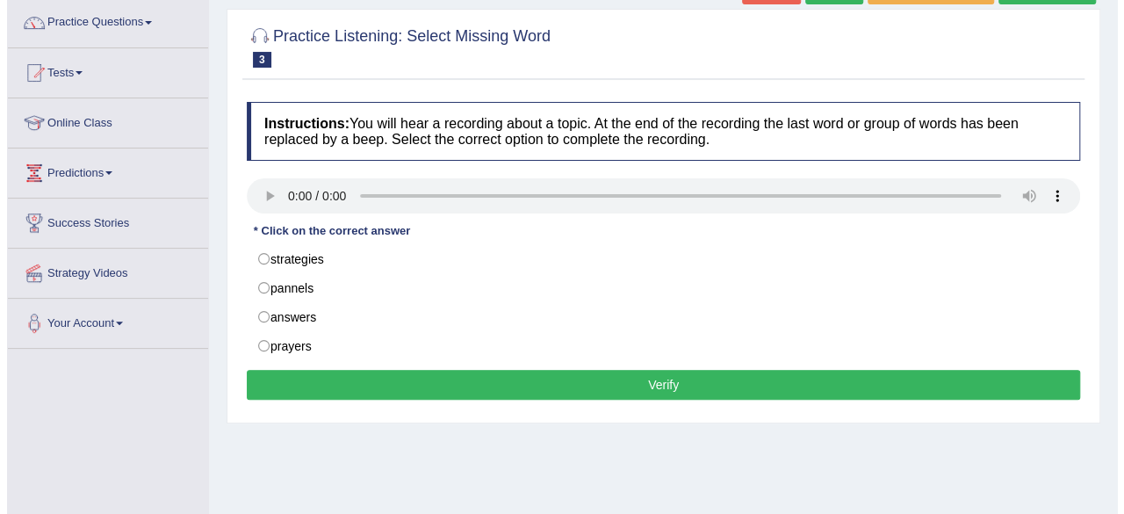
scroll to position [140, 0]
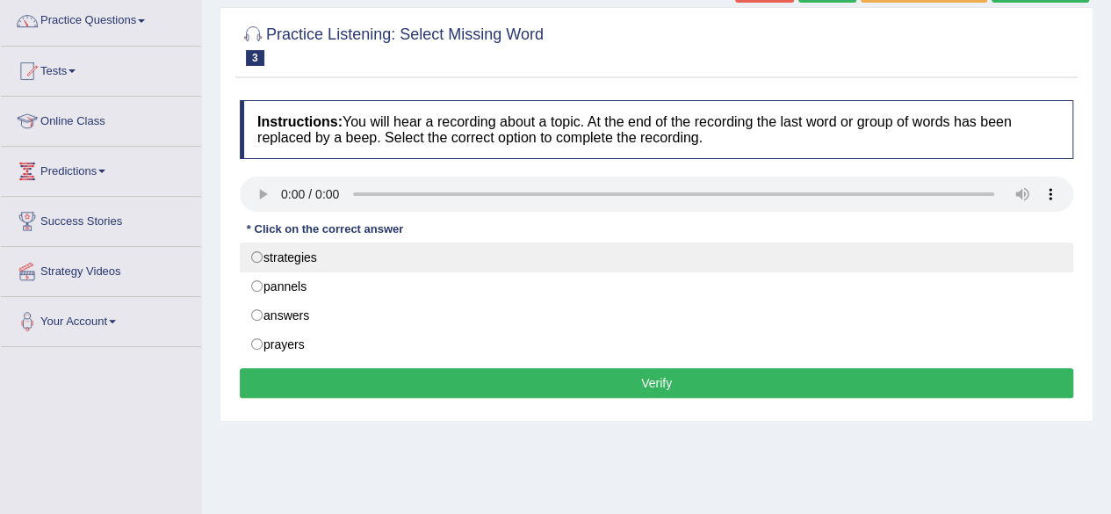
click at [256, 250] on label "strategies" at bounding box center [656, 257] width 833 height 30
radio input "true"
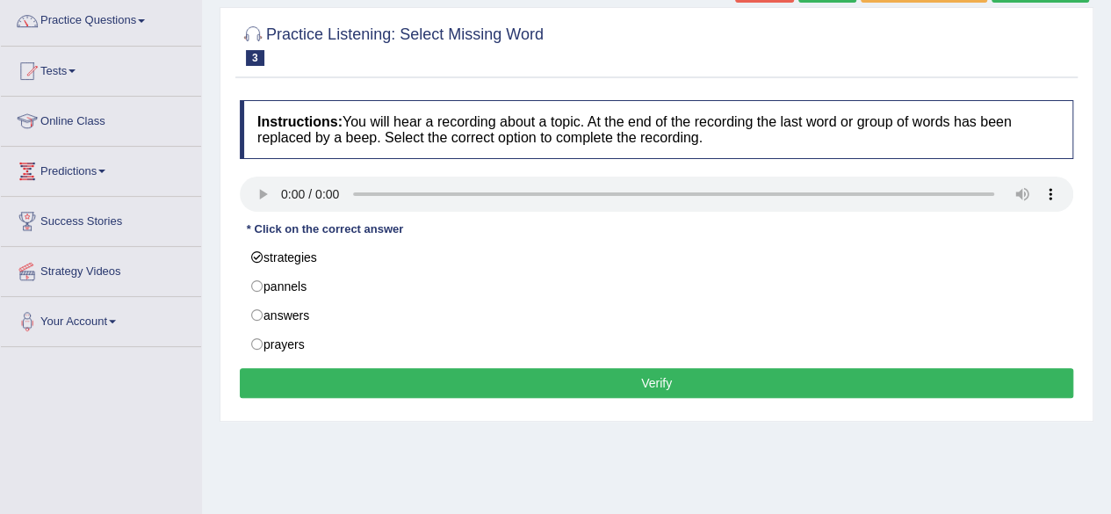
click at [669, 378] on button "Verify" at bounding box center [656, 383] width 833 height 30
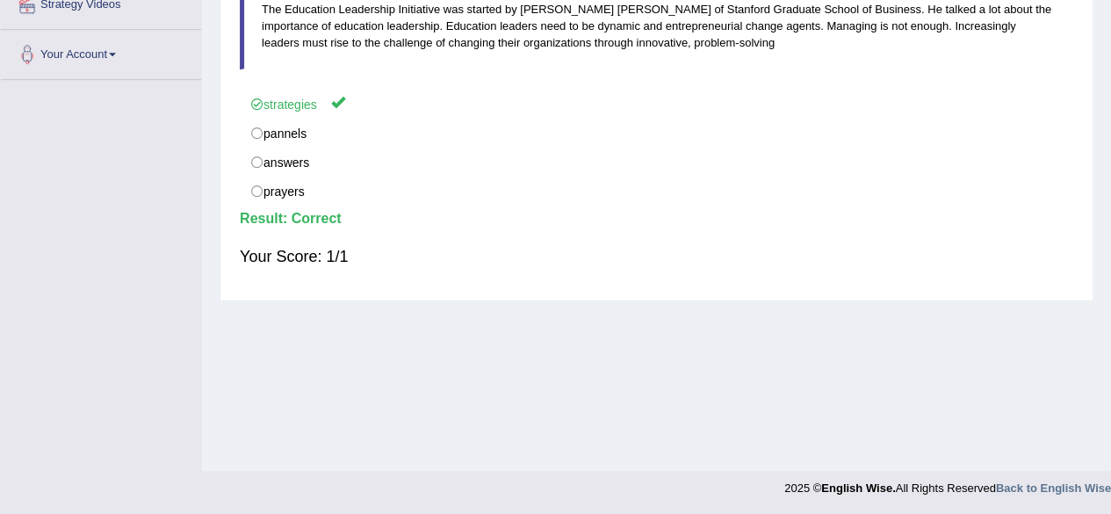
scroll to position [0, 0]
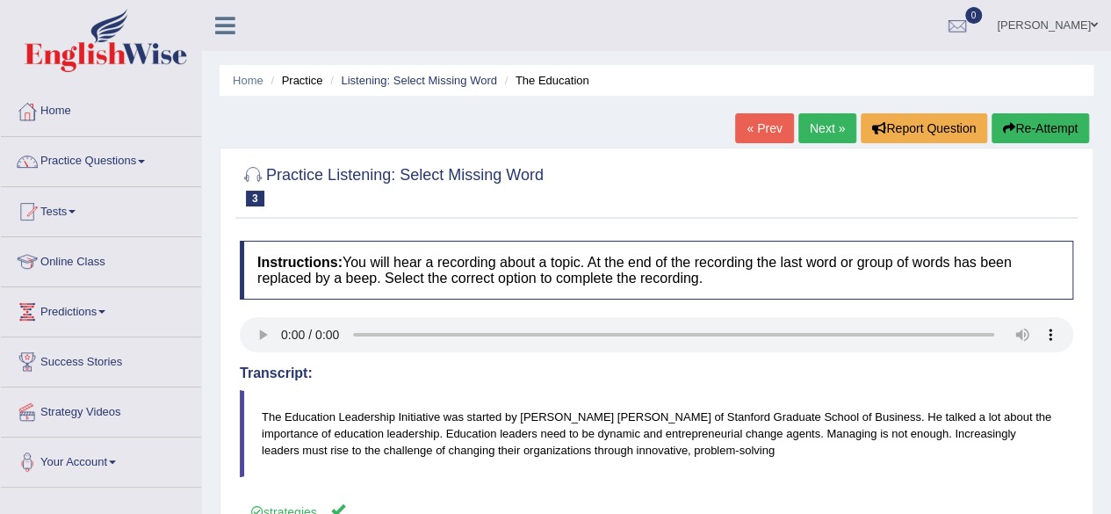
click at [817, 120] on link "Next »" at bounding box center [827, 128] width 58 height 30
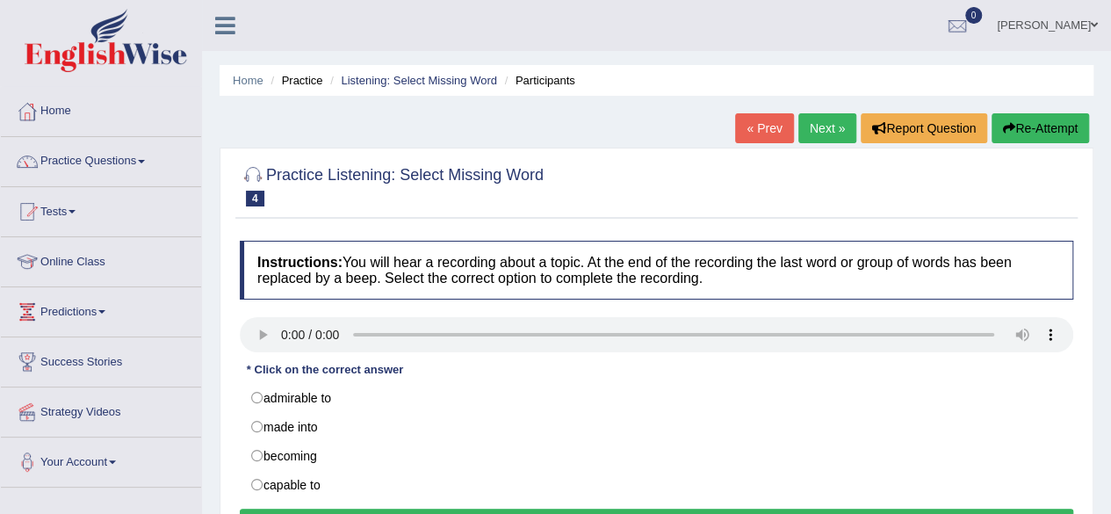
click at [1103, 317] on div "Home Practice Listening: Select Missing Word Participants « Prev Next » Report …" at bounding box center [656, 439] width 909 height 878
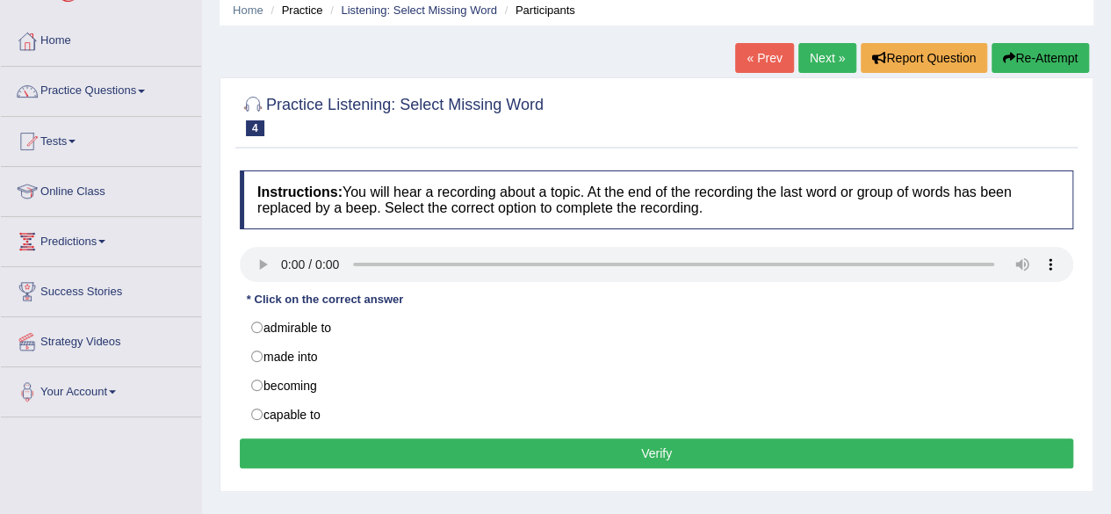
scroll to position [105, 0]
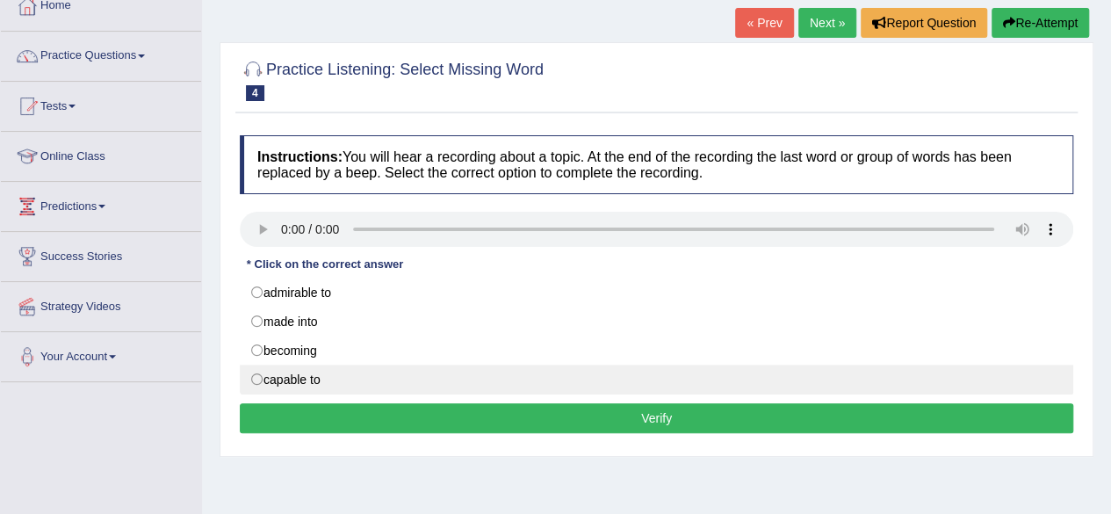
click at [249, 378] on label "capable to" at bounding box center [656, 379] width 833 height 30
radio input "true"
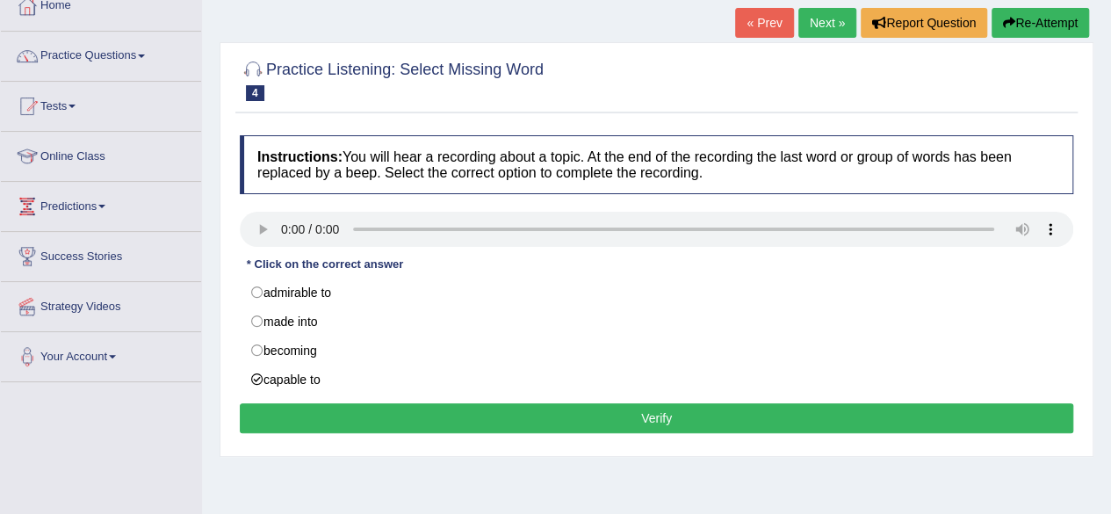
click at [555, 413] on button "Verify" at bounding box center [656, 418] width 833 height 30
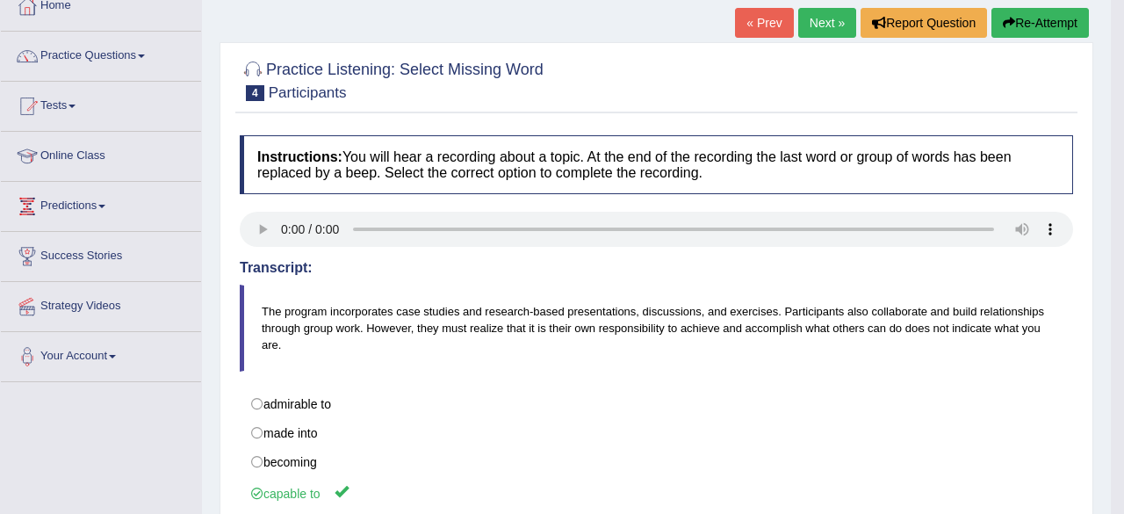
click at [1122, 408] on html "Toggle navigation Home Practice Questions Speaking Practice Read Aloud Repeat S…" at bounding box center [562, 152] width 1124 height 514
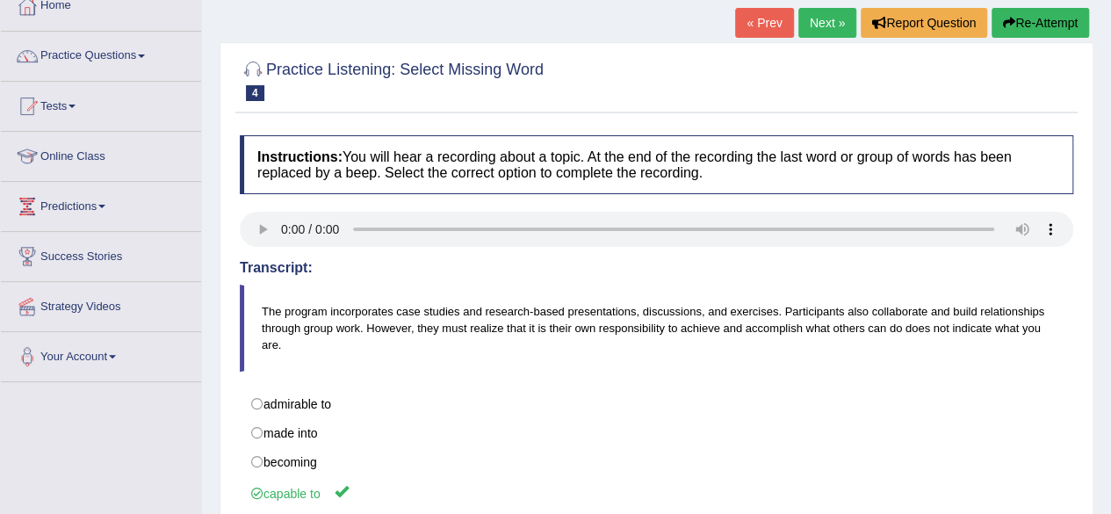
click at [806, 26] on link "Next »" at bounding box center [827, 23] width 58 height 30
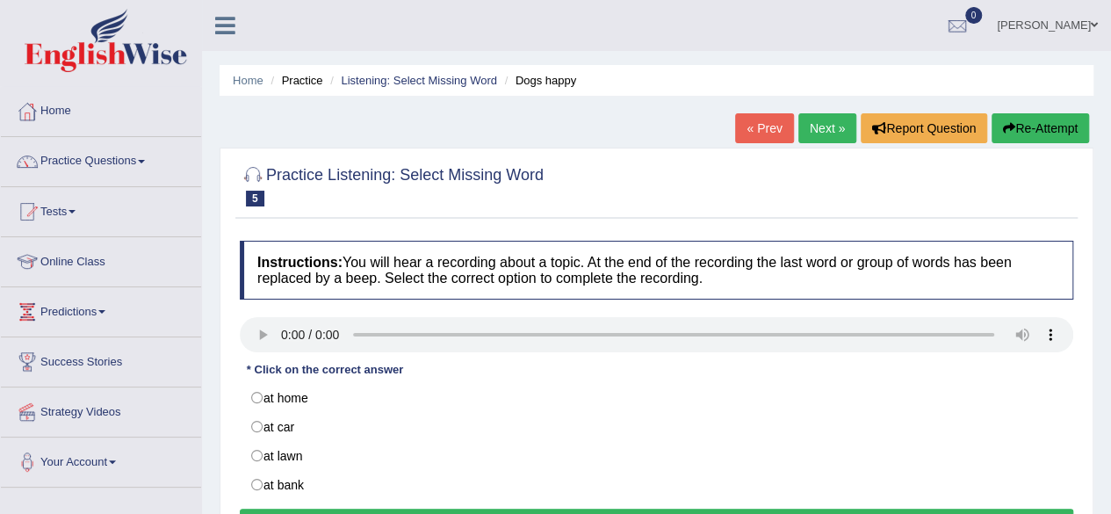
click at [1098, 333] on div "Home Practice Listening: Select Missing Word Dogs happy « Prev Next » Report Qu…" at bounding box center [656, 439] width 909 height 878
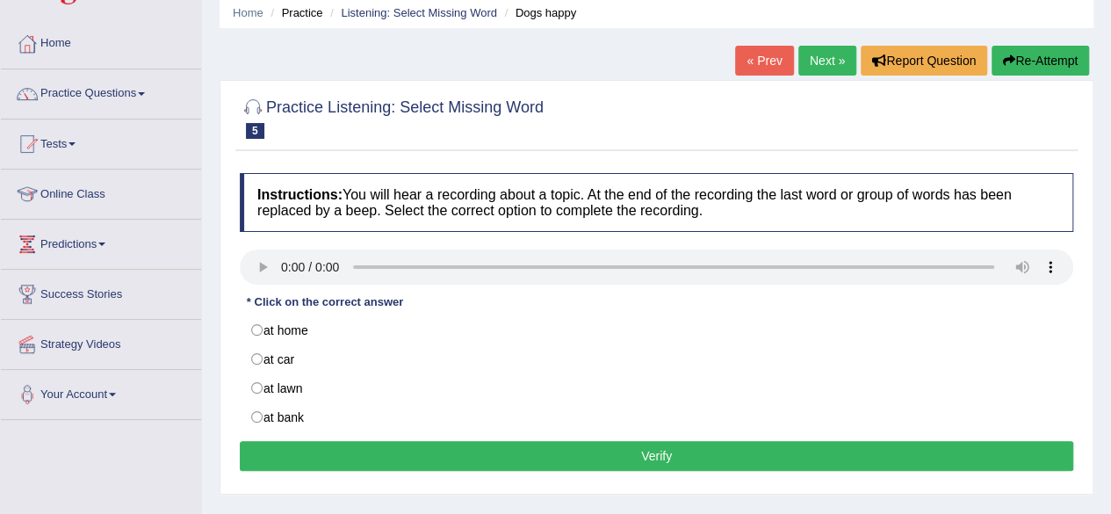
scroll to position [70, 0]
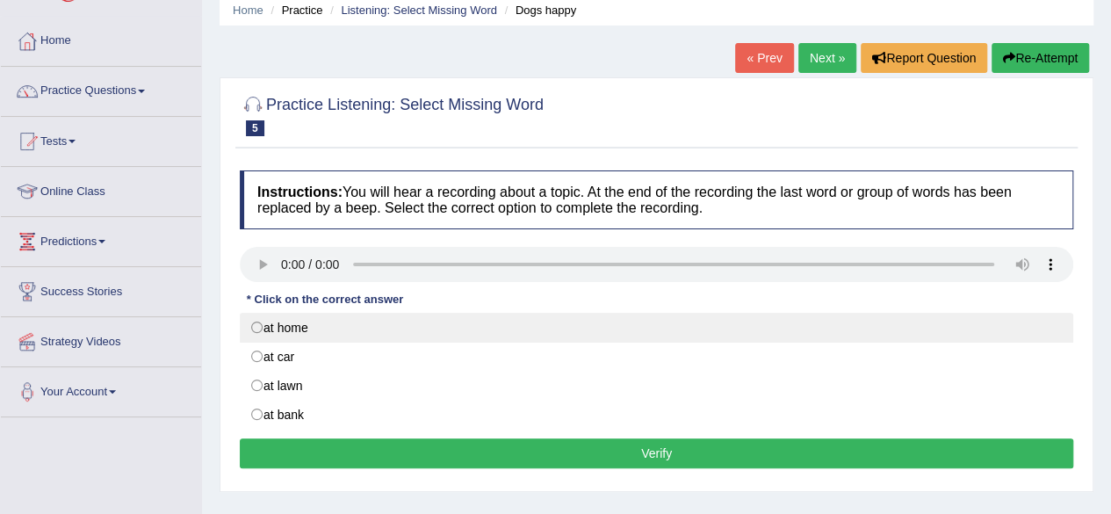
click at [259, 326] on label "at home" at bounding box center [656, 328] width 833 height 30
radio input "true"
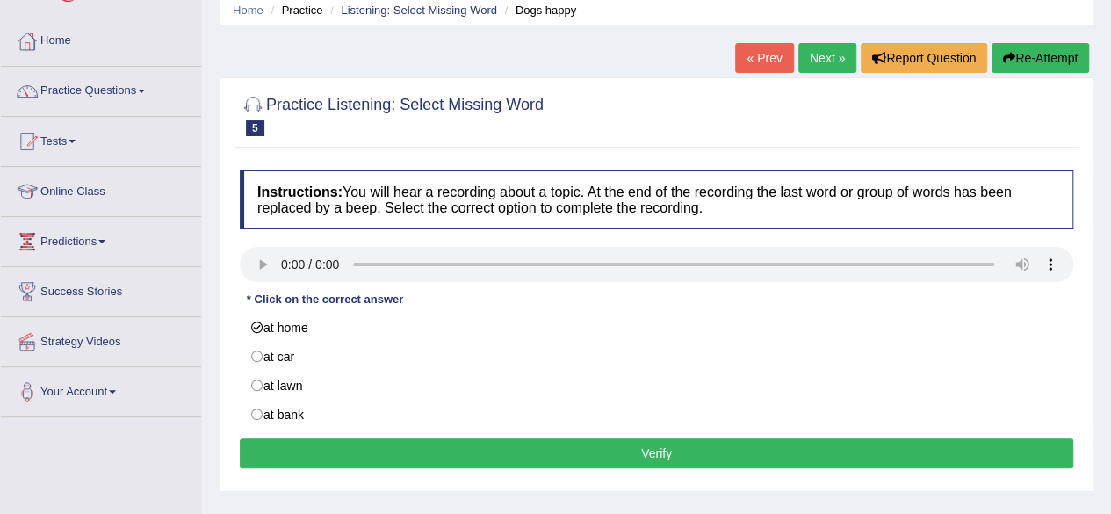
click at [599, 443] on button "Verify" at bounding box center [656, 453] width 833 height 30
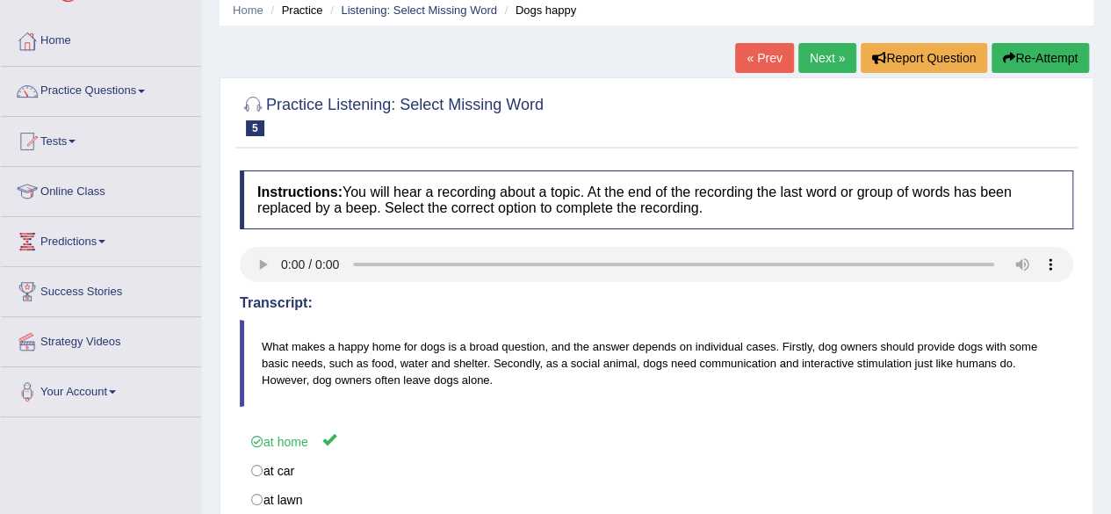
click at [831, 52] on link "Next »" at bounding box center [827, 58] width 58 height 30
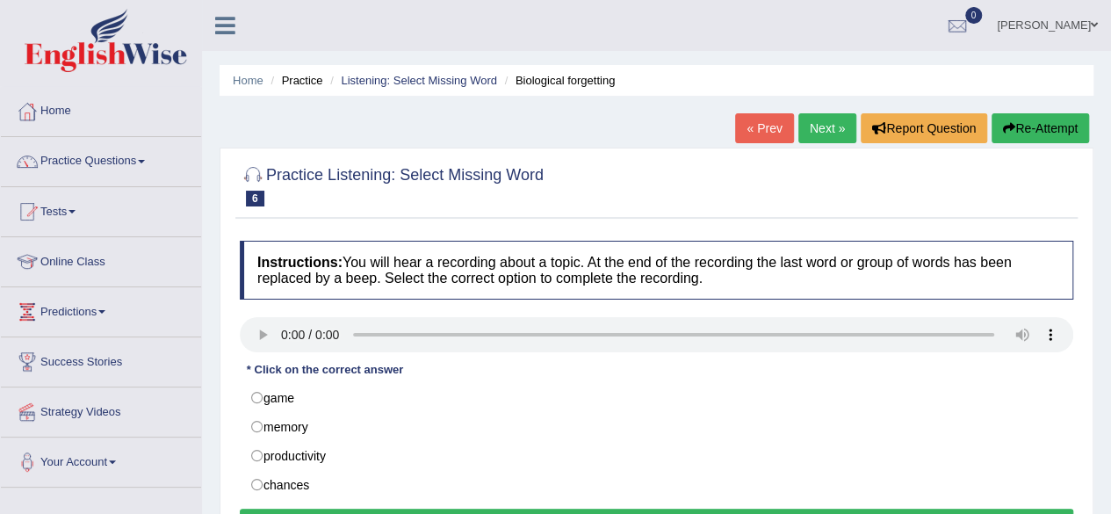
click at [1109, 277] on div "Home Practice Listening: Select Missing Word Biological forgetting « Prev Next …" at bounding box center [656, 439] width 909 height 878
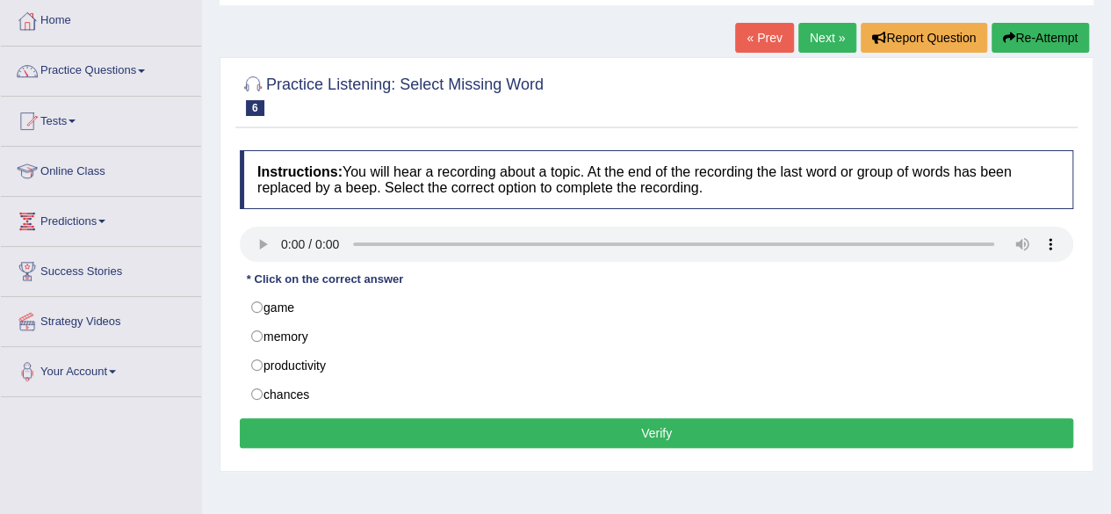
scroll to position [105, 0]
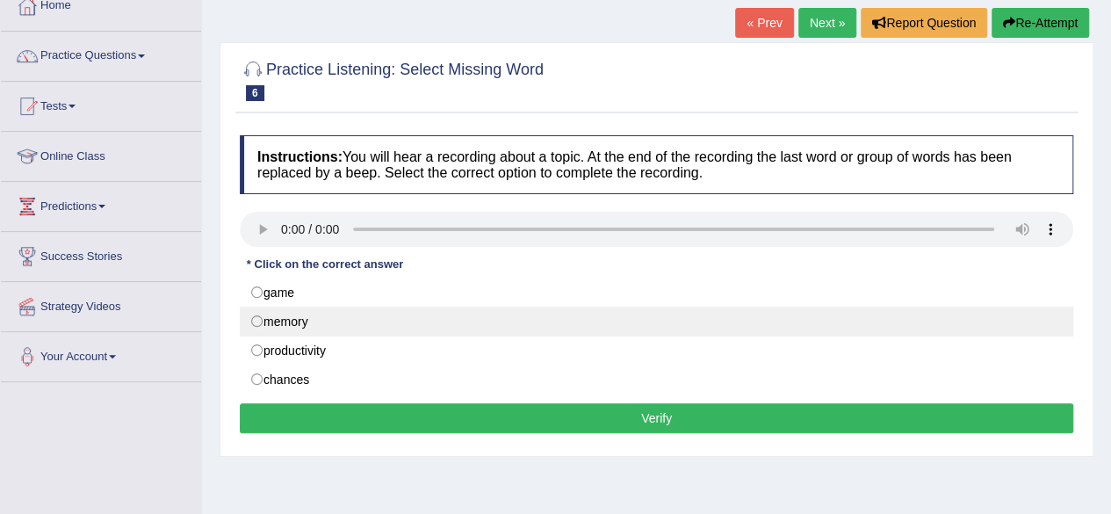
click at [258, 320] on label "memory" at bounding box center [656, 321] width 833 height 30
radio input "true"
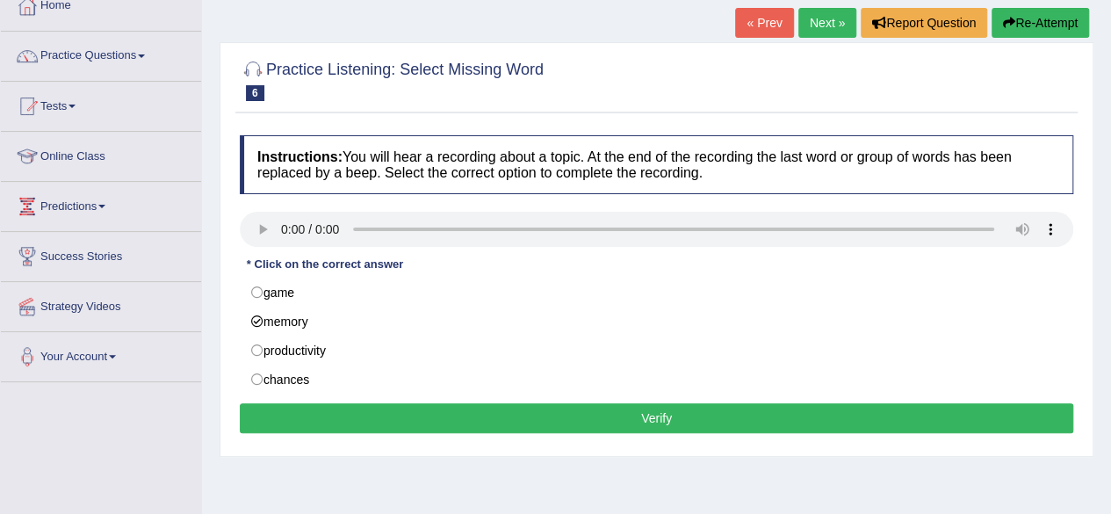
click at [637, 403] on button "Verify" at bounding box center [656, 418] width 833 height 30
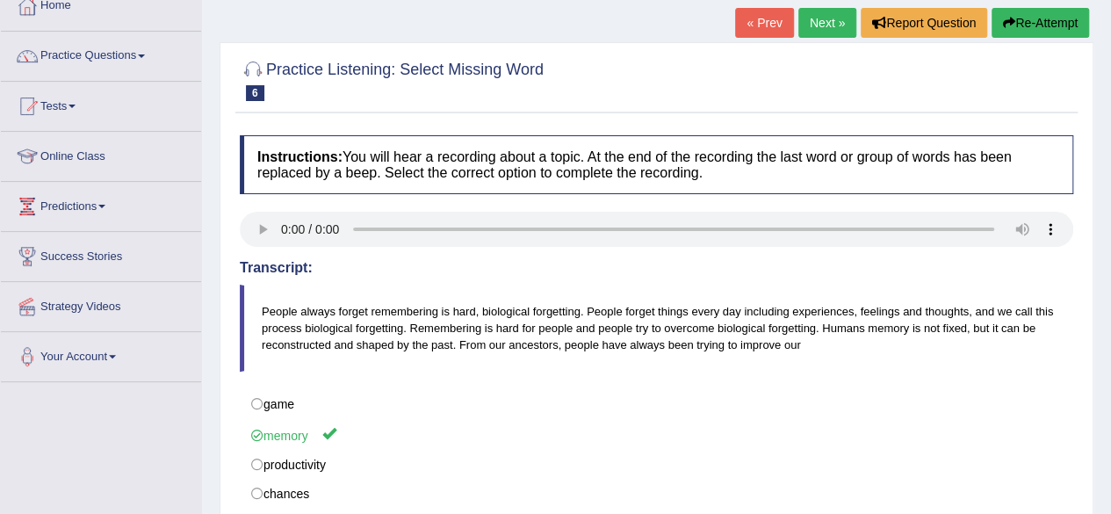
click at [805, 24] on link "Next »" at bounding box center [827, 23] width 58 height 30
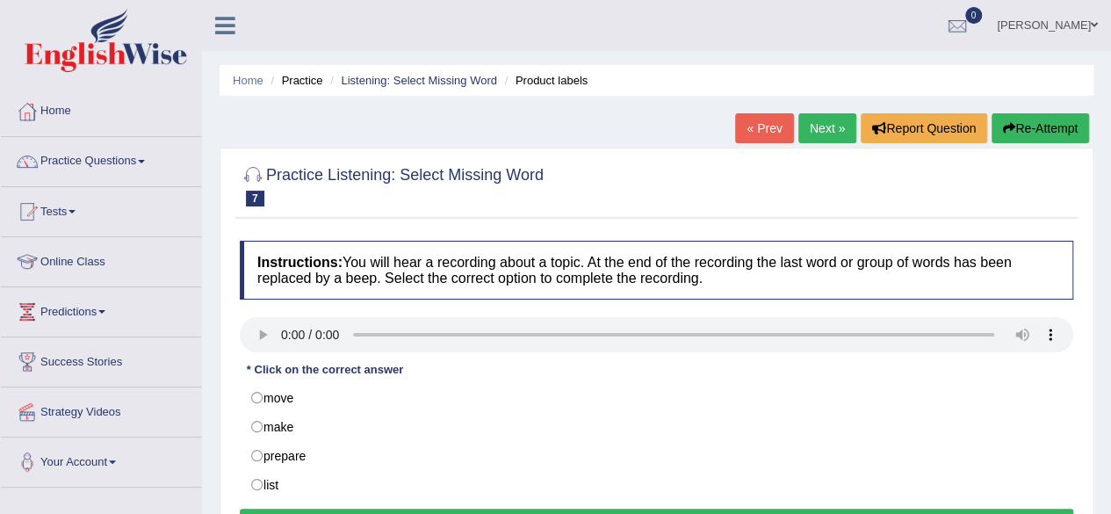
drag, startPoint x: 0, startPoint y: 0, endPoint x: 1101, endPoint y: 258, distance: 1130.9
click at [1101, 258] on div "Home Practice Listening: Select Missing Word Product labels « Prev Next » Repor…" at bounding box center [656, 439] width 909 height 878
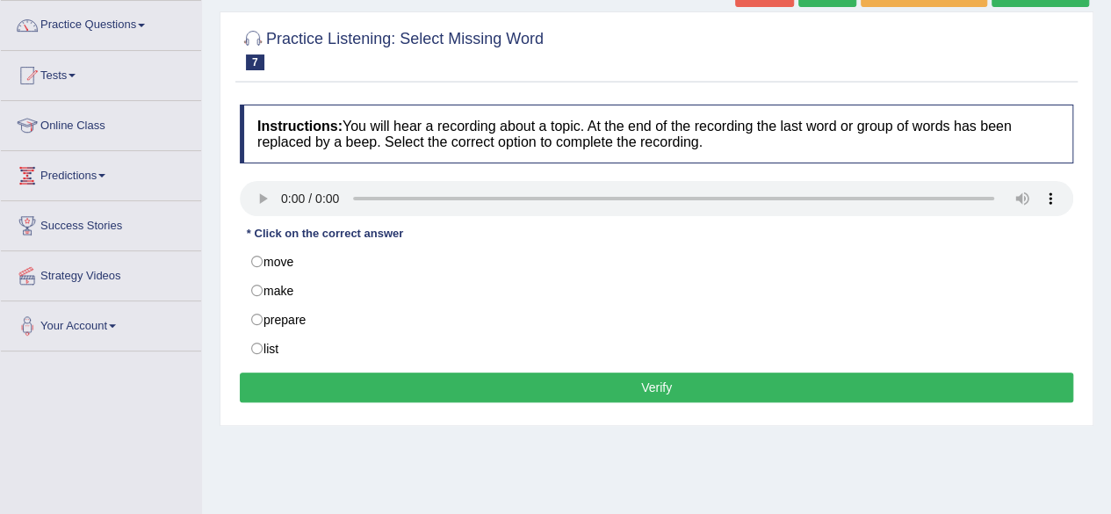
scroll to position [140, 0]
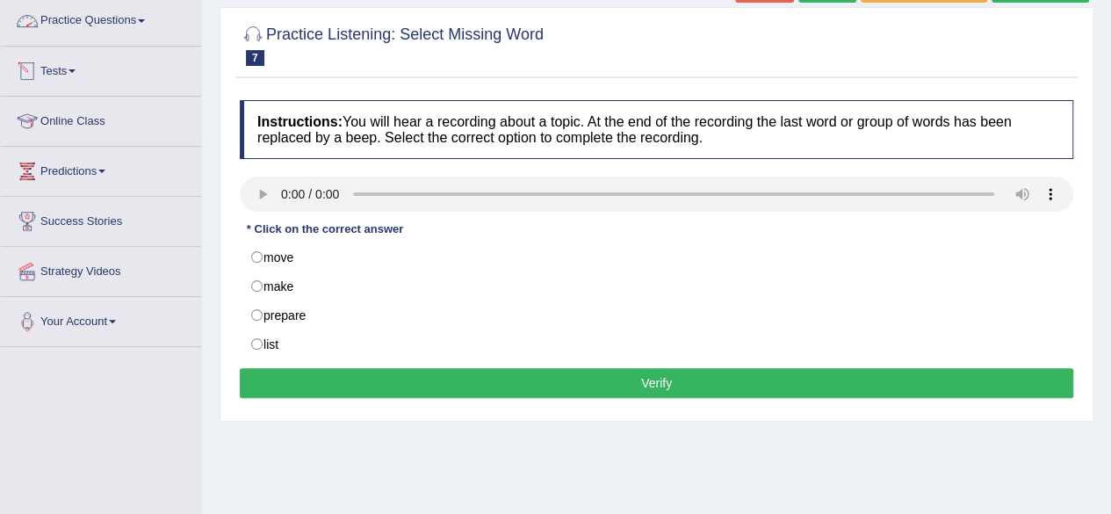
click at [142, 25] on link "Practice Questions" at bounding box center [101, 18] width 200 height 44
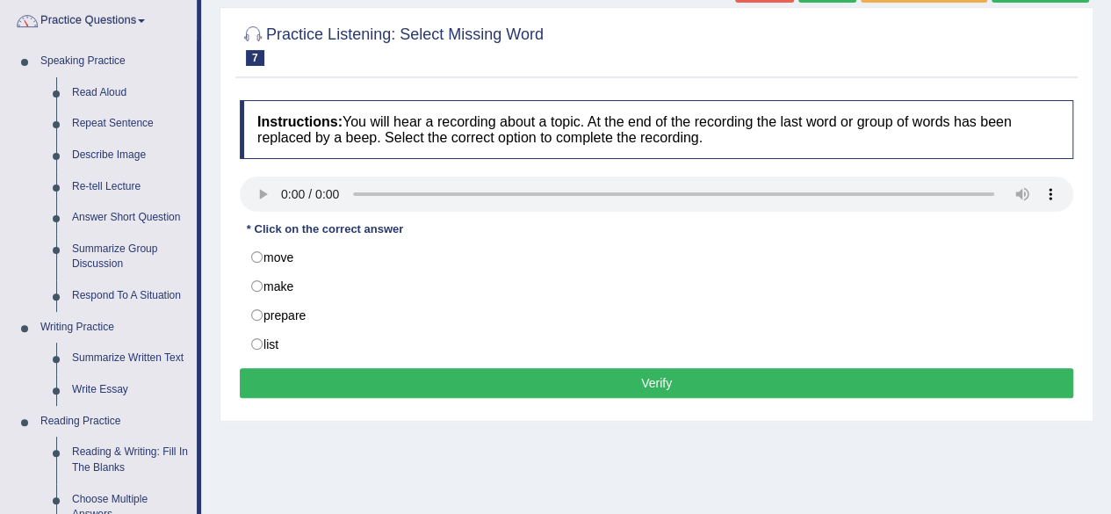
click at [207, 226] on div "Home Practice Listening: Select Missing Word Product labels « Prev Next » Repor…" at bounding box center [656, 299] width 909 height 878
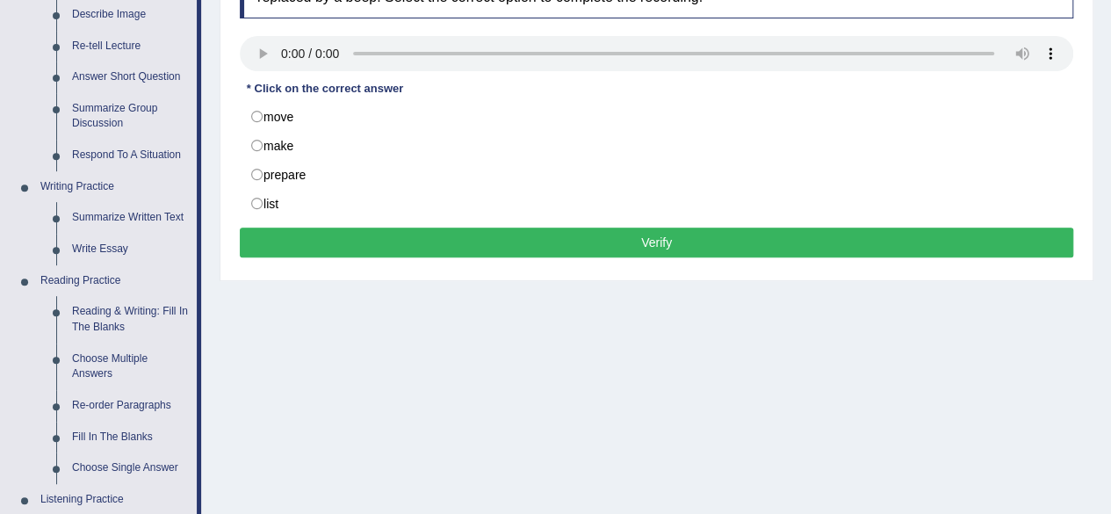
scroll to position [246, 0]
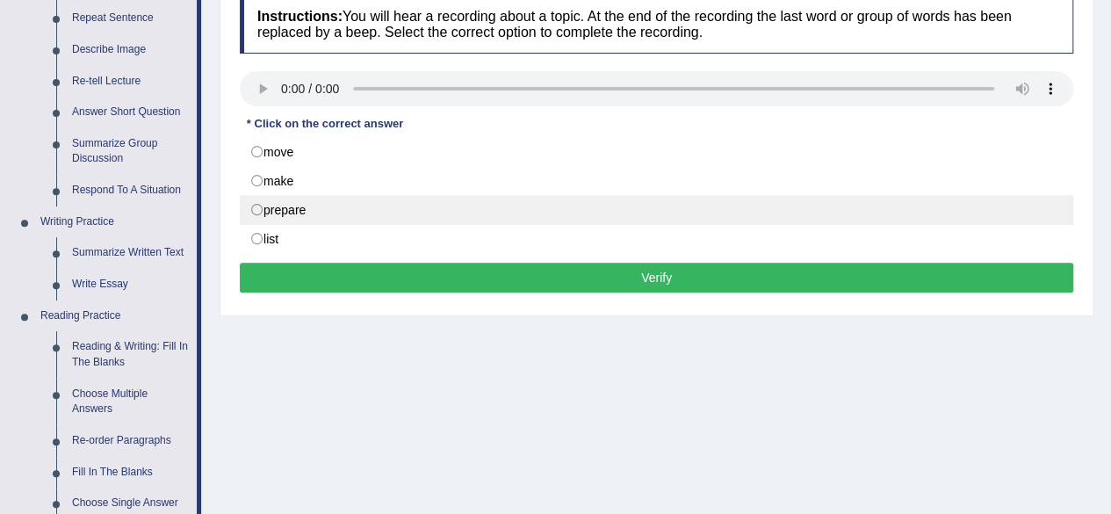
click at [256, 210] on label "prepare" at bounding box center [656, 210] width 833 height 30
radio input "true"
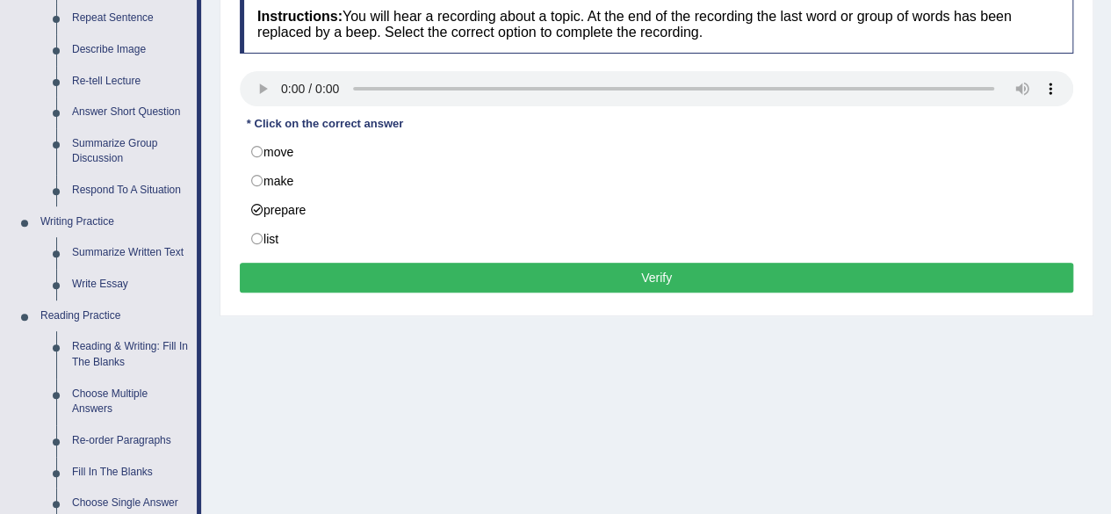
click at [606, 272] on button "Verify" at bounding box center [656, 278] width 833 height 30
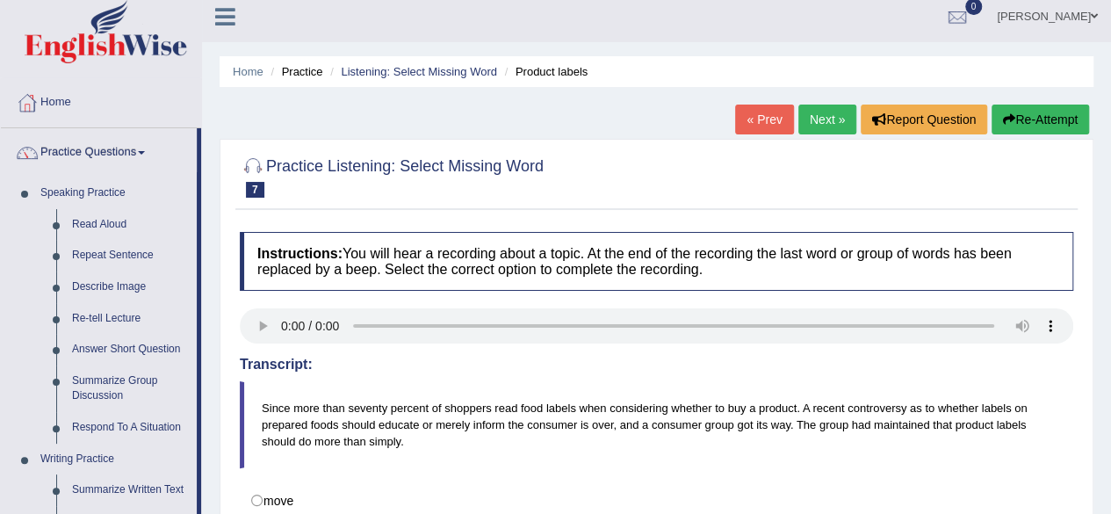
scroll to position [0, 0]
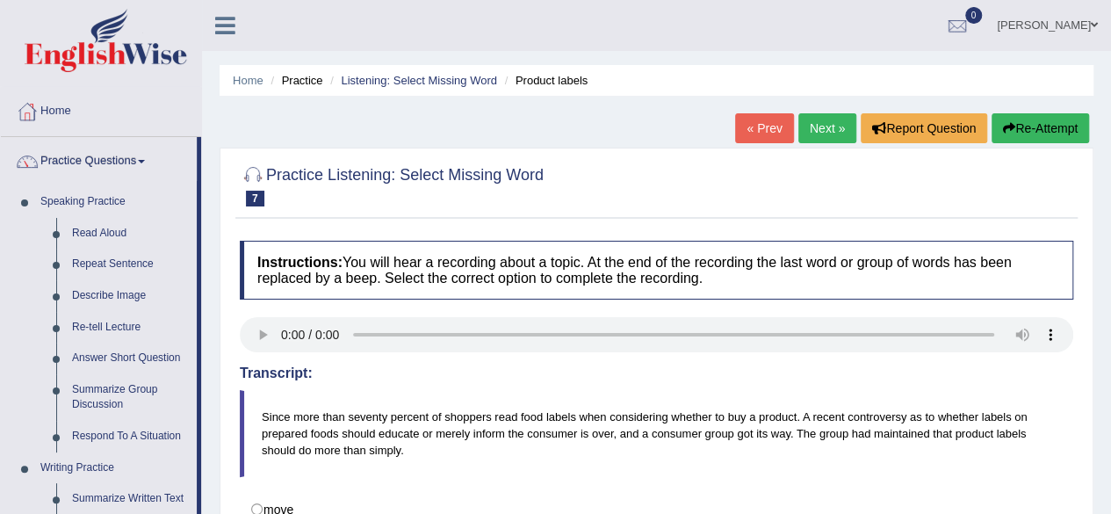
click at [787, 141] on link "« Prev" at bounding box center [764, 128] width 58 height 30
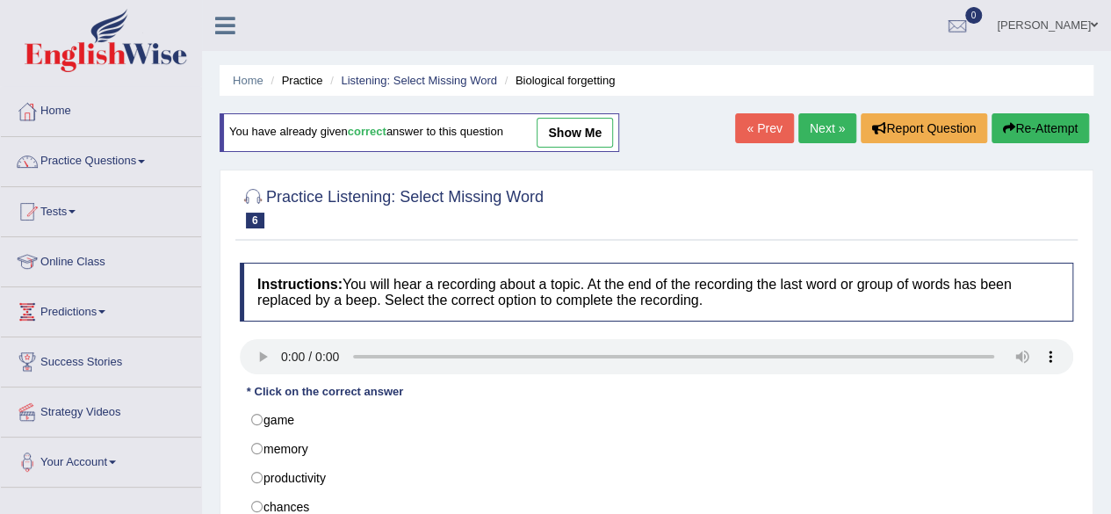
click at [1103, 347] on div "Home Practice Listening: Select Missing Word Biological forgetting You have alr…" at bounding box center [656, 439] width 909 height 878
click at [811, 117] on link "Next »" at bounding box center [827, 128] width 58 height 30
click at [817, 120] on link "Next »" at bounding box center [827, 128] width 58 height 30
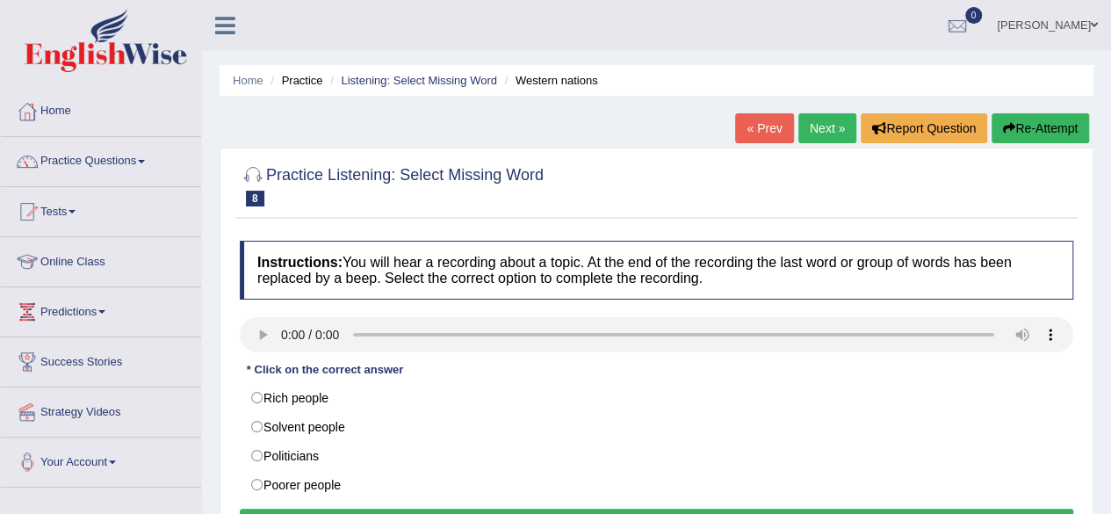
click at [1098, 350] on div "Home Practice Listening: Select Missing Word Western nations « Prev Next » Repo…" at bounding box center [656, 439] width 909 height 878
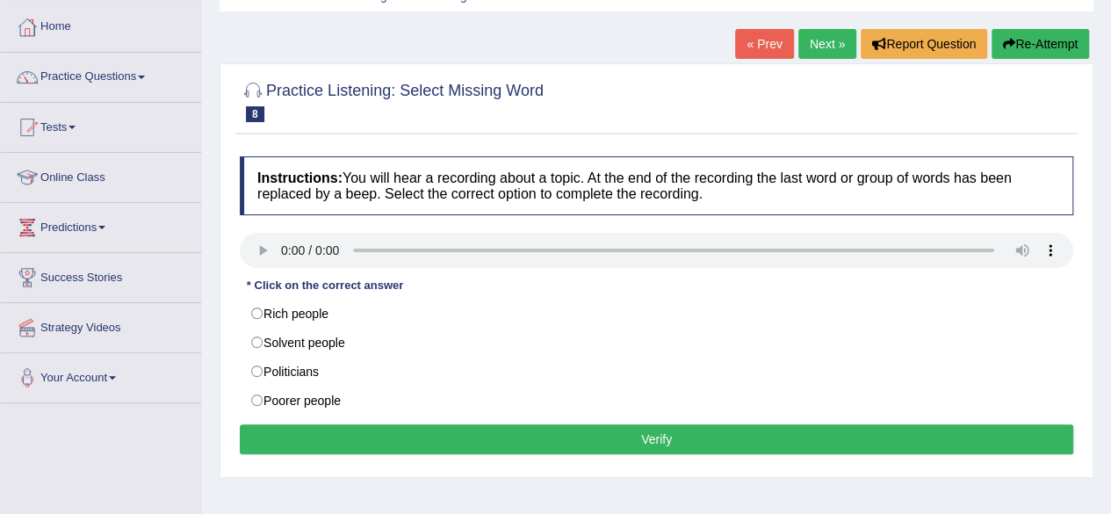
scroll to position [105, 0]
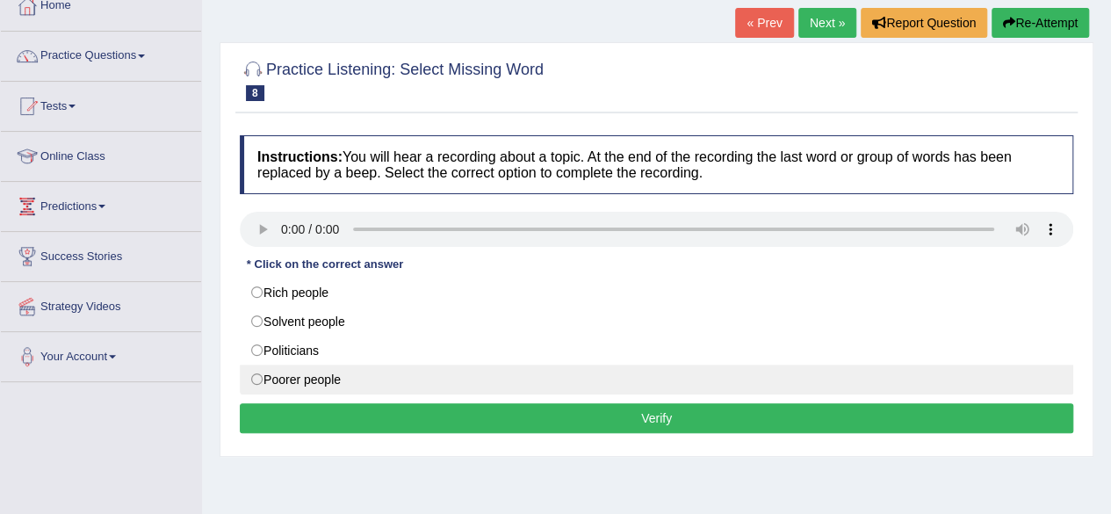
click at [263, 371] on label "Poorer people" at bounding box center [656, 379] width 833 height 30
radio input "true"
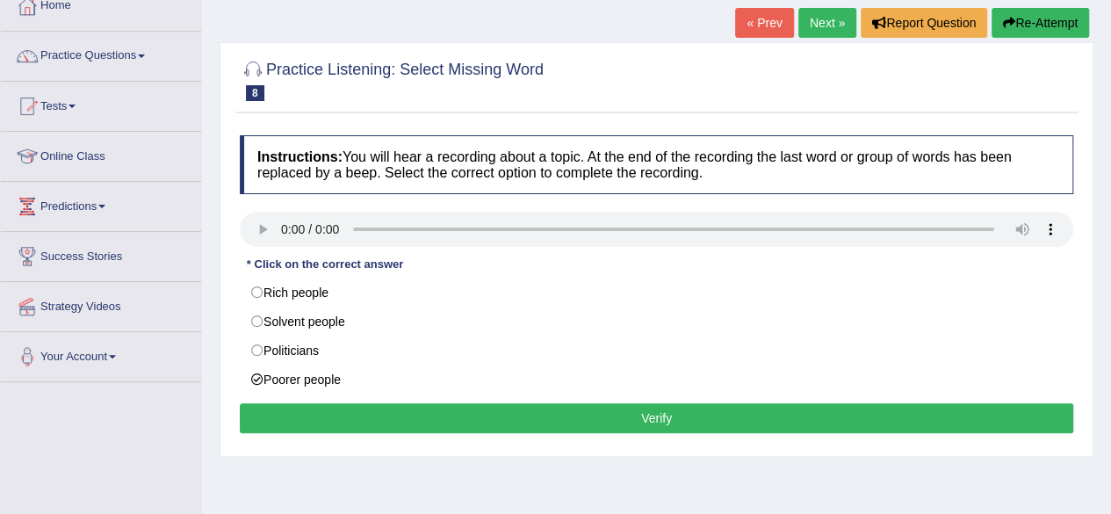
click at [683, 415] on button "Verify" at bounding box center [656, 418] width 833 height 30
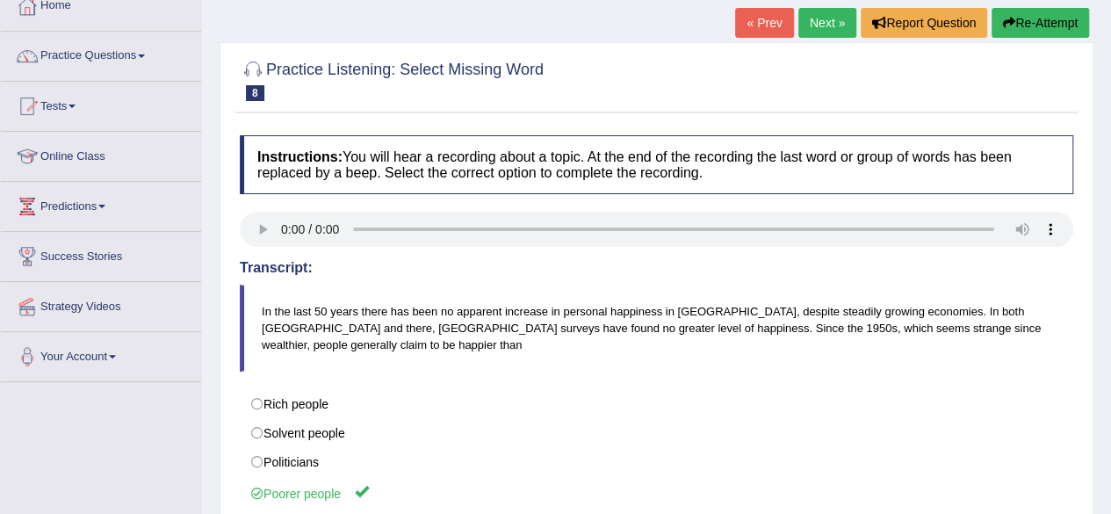
click at [831, 25] on link "Next »" at bounding box center [827, 23] width 58 height 30
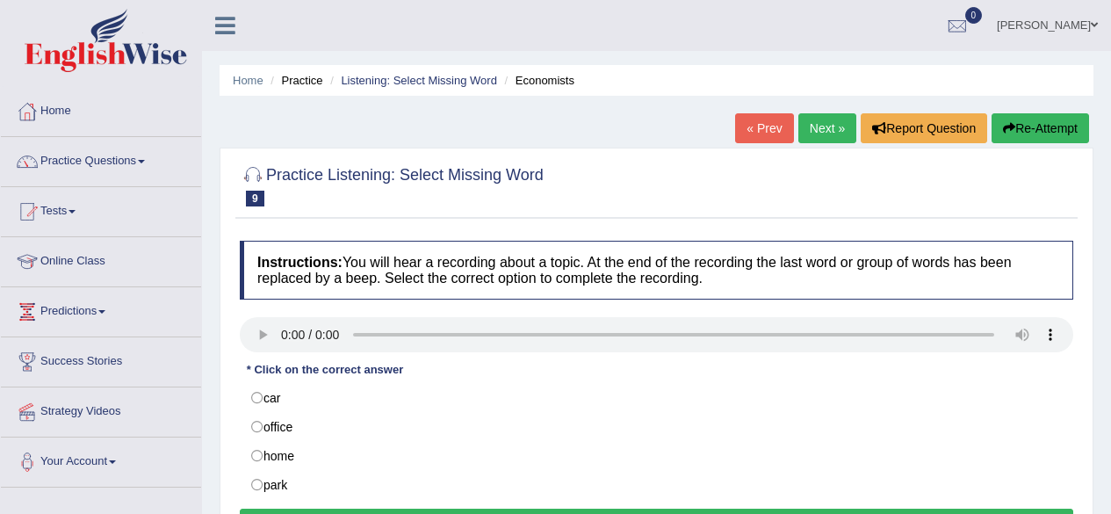
click at [1106, 296] on div "Home Practice Listening: Select Missing Word Economists « Prev Next » Report Qu…" at bounding box center [656, 439] width 909 height 878
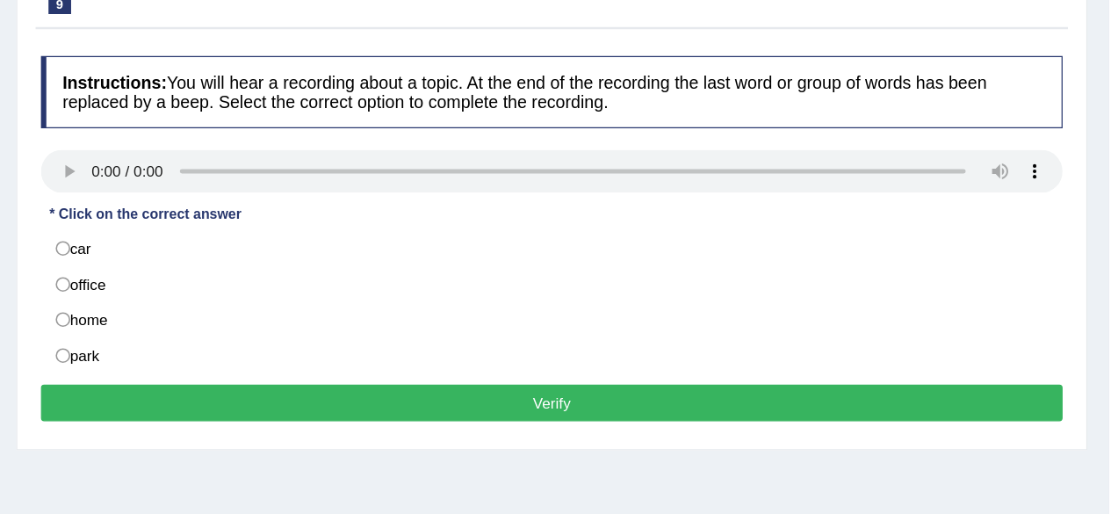
click at [1108, 296] on div "Home Practice Listening: Select Missing Word Economists « Prev Next » Report Qu…" at bounding box center [656, 299] width 909 height 878
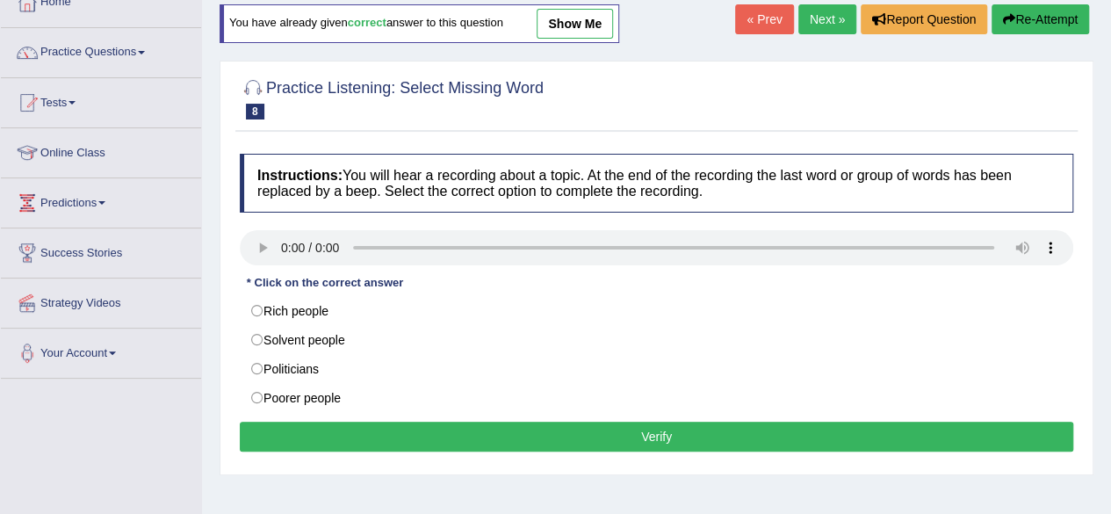
scroll to position [105, 0]
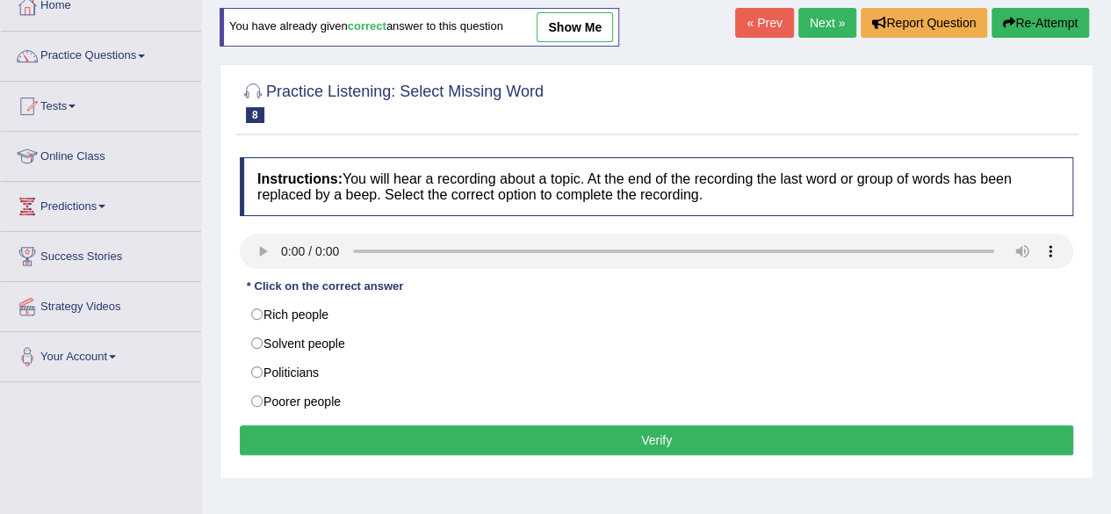
click at [813, 18] on link "Next »" at bounding box center [827, 23] width 58 height 30
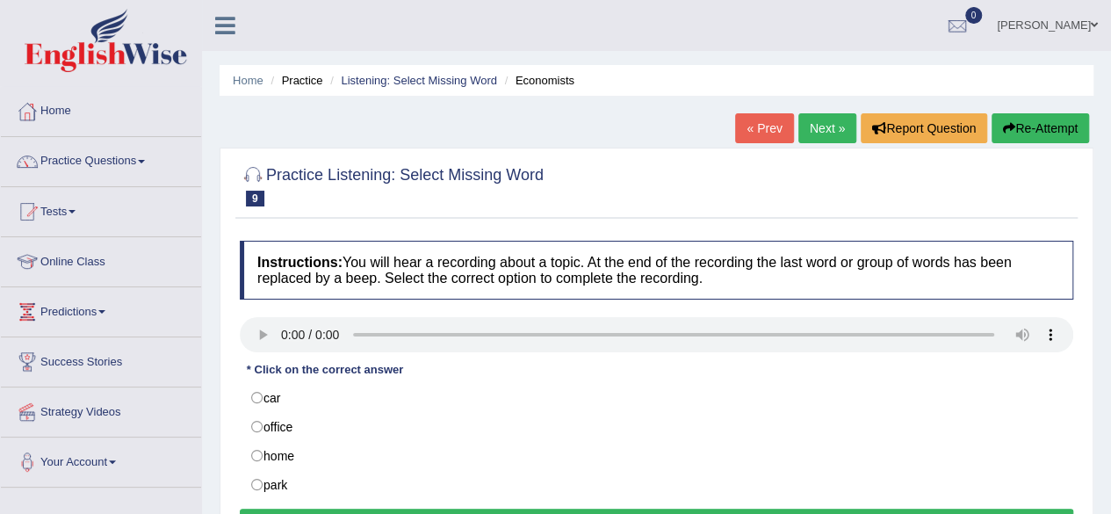
click at [214, 374] on div "Home Practice Listening: Select Missing Word Economists « Prev Next » Report Qu…" at bounding box center [656, 439] width 909 height 878
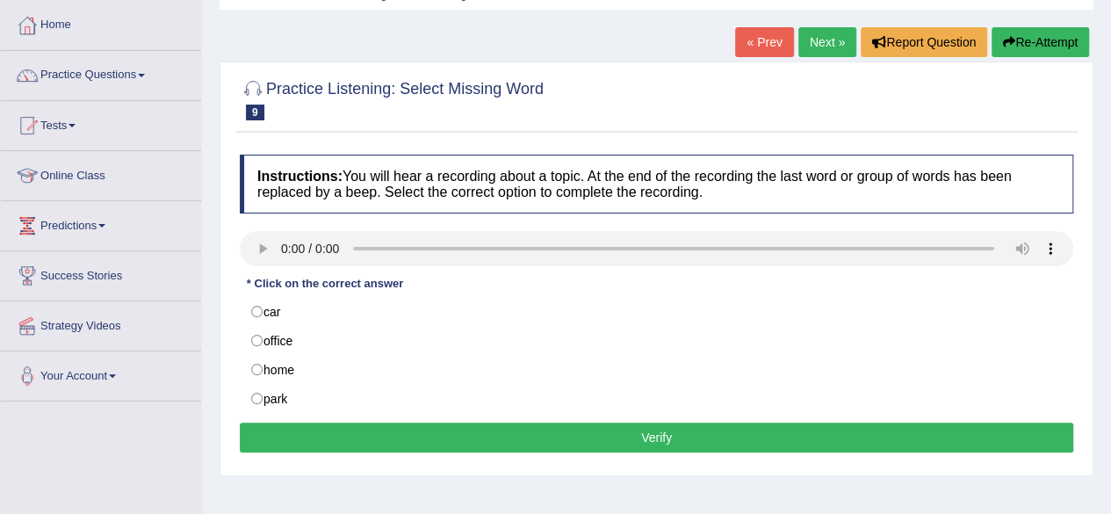
scroll to position [105, 0]
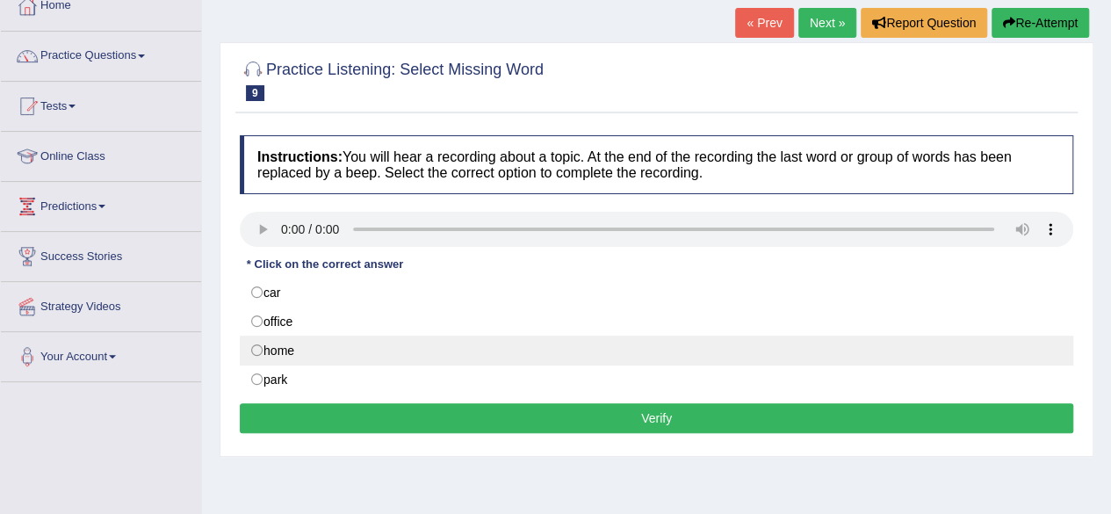
click at [258, 343] on label "home" at bounding box center [656, 350] width 833 height 30
radio input "true"
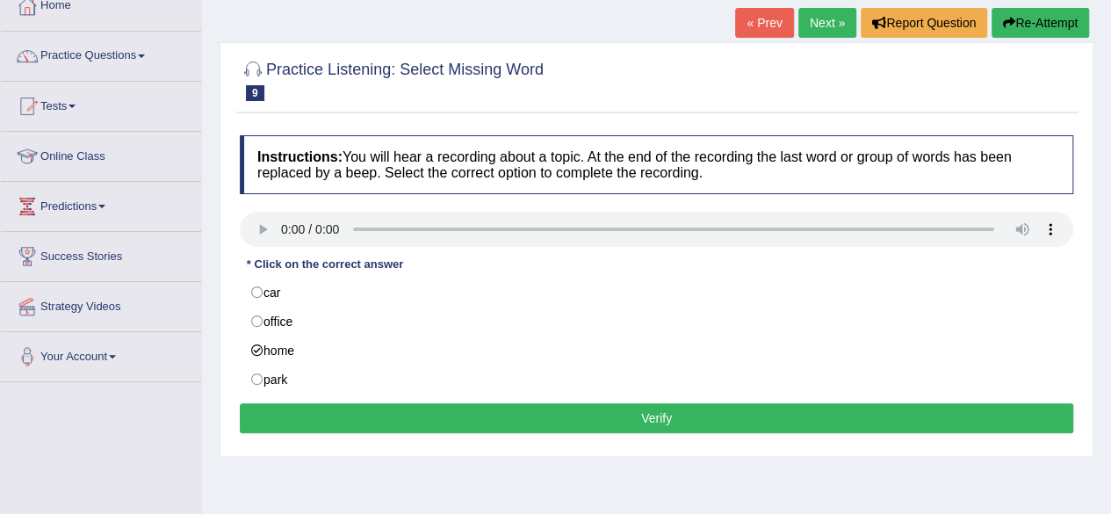
click at [517, 412] on button "Verify" at bounding box center [656, 418] width 833 height 30
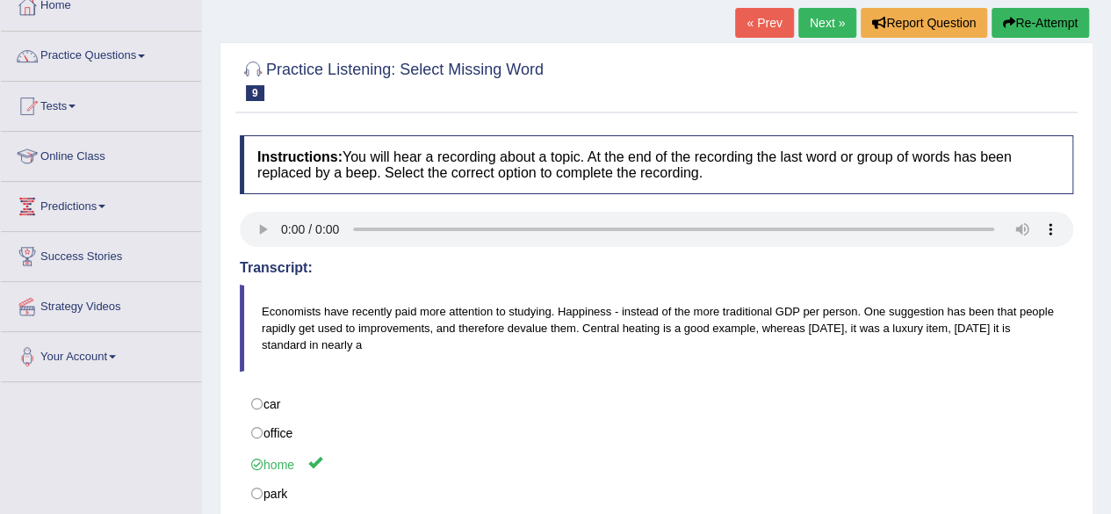
click at [813, 13] on link "Next »" at bounding box center [827, 23] width 58 height 30
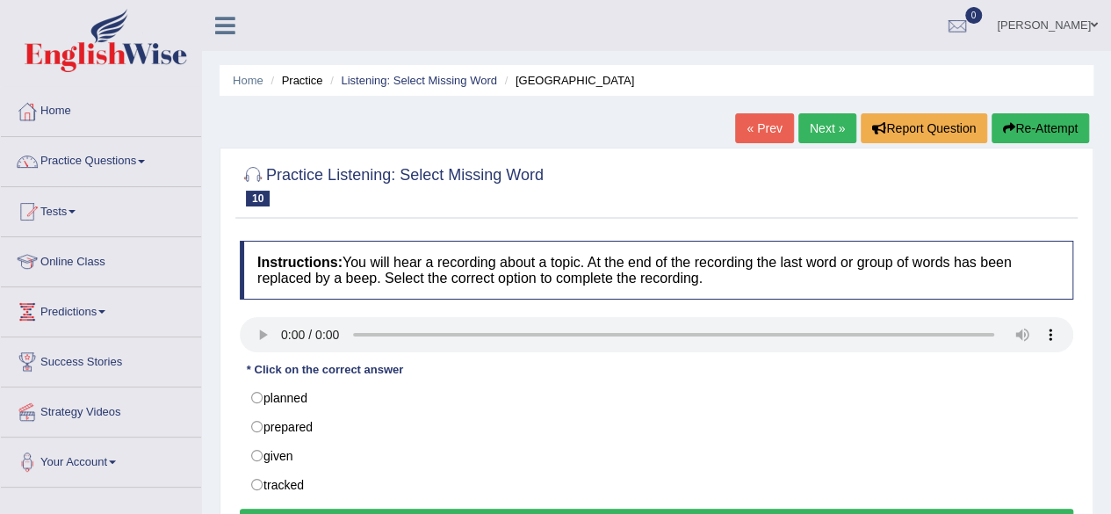
click at [211, 261] on div "Home Practice Listening: Select Missing Word [GEOGRAPHIC_DATA] « Prev Next » Re…" at bounding box center [656, 439] width 909 height 878
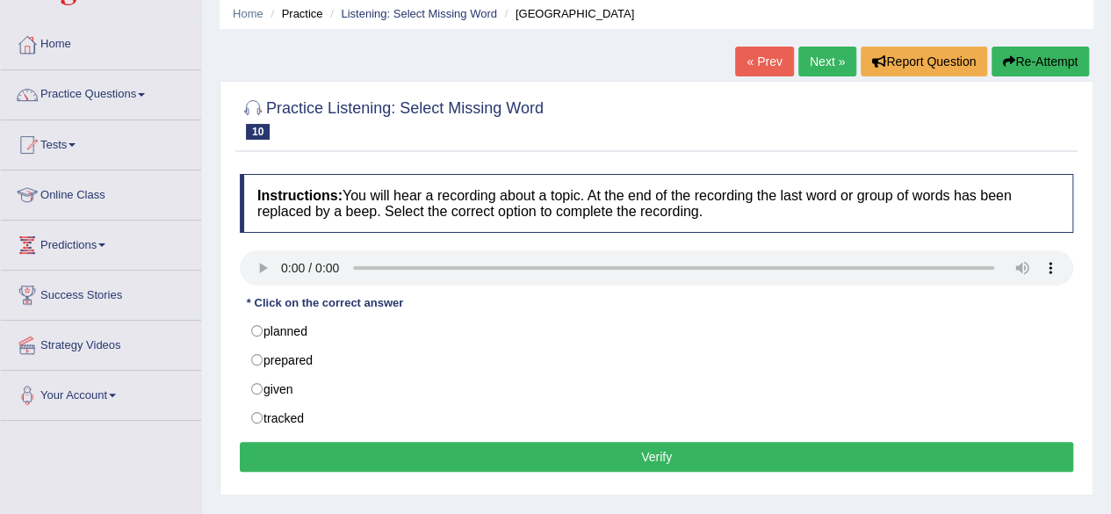
scroll to position [70, 0]
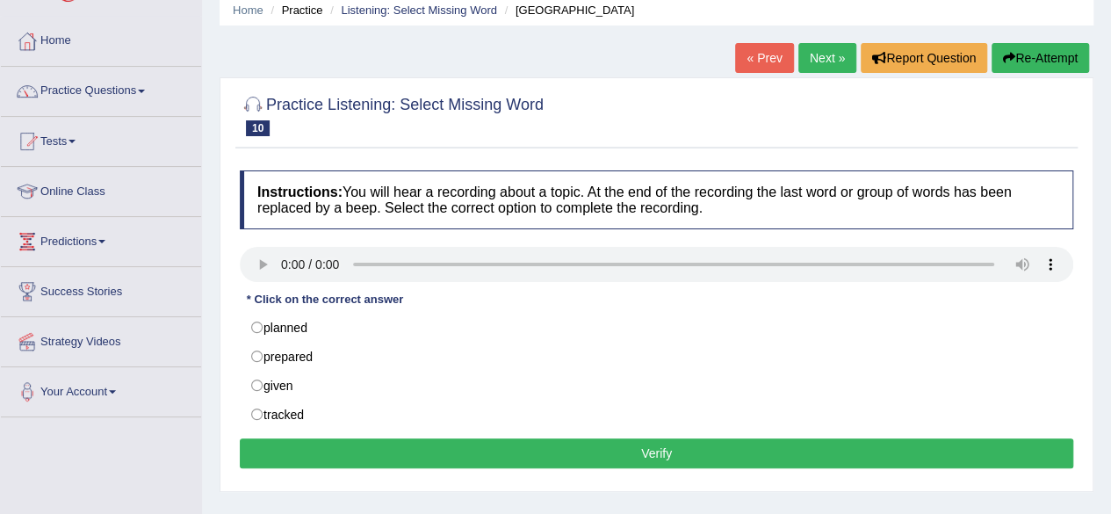
click at [211, 261] on div "Home Practice Listening: Select Missing Word [GEOGRAPHIC_DATA] « Prev Next » Re…" at bounding box center [656, 369] width 909 height 878
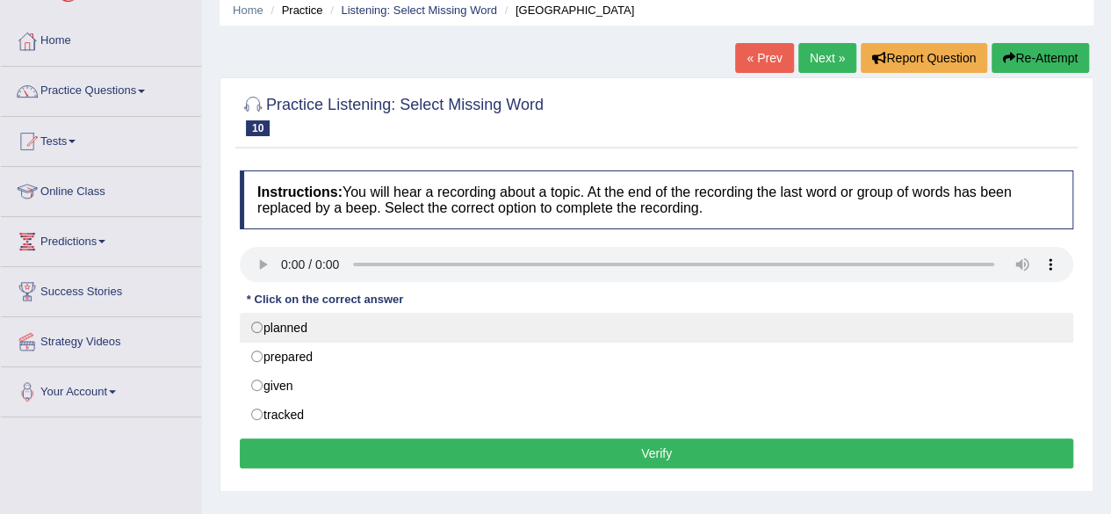
click at [256, 331] on label "planned" at bounding box center [656, 328] width 833 height 30
radio input "true"
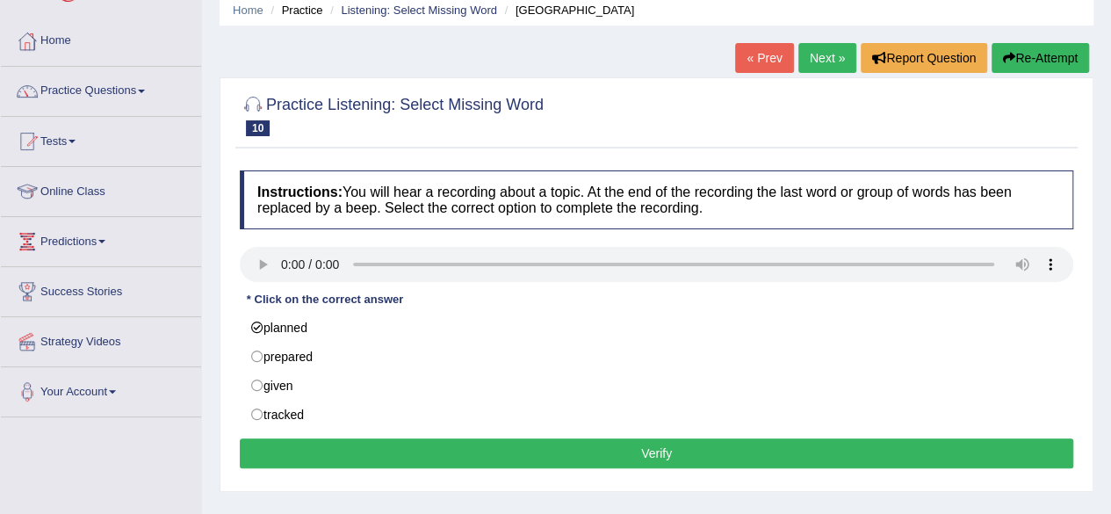
click at [536, 453] on button "Verify" at bounding box center [656, 453] width 833 height 30
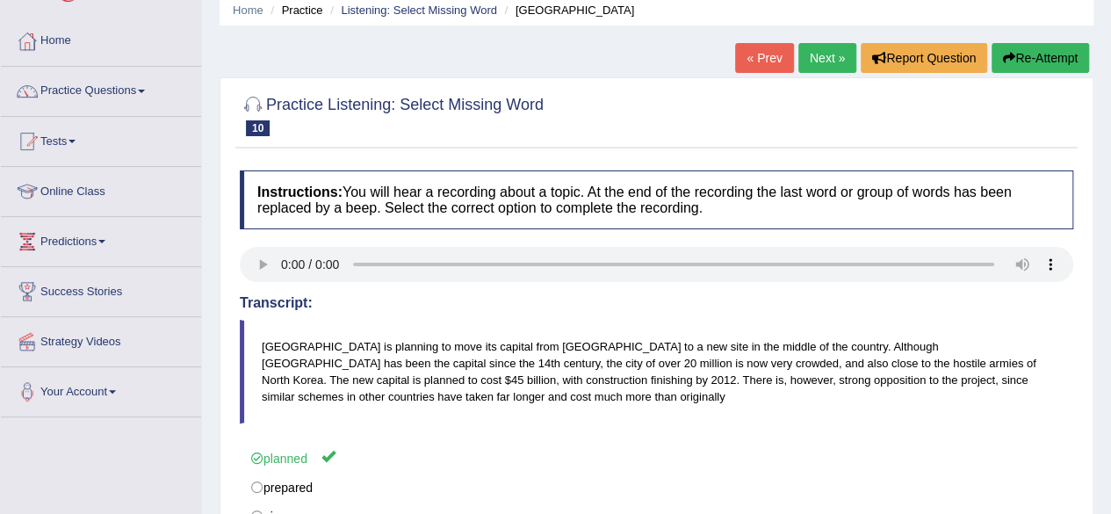
click at [834, 55] on link "Next »" at bounding box center [827, 58] width 58 height 30
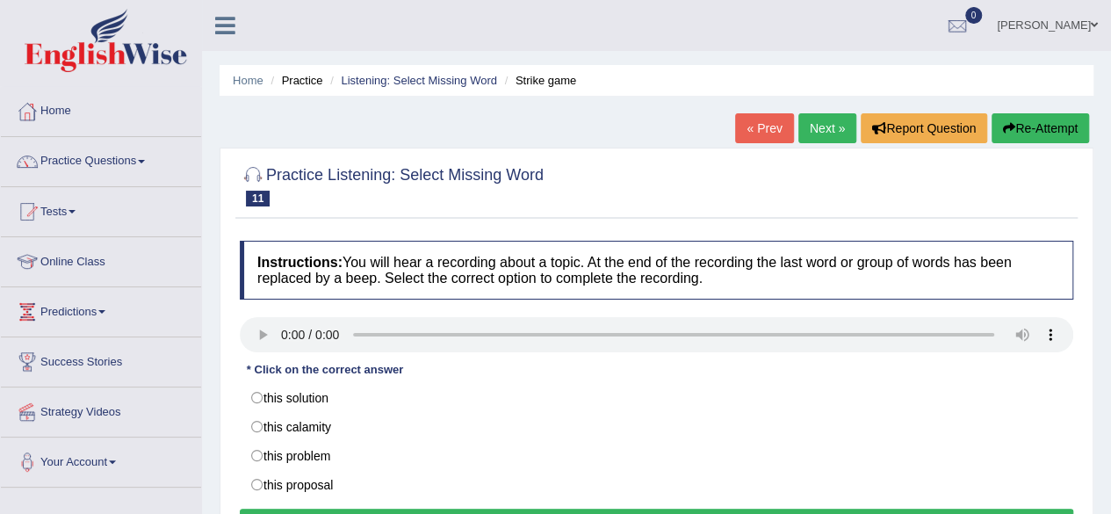
click at [1103, 393] on div "Home Practice Listening: Select Missing Word Strike game « Prev Next » Report Q…" at bounding box center [656, 439] width 909 height 878
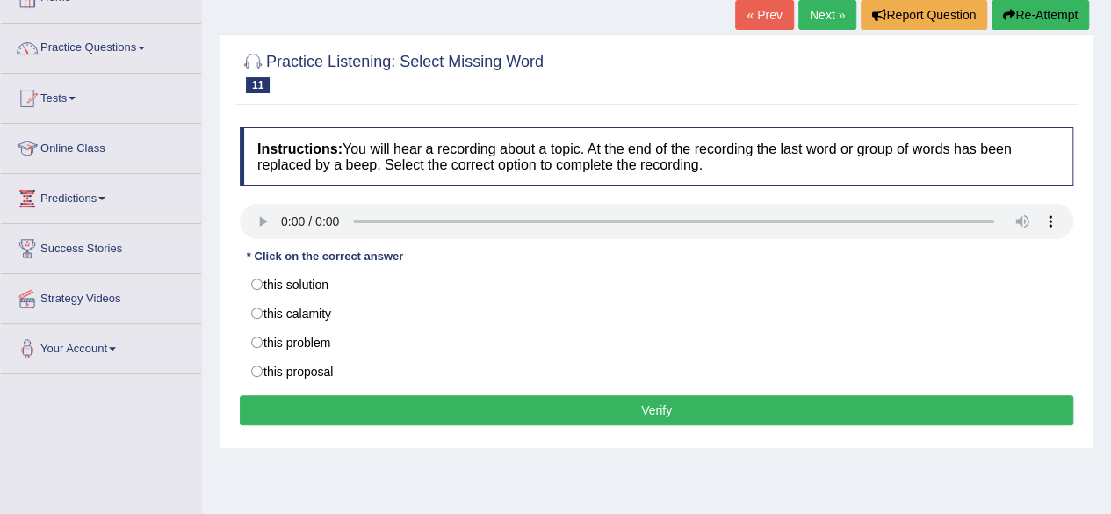
scroll to position [140, 0]
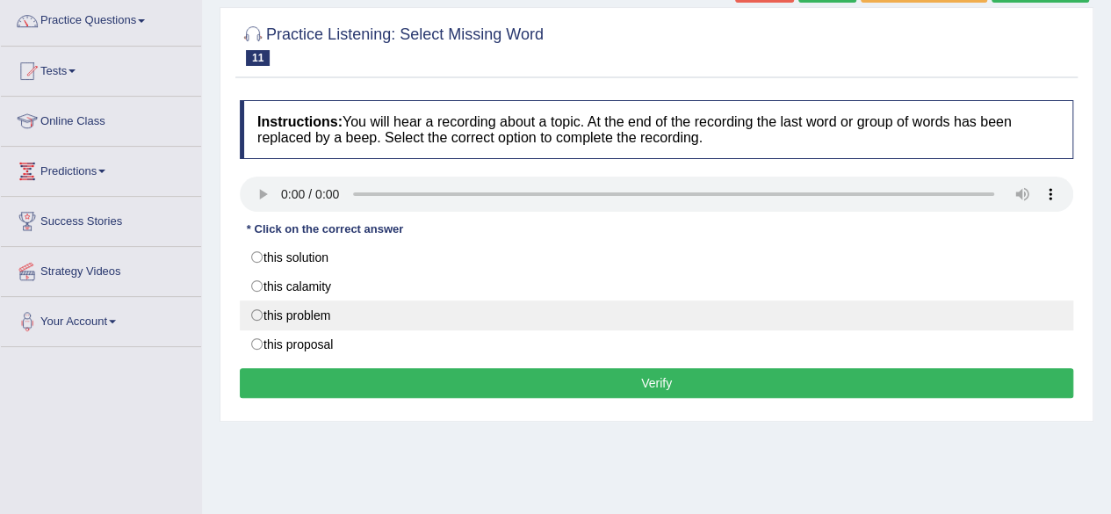
click at [253, 312] on label "this problem" at bounding box center [656, 315] width 833 height 30
radio input "true"
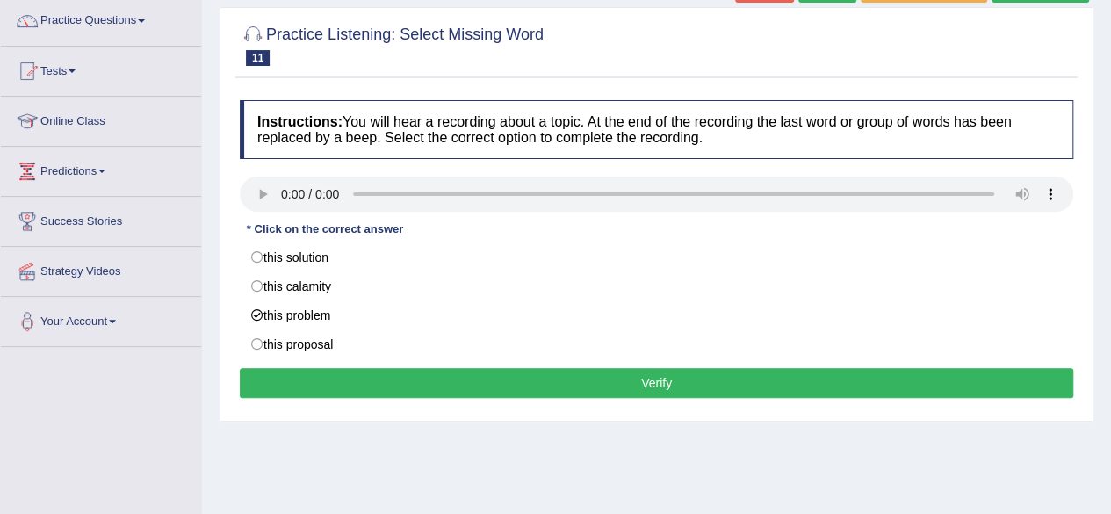
click at [500, 373] on button "Verify" at bounding box center [656, 383] width 833 height 30
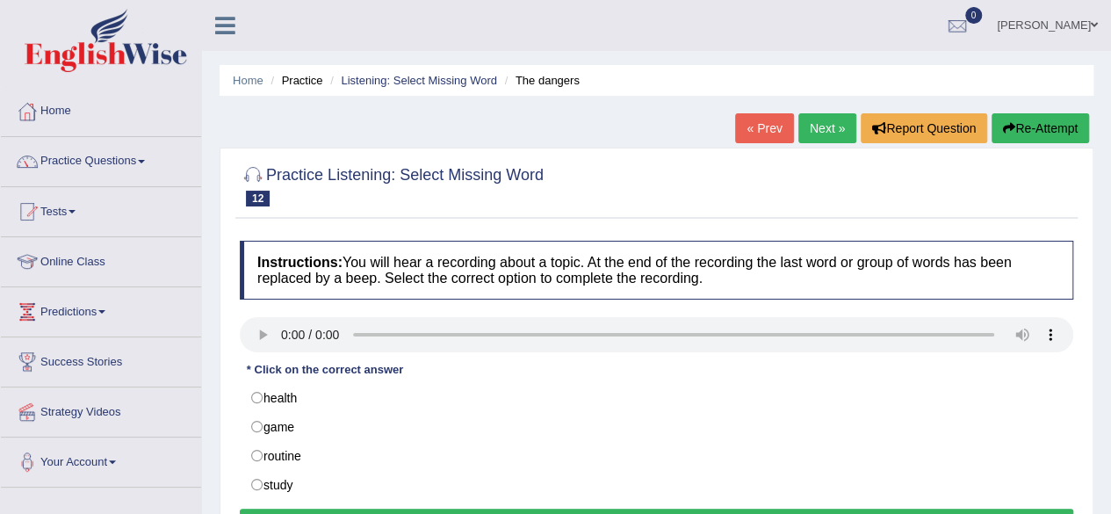
drag, startPoint x: 0, startPoint y: 0, endPoint x: 1106, endPoint y: 155, distance: 1117.0
click at [1106, 155] on div "Home Practice Listening: Select Missing Word The dangers « Prev Next » Report Q…" at bounding box center [656, 439] width 909 height 878
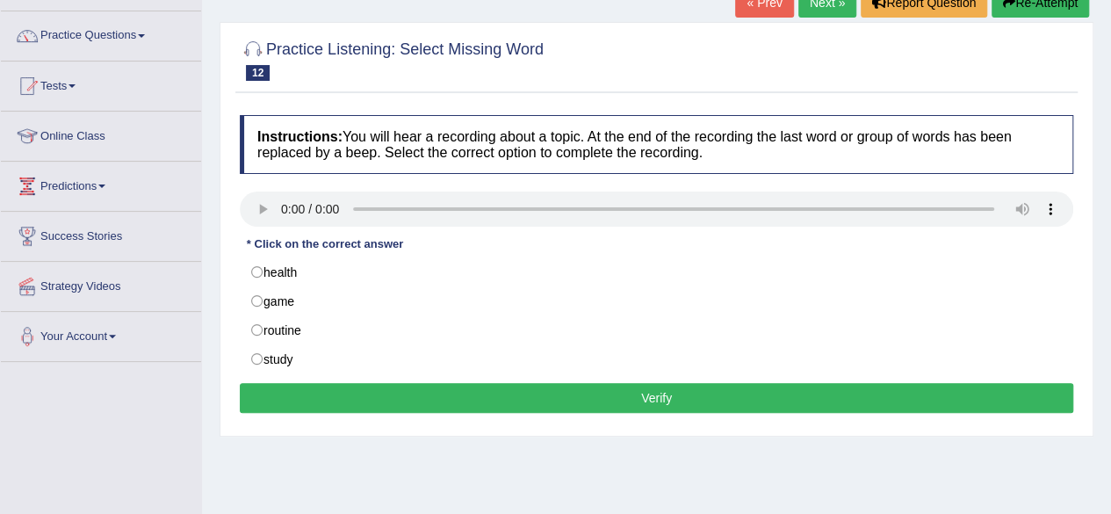
scroll to position [140, 0]
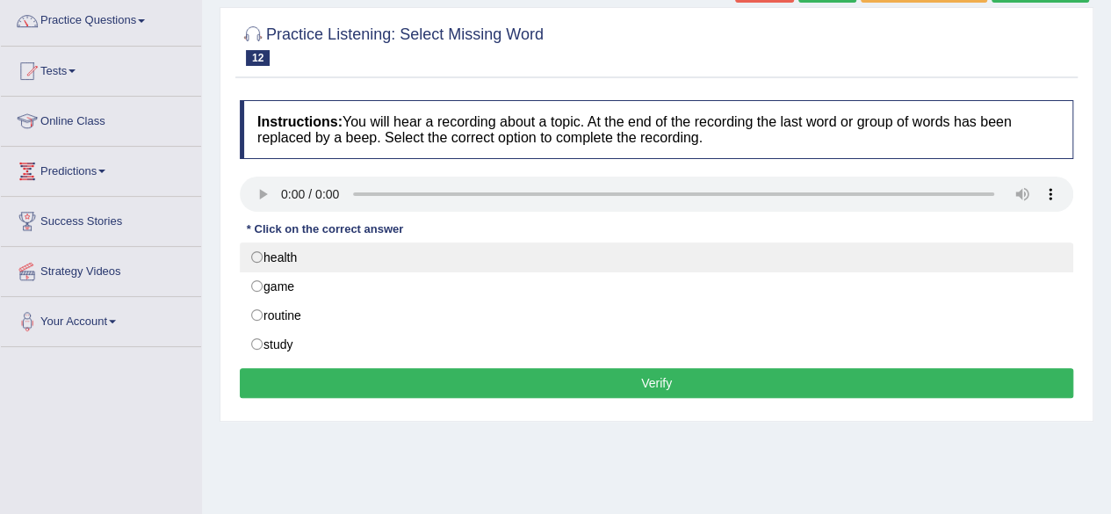
click at [263, 249] on label "health" at bounding box center [656, 257] width 833 height 30
radio input "true"
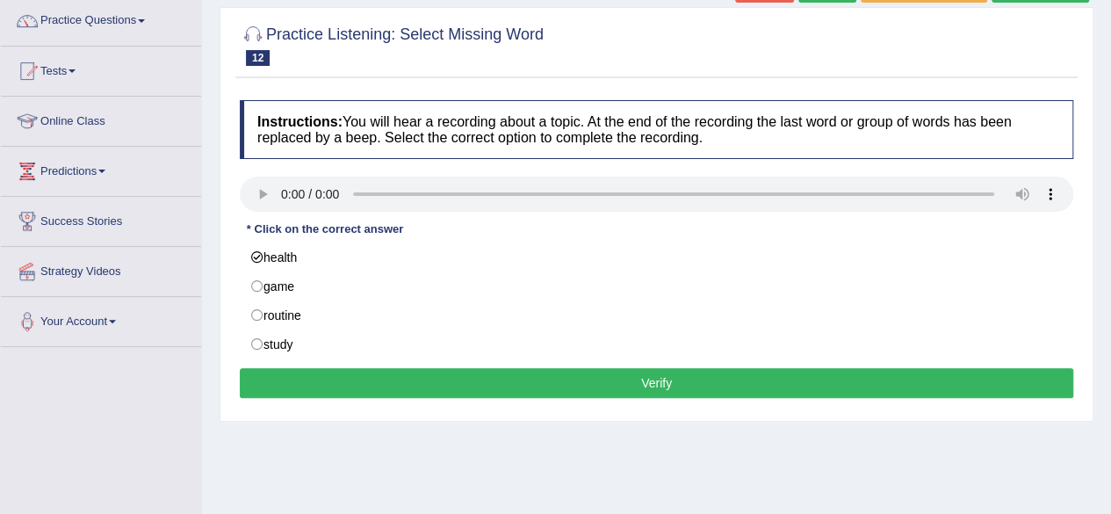
click at [620, 386] on button "Verify" at bounding box center [656, 383] width 833 height 30
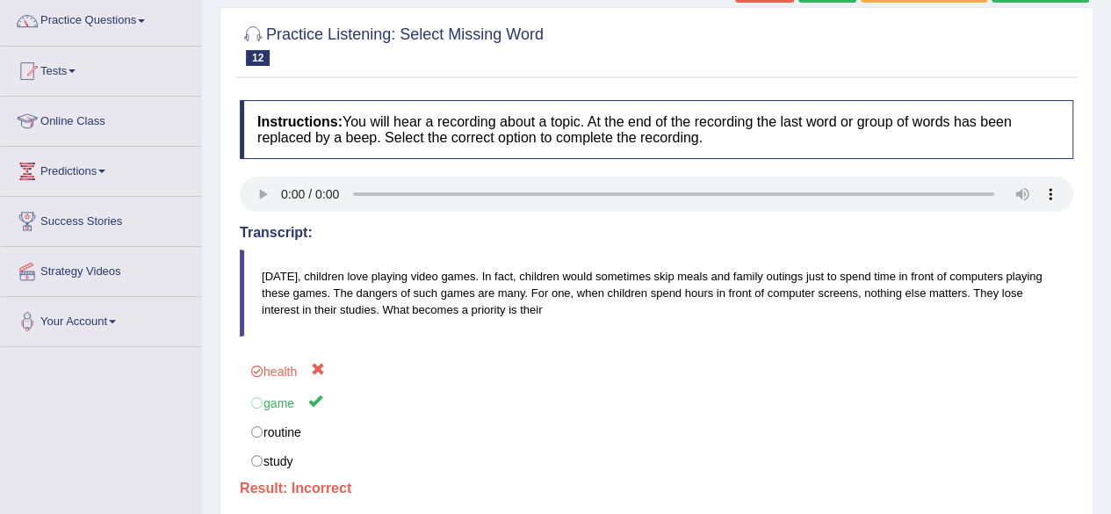
click at [1096, 130] on div "Home Practice Listening: Select Missing Word The dangers « Prev Next » Report Q…" at bounding box center [656, 299] width 909 height 878
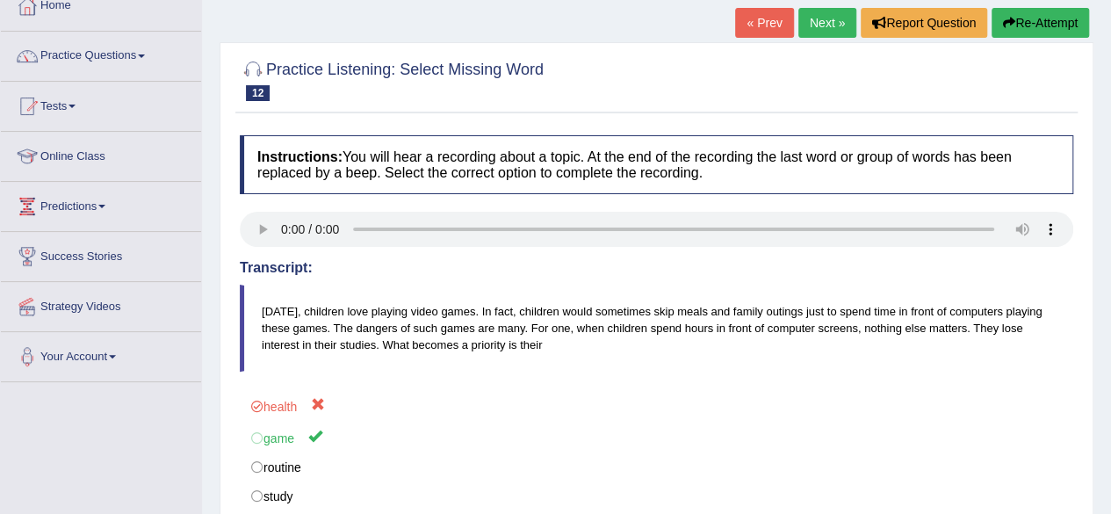
scroll to position [70, 0]
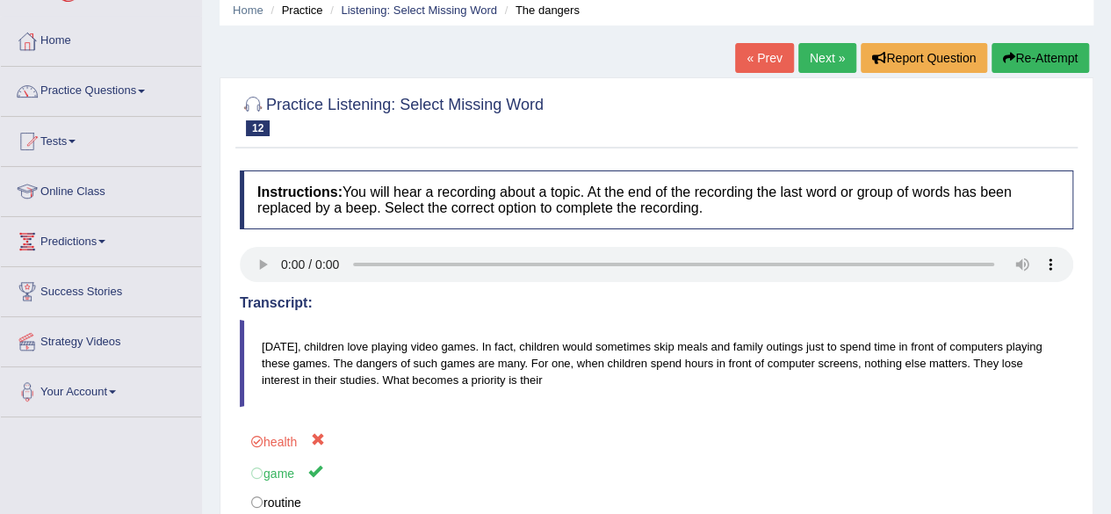
click at [825, 62] on link "Next »" at bounding box center [827, 58] width 58 height 30
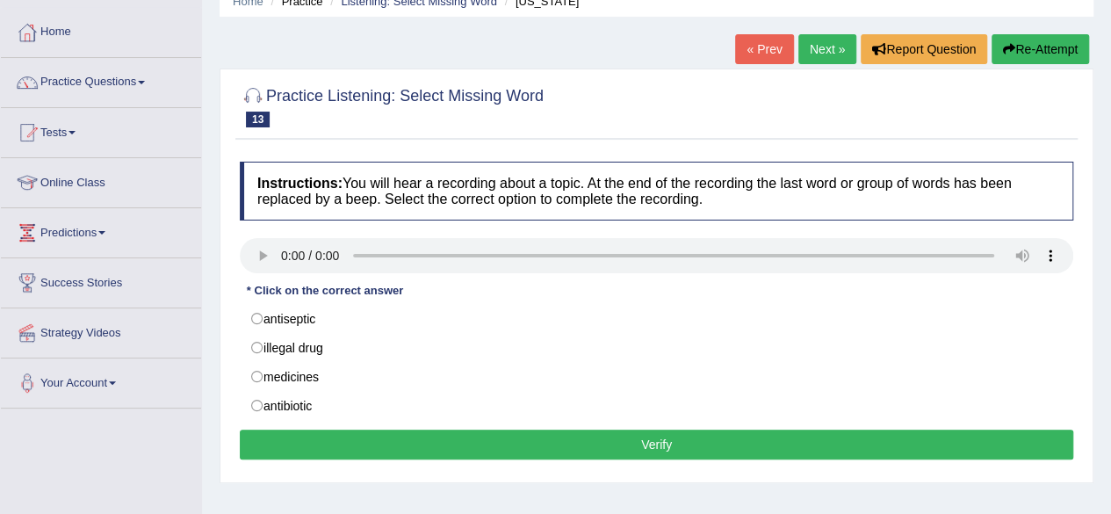
scroll to position [105, 0]
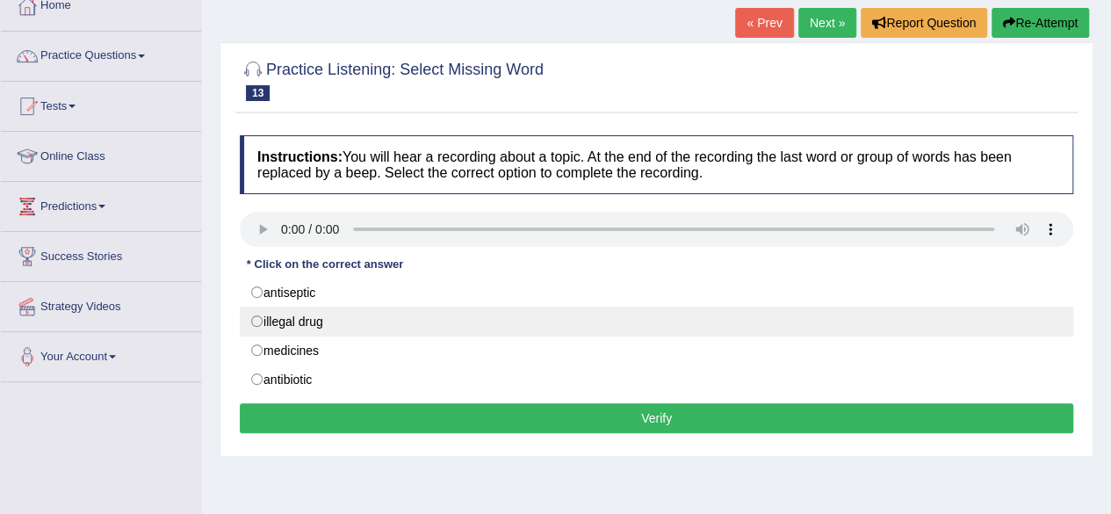
click at [260, 320] on label "illegal drug" at bounding box center [656, 321] width 833 height 30
radio input "true"
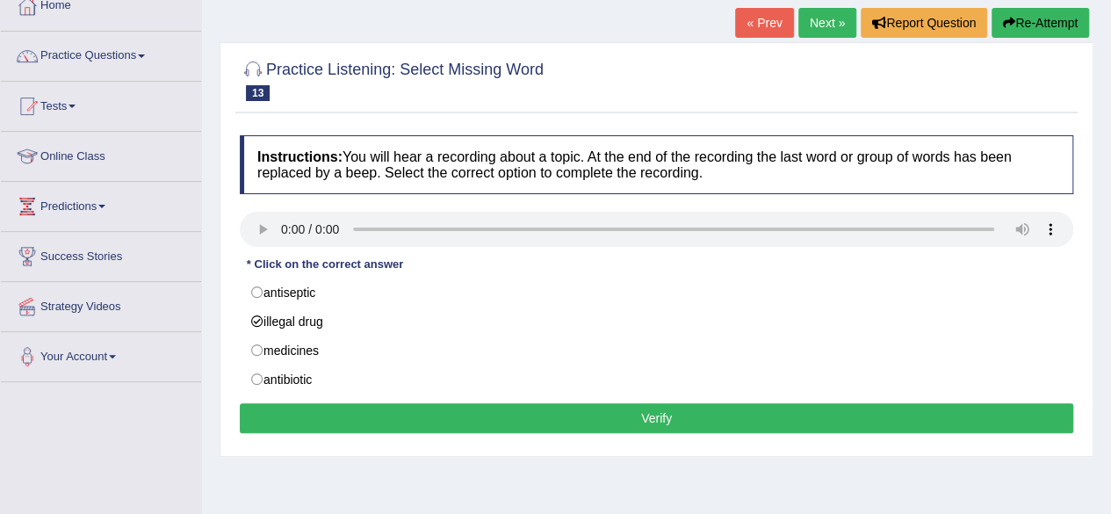
click at [626, 421] on button "Verify" at bounding box center [656, 418] width 833 height 30
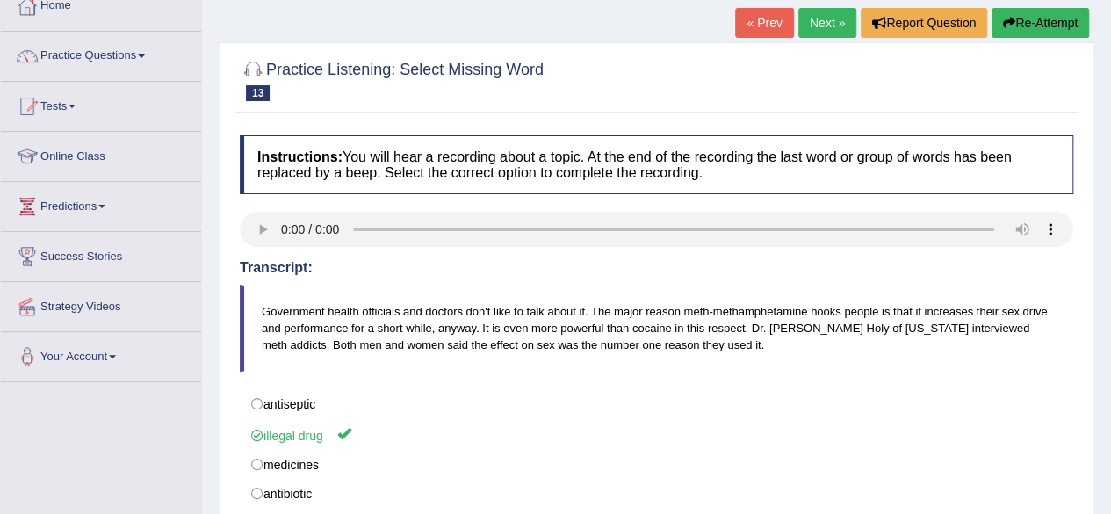
click at [829, 20] on link "Next »" at bounding box center [827, 23] width 58 height 30
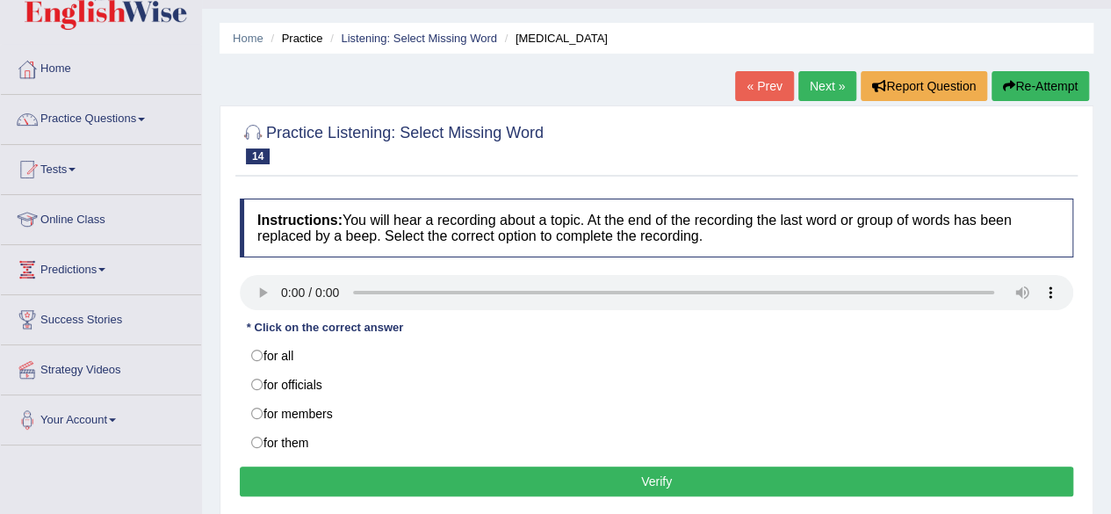
scroll to position [70, 0]
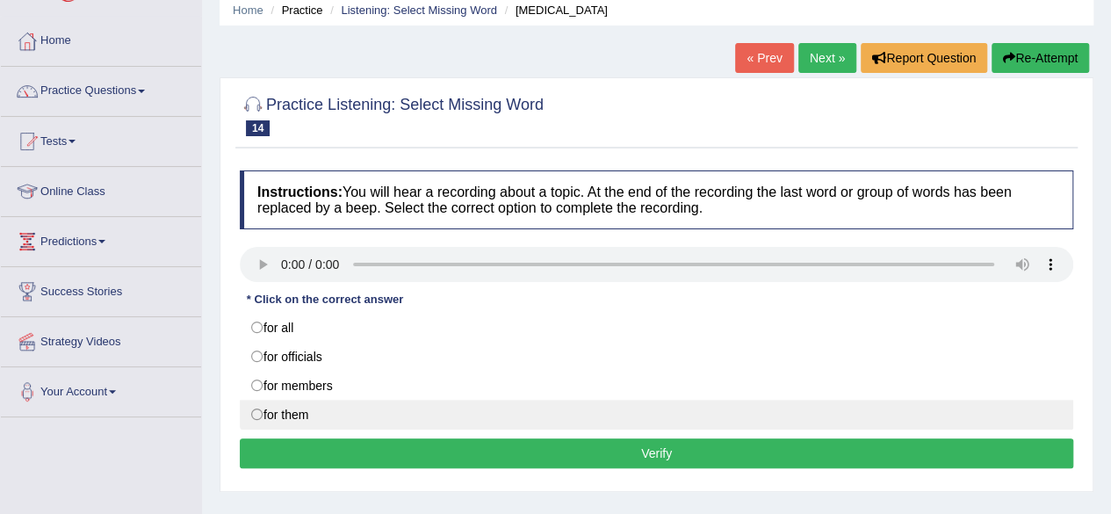
click at [256, 407] on label "for them" at bounding box center [656, 414] width 833 height 30
radio input "true"
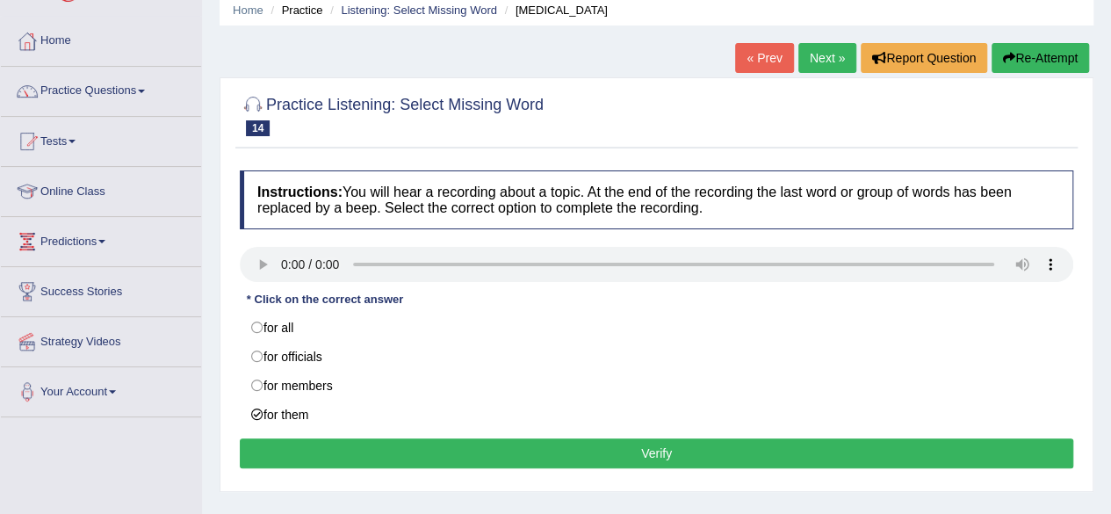
click at [666, 450] on button "Verify" at bounding box center [656, 453] width 833 height 30
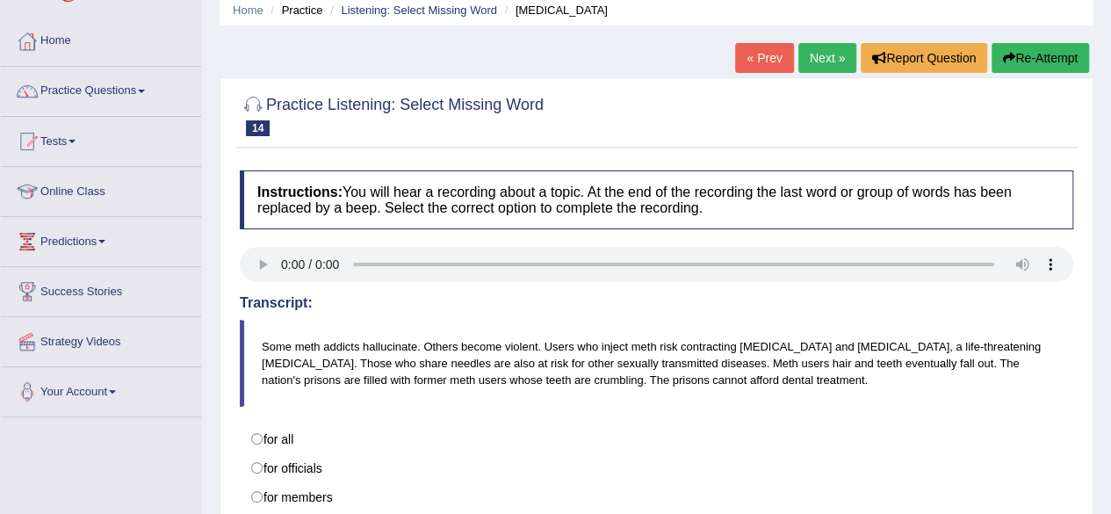
click at [827, 58] on link "Next »" at bounding box center [827, 58] width 58 height 30
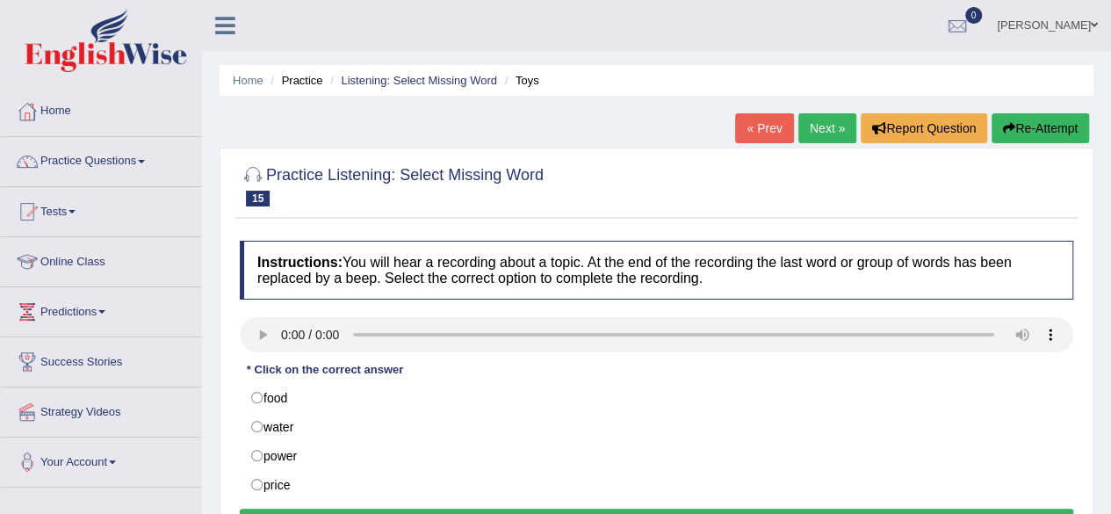
click at [1097, 368] on div "Home Practice Listening: Select Missing Word Toys « Prev Next » Report Question…" at bounding box center [656, 439] width 909 height 878
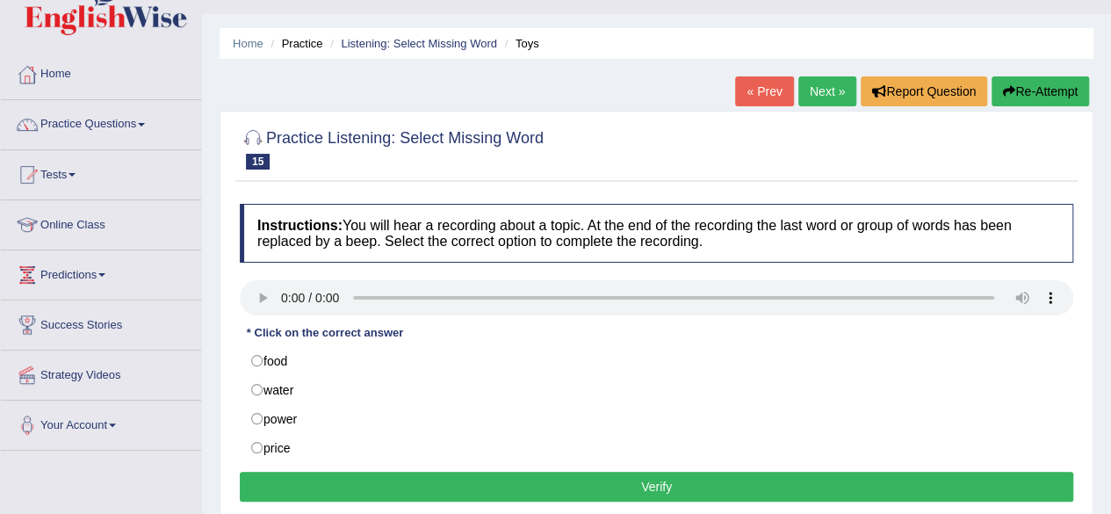
scroll to position [70, 0]
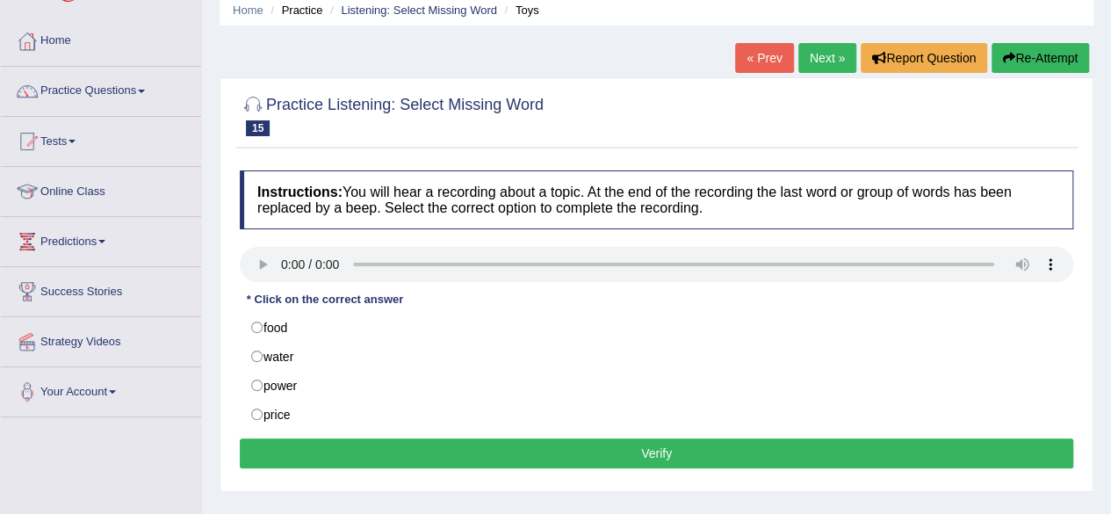
click at [205, 284] on div "Home Practice Listening: Select Missing Word Toys « Prev Next » Report Question…" at bounding box center [656, 369] width 909 height 878
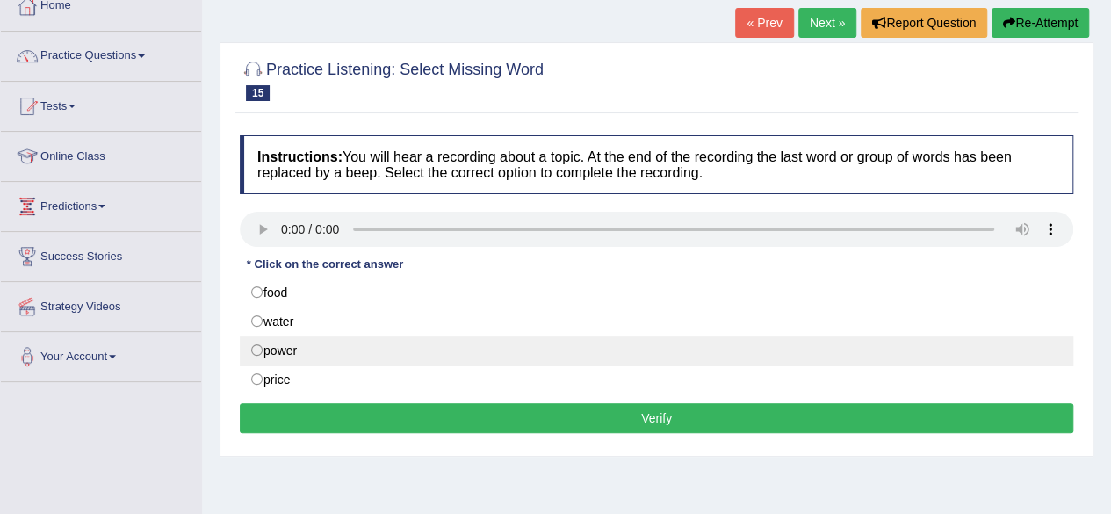
click at [264, 348] on label "power" at bounding box center [656, 350] width 833 height 30
radio input "true"
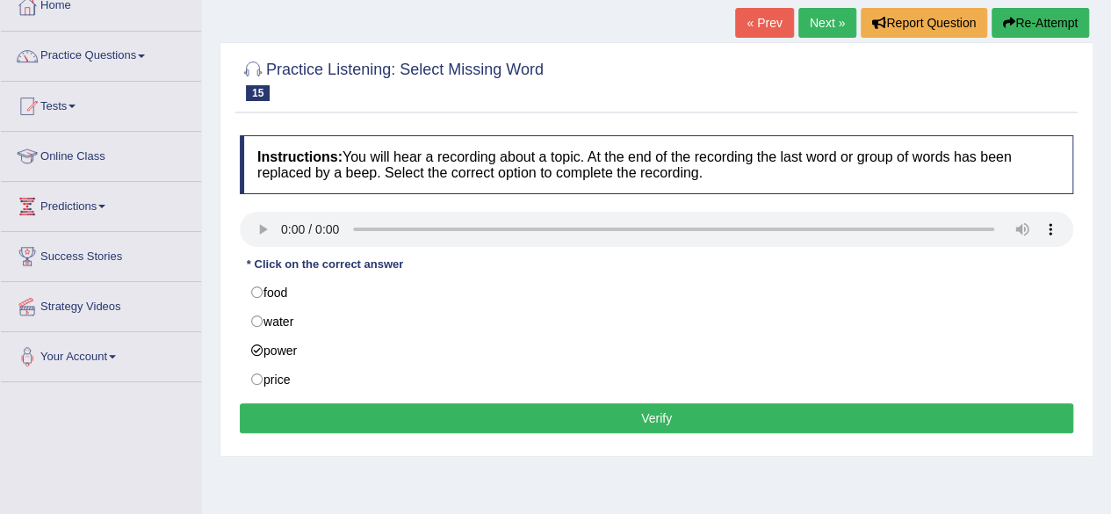
click at [669, 414] on button "Verify" at bounding box center [656, 418] width 833 height 30
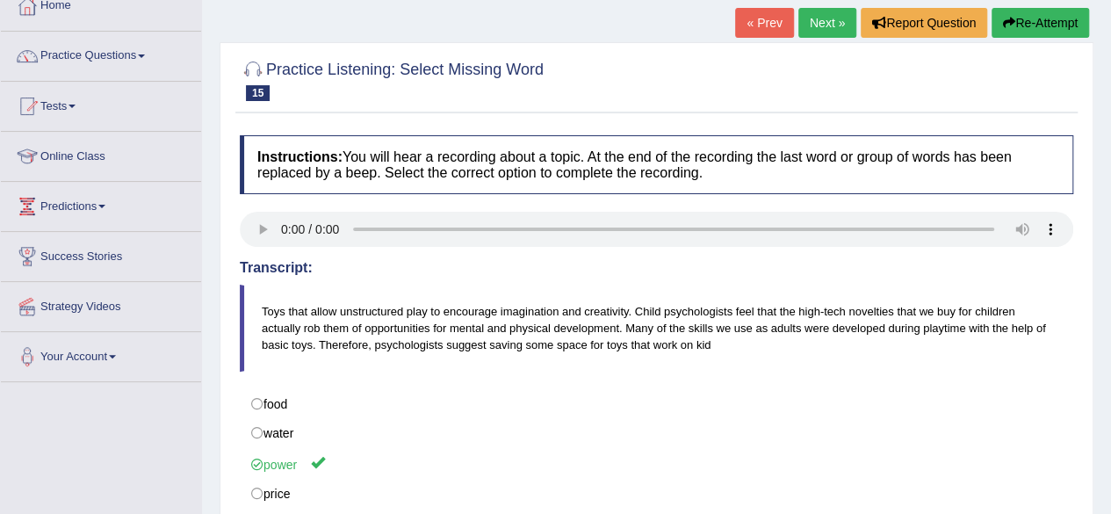
click at [818, 15] on link "Next »" at bounding box center [827, 23] width 58 height 30
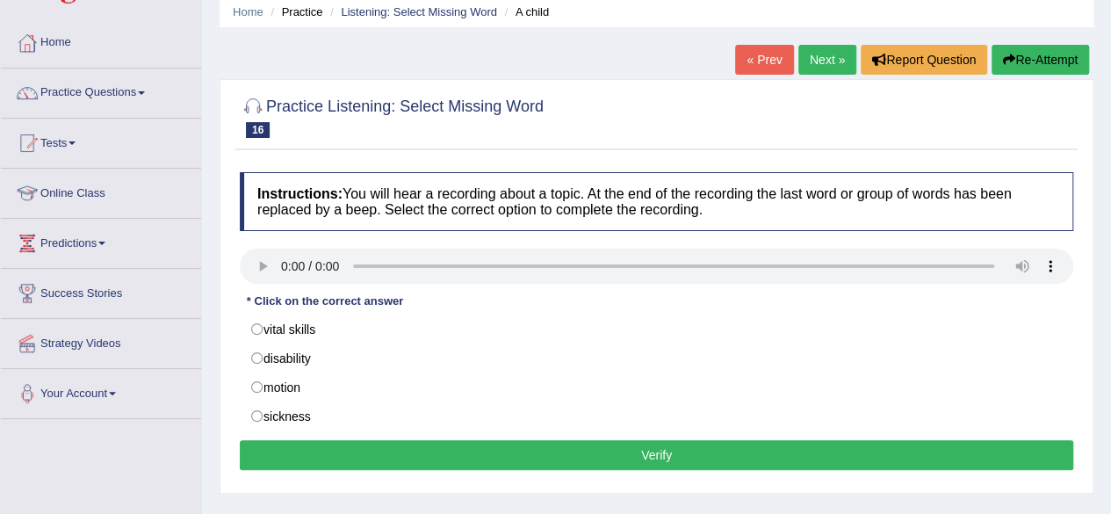
scroll to position [70, 0]
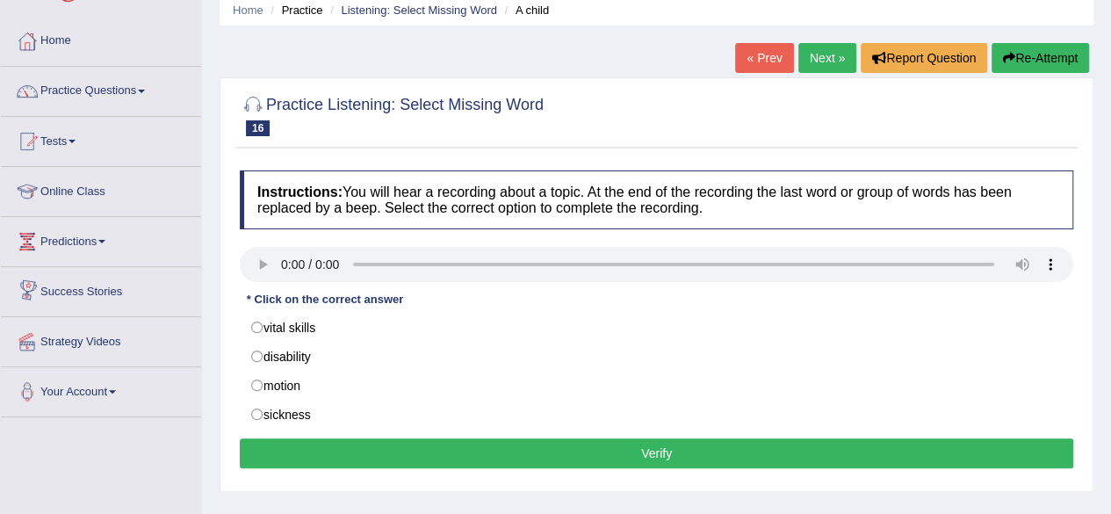
click at [205, 294] on div "Home Practice Listening: Select Missing Word A child « Prev Next » Report Quest…" at bounding box center [656, 369] width 909 height 878
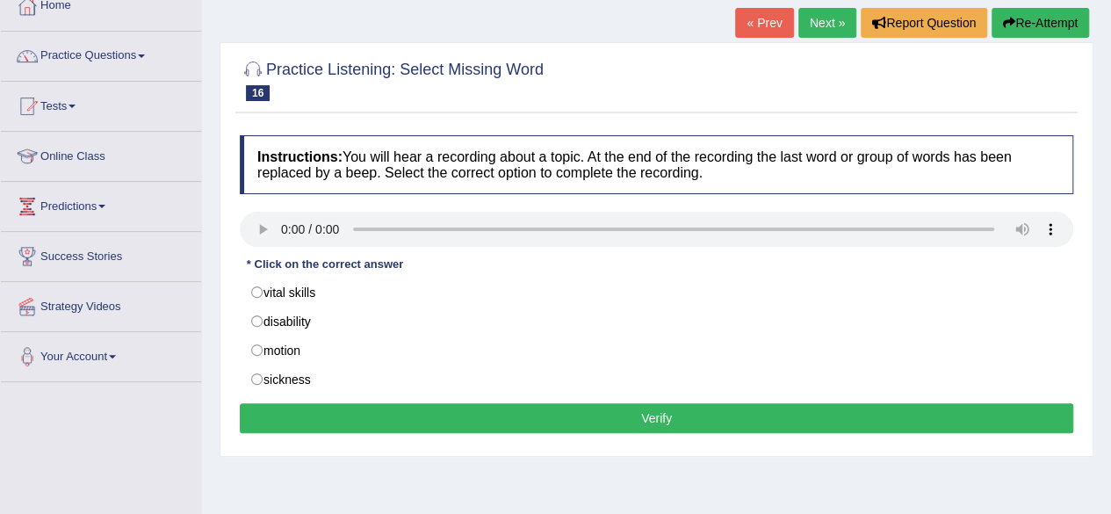
scroll to position [140, 0]
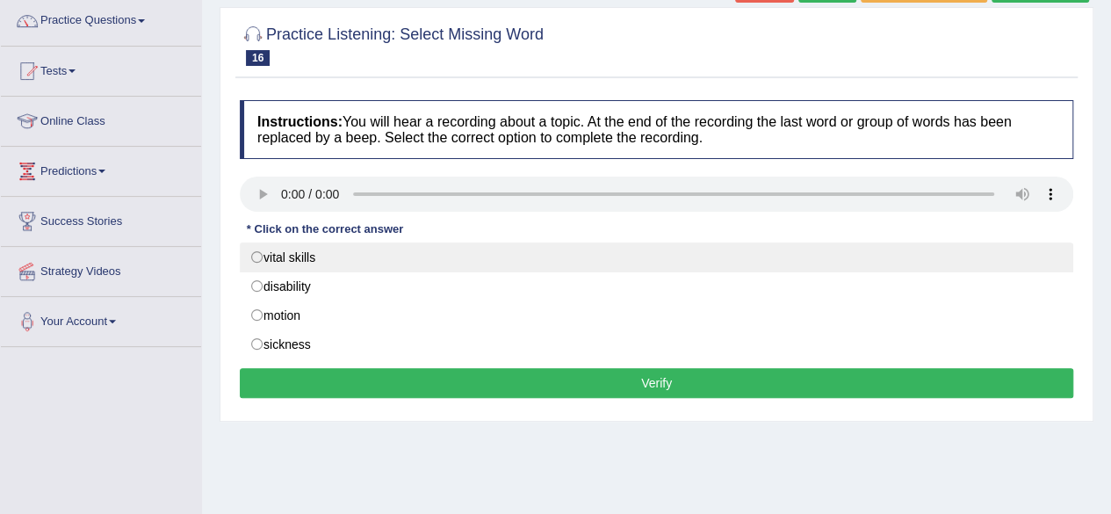
click at [256, 256] on label "vital skills" at bounding box center [656, 257] width 833 height 30
radio input "true"
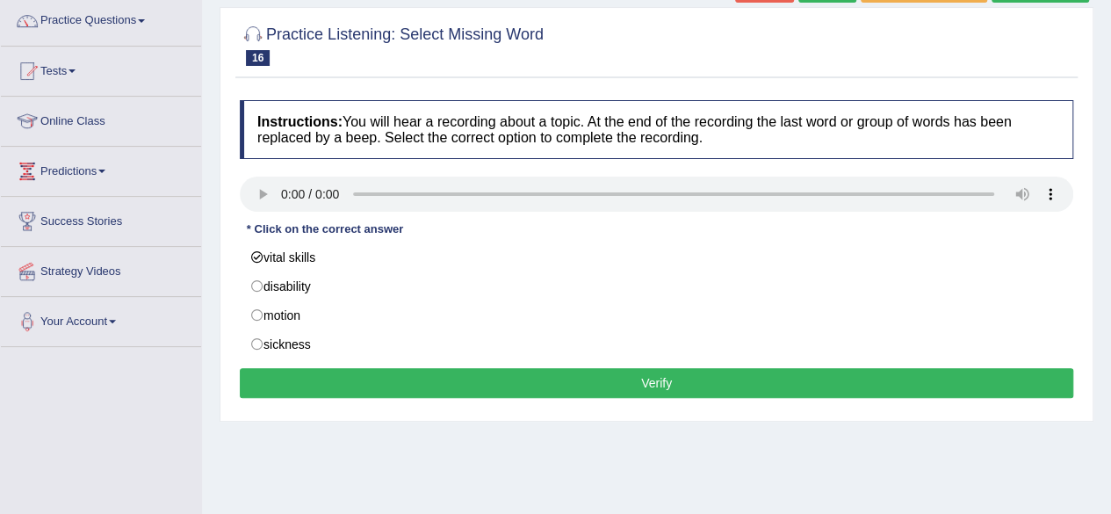
click at [667, 368] on button "Verify" at bounding box center [656, 383] width 833 height 30
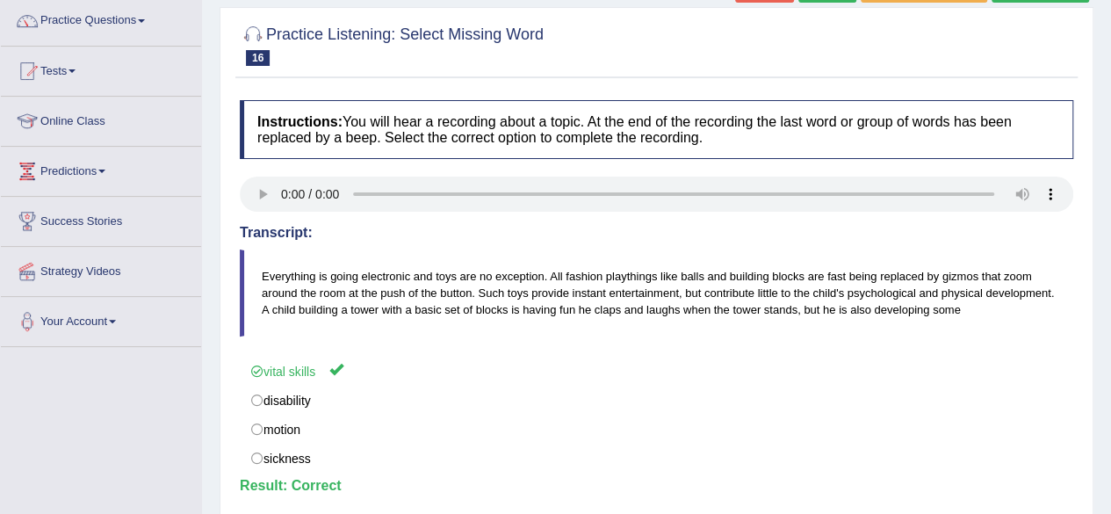
click at [1103, 72] on div "Home Practice Listening: Select Missing Word A child « Prev Next » Report Quest…" at bounding box center [656, 299] width 909 height 878
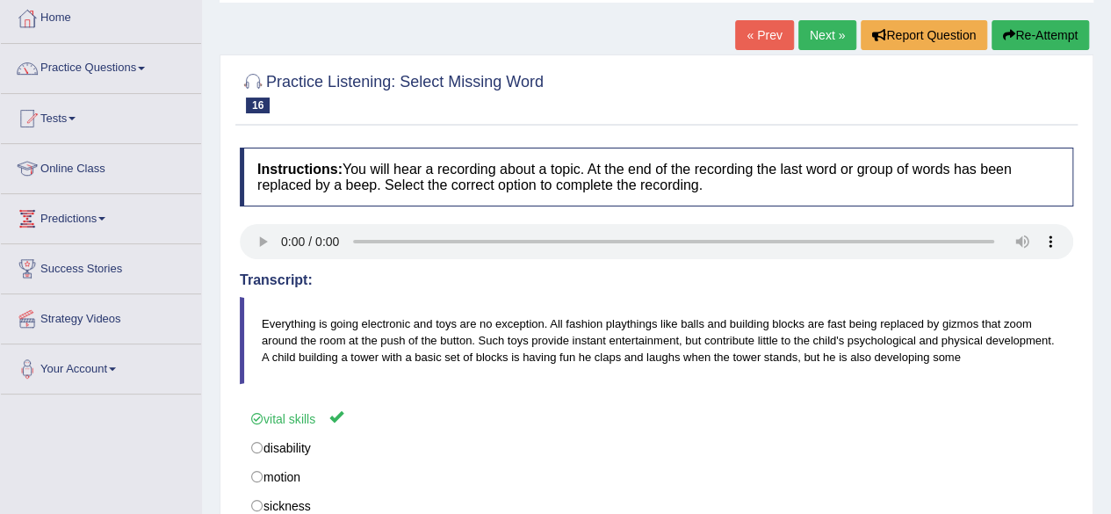
scroll to position [70, 0]
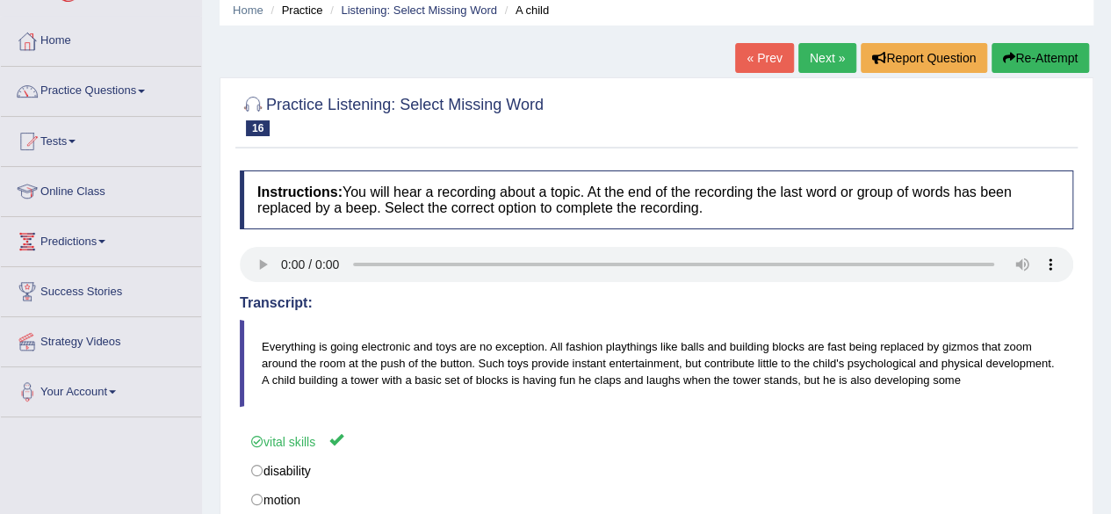
click at [826, 57] on link "Next »" at bounding box center [827, 58] width 58 height 30
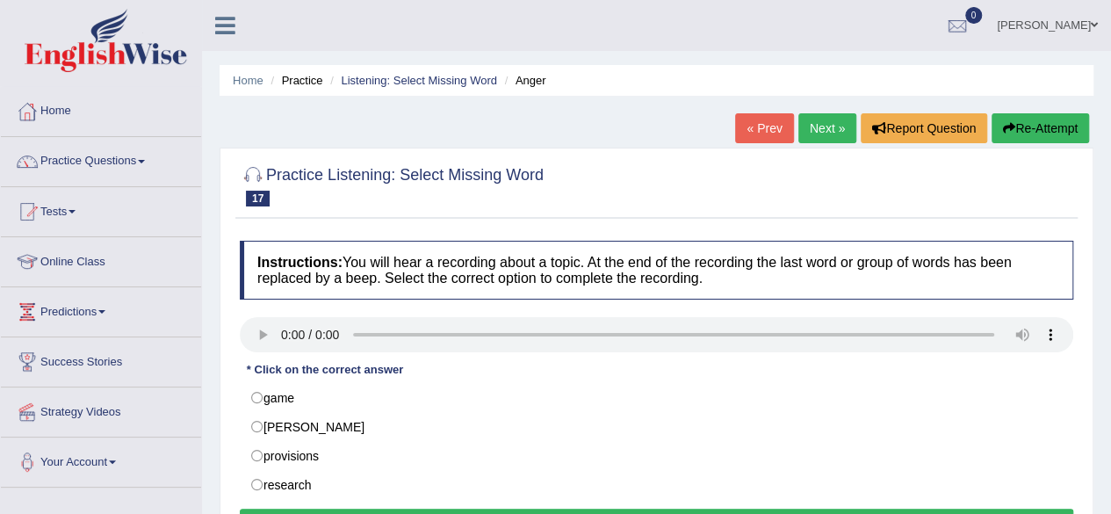
click at [1110, 385] on div "Home Practice Listening: Select Missing Word Anger « Prev Next » Report Questio…" at bounding box center [656, 439] width 909 height 878
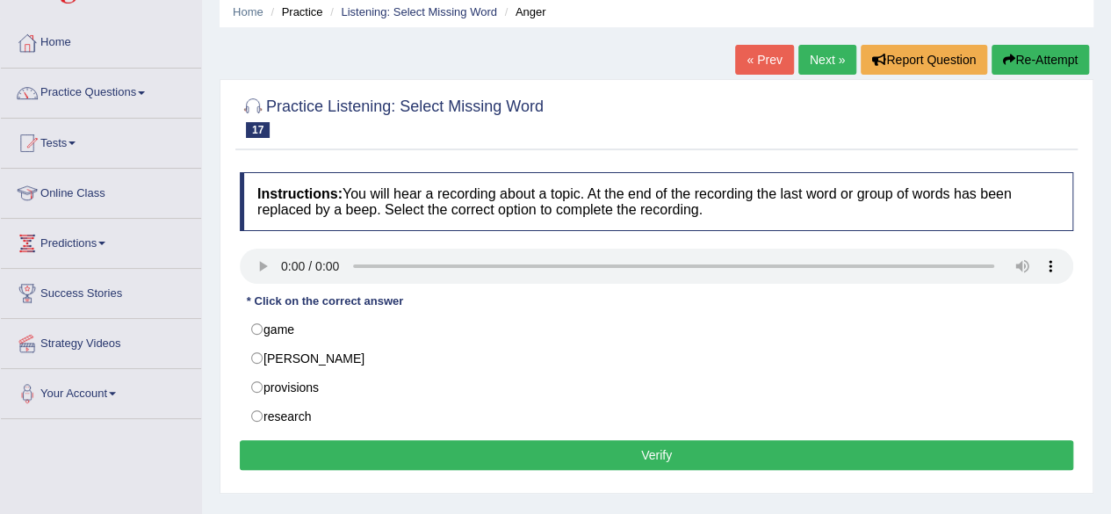
scroll to position [70, 0]
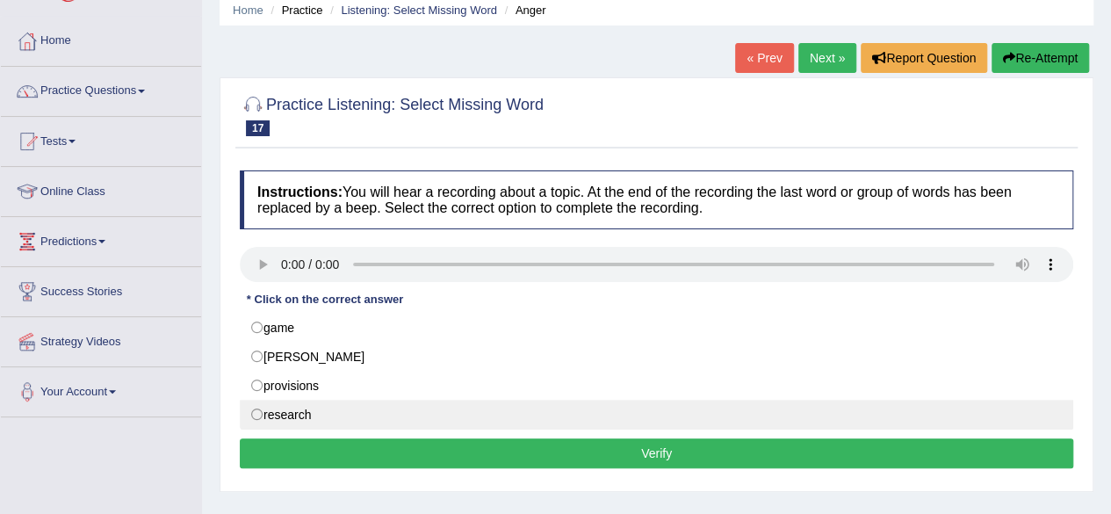
click at [253, 410] on label "research" at bounding box center [656, 414] width 833 height 30
radio input "true"
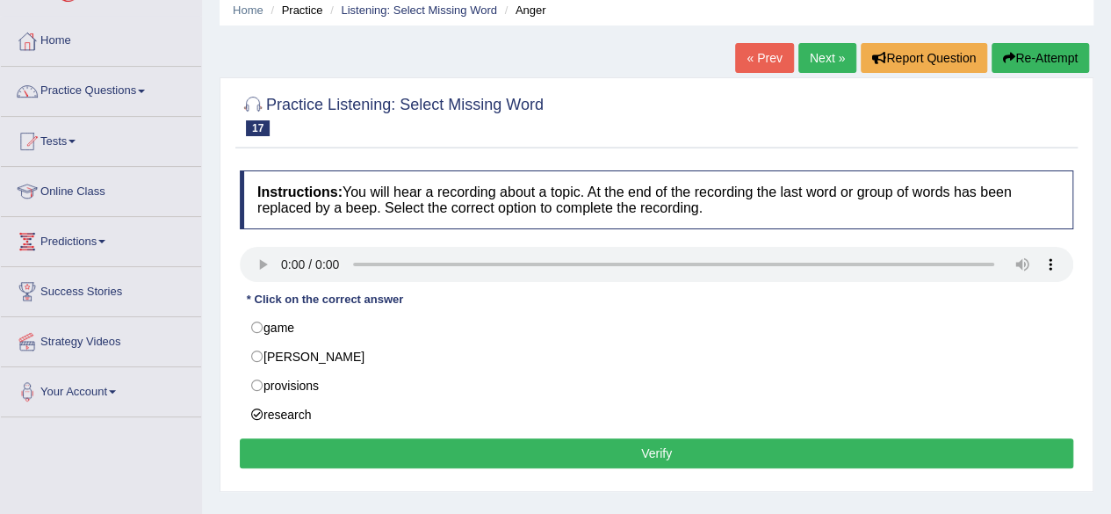
click at [511, 450] on button "Verify" at bounding box center [656, 453] width 833 height 30
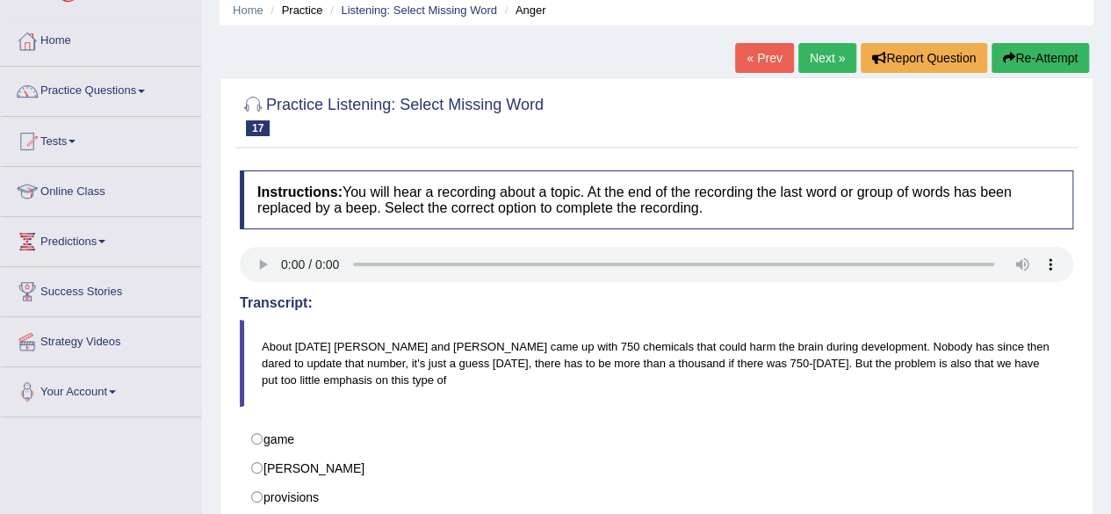
click at [823, 66] on link "Next »" at bounding box center [827, 58] width 58 height 30
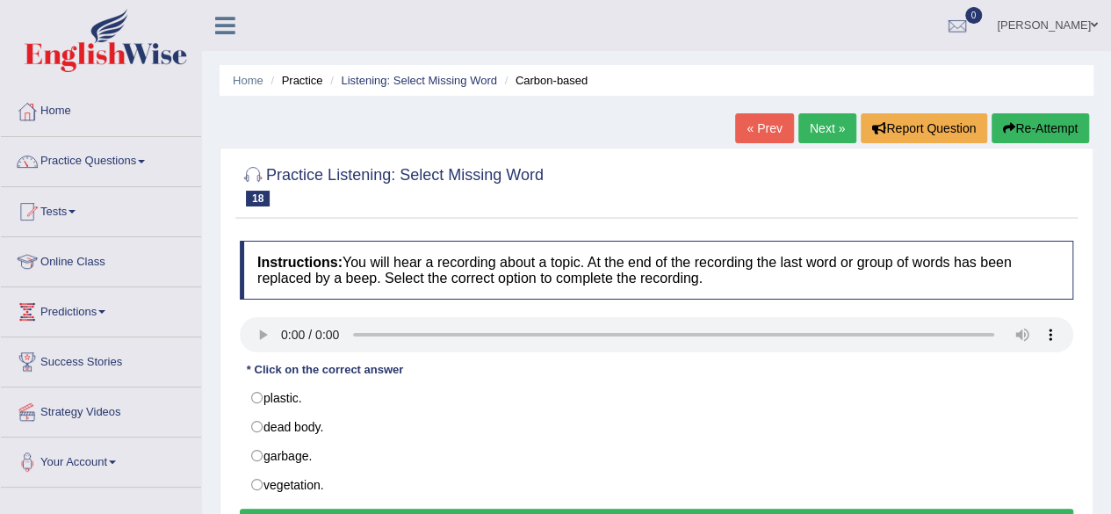
click at [1104, 391] on div "Home Practice Listening: Select Missing Word Carbon-based « Prev Next » Report …" at bounding box center [656, 439] width 909 height 878
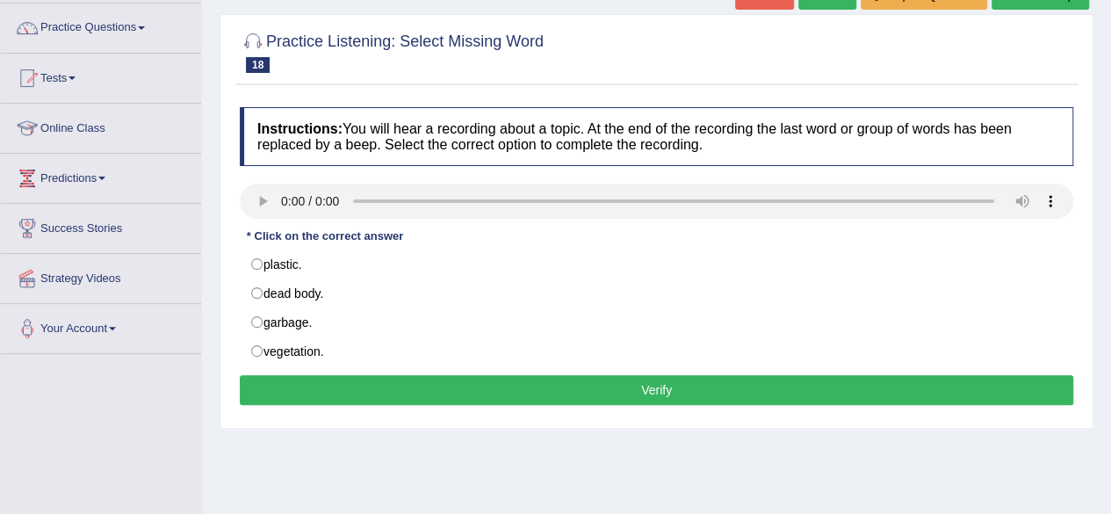
scroll to position [140, 0]
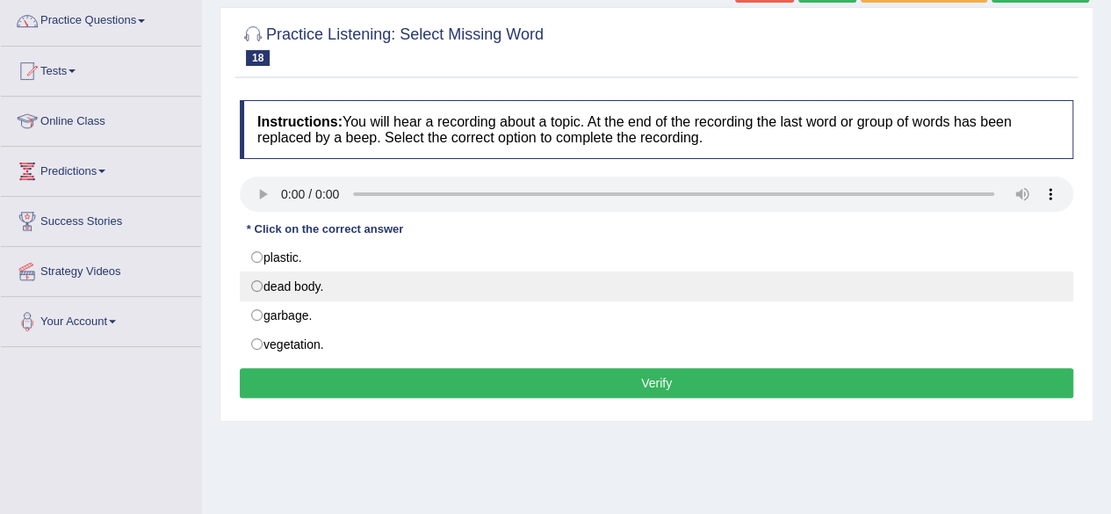
click at [256, 282] on label "dead body." at bounding box center [656, 286] width 833 height 30
radio input "true"
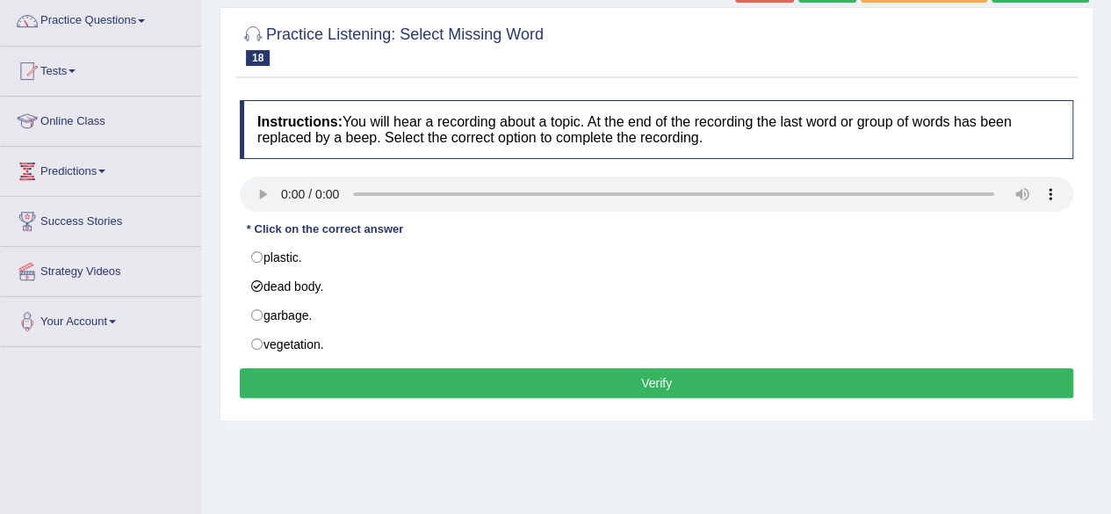
click at [636, 382] on button "Verify" at bounding box center [656, 383] width 833 height 30
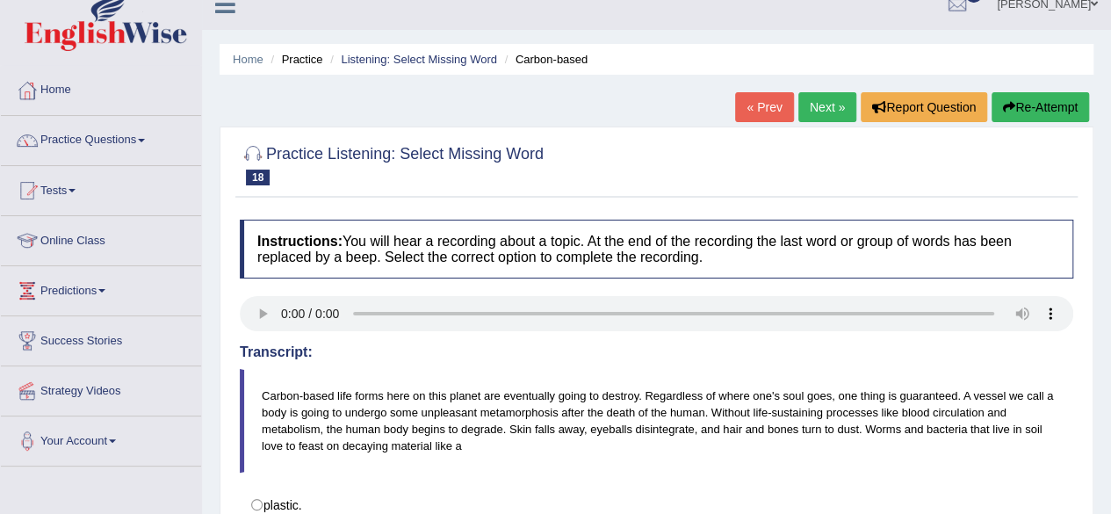
scroll to position [0, 0]
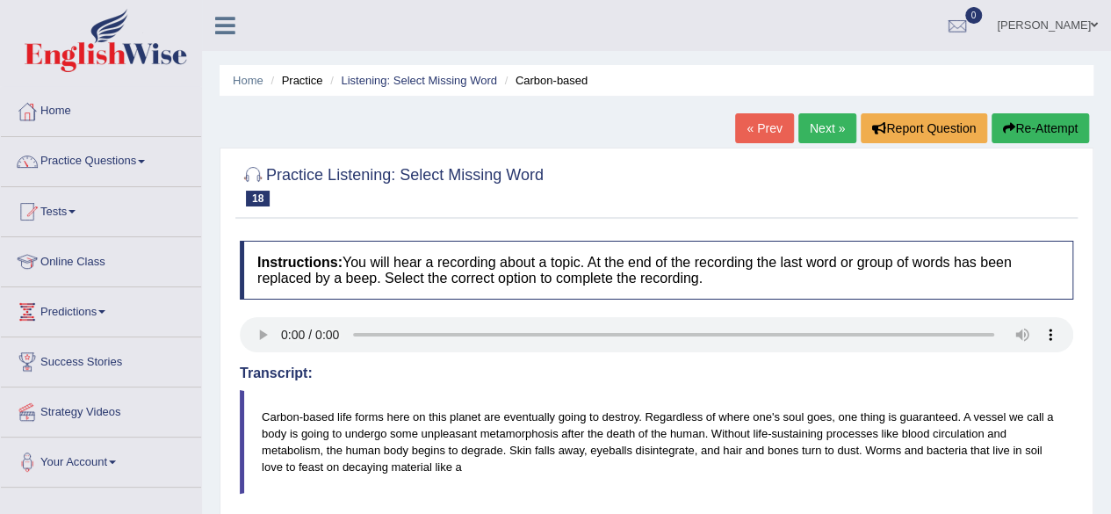
click at [829, 133] on link "Next »" at bounding box center [827, 128] width 58 height 30
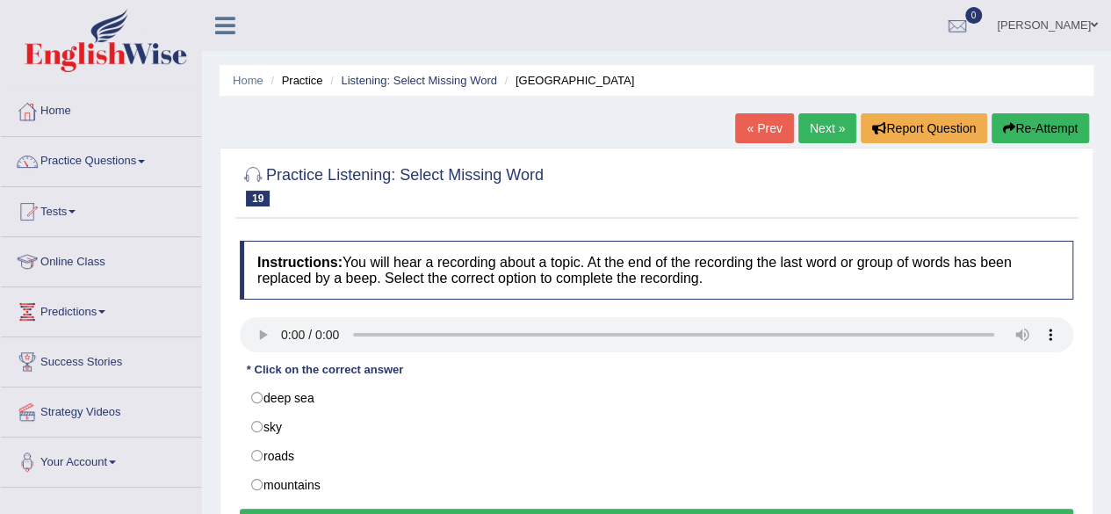
scroll to position [407, 0]
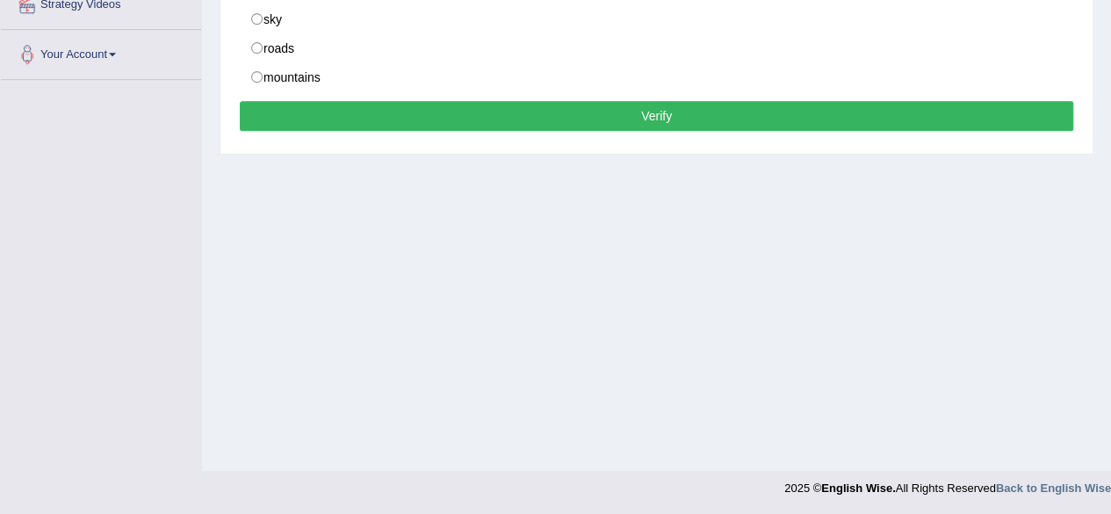
click at [1104, 198] on div "Home Practice Listening: Select Missing Word Pakistan « Prev Next » Report Ques…" at bounding box center [656, 32] width 909 height 878
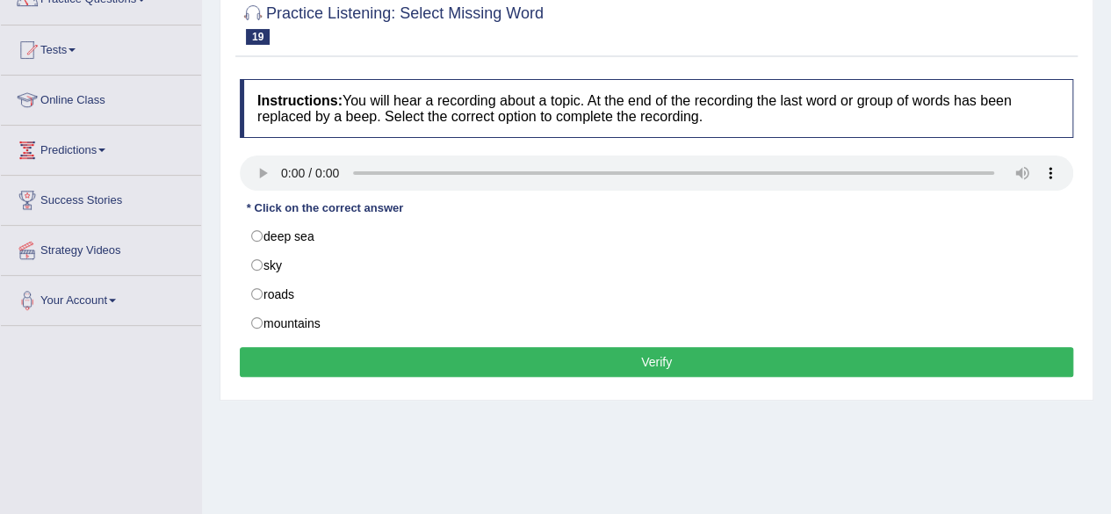
scroll to position [126, 0]
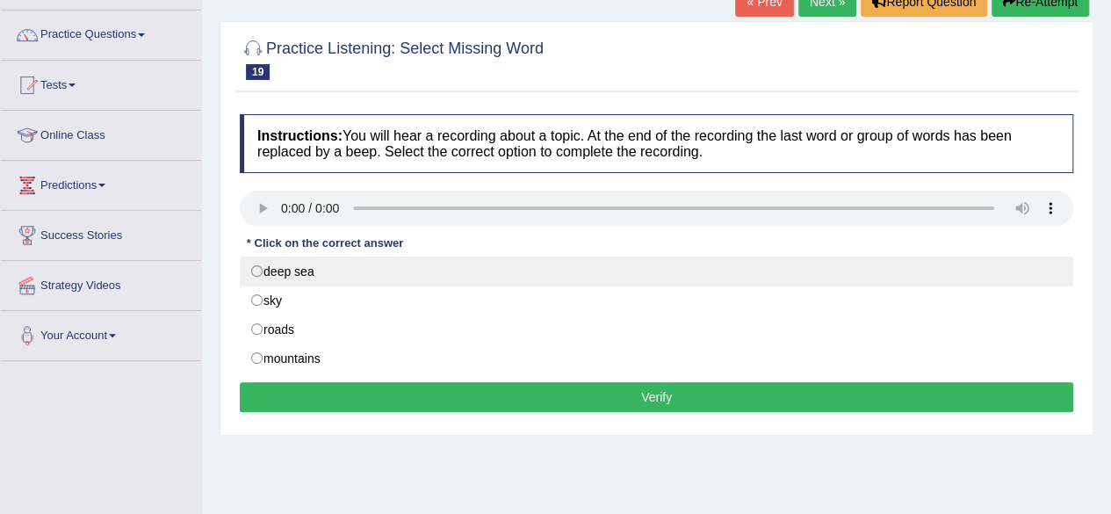
click at [256, 271] on label "deep sea" at bounding box center [656, 271] width 833 height 30
radio input "true"
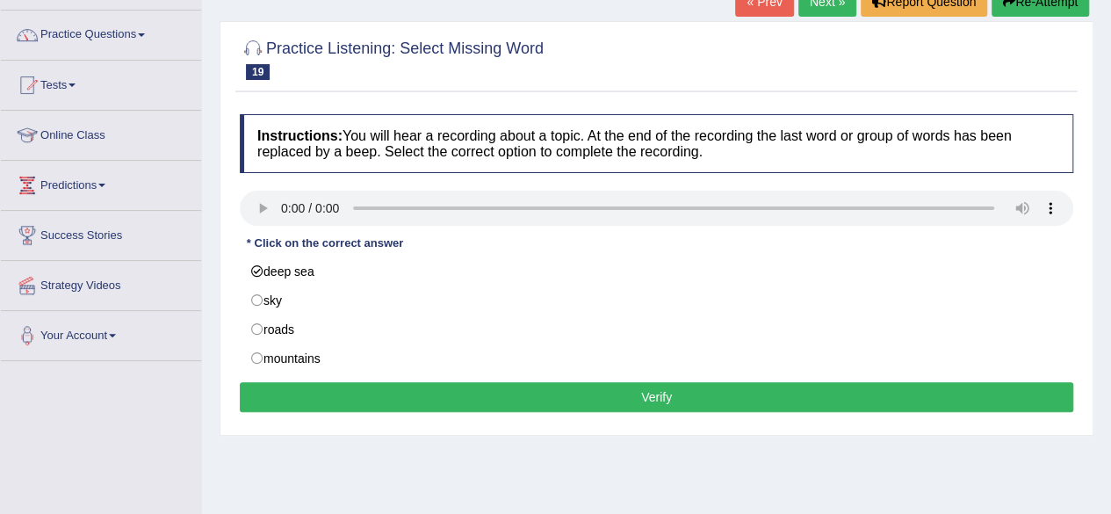
click at [648, 385] on button "Verify" at bounding box center [656, 397] width 833 height 30
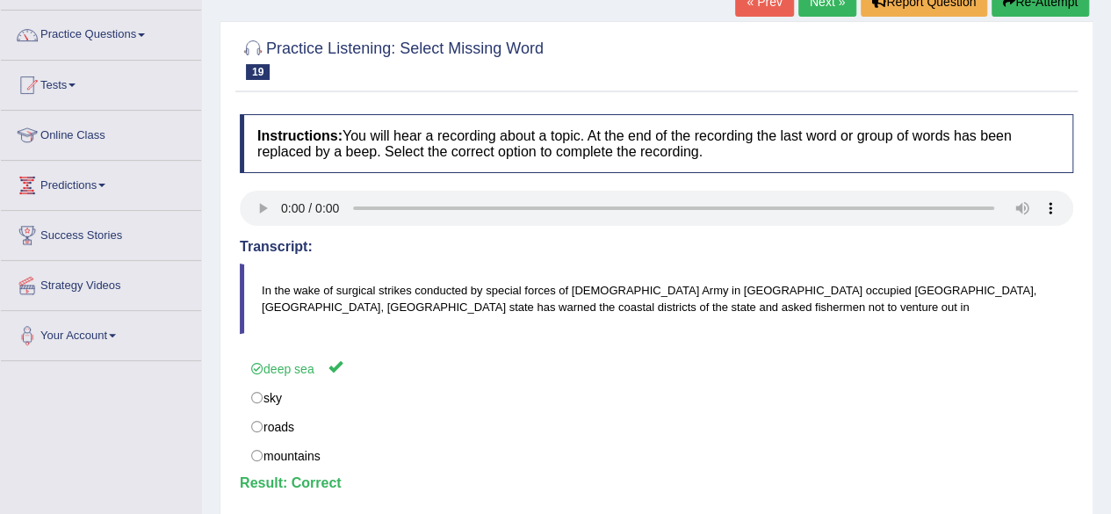
click at [826, 11] on link "Next »" at bounding box center [827, 2] width 58 height 30
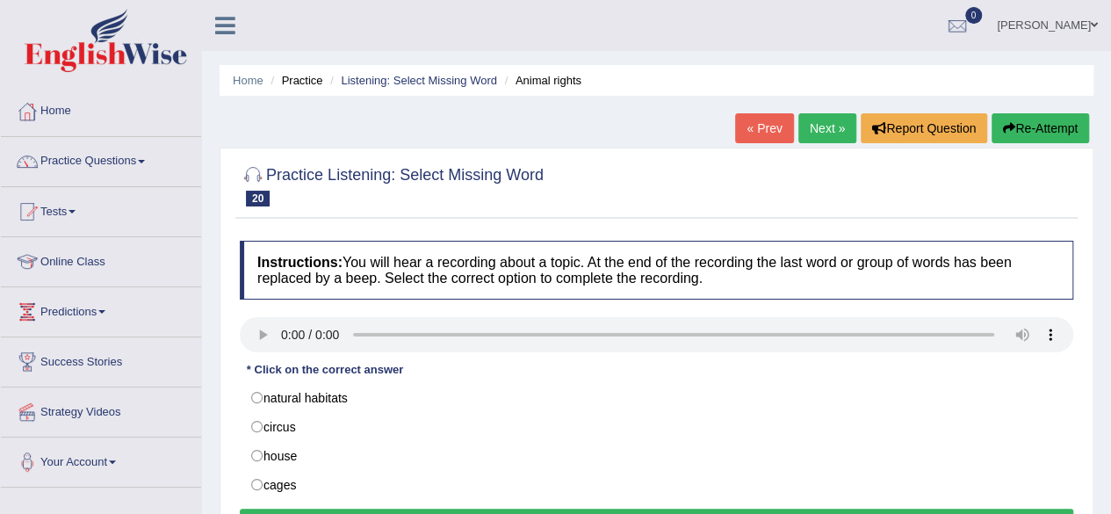
click at [1109, 299] on div "Home Practice Listening: Select Missing Word Animal rights « Prev Next » Report…" at bounding box center [656, 439] width 909 height 878
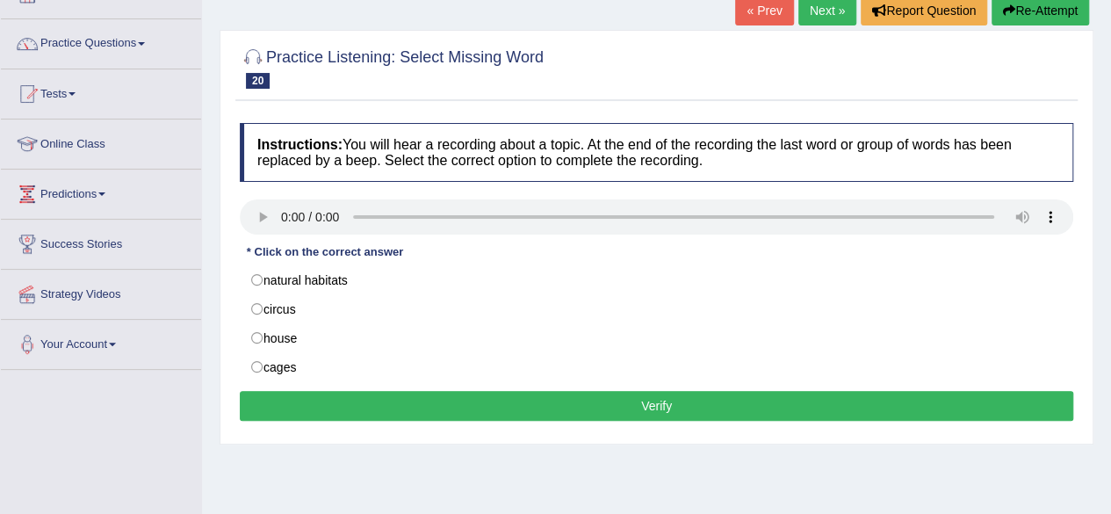
scroll to position [140, 0]
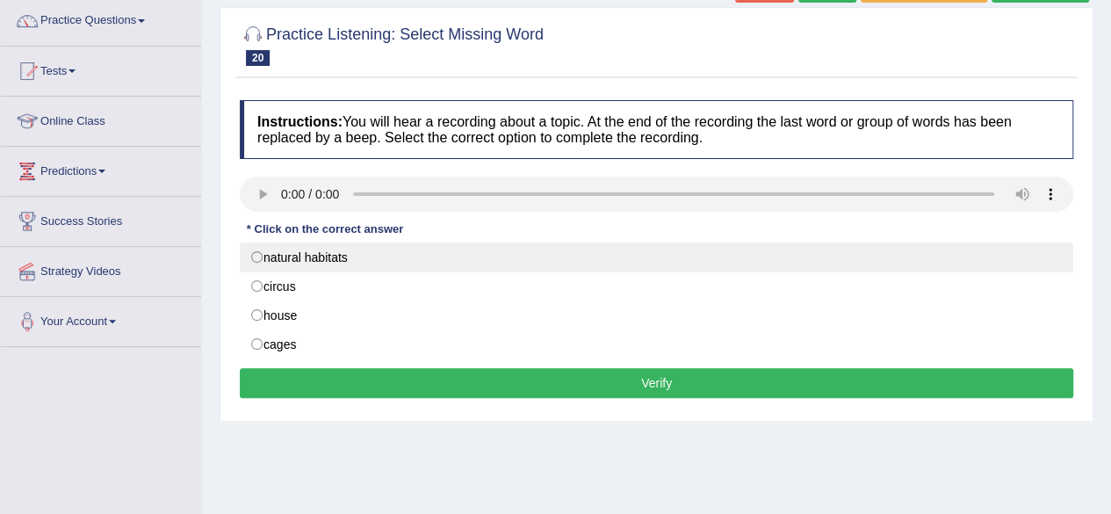
click at [255, 251] on label "natural habitats" at bounding box center [656, 257] width 833 height 30
radio input "true"
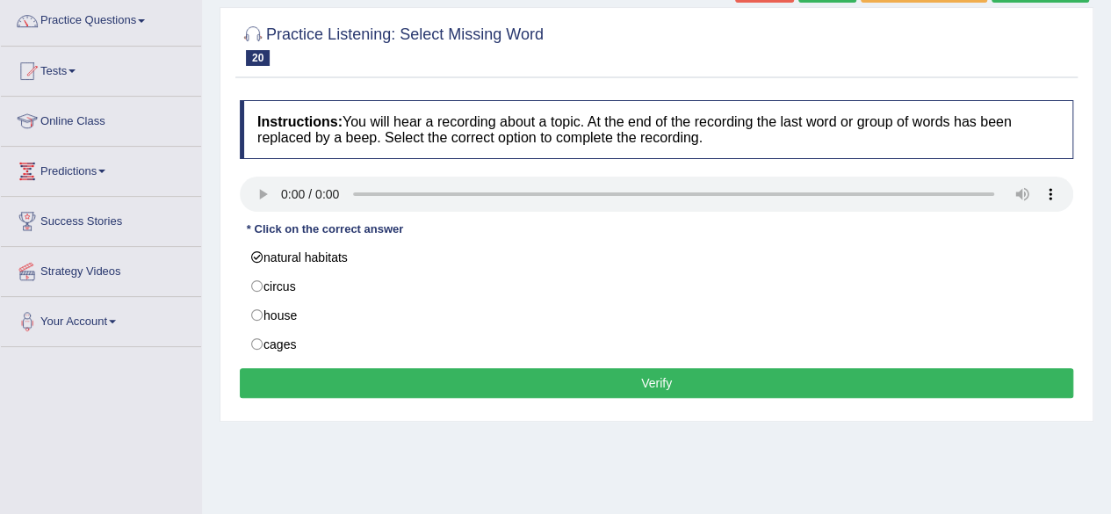
click at [715, 377] on button "Verify" at bounding box center [656, 383] width 833 height 30
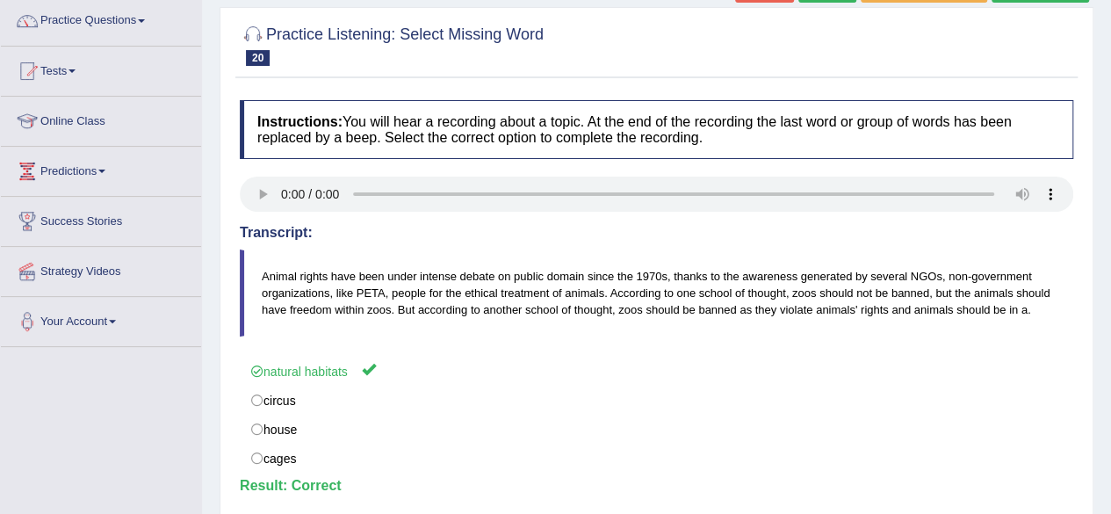
click at [1106, 56] on div "Home Practice Listening: Select Missing Word Animal rights « Prev Next » Report…" at bounding box center [656, 299] width 909 height 878
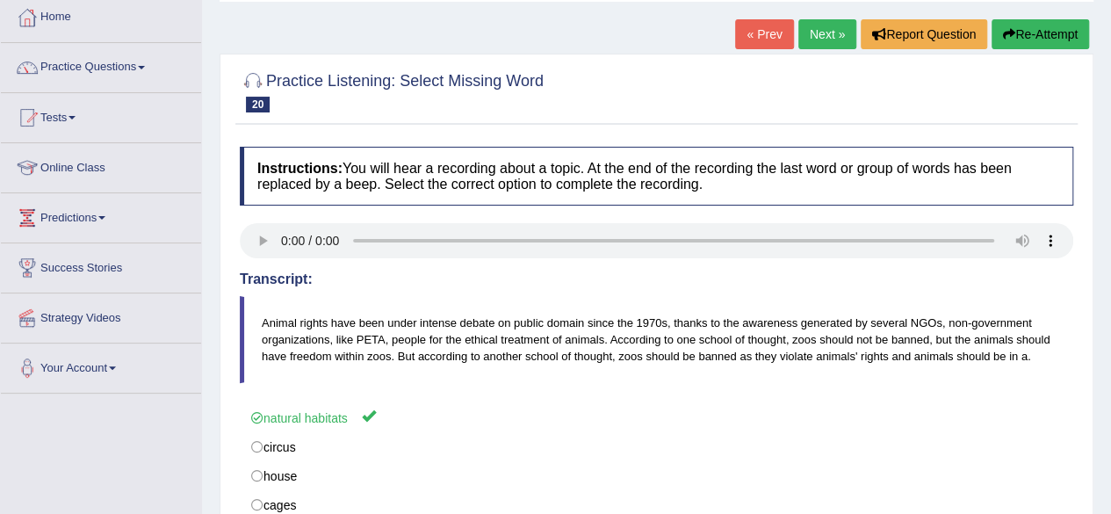
scroll to position [70, 0]
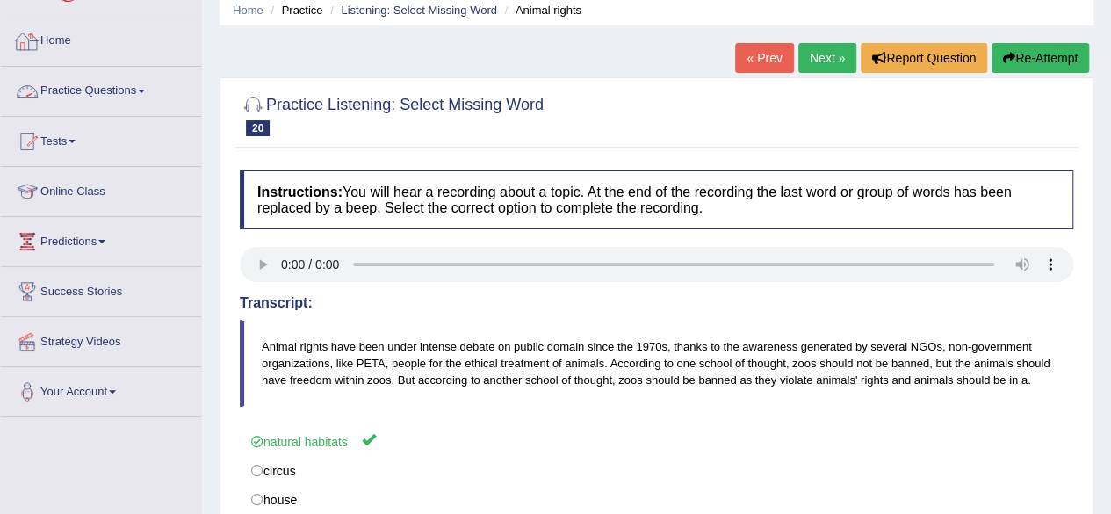
click at [143, 86] on link "Practice Questions" at bounding box center [101, 89] width 200 height 44
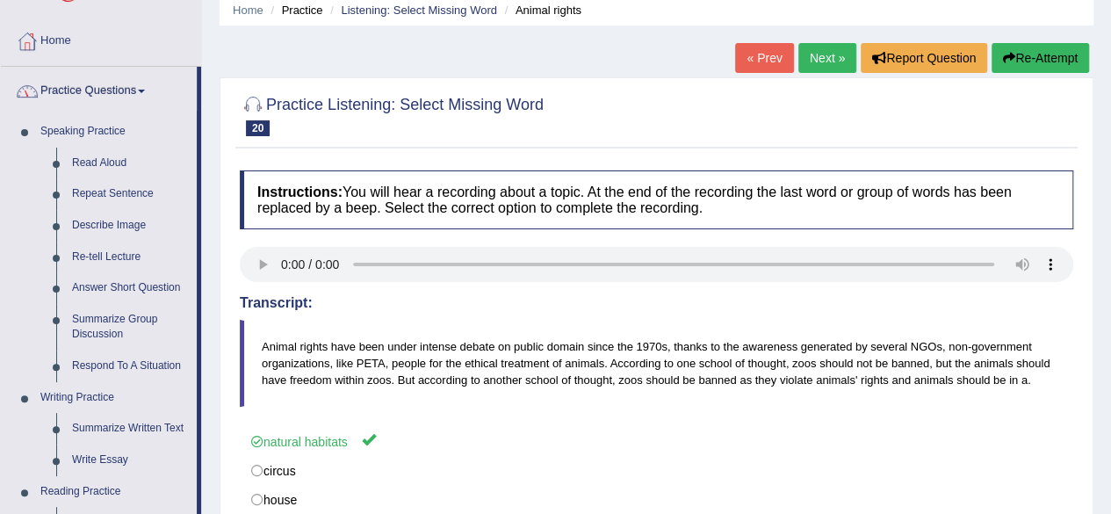
click at [209, 219] on div "Home Practice Listening: Select Missing Word Animal rights « Prev Next » Report…" at bounding box center [656, 369] width 909 height 878
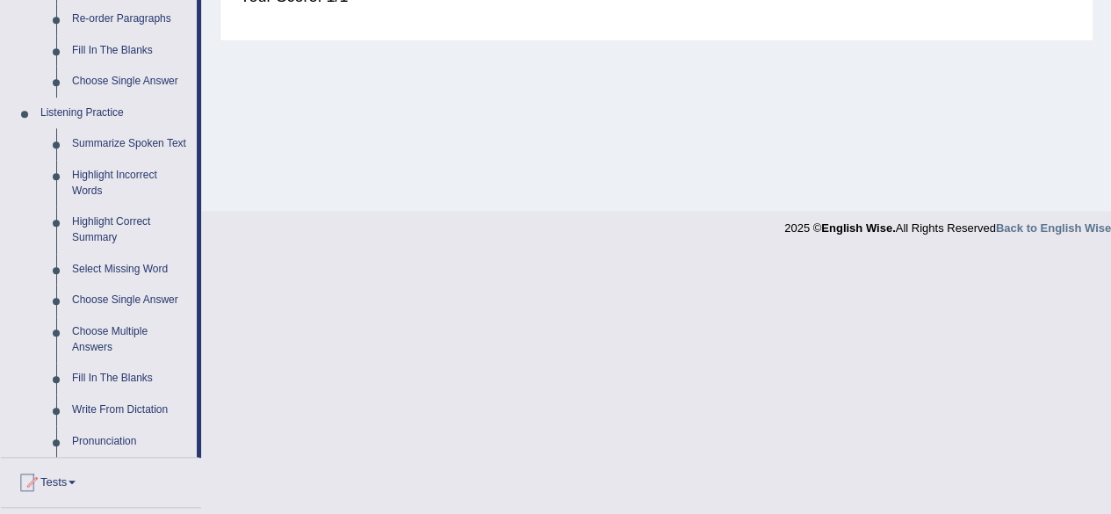
scroll to position [702, 0]
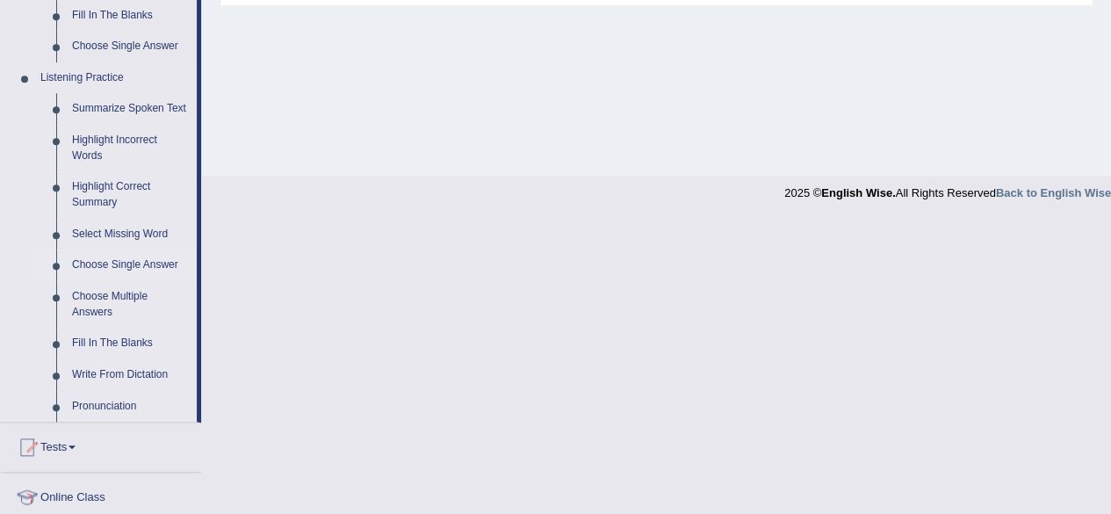
click at [137, 261] on link "Choose Single Answer" at bounding box center [130, 265] width 133 height 32
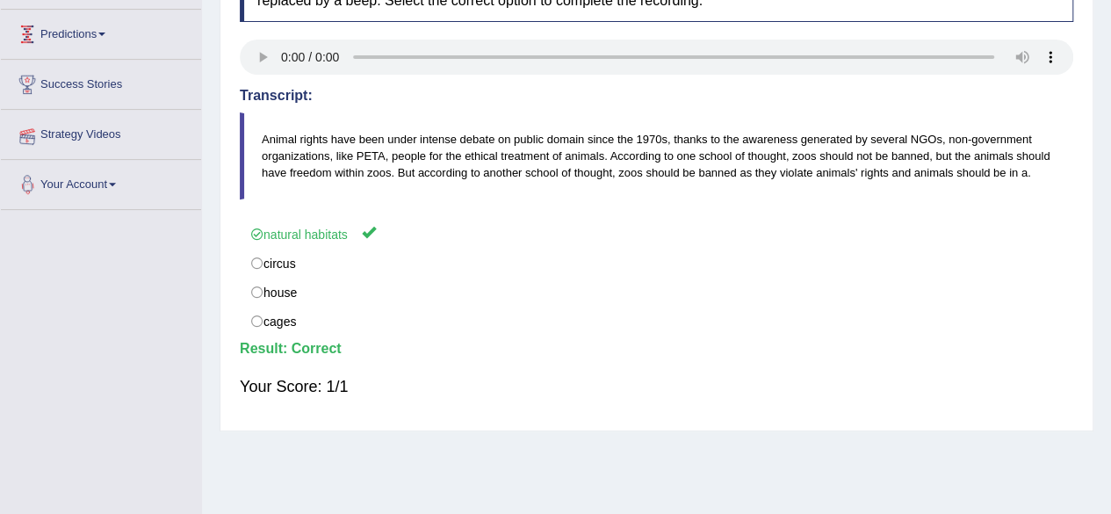
scroll to position [407, 0]
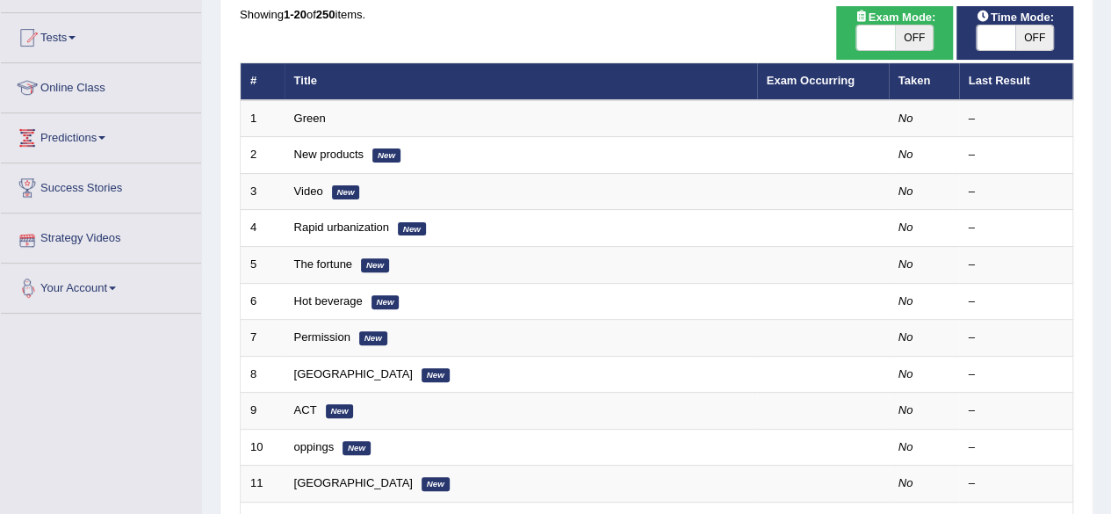
scroll to position [176, 0]
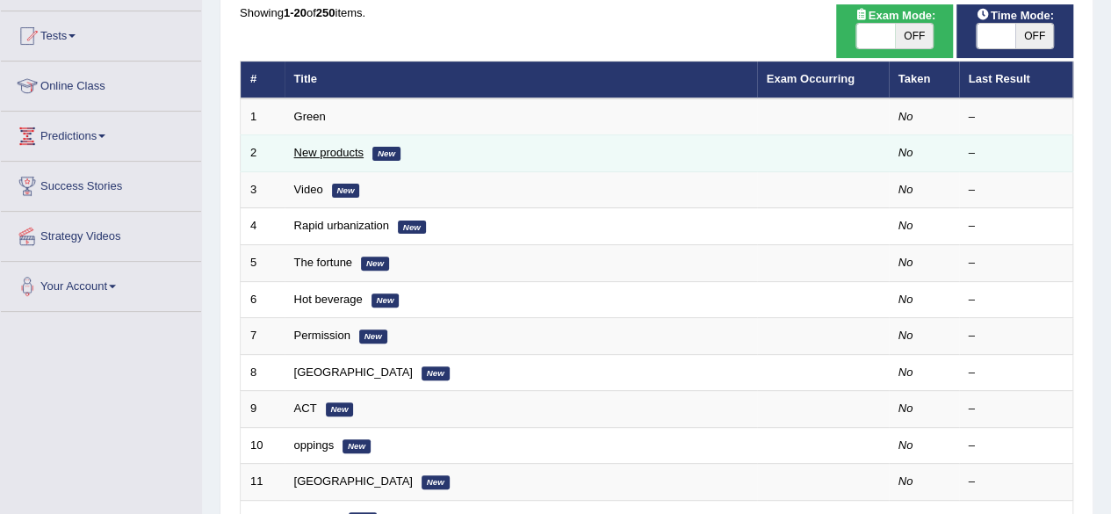
click at [363, 148] on link "New products" at bounding box center [328, 152] width 69 height 13
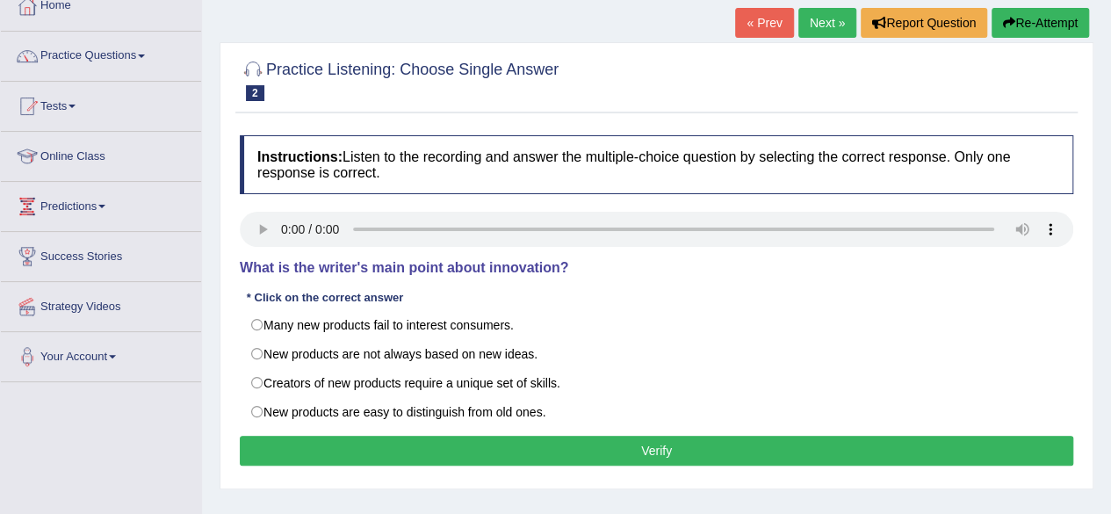
scroll to position [140, 0]
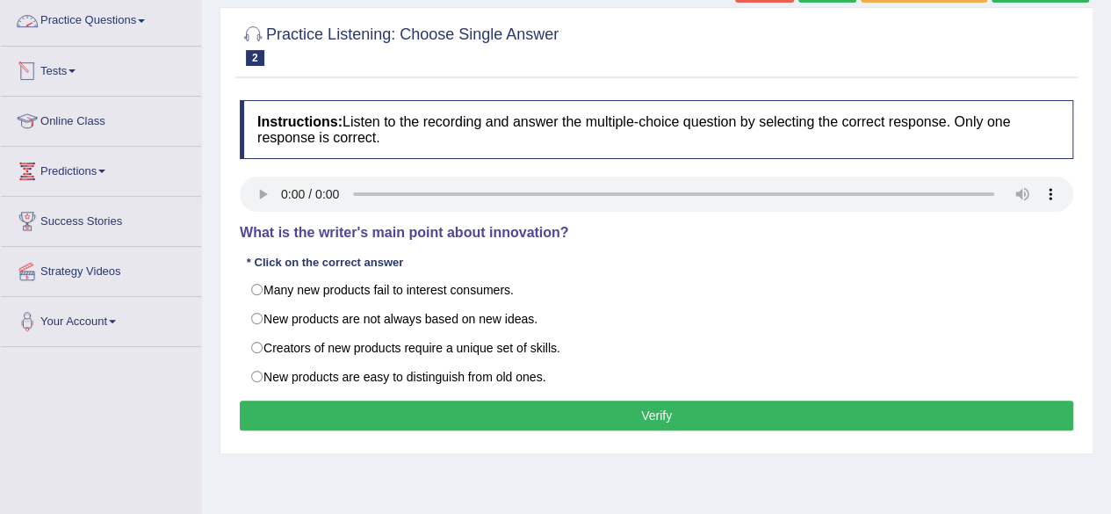
click at [140, 24] on link "Practice Questions" at bounding box center [101, 18] width 200 height 44
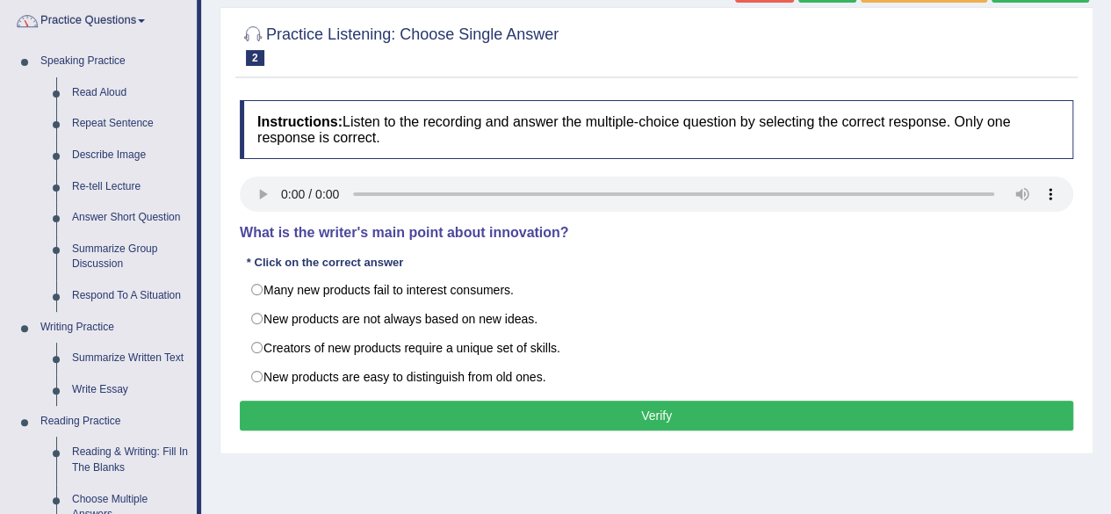
click at [207, 217] on div "Home Practice Listening: Choose Single Answer New products « Prev Next » Report…" at bounding box center [656, 299] width 909 height 878
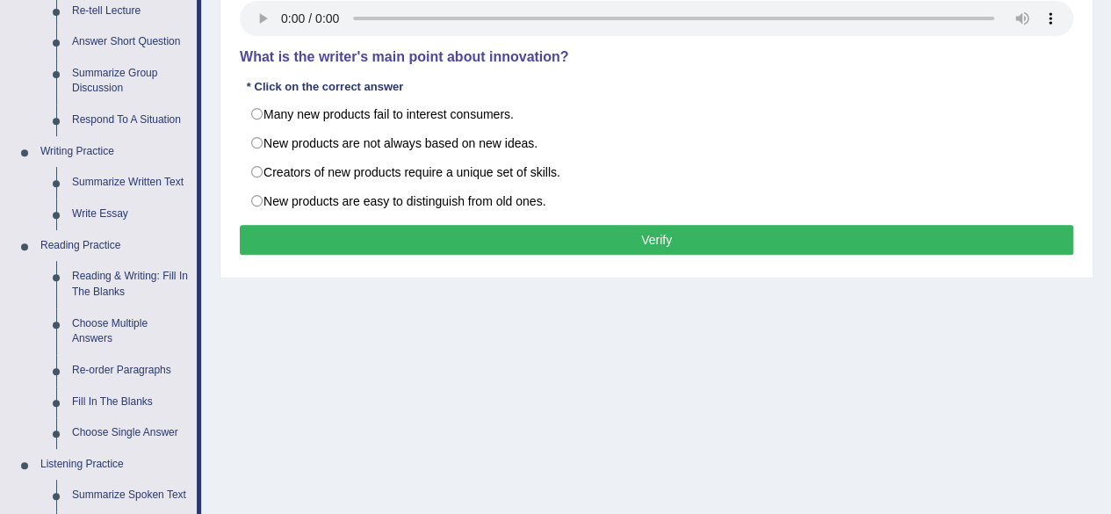
scroll to position [281, 0]
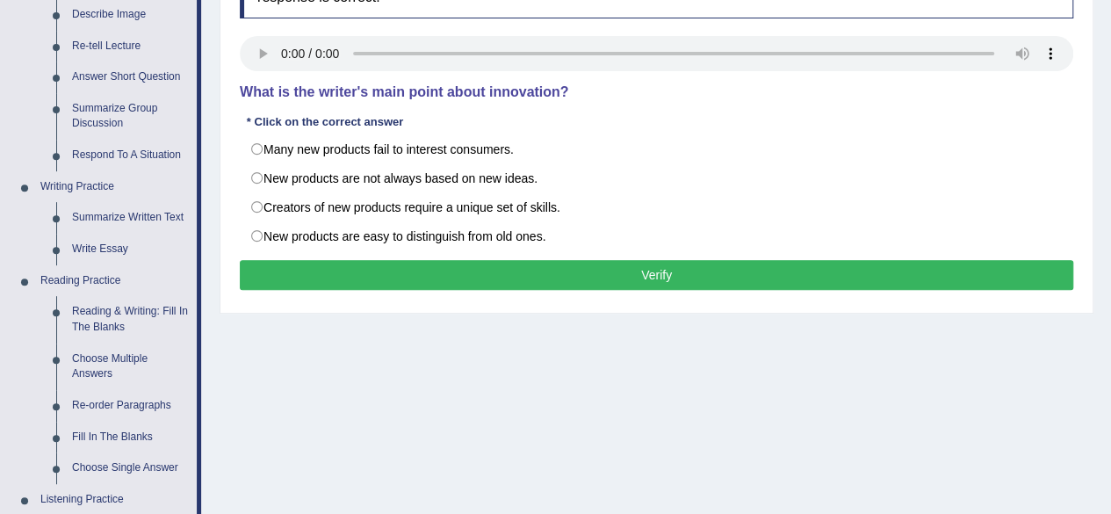
click at [214, 48] on div "Home Practice Listening: Choose Single Answer New products « Prev Next » Report…" at bounding box center [656, 158] width 909 height 878
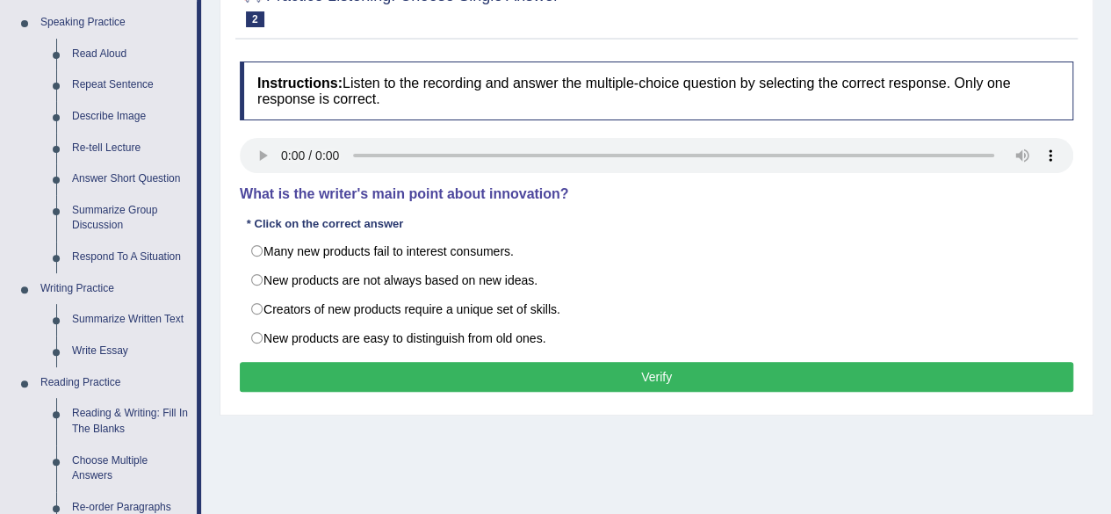
scroll to position [176, 0]
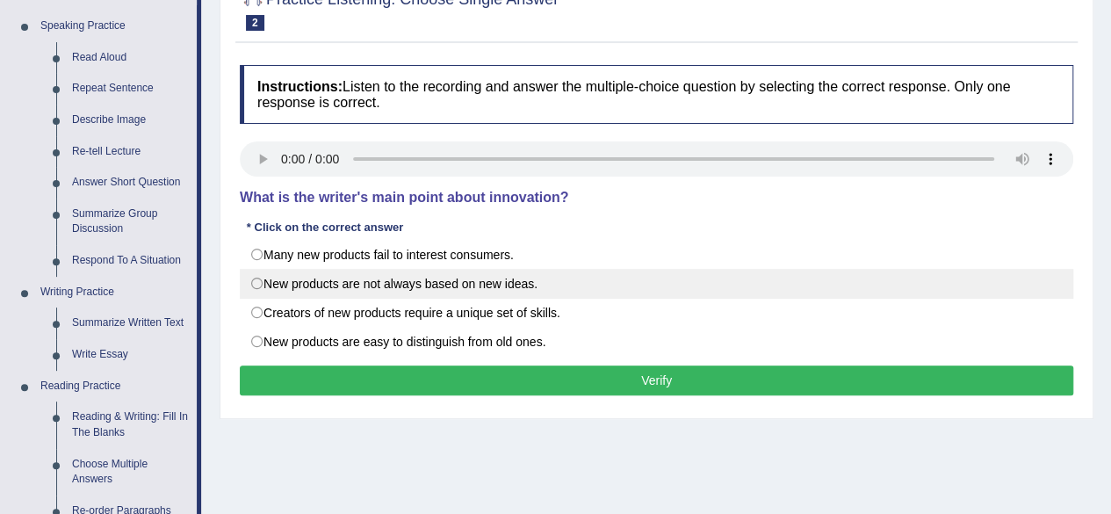
click at [251, 278] on label "New products are not always based on new ideas." at bounding box center [656, 284] width 833 height 30
radio input "true"
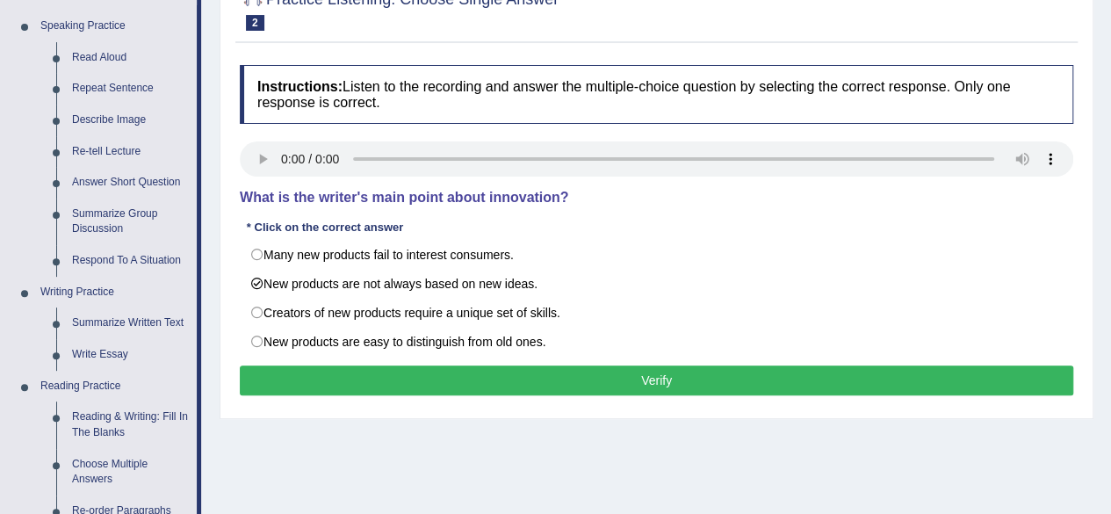
click at [603, 374] on button "Verify" at bounding box center [656, 380] width 833 height 30
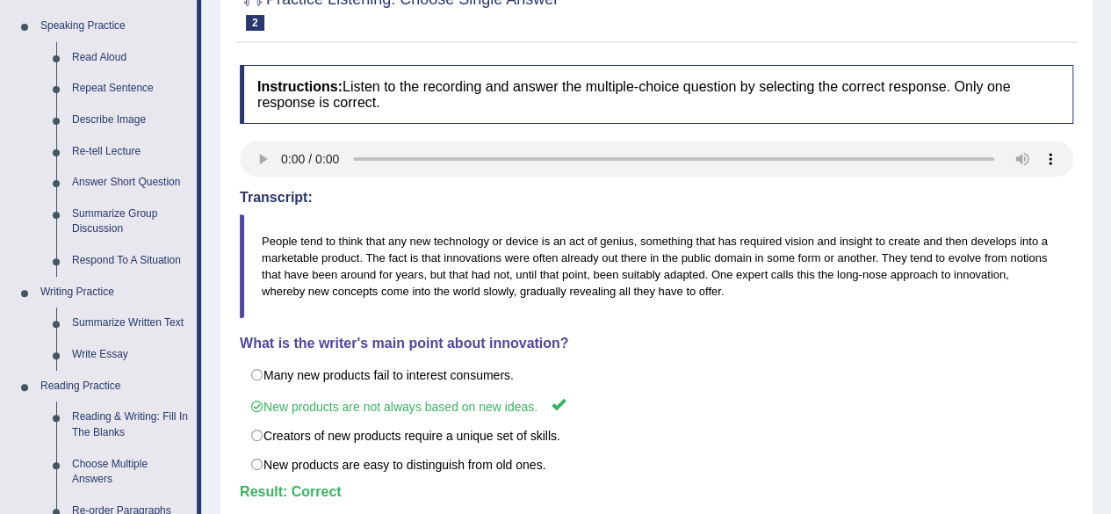
scroll to position [0, 0]
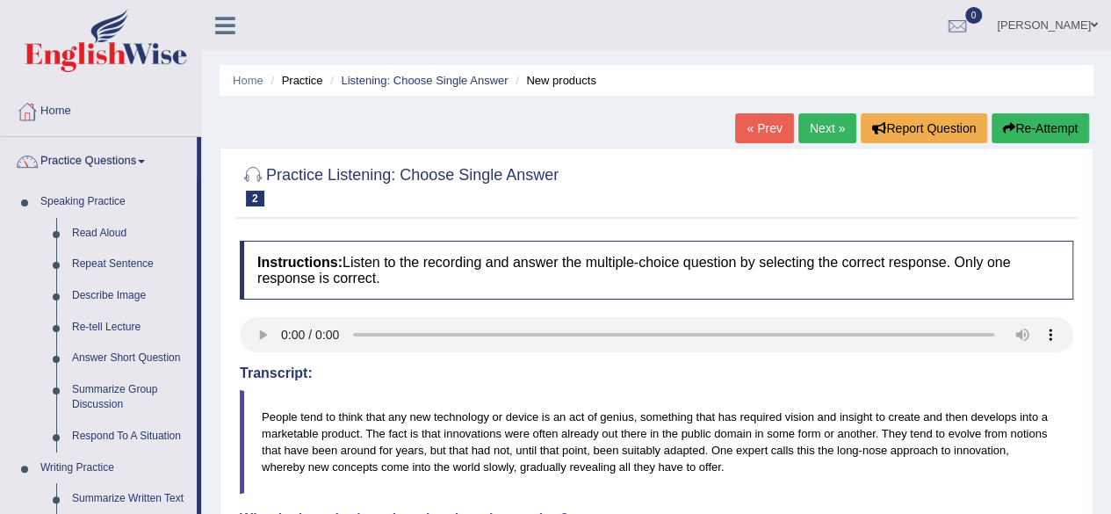
click at [824, 119] on link "Next »" at bounding box center [827, 128] width 58 height 30
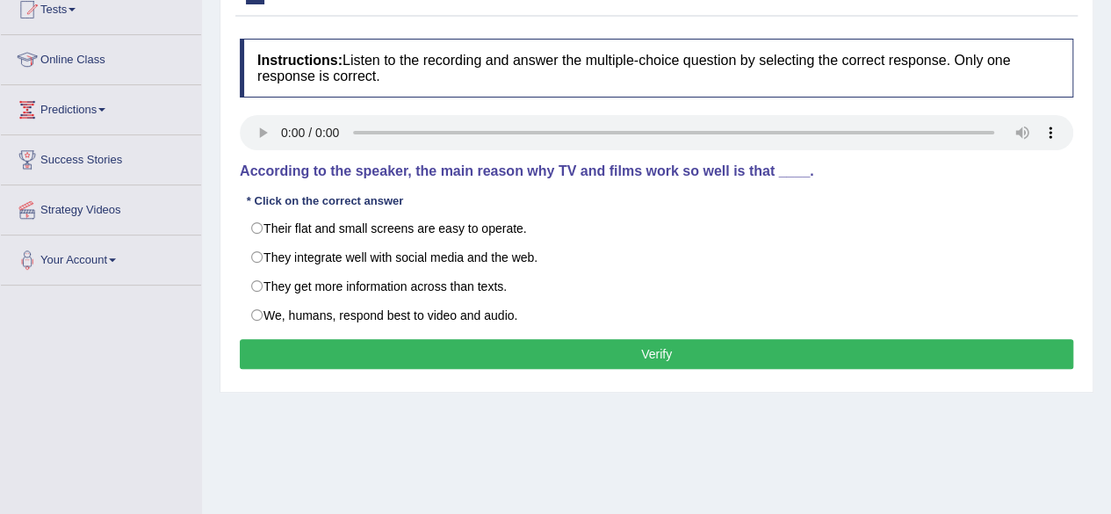
scroll to position [204, 0]
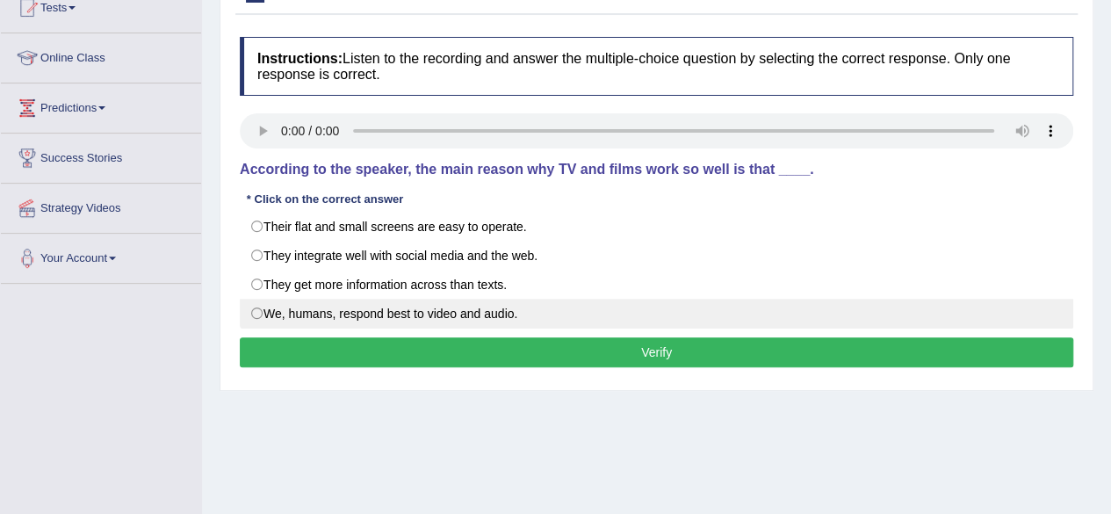
click at [257, 300] on label "We, humans, respond best to video and audio." at bounding box center [656, 314] width 833 height 30
radio input "true"
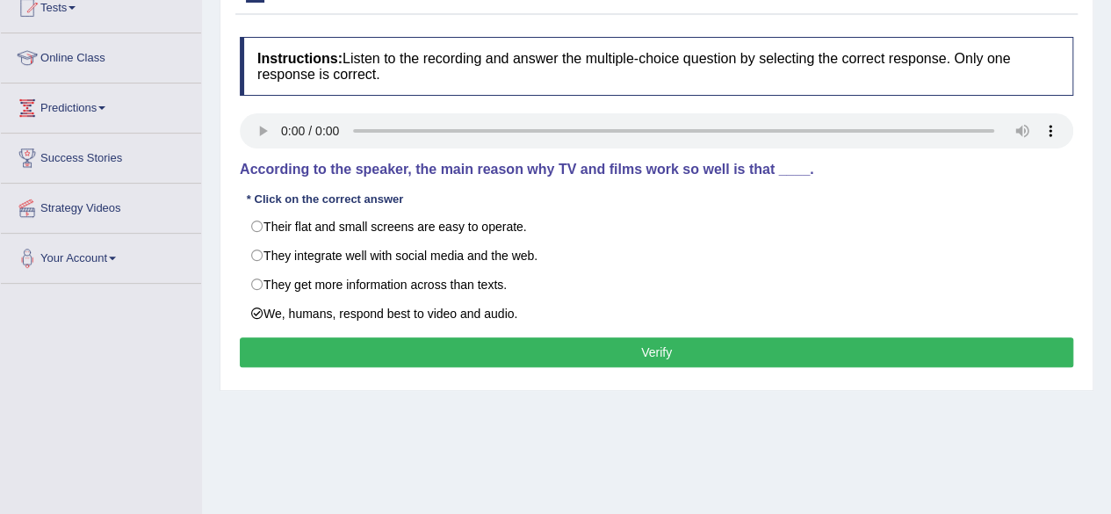
click at [655, 354] on button "Verify" at bounding box center [656, 352] width 833 height 30
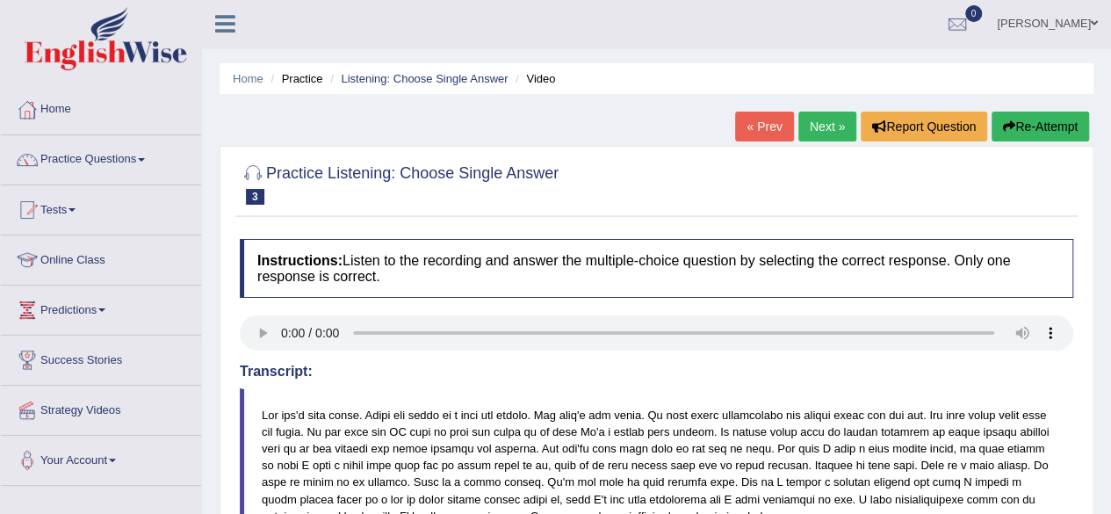
scroll to position [0, 0]
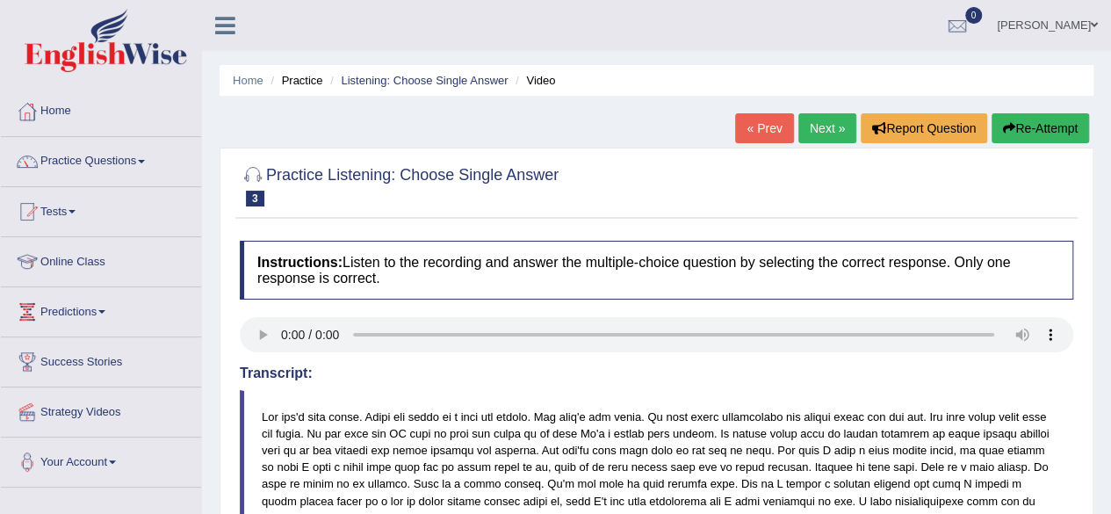
click at [817, 131] on link "Next »" at bounding box center [827, 128] width 58 height 30
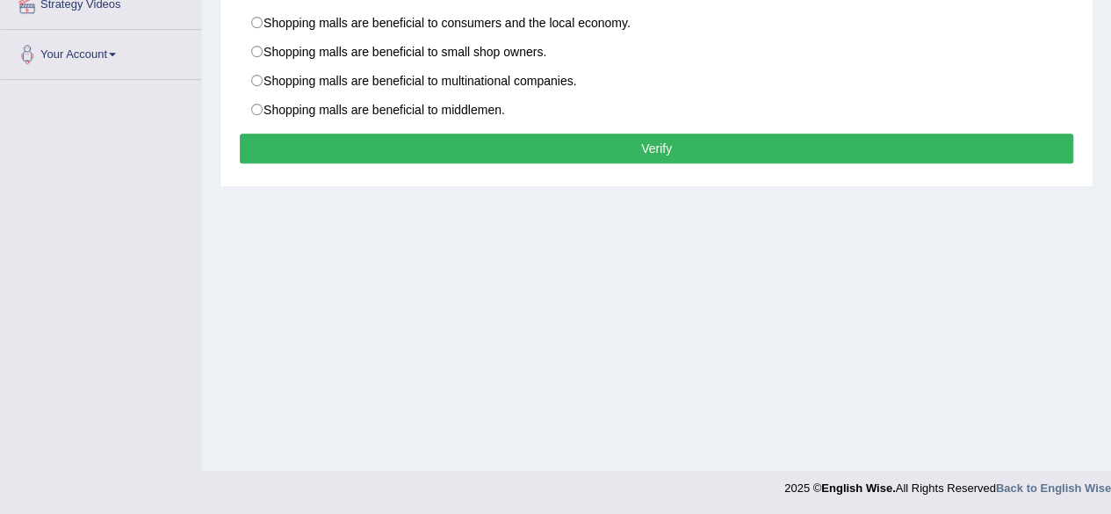
click at [1098, 203] on div "Home Practice Listening: Choose Single Answer Rapid urbanization « Prev Next » …" at bounding box center [656, 32] width 909 height 878
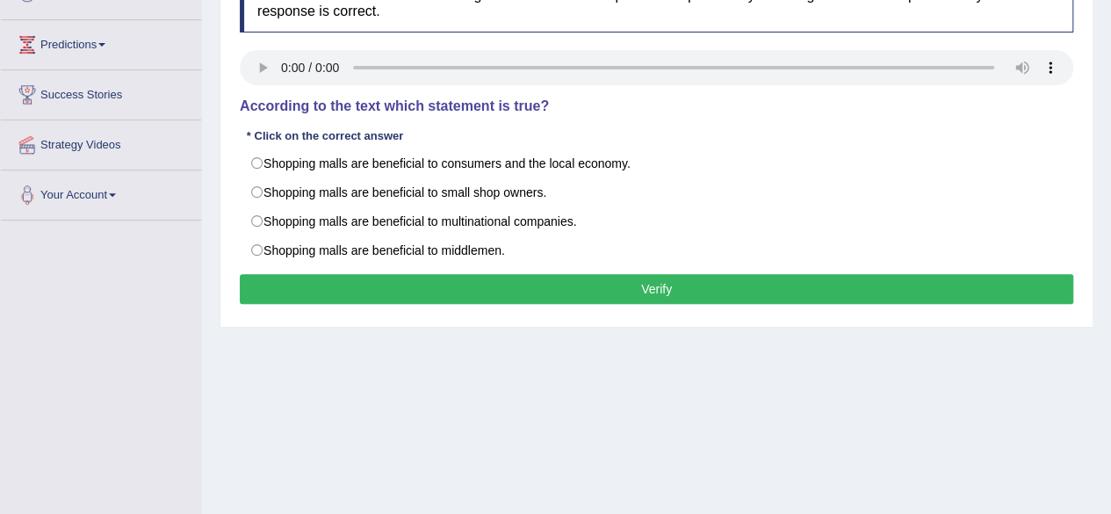
scroll to position [232, 0]
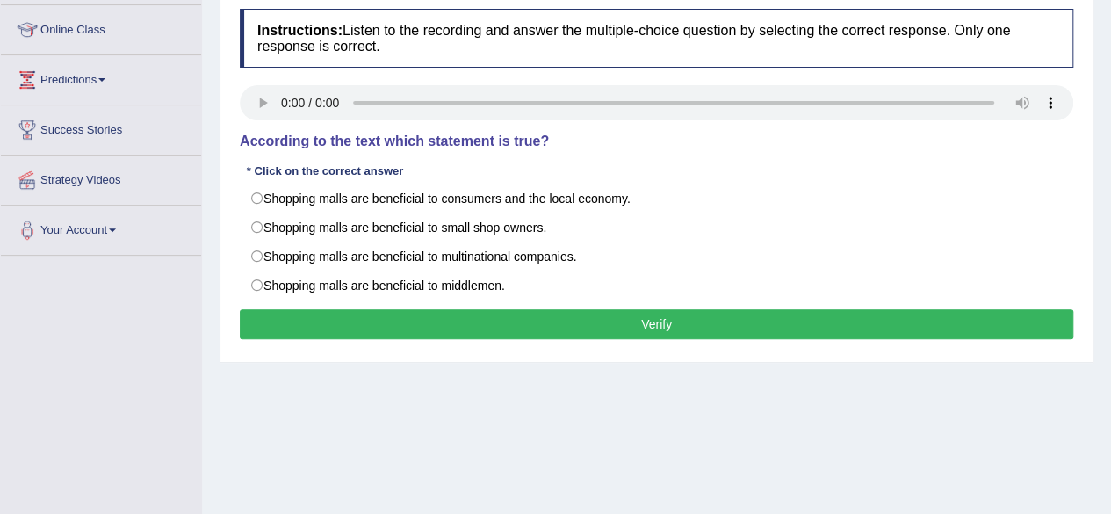
click at [206, 122] on div "Home Practice Listening: Choose Single Answer Rapid urbanization « Prev Next » …" at bounding box center [656, 207] width 909 height 878
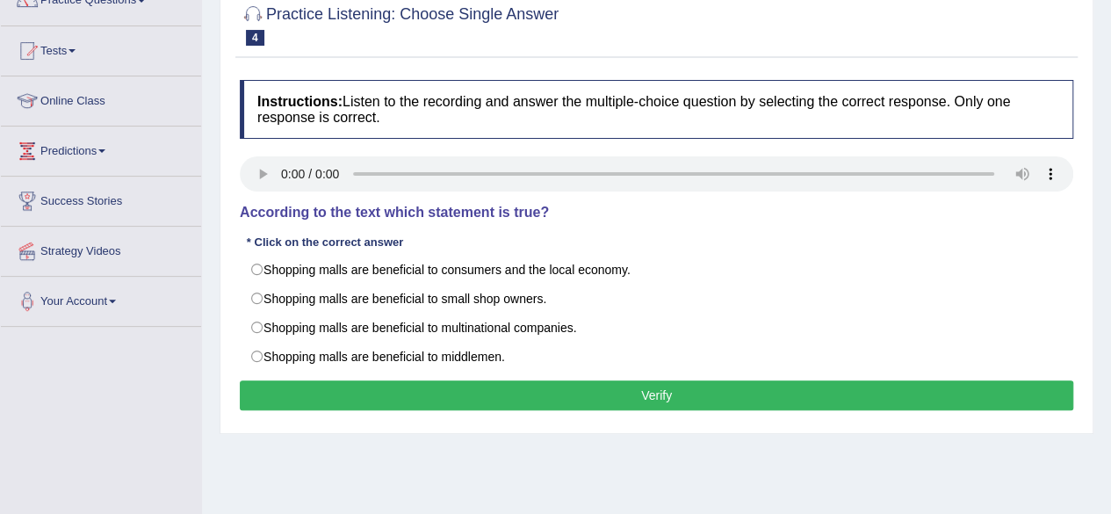
scroll to position [126, 0]
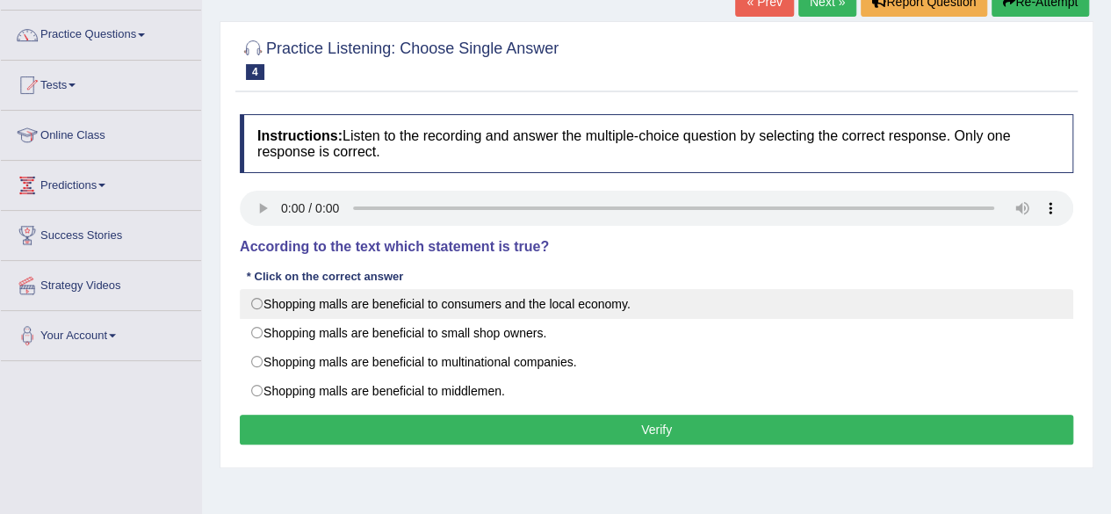
click at [256, 301] on label "Shopping malls are beneficial to consumers and the local economy." at bounding box center [656, 304] width 833 height 30
radio input "true"
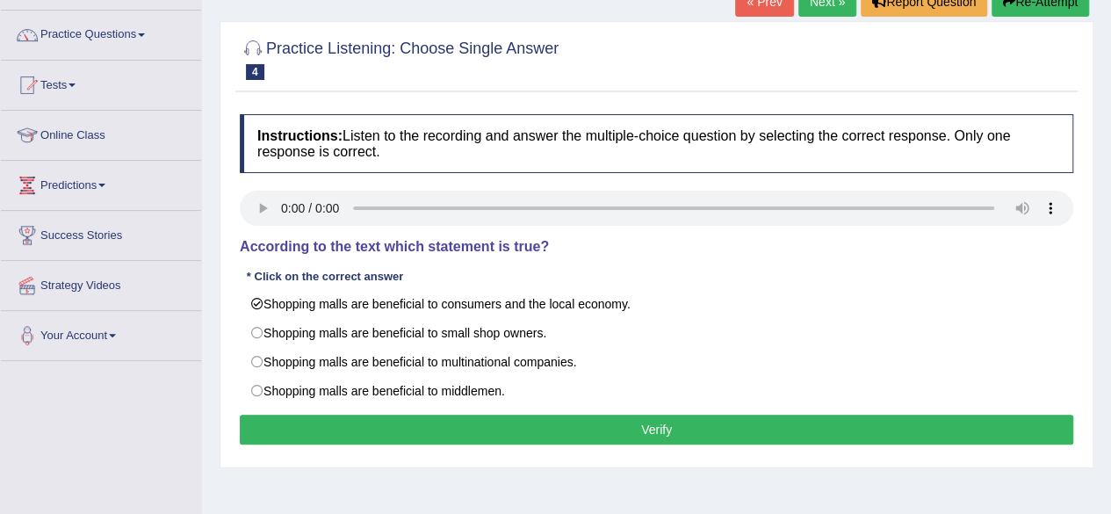
click at [210, 301] on div "Home Practice Listening: Choose Single Answer Rapid urbanization « Prev Next » …" at bounding box center [656, 313] width 909 height 878
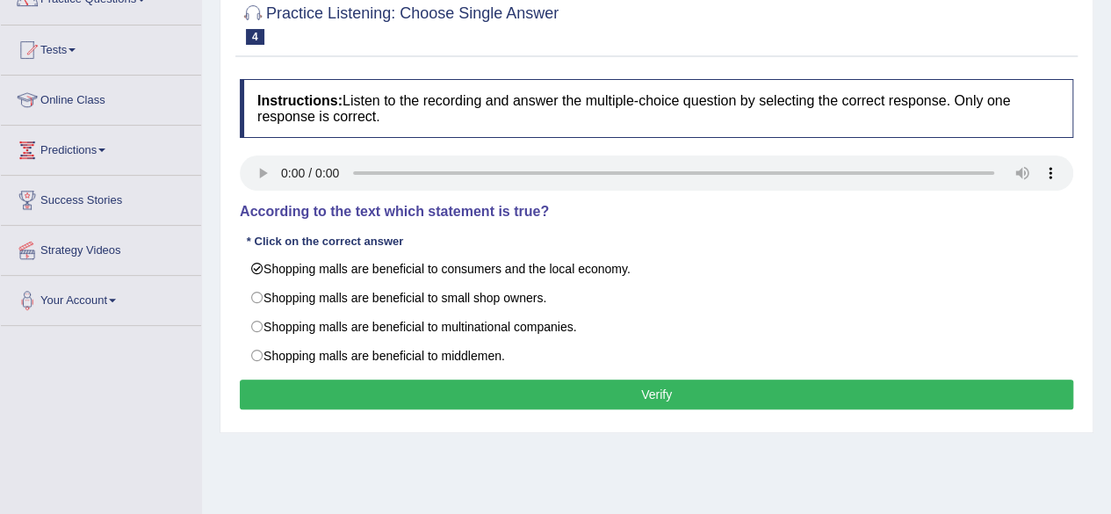
scroll to position [197, 0]
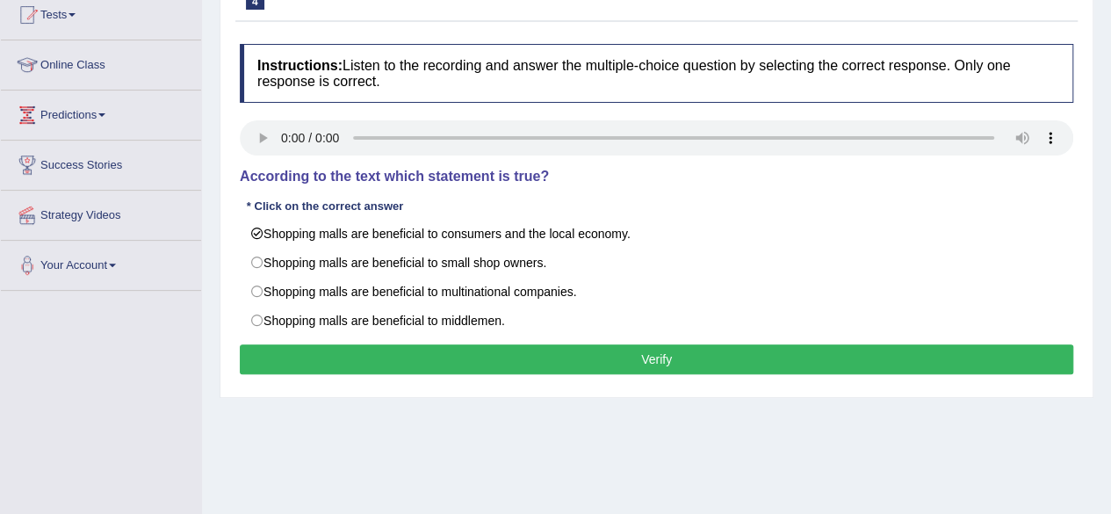
click at [642, 356] on button "Verify" at bounding box center [656, 359] width 833 height 30
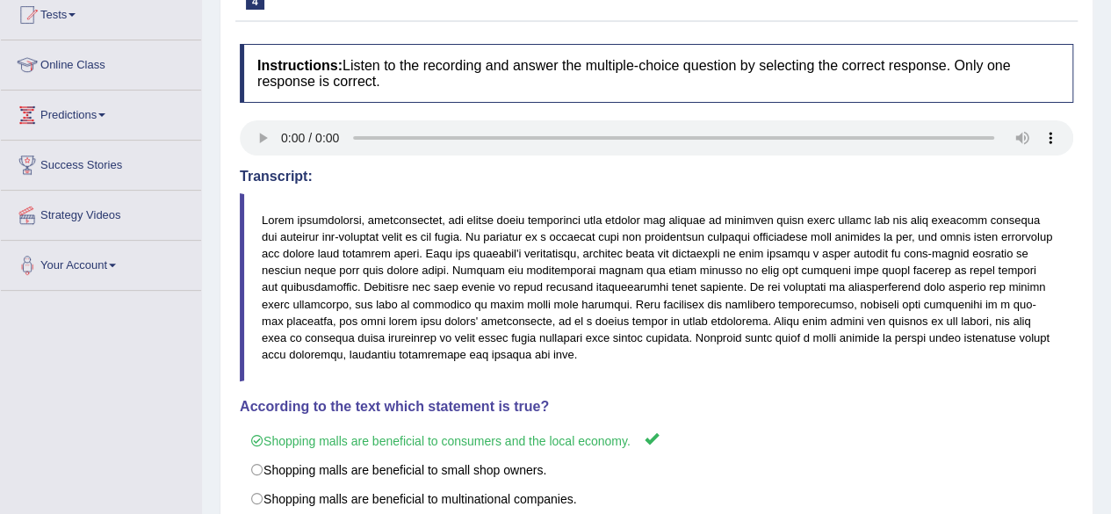
click at [1104, 47] on div "Home Practice Listening: Choose Single Answer Rapid urbanization « Prev Next » …" at bounding box center [656, 242] width 909 height 878
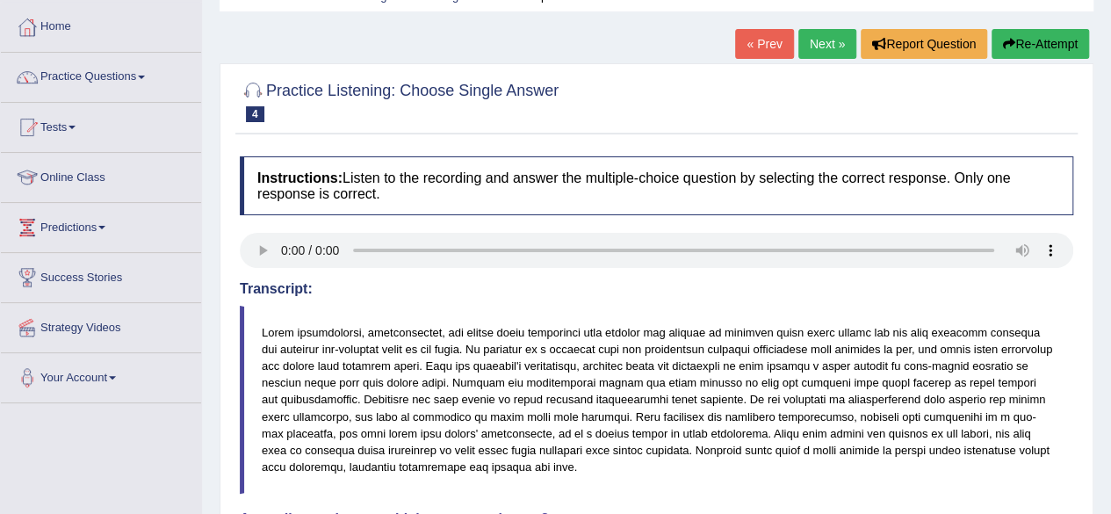
scroll to position [56, 0]
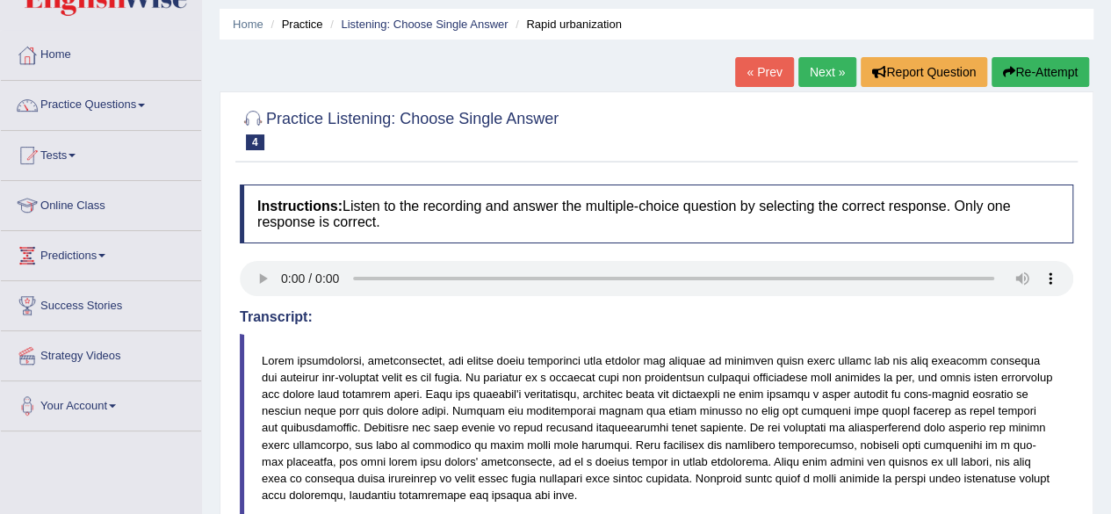
click at [825, 68] on link "Next »" at bounding box center [827, 72] width 58 height 30
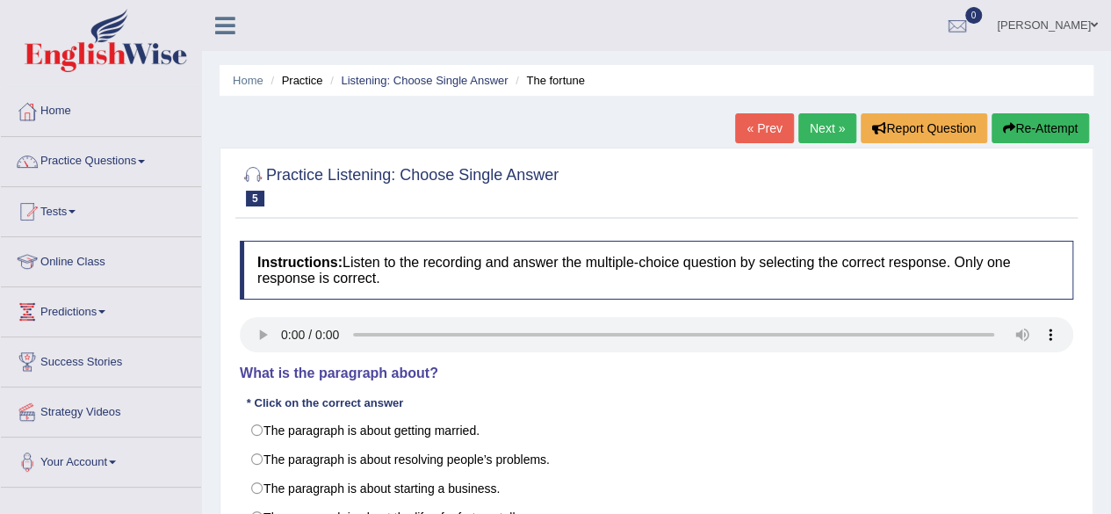
click at [1101, 394] on div "Home Practice Listening: Choose Single Answer The fortune « Prev Next » Report …" at bounding box center [656, 439] width 909 height 878
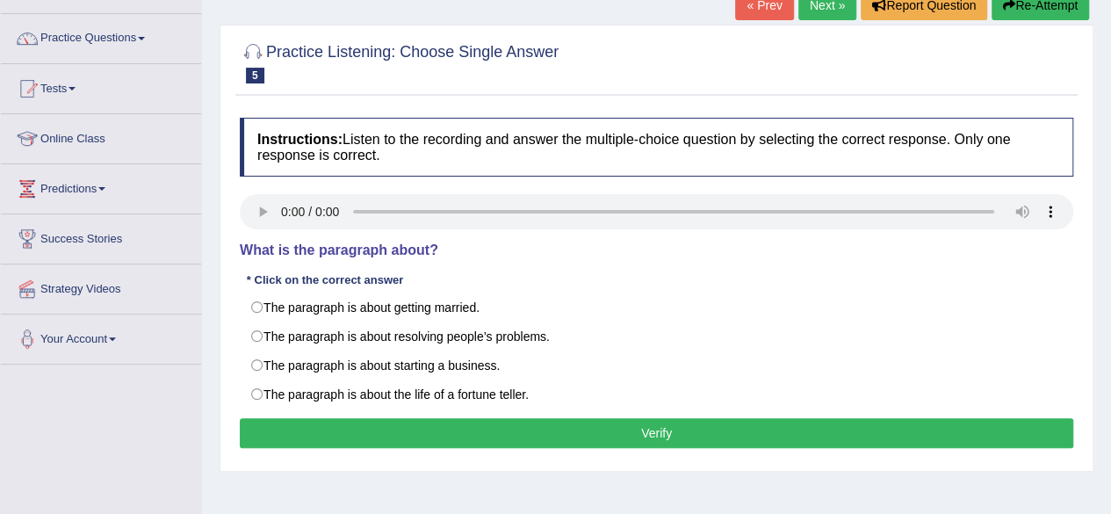
scroll to position [140, 0]
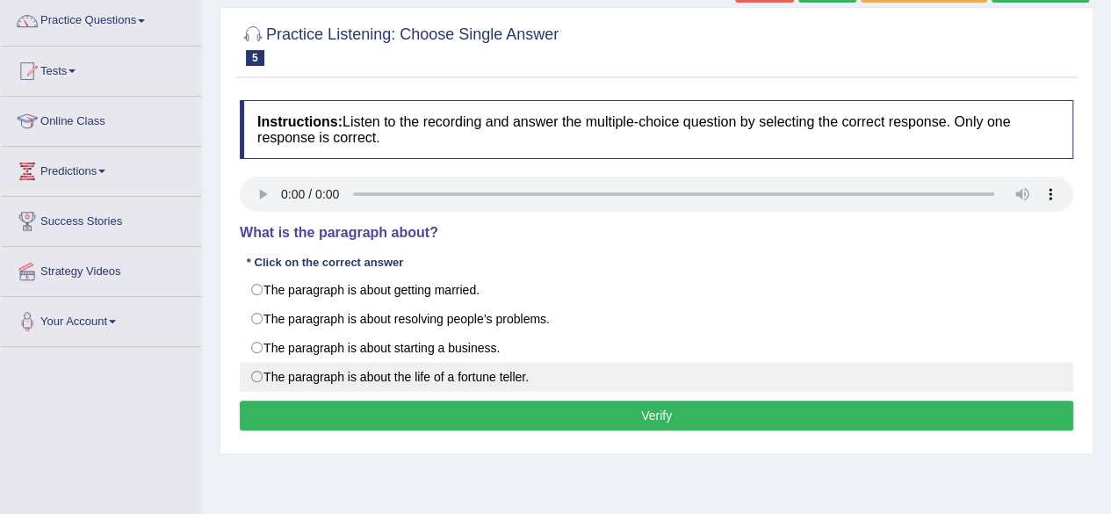
click at [258, 373] on label "The paragraph is about the life of a fortune teller." at bounding box center [656, 377] width 833 height 30
radio input "true"
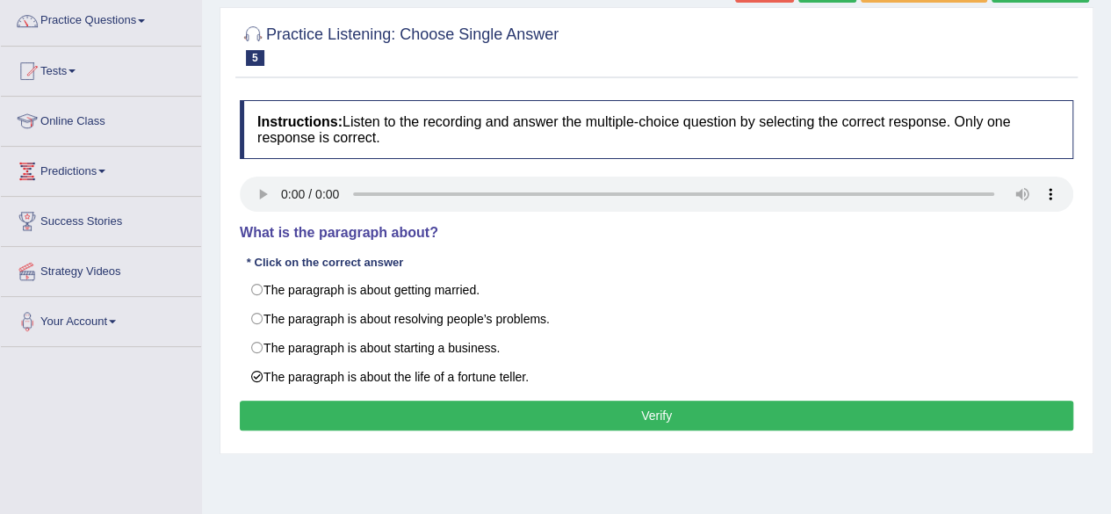
click at [677, 406] on button "Verify" at bounding box center [656, 415] width 833 height 30
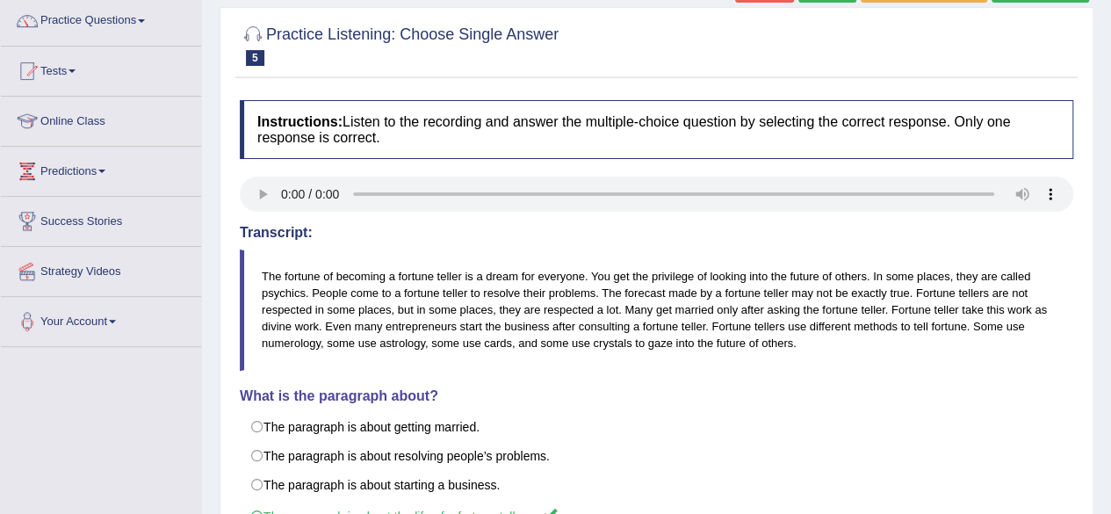
click at [1107, 19] on div "Home Practice Listening: Choose Single Answer The fortune « Prev Next » Report …" at bounding box center [656, 299] width 909 height 878
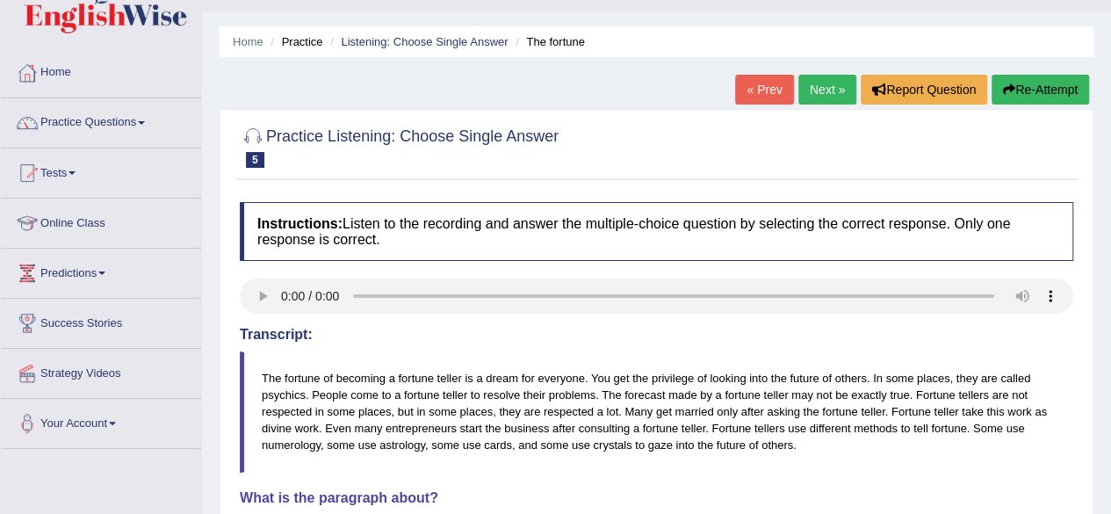
scroll to position [0, 0]
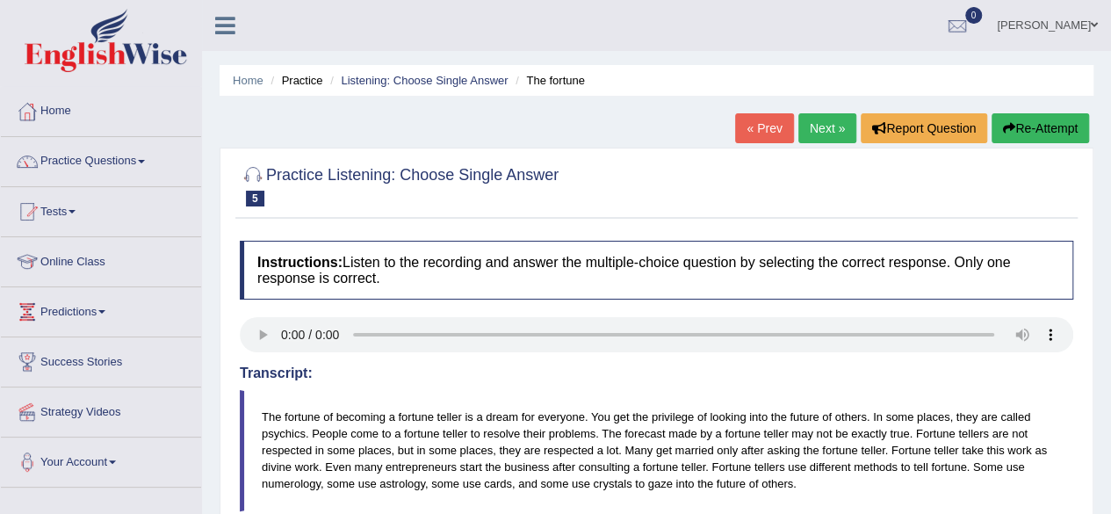
click at [830, 120] on link "Next »" at bounding box center [827, 128] width 58 height 30
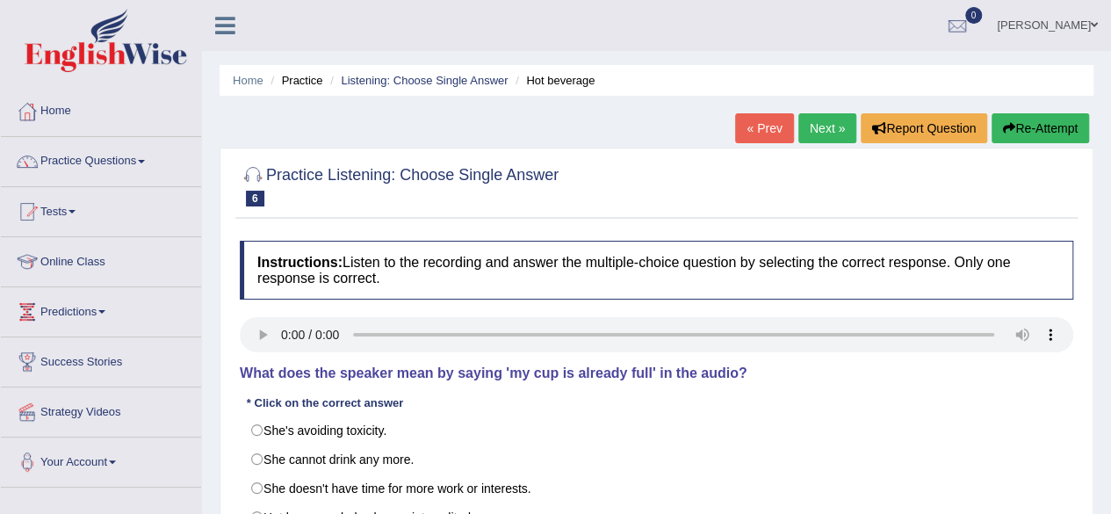
click at [1098, 374] on div "Home Practice Listening: Choose Single Answer Hot beverage « Prev Next » Report…" at bounding box center [656, 439] width 909 height 878
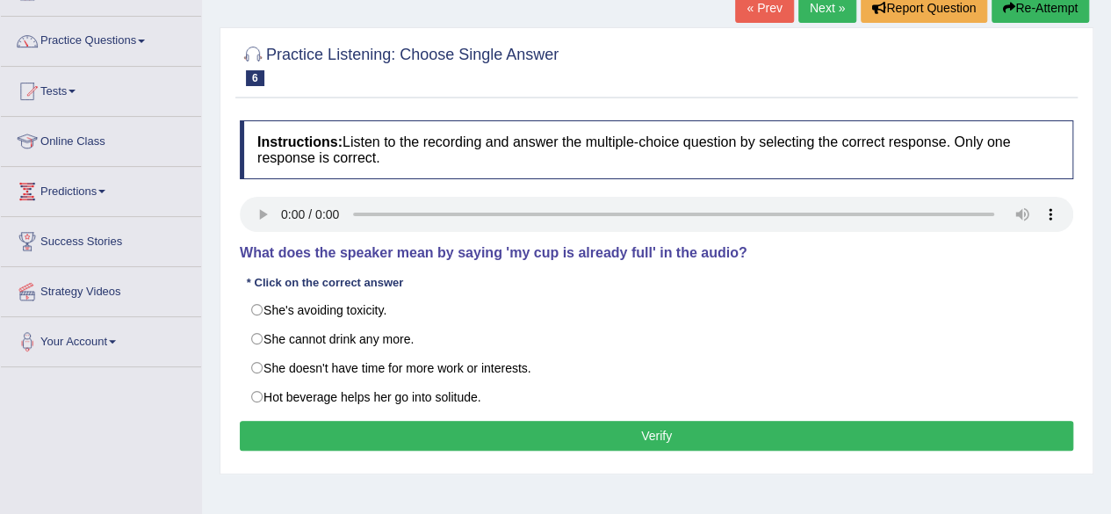
scroll to position [140, 0]
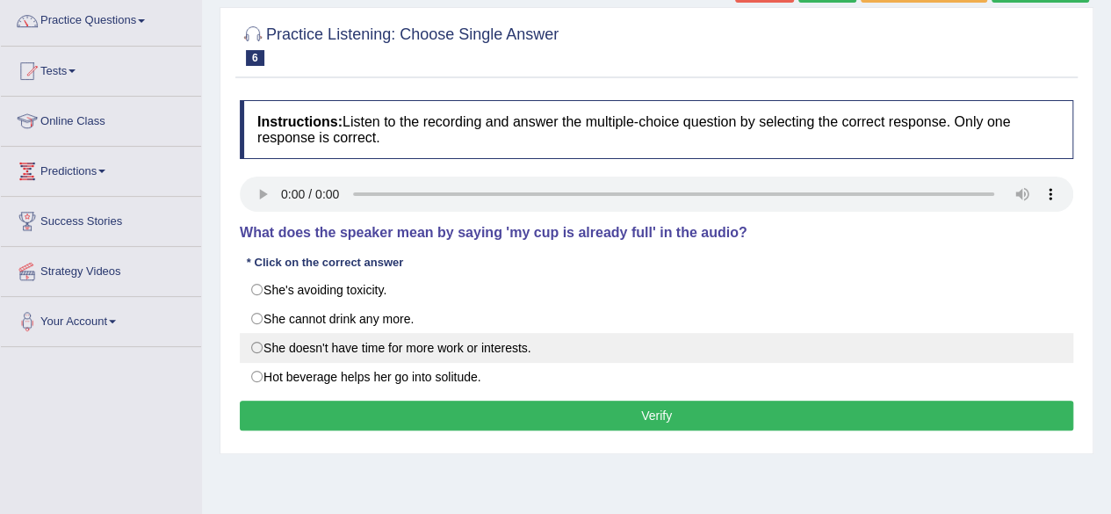
click at [256, 340] on label "She doesn't have time for more work or interests." at bounding box center [656, 348] width 833 height 30
radio input "true"
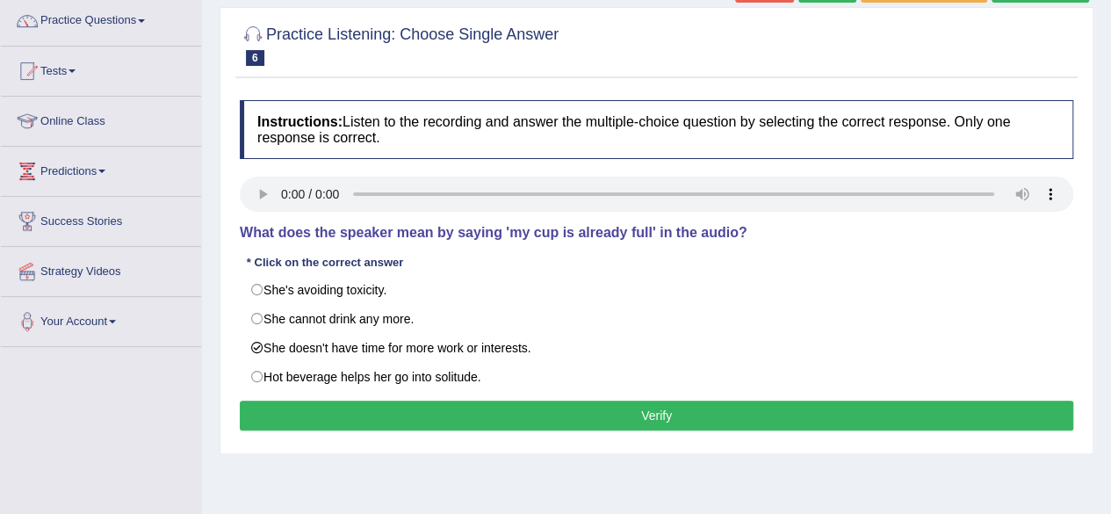
click at [574, 412] on button "Verify" at bounding box center [656, 415] width 833 height 30
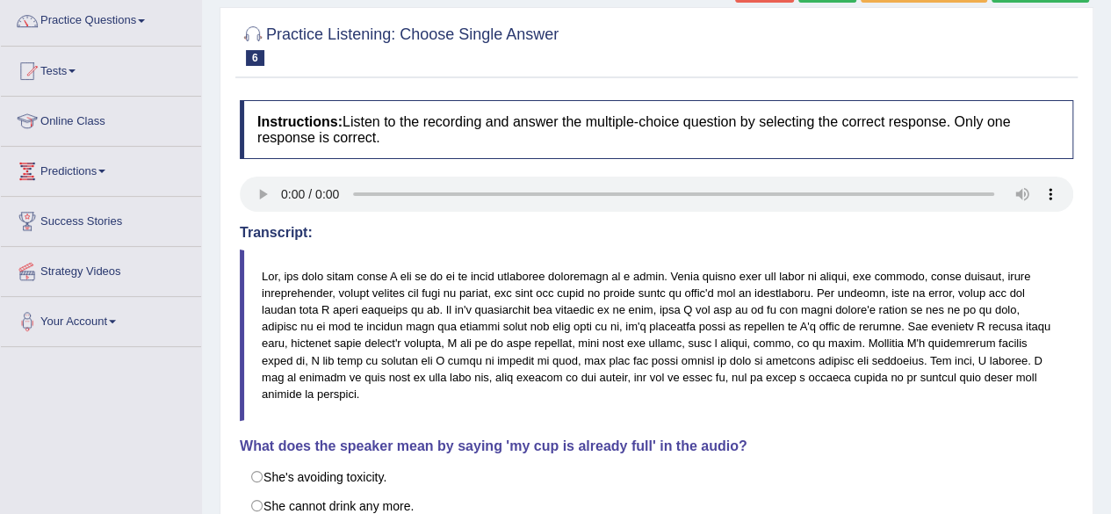
click at [1100, 52] on div "Home Practice Listening: Choose Single Answer Hot beverage « Prev Next » Report…" at bounding box center [656, 299] width 909 height 878
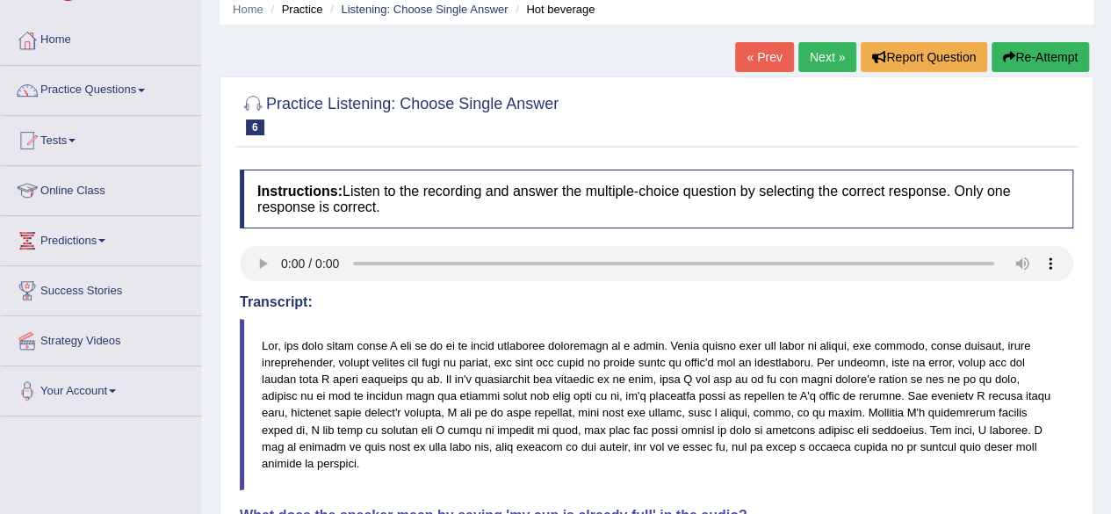
scroll to position [70, 0]
click at [824, 47] on link "Next »" at bounding box center [827, 58] width 58 height 30
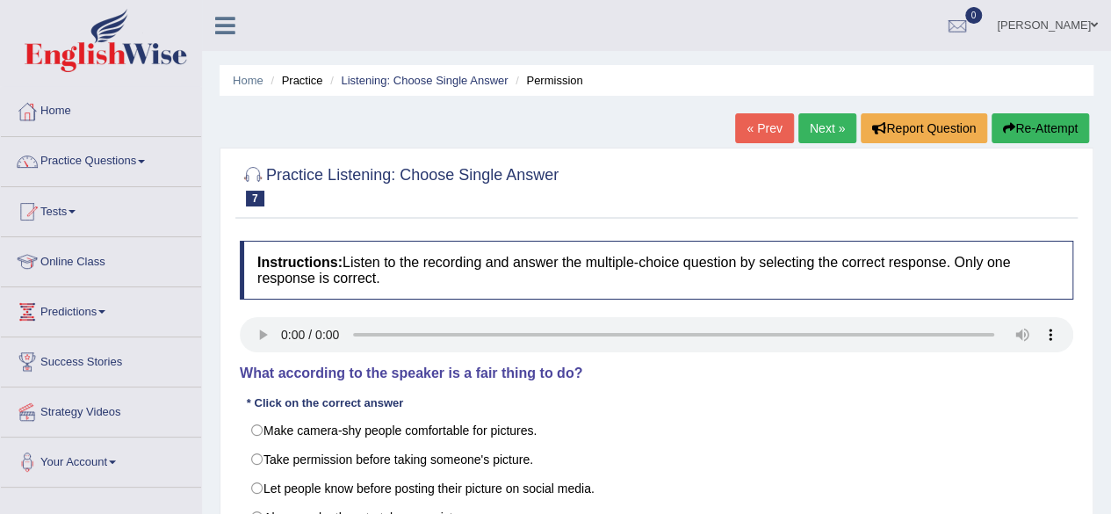
click at [1103, 349] on div "Home Practice Listening: Choose Single Answer Permission « Prev Next » Report Q…" at bounding box center [656, 439] width 909 height 878
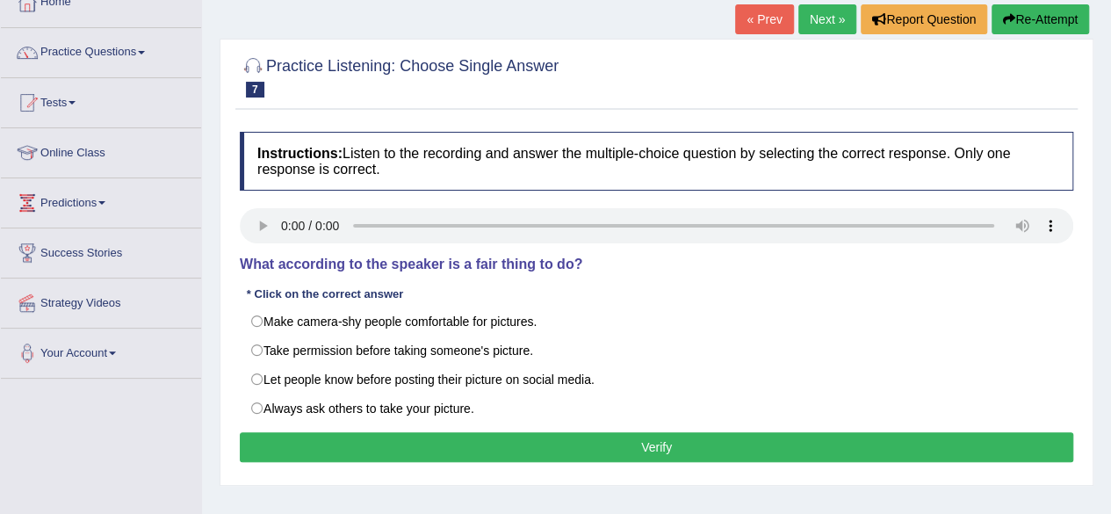
scroll to position [140, 0]
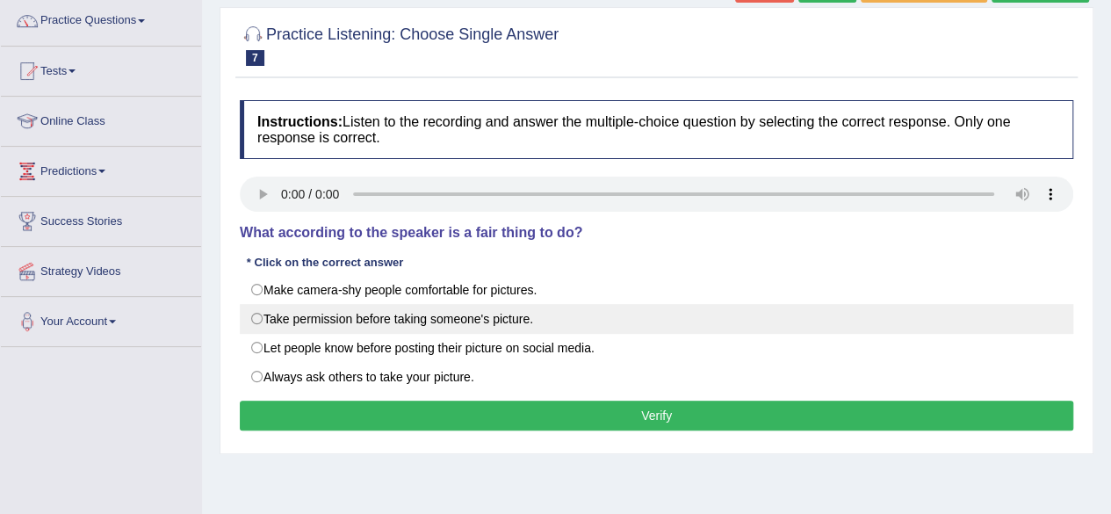
click at [253, 309] on label "Take permission before taking someone's picture." at bounding box center [656, 319] width 833 height 30
radio input "true"
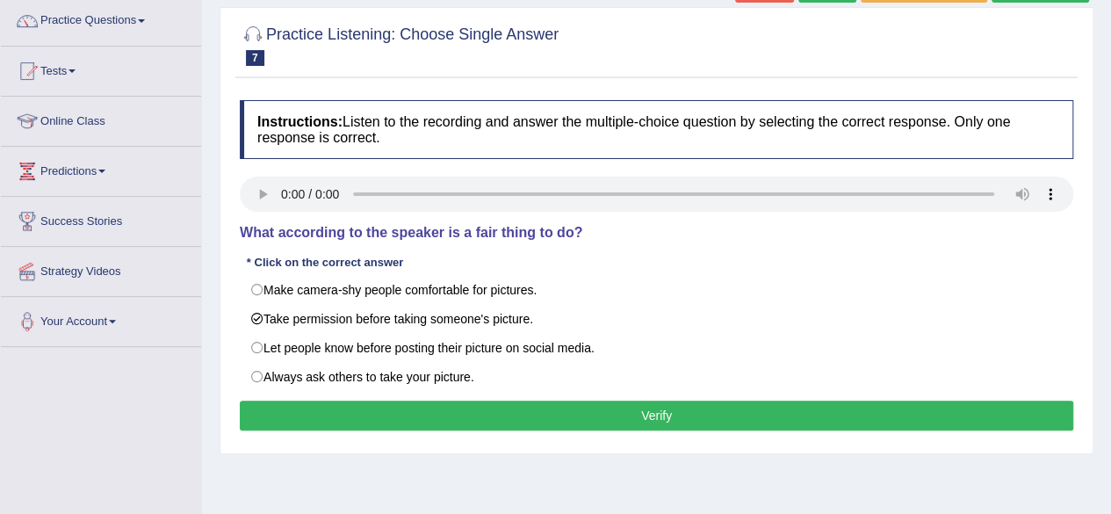
click at [648, 414] on button "Verify" at bounding box center [656, 415] width 833 height 30
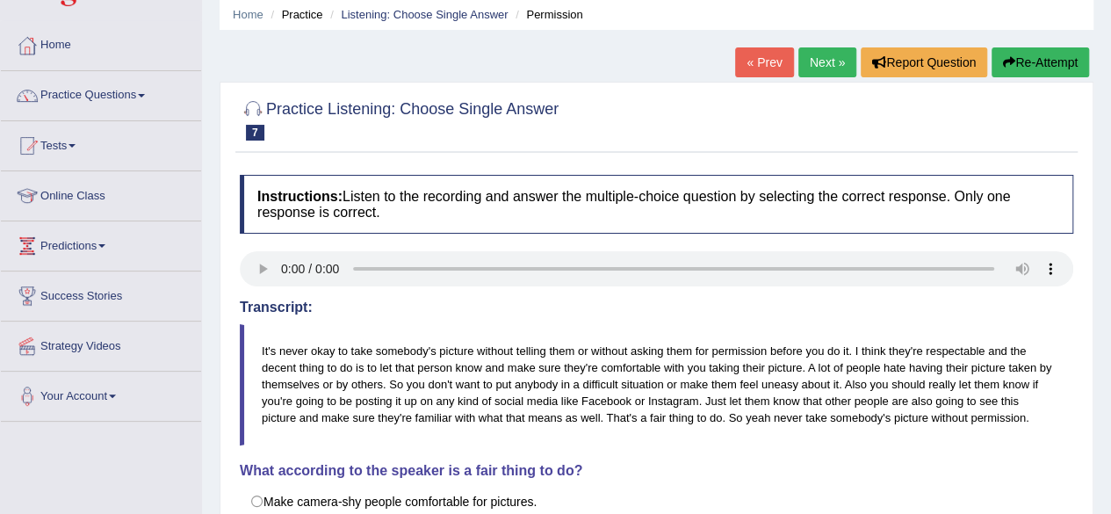
scroll to position [0, 0]
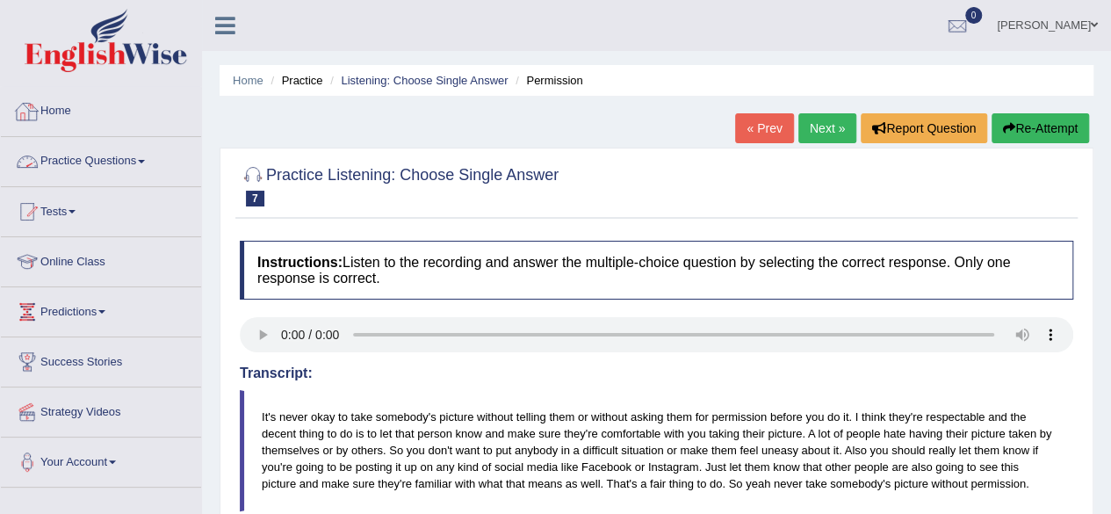
click at [97, 173] on link "Practice Questions" at bounding box center [101, 159] width 200 height 44
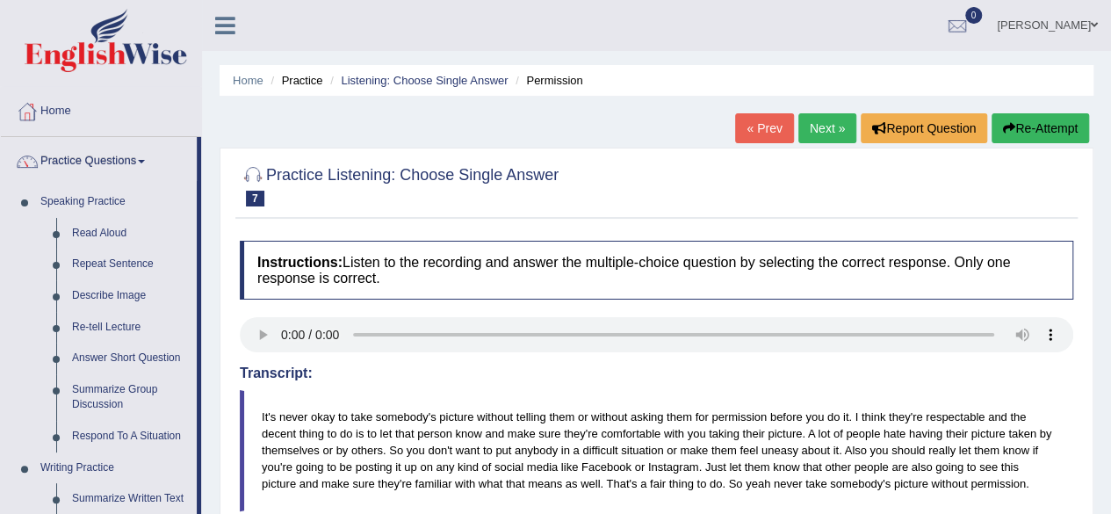
click at [205, 284] on div "Home Practice Listening: Choose Single Answer Permission « Prev Next » Report Q…" at bounding box center [656, 439] width 909 height 878
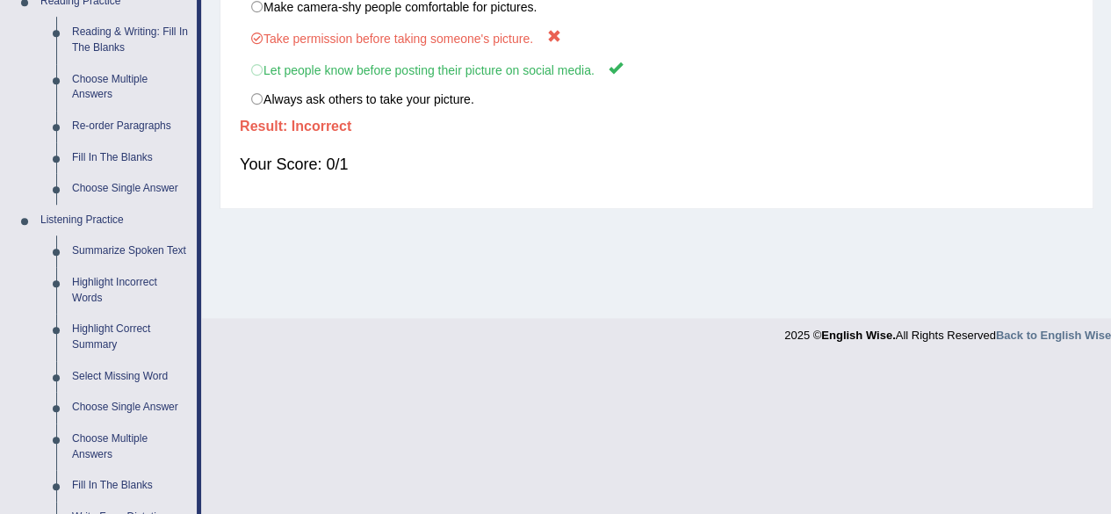
scroll to position [562, 0]
click at [107, 406] on link "Choose Single Answer" at bounding box center [130, 406] width 133 height 32
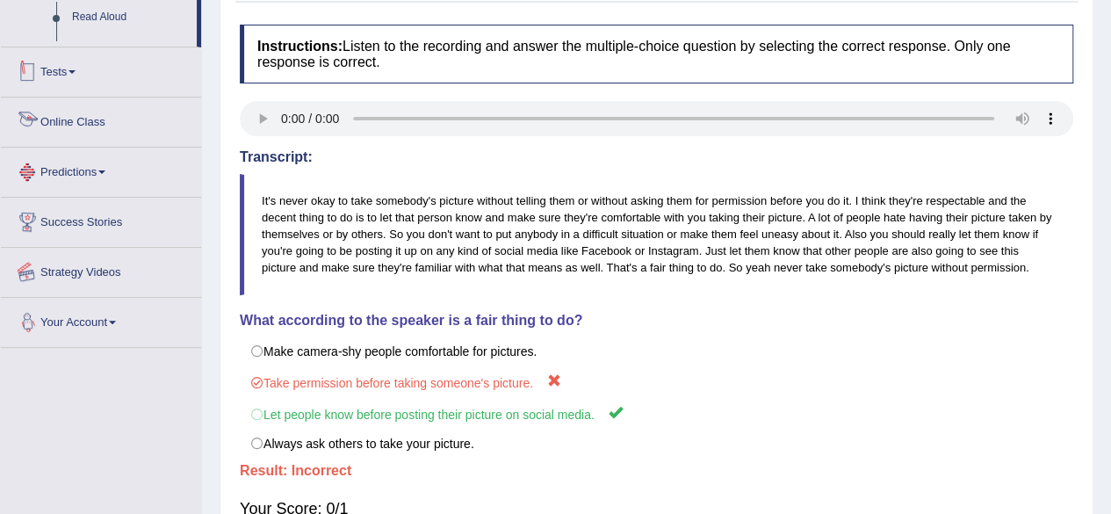
scroll to position [407, 0]
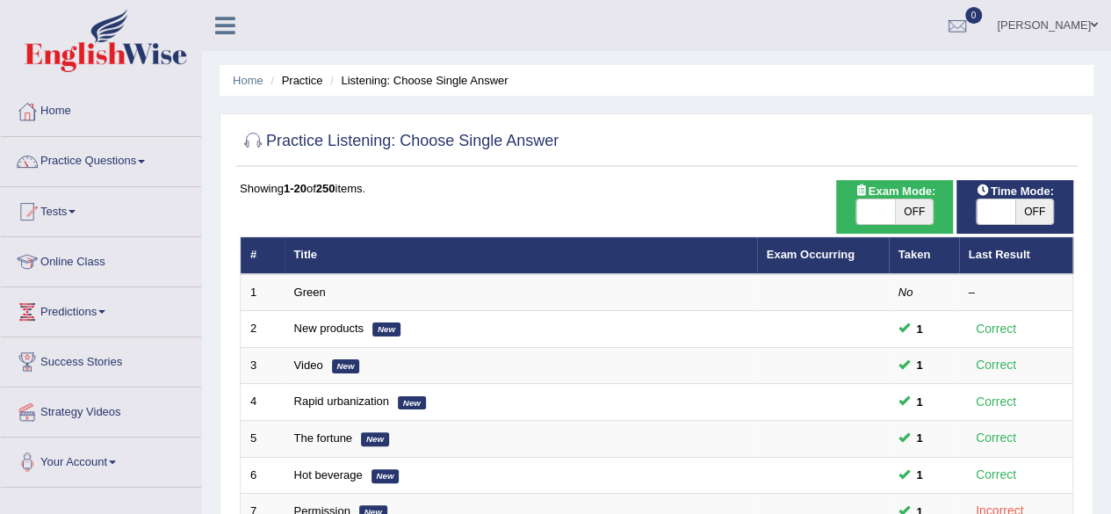
click at [913, 203] on span "OFF" at bounding box center [914, 211] width 39 height 25
checkbox input "true"
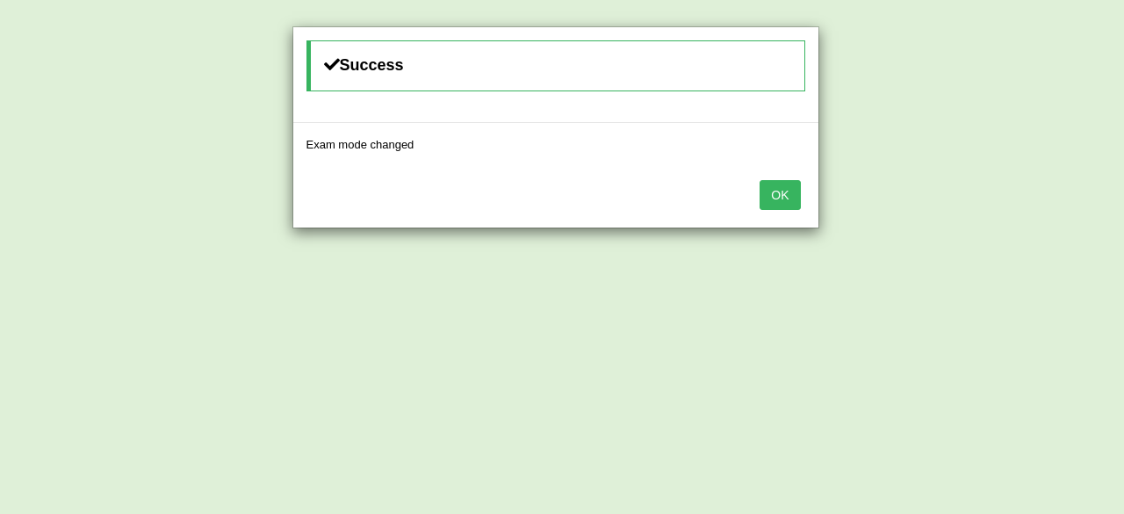
click at [774, 187] on button "OK" at bounding box center [779, 195] width 40 height 30
